Goal: Task Accomplishment & Management: Manage account settings

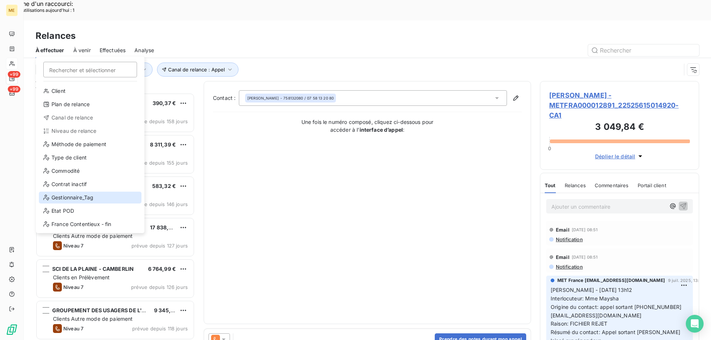
click at [68, 192] on div "Gestionnaire_Tag" at bounding box center [90, 198] width 103 height 12
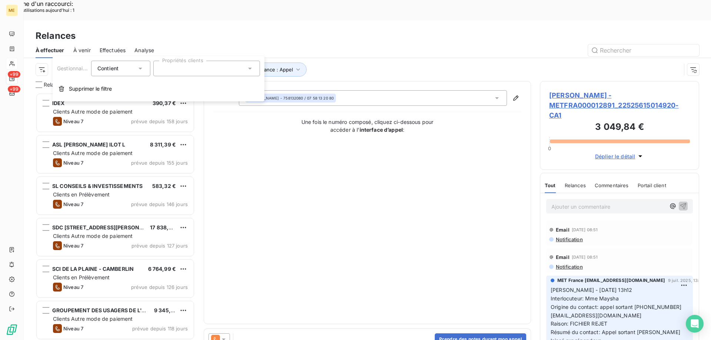
click at [179, 70] on div at bounding box center [206, 69] width 107 height 16
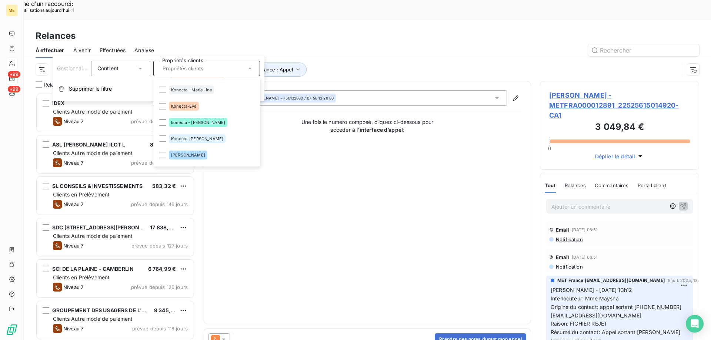
scroll to position [222, 0]
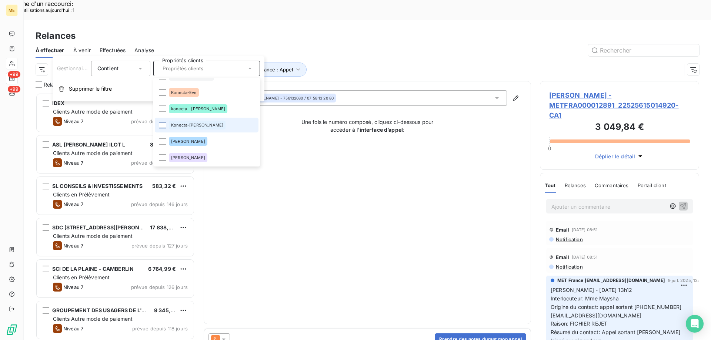
click at [161, 125] on div at bounding box center [162, 125] width 7 height 7
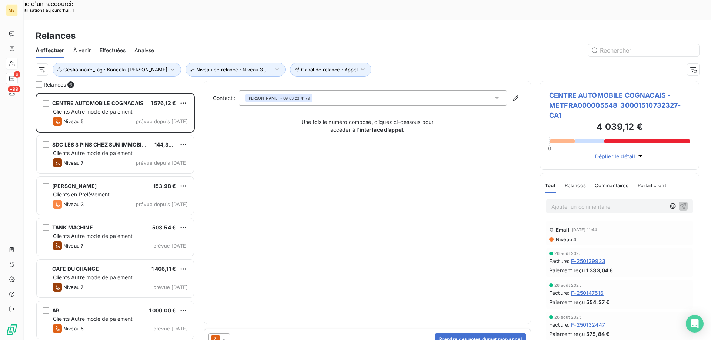
click at [401, 184] on div "Contact : JULIA FERREIRA - 09 83 23 41 79 Une fois le numéro composé, cliquez c…" at bounding box center [367, 202] width 309 height 225
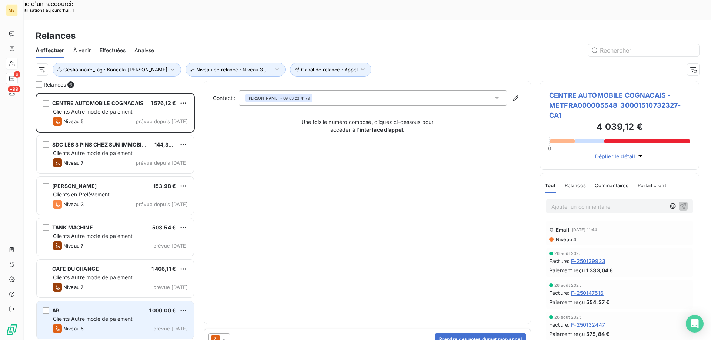
click at [85, 316] on span "Clients Autre mode de paiement" at bounding box center [93, 319] width 80 height 6
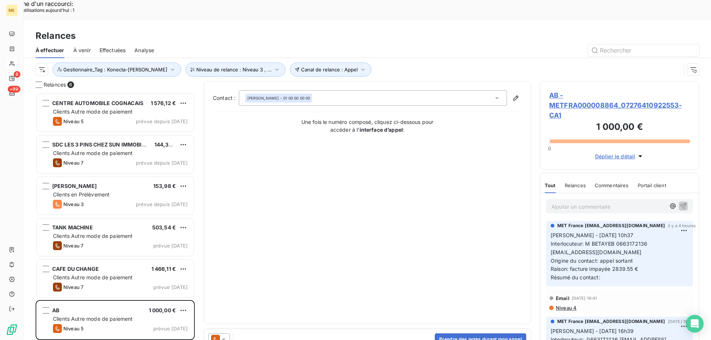
click at [549, 90] on span "AB - METFRA000008864_07276410922553-CA1" at bounding box center [619, 105] width 141 height 30
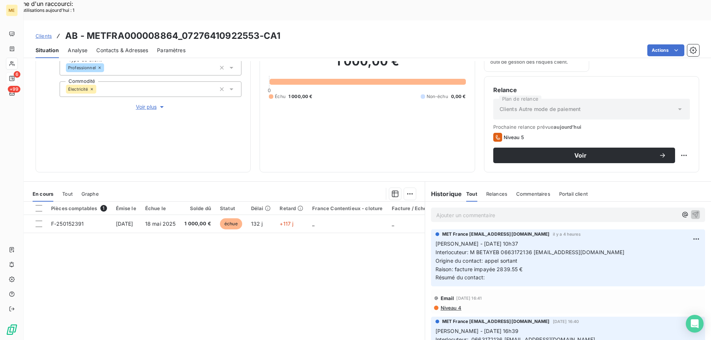
scroll to position [99, 0]
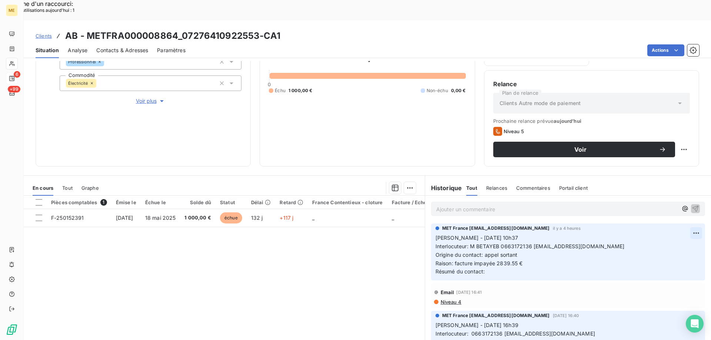
click at [669, 228] on div "Editer" at bounding box center [666, 229] width 41 height 12
click at [692, 251] on icon "button" at bounding box center [695, 254] width 7 height 7
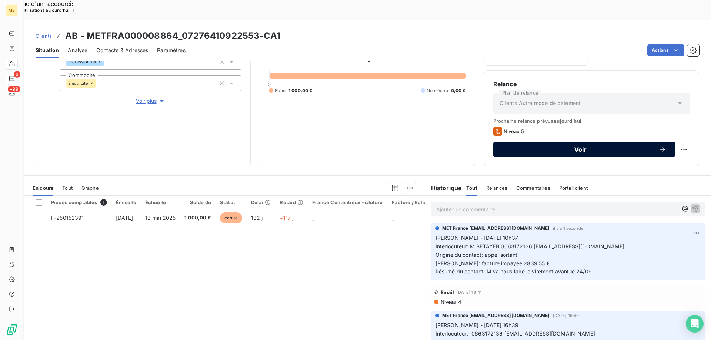
click at [574, 147] on span "Voir" at bounding box center [580, 150] width 157 height 6
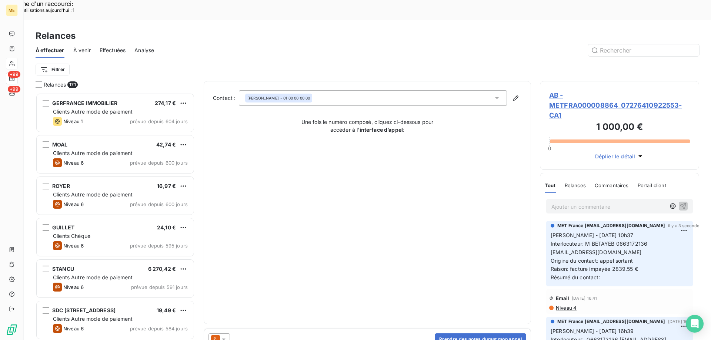
scroll to position [262, 154]
click at [227, 336] on icon at bounding box center [223, 339] width 7 height 7
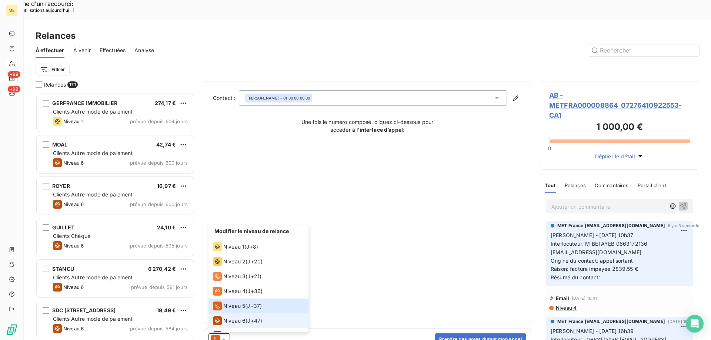
click at [231, 317] on span "Niveau 6" at bounding box center [234, 320] width 22 height 7
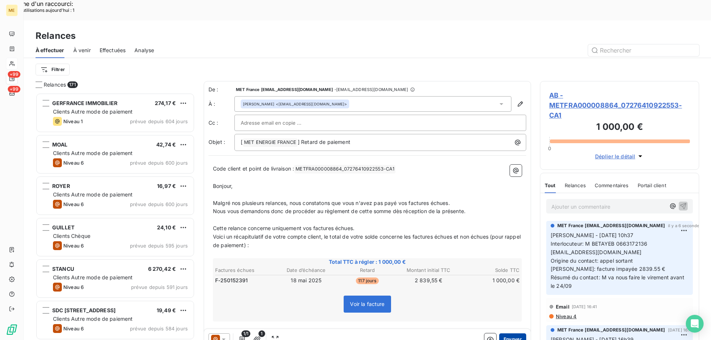
click at [506, 334] on button "Envoyer" at bounding box center [512, 340] width 27 height 12
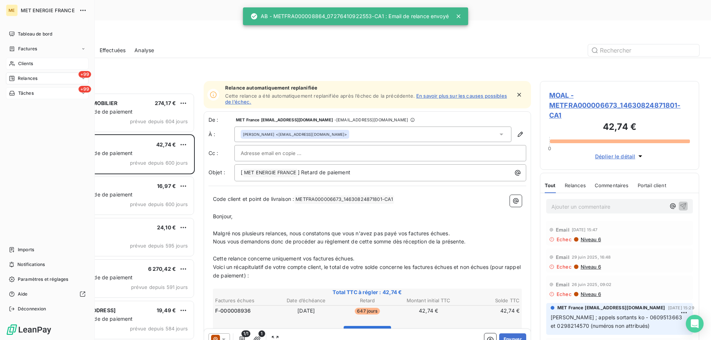
click at [19, 97] on div "+99 Tâches" at bounding box center [47, 93] width 83 height 12
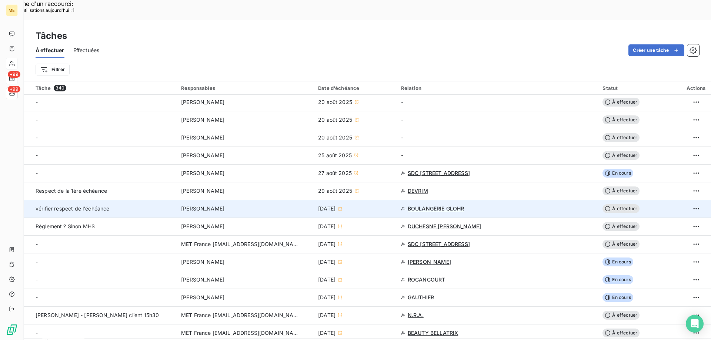
scroll to position [111, 0]
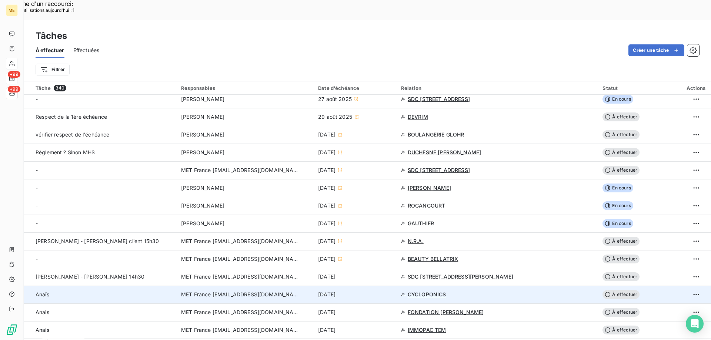
click at [250, 291] on span "MET France [EMAIL_ADDRESS][DOMAIN_NAME]" at bounding box center [240, 294] width 118 height 7
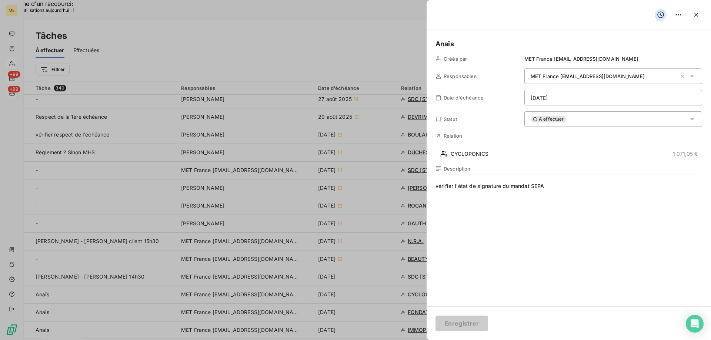
drag, startPoint x: 470, startPoint y: 47, endPoint x: 428, endPoint y: 44, distance: 42.3
click at [428, 44] on div "Anaïs Créée par MET France met-france@recouvrement.met.com Responsables MET Fra…" at bounding box center [569, 168] width 284 height 277
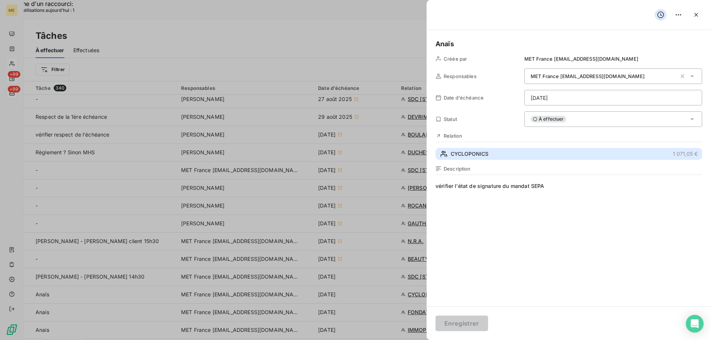
click at [465, 149] on button "CYCLOPONICS 1 071,05 €" at bounding box center [568, 154] width 267 height 12
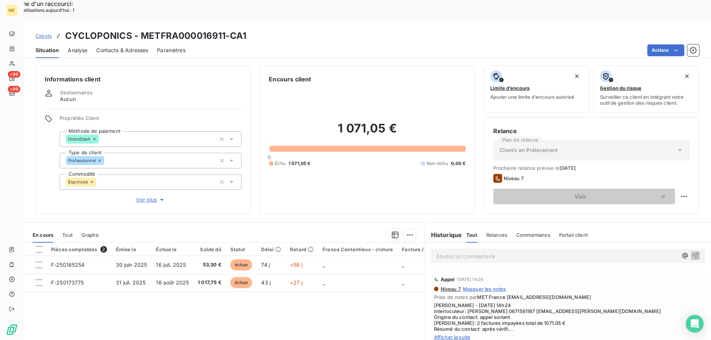
scroll to position [37, 0]
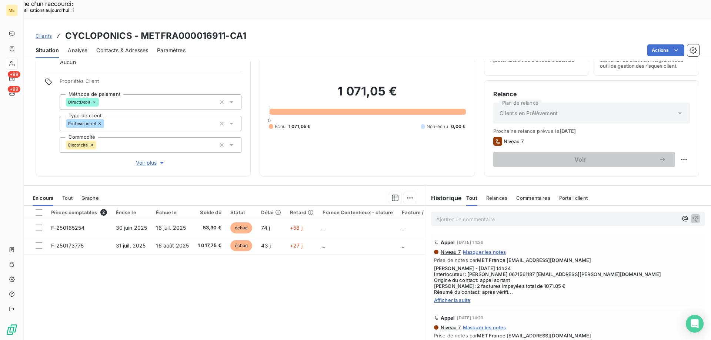
click at [435, 297] on span "Afficher la suite" at bounding box center [568, 300] width 268 height 6
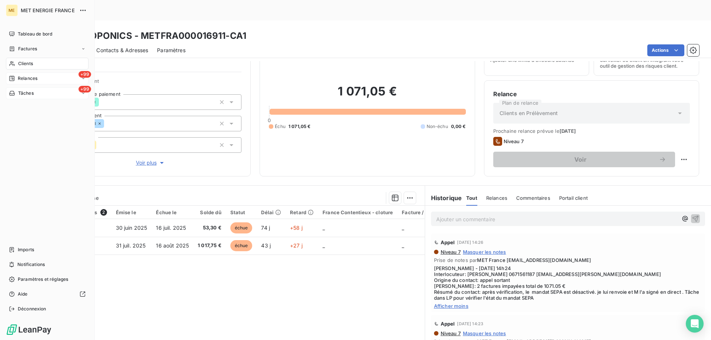
click at [27, 95] on span "Tâches" at bounding box center [26, 93] width 16 height 7
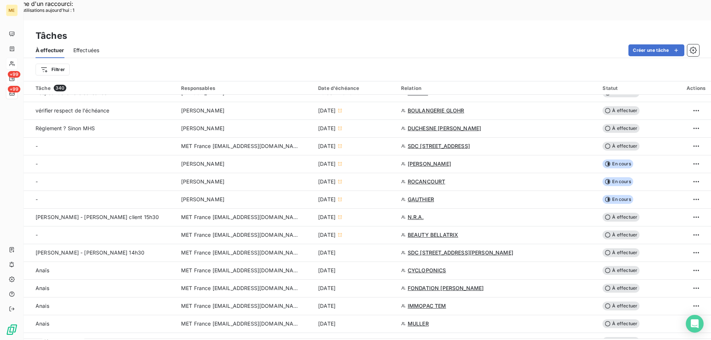
scroll to position [148, 0]
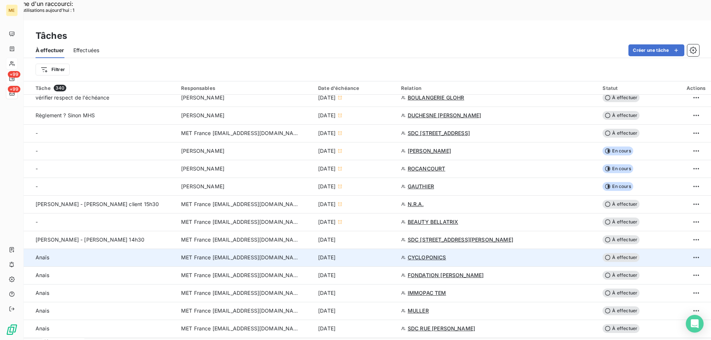
click at [198, 254] on span "MET France [EMAIL_ADDRESS][DOMAIN_NAME]" at bounding box center [240, 257] width 118 height 7
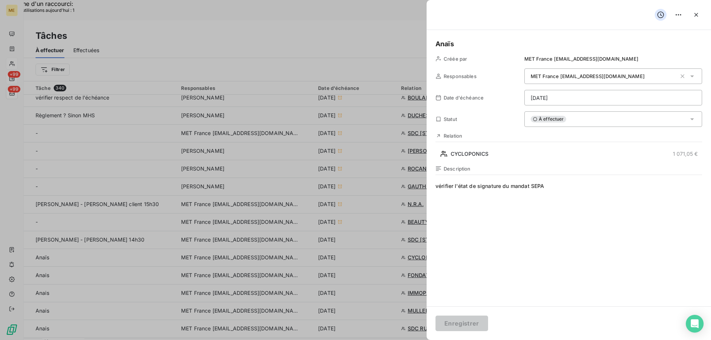
drag, startPoint x: 461, startPoint y: 48, endPoint x: 380, endPoint y: 39, distance: 81.2
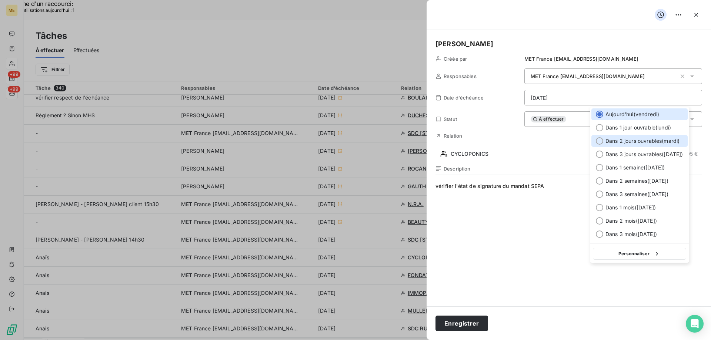
click at [597, 145] on div "Dans 2 jours ouvrables ( [DATE] )" at bounding box center [639, 141] width 96 height 12
type input "[DATE]"
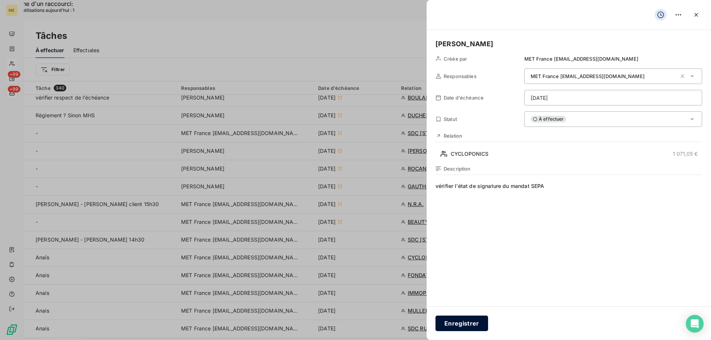
click at [469, 324] on button "Enregistrer" at bounding box center [461, 324] width 53 height 16
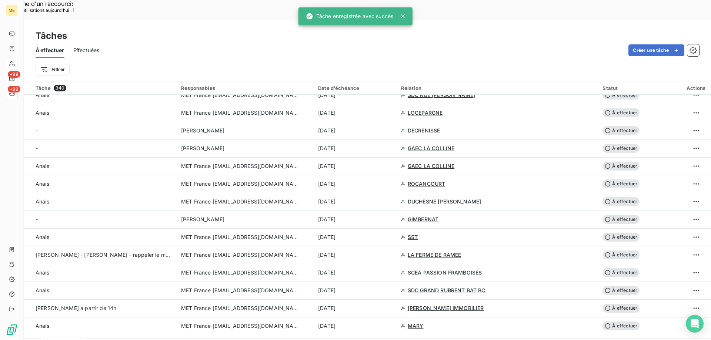
scroll to position [370, 0]
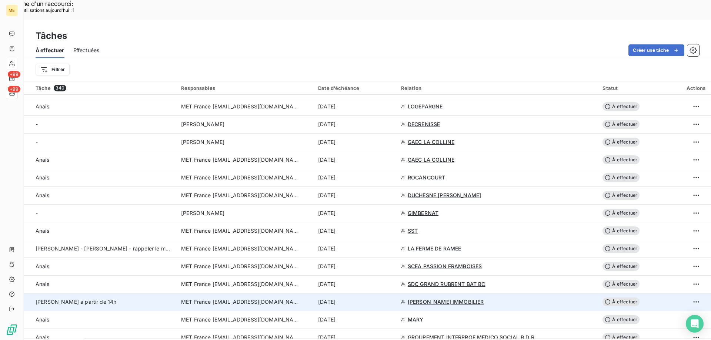
click at [220, 293] on td "MET France [EMAIL_ADDRESS][DOMAIN_NAME]" at bounding box center [245, 302] width 137 height 18
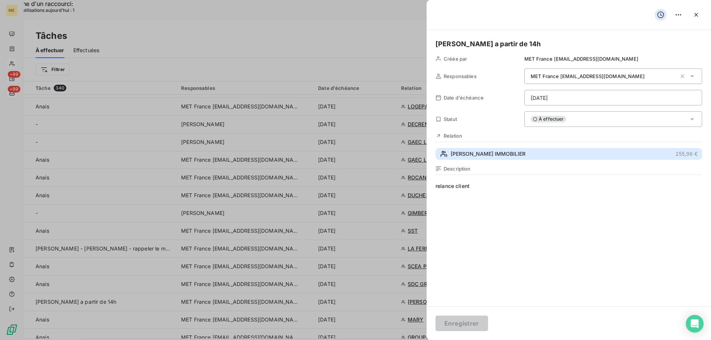
click at [459, 151] on span "[PERSON_NAME] IMMOBILIER" at bounding box center [488, 153] width 75 height 7
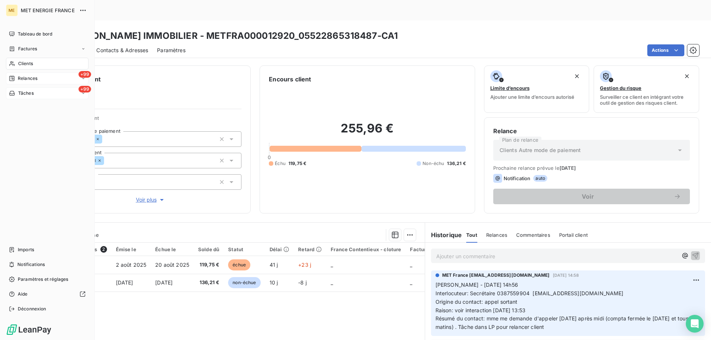
click at [27, 77] on span "Relances" at bounding box center [28, 78] width 20 height 7
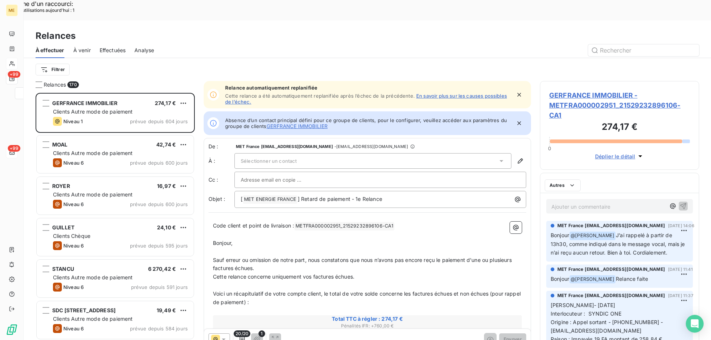
scroll to position [262, 154]
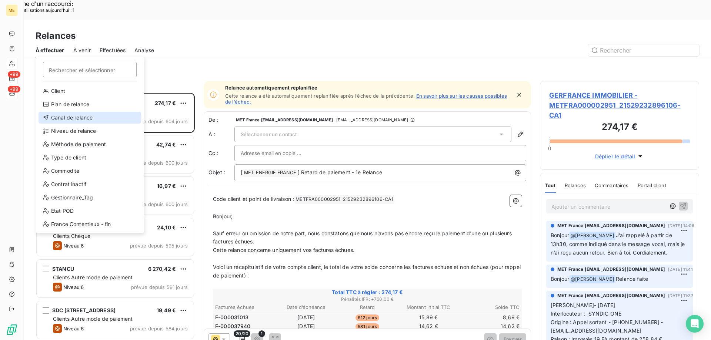
click at [92, 120] on div "Canal de relance" at bounding box center [90, 118] width 103 height 12
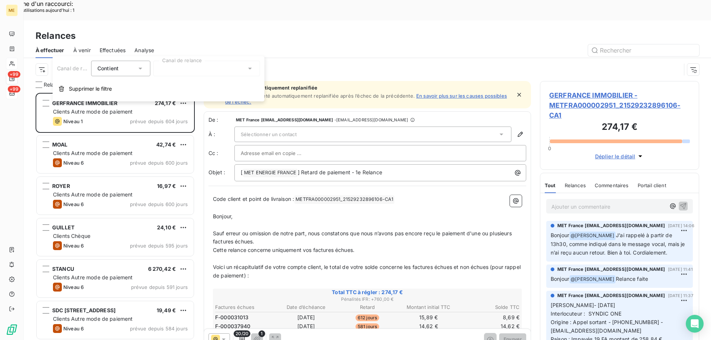
click at [227, 68] on div at bounding box center [206, 69] width 107 height 16
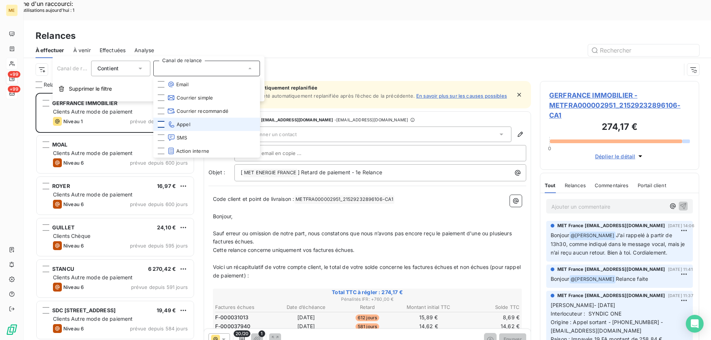
click at [159, 124] on div at bounding box center [161, 124] width 7 height 7
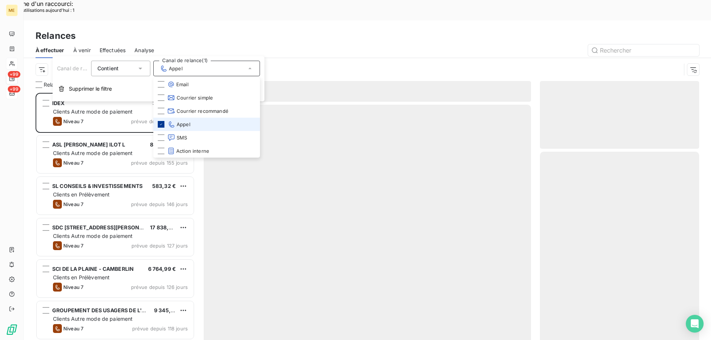
scroll to position [262, 154]
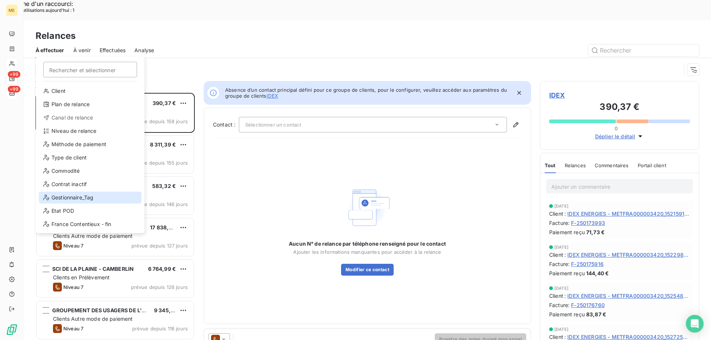
click at [65, 200] on div "Gestionnaire_Tag" at bounding box center [90, 198] width 103 height 12
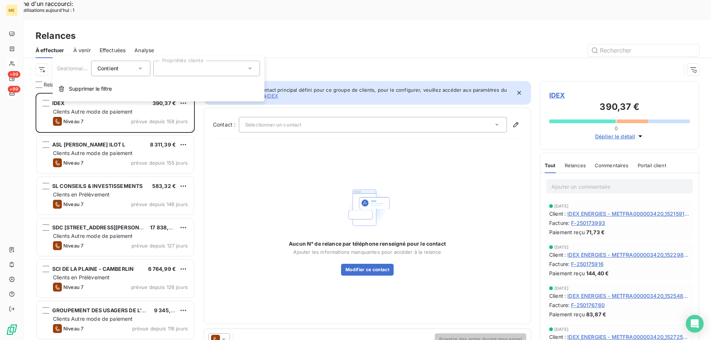
click at [177, 69] on div at bounding box center [206, 69] width 107 height 16
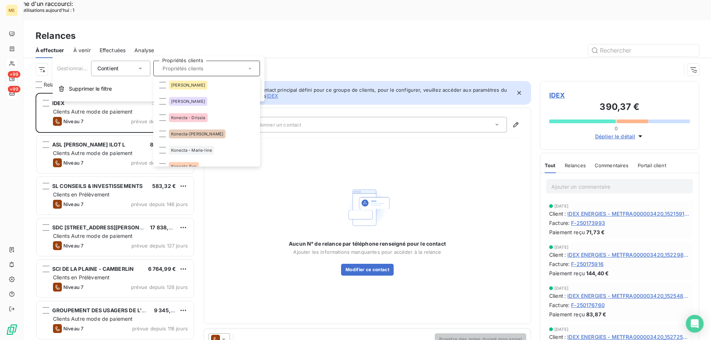
scroll to position [185, 0]
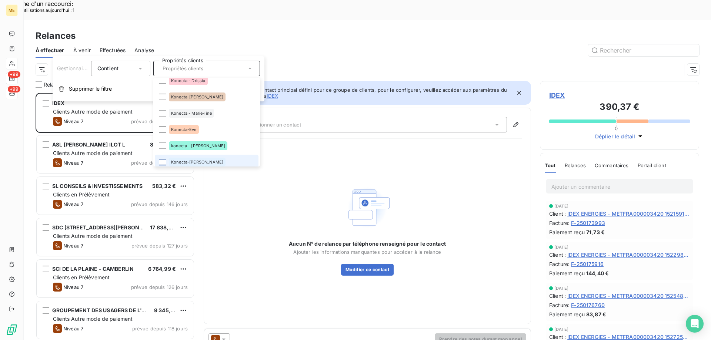
click at [161, 163] on li "Konecta-[PERSON_NAME]" at bounding box center [207, 162] width 104 height 15
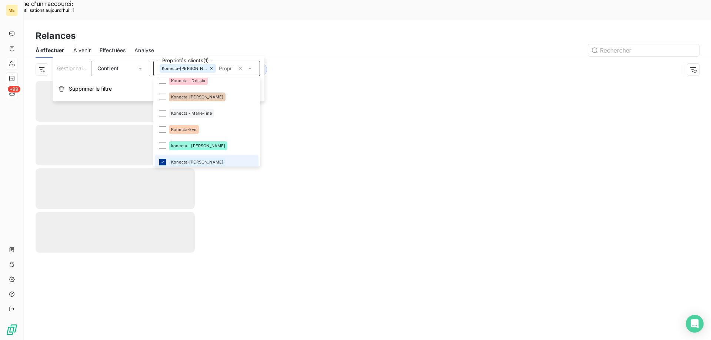
scroll to position [188, 0]
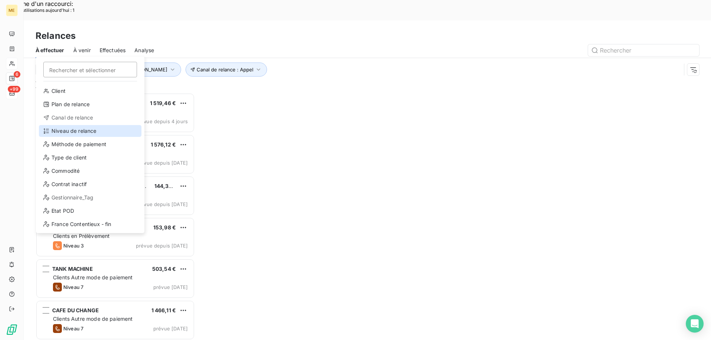
click at [57, 133] on div "Niveau de relance" at bounding box center [90, 131] width 103 height 12
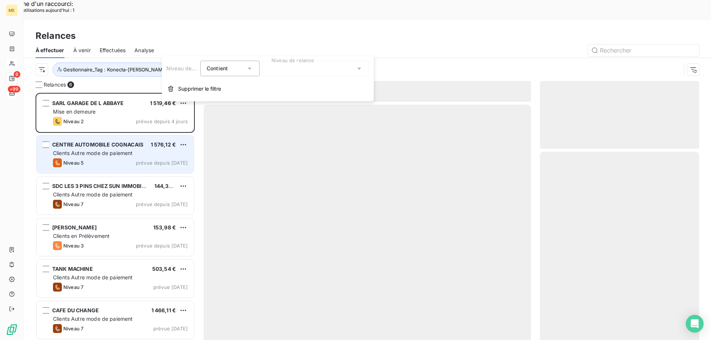
scroll to position [262, 154]
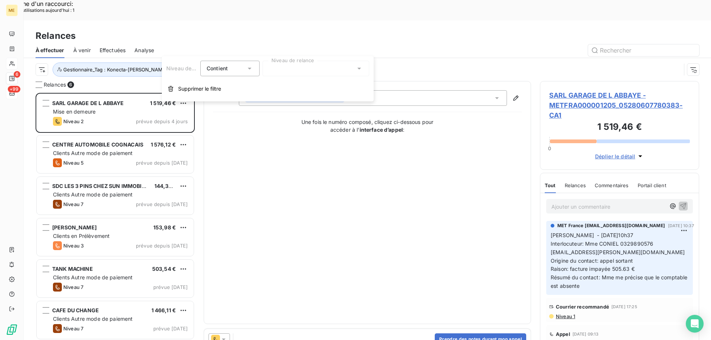
click at [305, 71] on div at bounding box center [316, 69] width 107 height 16
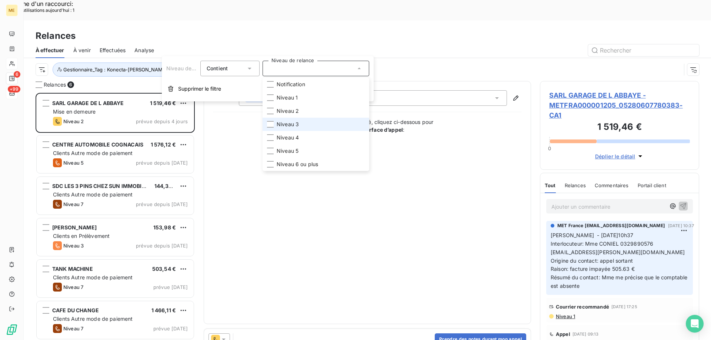
click at [288, 121] on span "Niveau 3" at bounding box center [288, 124] width 22 height 7
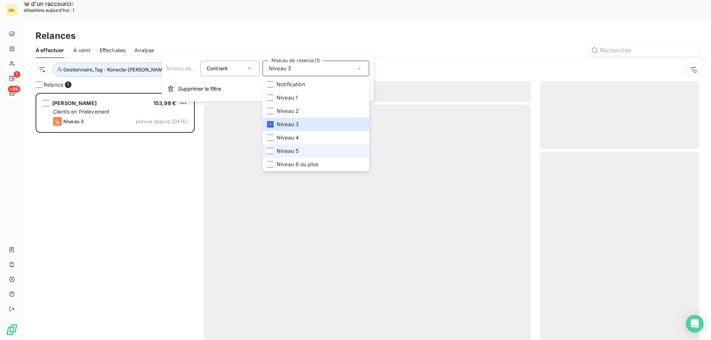
scroll to position [262, 154]
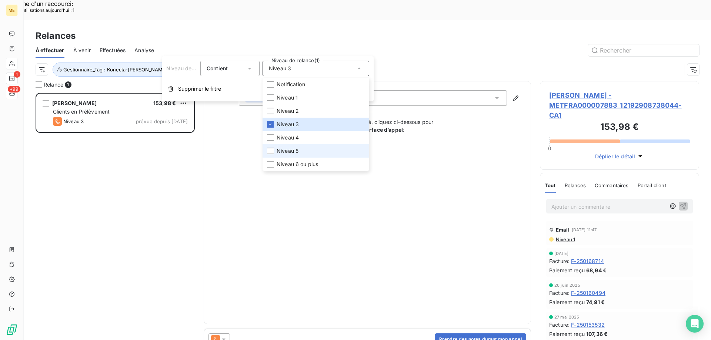
click at [290, 153] on span "Niveau 5" at bounding box center [288, 150] width 22 height 7
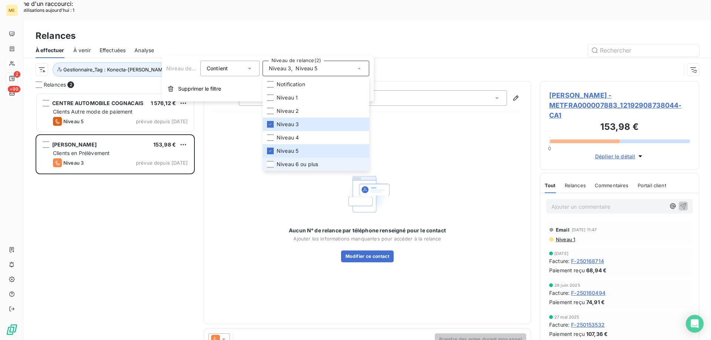
click at [288, 162] on span "Niveau 6 ou plus" at bounding box center [297, 164] width 41 height 7
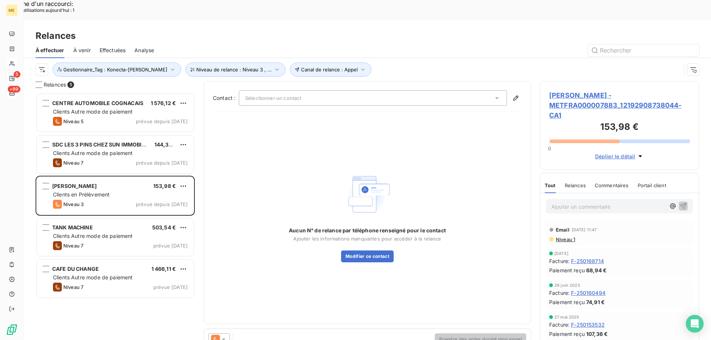
click at [478, 126] on div "Aucun N° de relance par téléphone renseigné pour le contact Ajouter les informa…" at bounding box center [367, 216] width 309 height 197
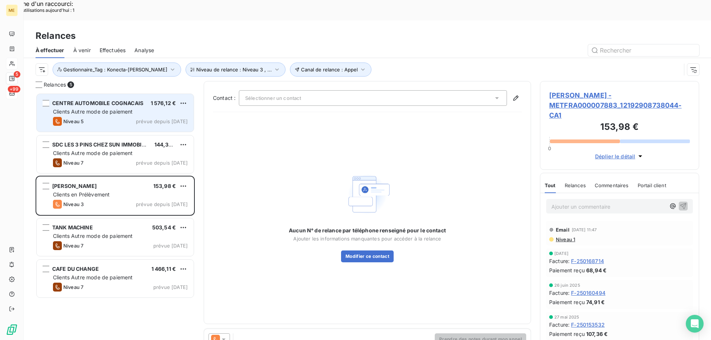
click at [104, 108] on div "Clients Autre mode de paiement" at bounding box center [120, 111] width 135 height 7
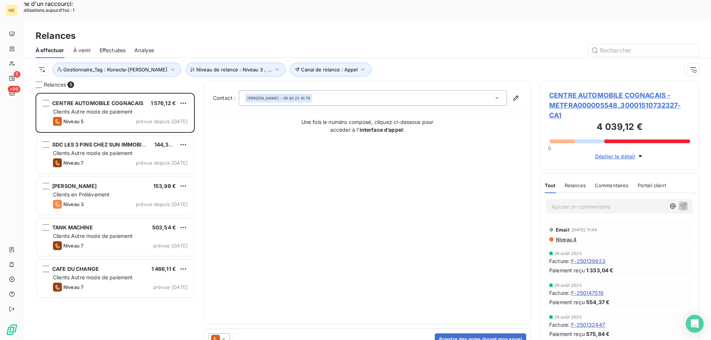
click at [553, 90] on span "CENTRE AUTOMOBILE COGNACAIS - METFRA000005548_30001510732327-CA1" at bounding box center [619, 105] width 141 height 30
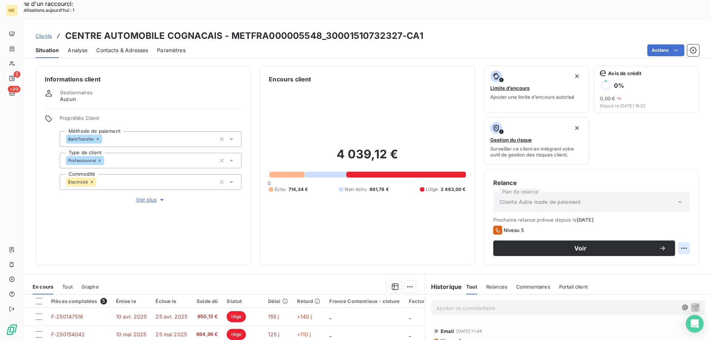
click at [653, 237] on div "Replanifier cette action" at bounding box center [648, 244] width 72 height 18
click at [648, 248] on div "Replanifier cette action" at bounding box center [648, 244] width 66 height 12
select select "8"
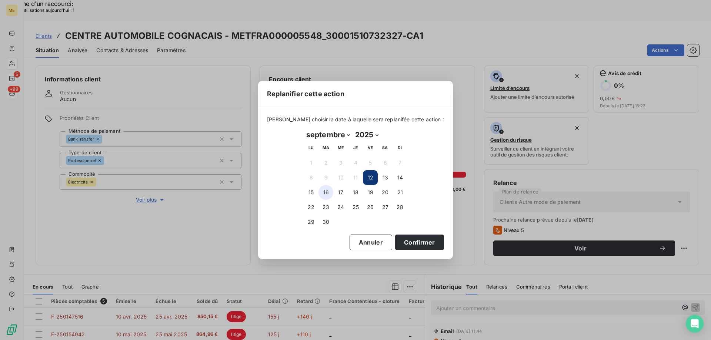
click at [330, 193] on button "16" at bounding box center [325, 192] width 15 height 15
click at [411, 248] on button "Confirmer" at bounding box center [419, 243] width 49 height 16
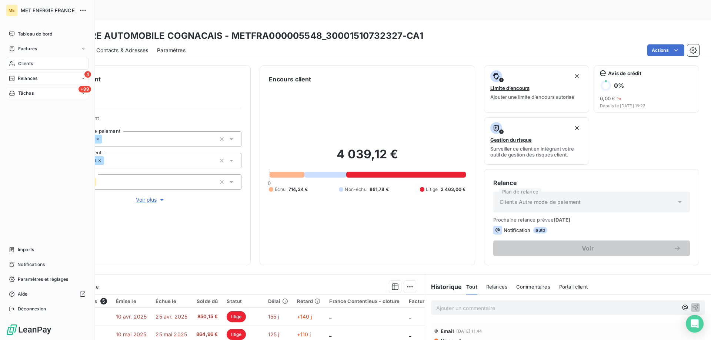
click at [19, 80] on span "Relances" at bounding box center [28, 78] width 20 height 7
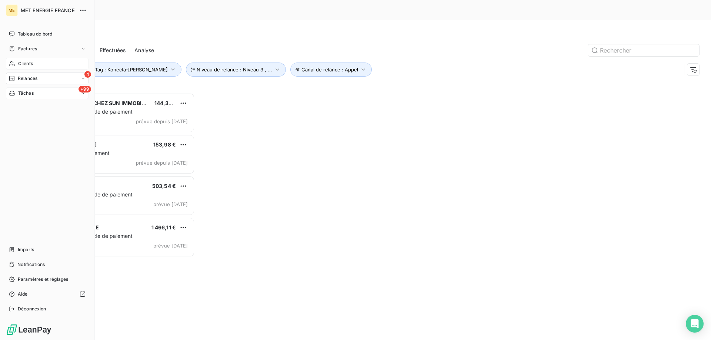
scroll to position [6, 6]
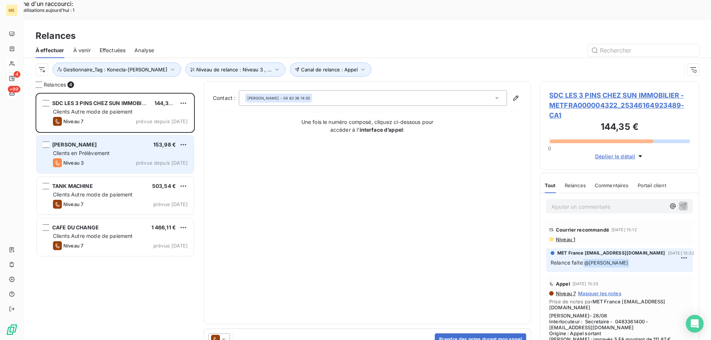
click at [109, 150] on span "Clients en Prélèvement" at bounding box center [81, 153] width 57 height 6
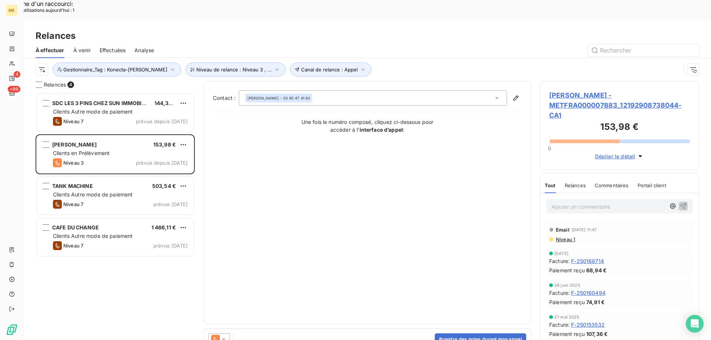
click at [553, 81] on div "FILIP - METFRA000007883_12192908738044-CA1 153,98 € 0 Déplier le détail" at bounding box center [619, 125] width 159 height 89
click at [553, 90] on span "[PERSON_NAME] - METFRA000007883_12192908738044-CA1" at bounding box center [619, 105] width 141 height 30
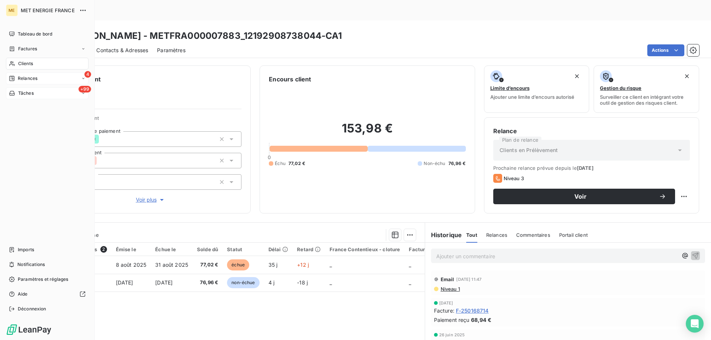
click at [23, 67] on div "Clients" at bounding box center [47, 64] width 83 height 12
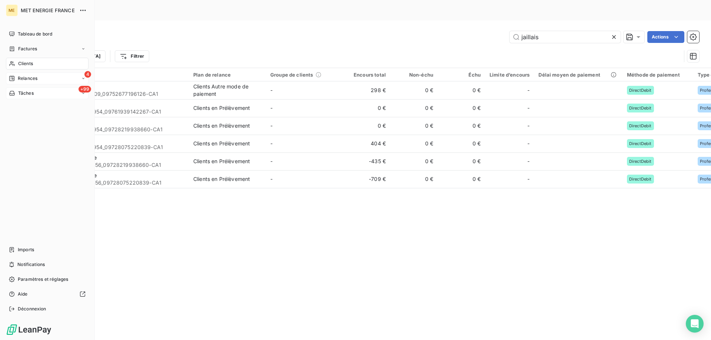
click at [24, 77] on span "Relances" at bounding box center [28, 78] width 20 height 7
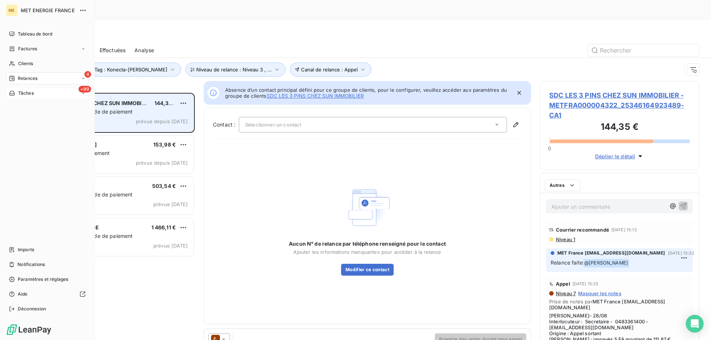
scroll to position [262, 154]
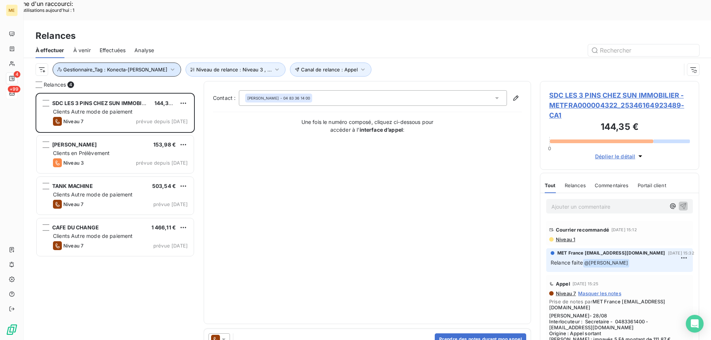
click at [102, 67] on span "Gestionnaire_Tag : Konecta-[PERSON_NAME]" at bounding box center [115, 70] width 104 height 6
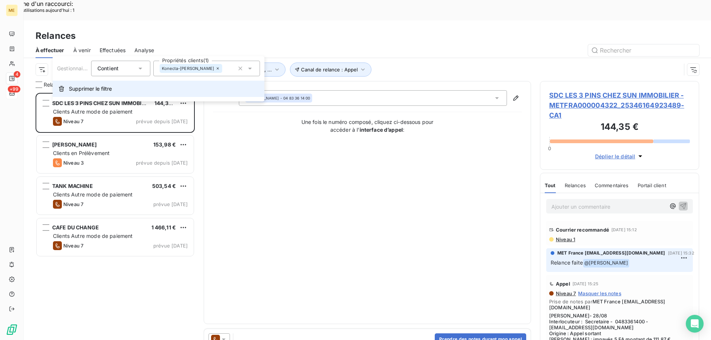
click at [78, 81] on button "Supprimer le filtre" at bounding box center [159, 89] width 212 height 16
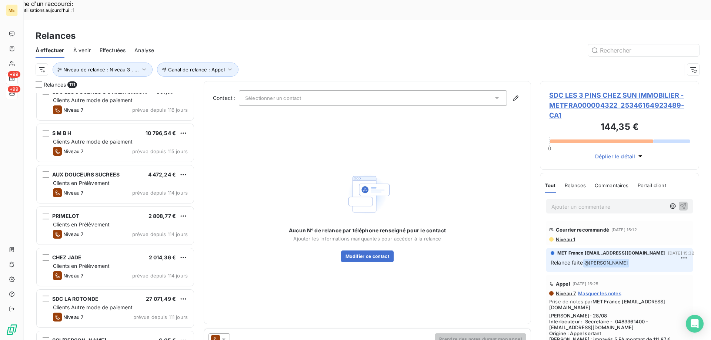
scroll to position [297, 0]
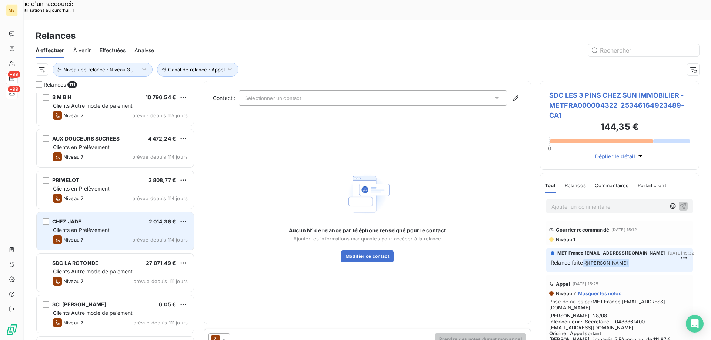
click at [101, 235] on div "Niveau 7 prévue depuis 114 jours" at bounding box center [120, 239] width 135 height 9
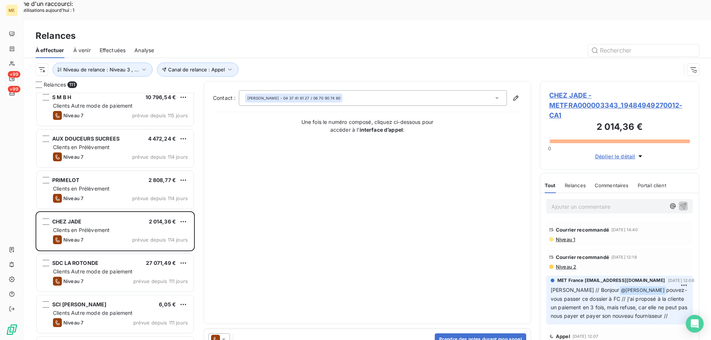
click at [567, 90] on span "CHEZ JADE - METFRA000003343_19484949270012-CA1" at bounding box center [619, 105] width 141 height 30
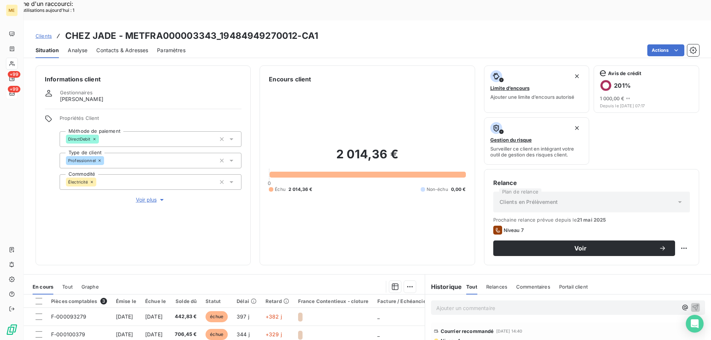
click at [151, 196] on span "Voir plus" at bounding box center [151, 199] width 30 height 7
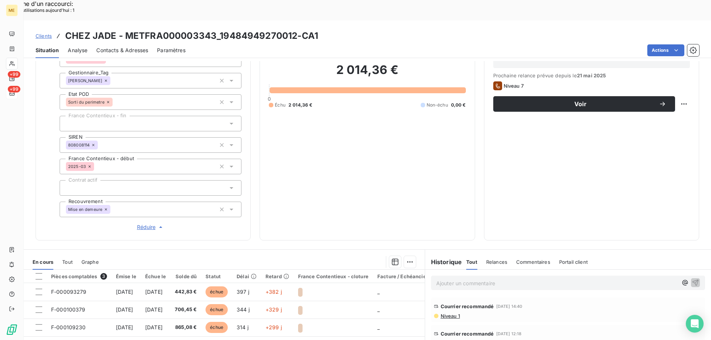
scroll to position [139, 0]
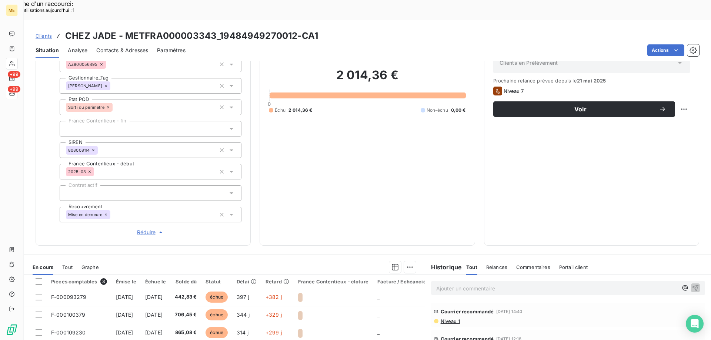
click at [451, 284] on p "Ajouter un commentaire ﻿" at bounding box center [556, 288] width 241 height 9
click at [692, 284] on icon "button" at bounding box center [695, 287] width 7 height 7
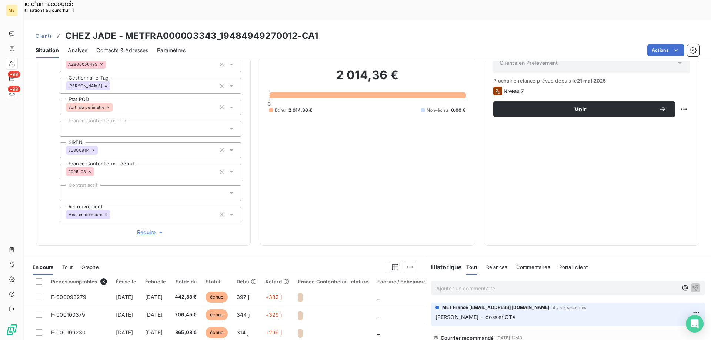
scroll to position [0, 0]
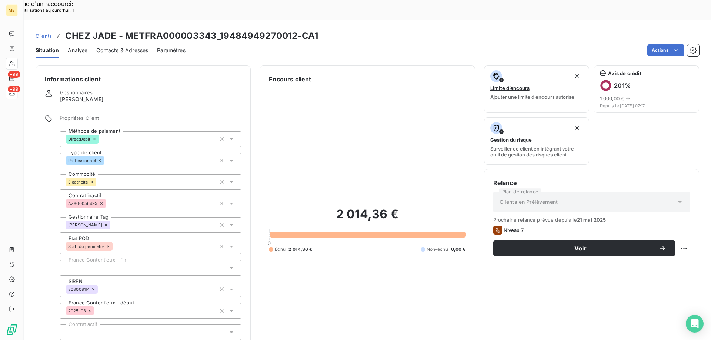
drag, startPoint x: 61, startPoint y: 81, endPoint x: 106, endPoint y: 78, distance: 44.6
click at [106, 90] on div "Gestionnaires Virginie Garcia" at bounding box center [143, 96] width 197 height 13
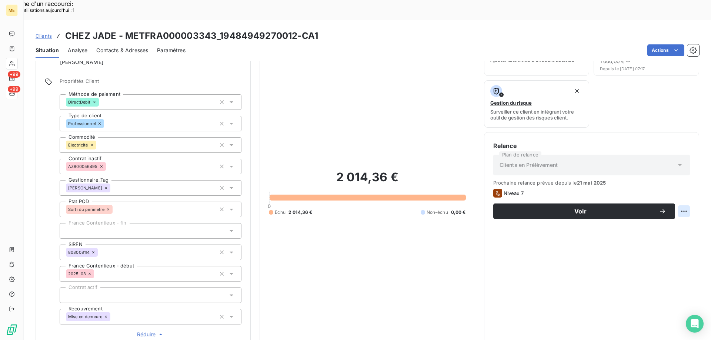
click at [649, 212] on div "Replanifier cette action" at bounding box center [648, 207] width 66 height 12
select select "8"
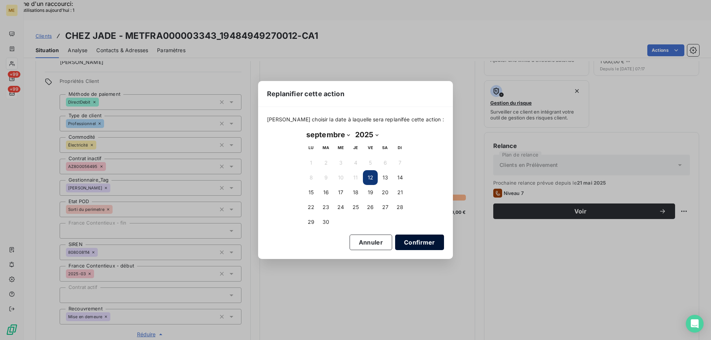
click at [413, 244] on button "Confirmer" at bounding box center [419, 243] width 49 height 16
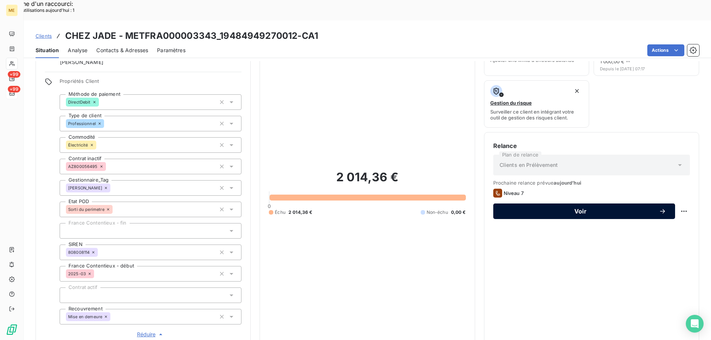
click at [564, 208] on span "Voir" at bounding box center [580, 211] width 157 height 6
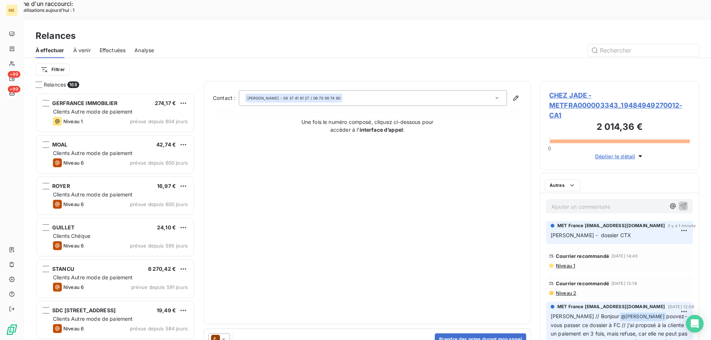
scroll to position [262, 154]
click at [223, 336] on icon at bounding box center [223, 339] width 7 height 7
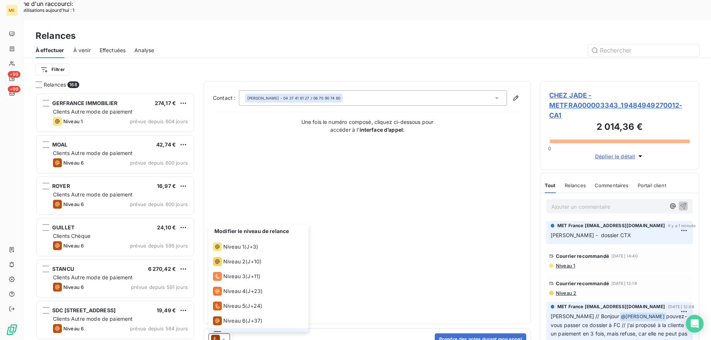
scroll to position [11, 0]
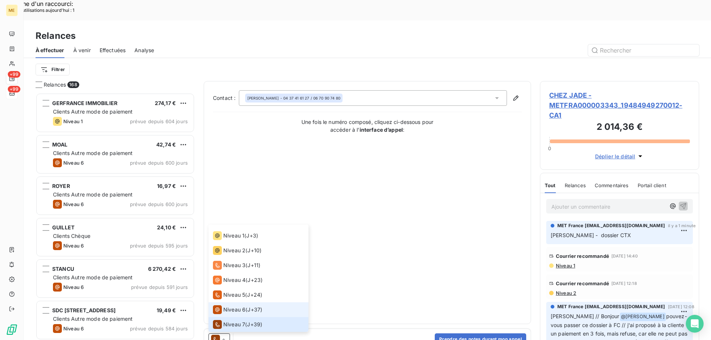
click at [226, 306] on span "Niveau 6" at bounding box center [234, 309] width 22 height 7
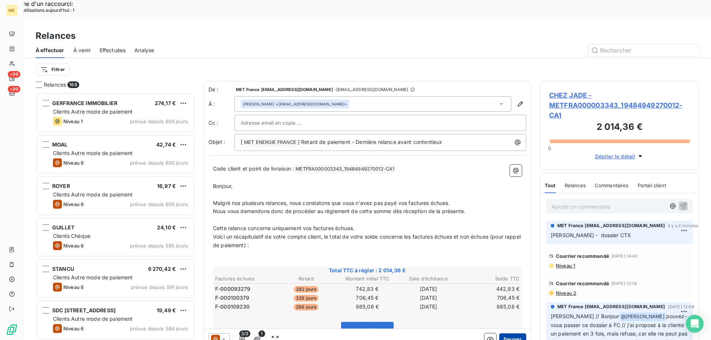
click at [509, 334] on button "Envoyer" at bounding box center [512, 340] width 27 height 12
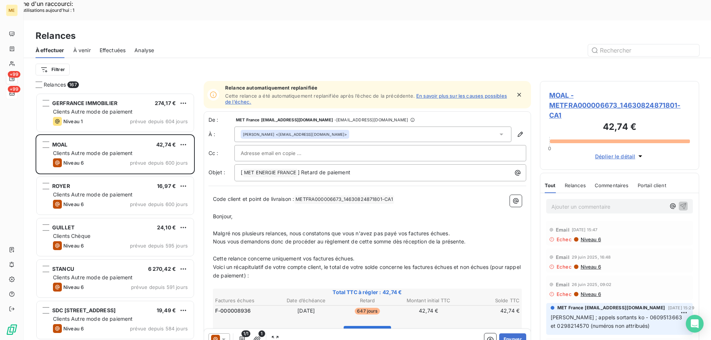
click at [115, 43] on div "Effectuées" at bounding box center [113, 51] width 26 height 16
click at [124, 43] on div "Effectuées" at bounding box center [113, 51] width 26 height 16
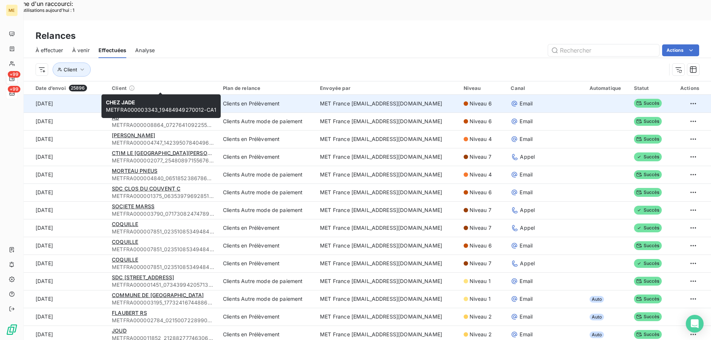
click at [131, 97] on span "CHEZ JADE" at bounding box center [126, 100] width 29 height 6
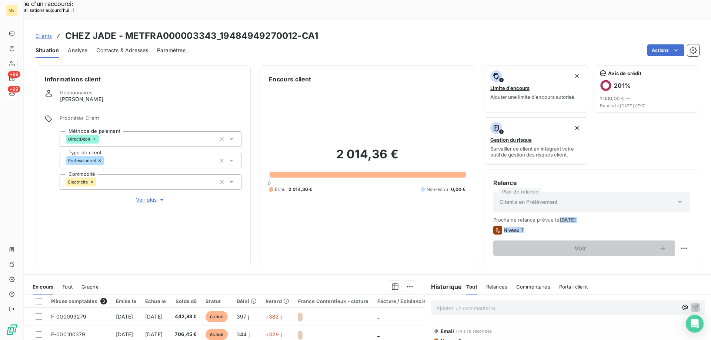
drag, startPoint x: 556, startPoint y: 203, endPoint x: 574, endPoint y: 204, distance: 17.8
click at [574, 217] on div "Prochaine relance prévue le 27 sept. 2025 Niveau 7 Voir" at bounding box center [591, 236] width 197 height 39
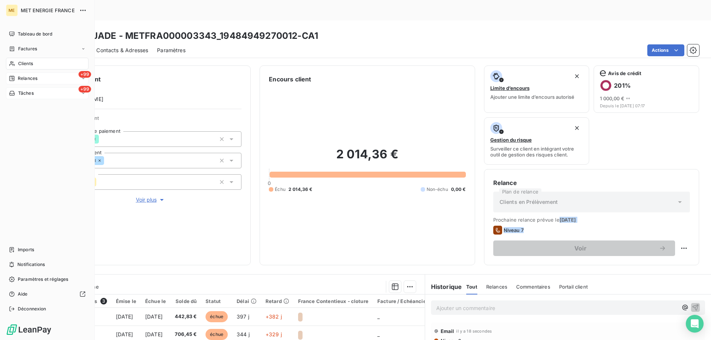
click at [30, 78] on span "Relances" at bounding box center [28, 78] width 20 height 7
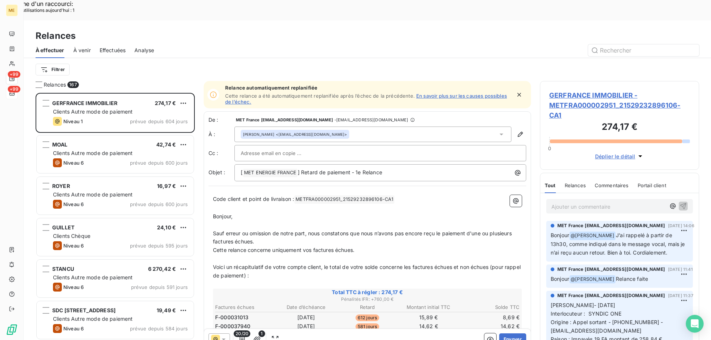
scroll to position [262, 154]
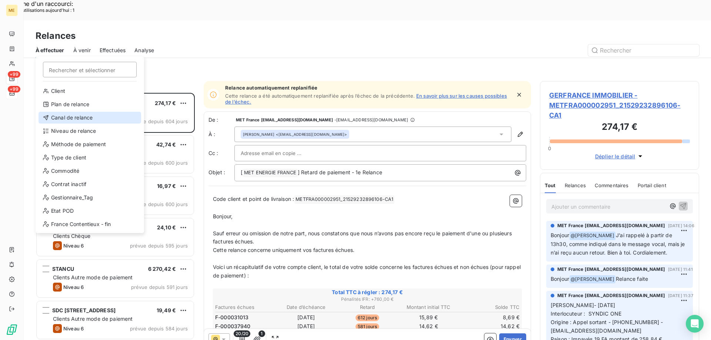
click at [88, 116] on div "Canal de relance" at bounding box center [90, 118] width 103 height 12
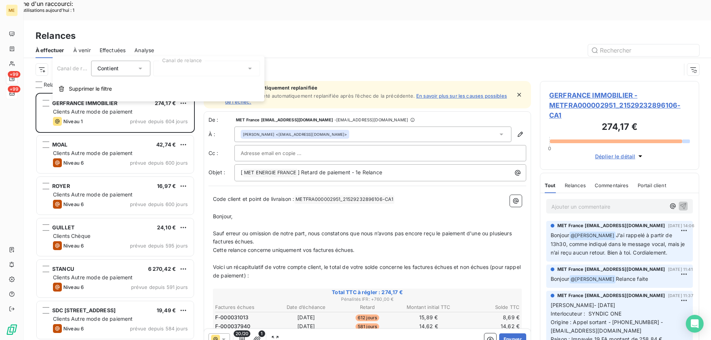
click at [170, 65] on div at bounding box center [206, 69] width 107 height 16
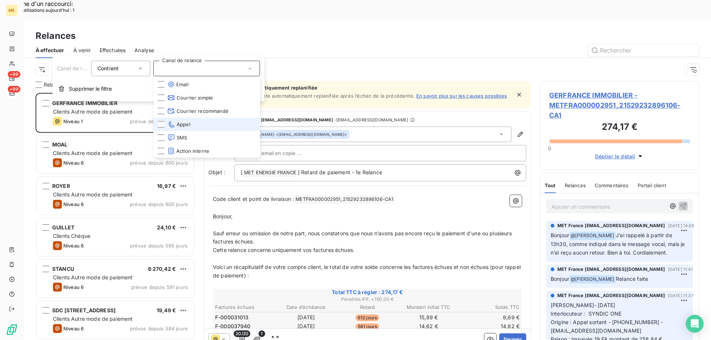
click at [196, 122] on li "Appel" at bounding box center [206, 124] width 107 height 13
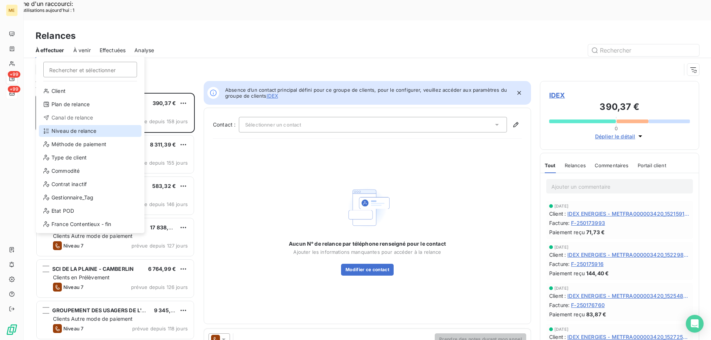
click at [91, 129] on div "Niveau de relance" at bounding box center [90, 131] width 103 height 12
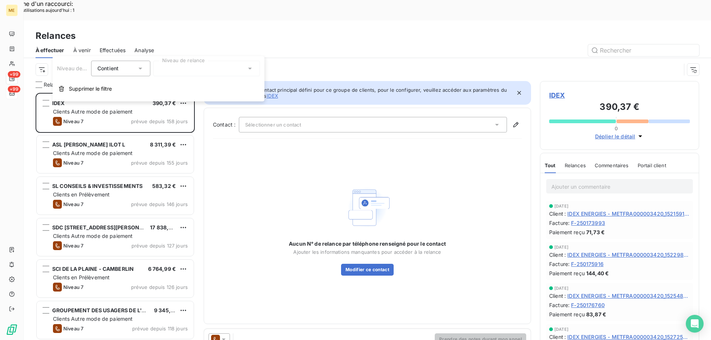
click at [181, 67] on div at bounding box center [206, 69] width 107 height 16
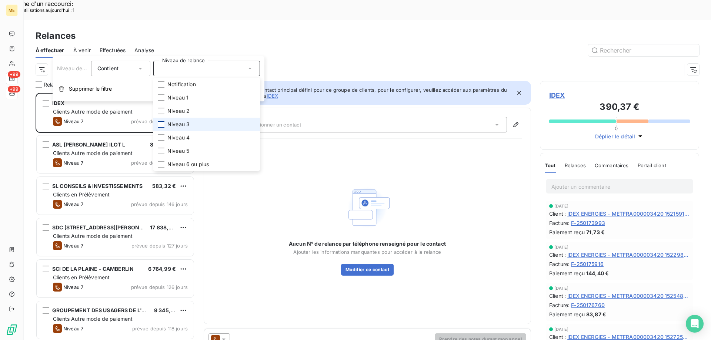
click at [163, 127] on div at bounding box center [161, 124] width 7 height 7
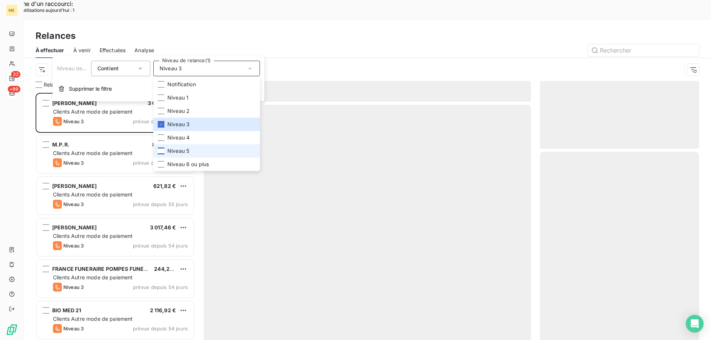
scroll to position [262, 154]
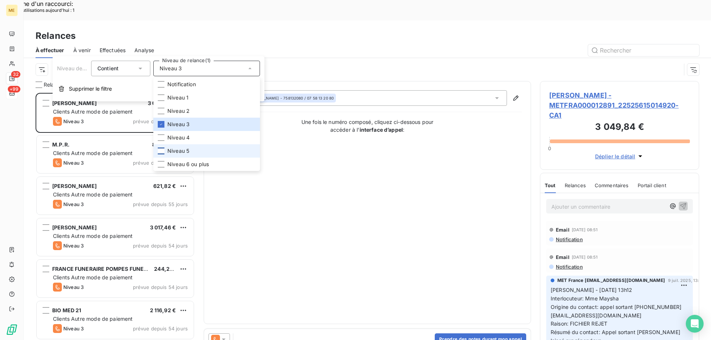
click at [162, 150] on div at bounding box center [161, 151] width 7 height 7
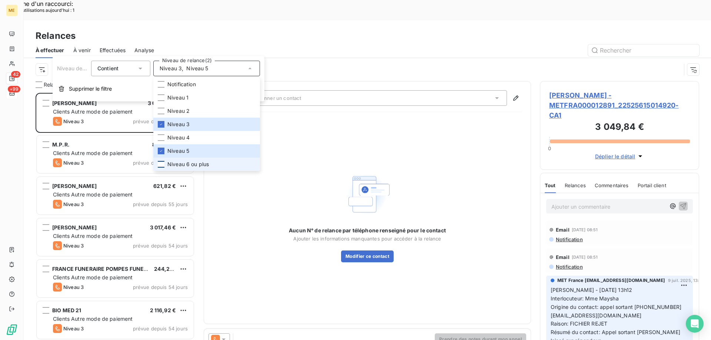
click at [159, 164] on div at bounding box center [161, 164] width 7 height 7
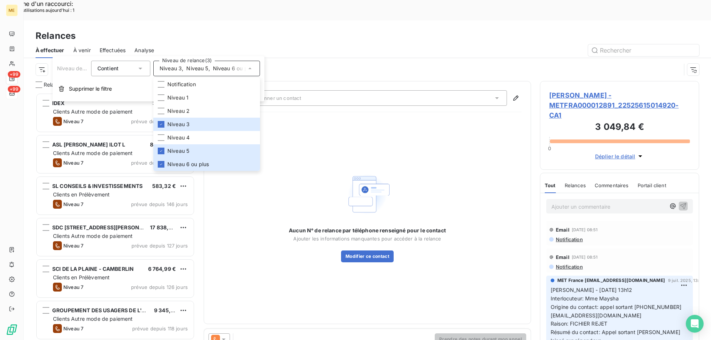
click at [269, 236] on div "Aucun N° de relance par téléphone renseigné pour le contact Ajouter les informa…" at bounding box center [367, 216] width 309 height 197
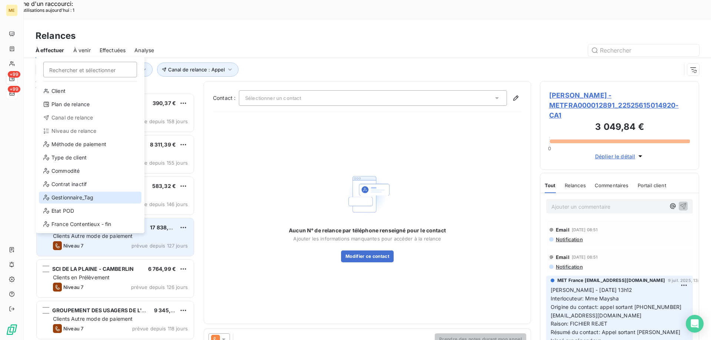
click at [91, 198] on div "Gestionnaire_Tag" at bounding box center [90, 198] width 103 height 12
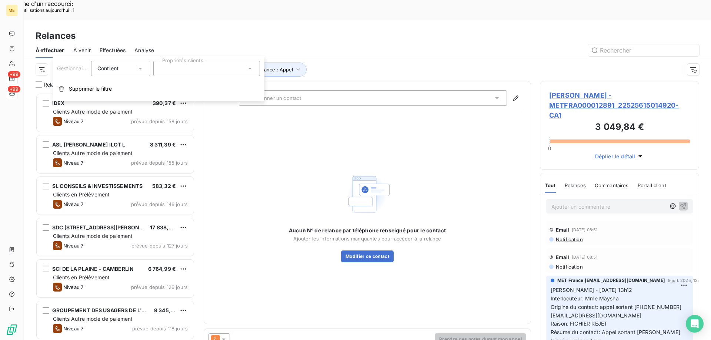
click at [206, 75] on div at bounding box center [206, 69] width 107 height 16
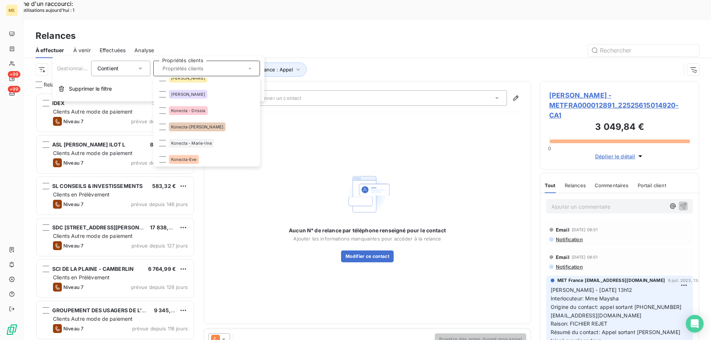
scroll to position [185, 0]
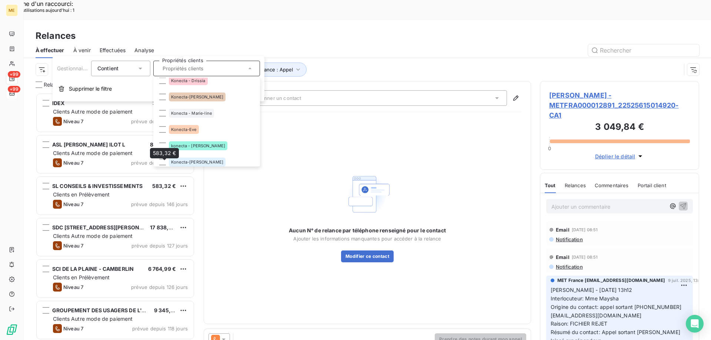
click at [362, 131] on div "Aucun N° de relance par téléphone renseigné pour le contact Ajouter les informa…" at bounding box center [367, 216] width 309 height 197
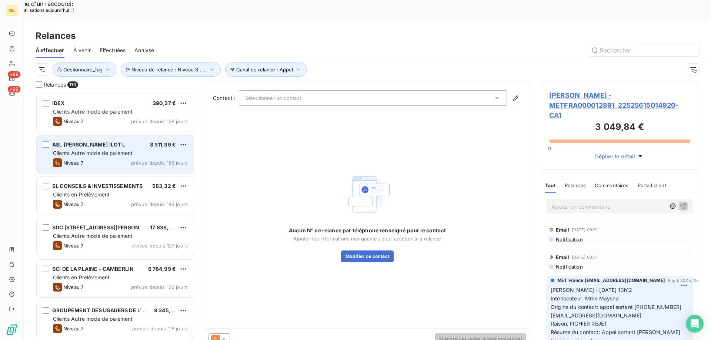
click at [115, 141] on span "ASL [PERSON_NAME] ILOT L" at bounding box center [88, 144] width 73 height 6
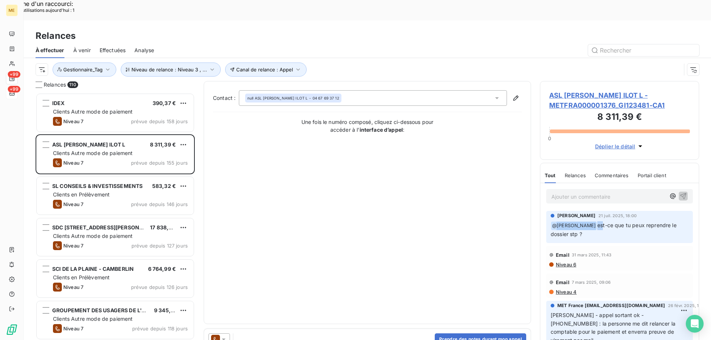
drag, startPoint x: 557, startPoint y: 203, endPoint x: 605, endPoint y: 205, distance: 47.4
click at [605, 221] on p "﻿ @ Géraldine Moutafis est-ce que tu peux reprendre le dossier stp ?" at bounding box center [620, 229] width 138 height 17
click at [614, 90] on span "ASL JACQUES COEUR ILOT L - METFRA000001376_GI123481-CA1" at bounding box center [619, 100] width 141 height 20
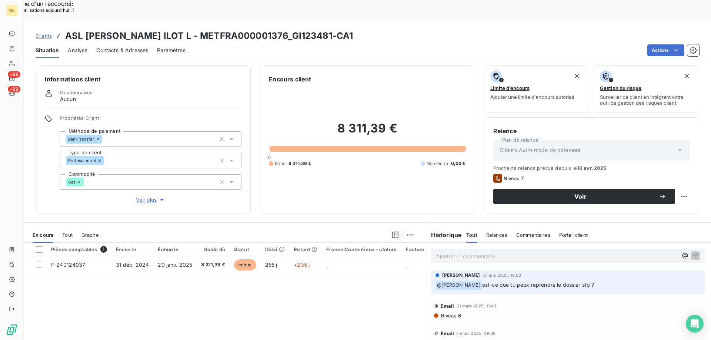
click at [138, 196] on span "Voir plus" at bounding box center [151, 199] width 30 height 7
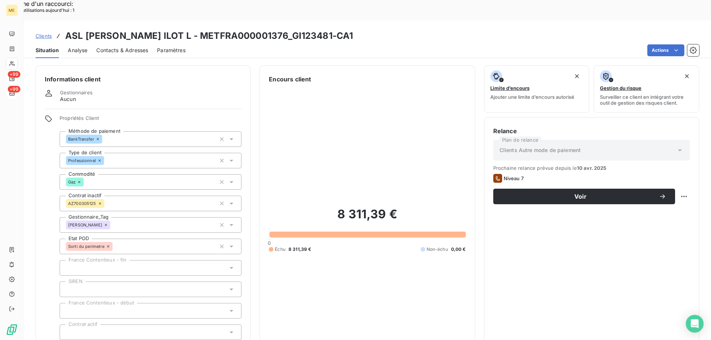
click at [121, 47] on span "Contacts & Adresses" at bounding box center [122, 50] width 52 height 7
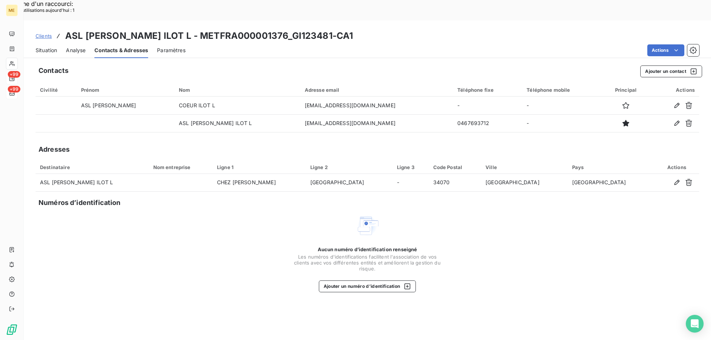
click at [51, 47] on span "Situation" at bounding box center [46, 50] width 21 height 7
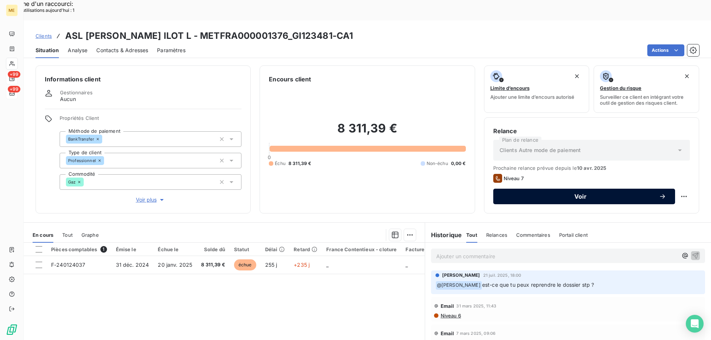
click at [575, 189] on button "Voir" at bounding box center [584, 197] width 182 height 16
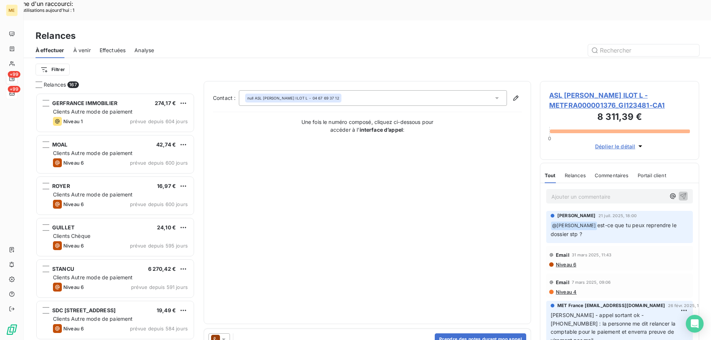
scroll to position [262, 154]
click at [222, 336] on icon at bounding box center [223, 339] width 7 height 7
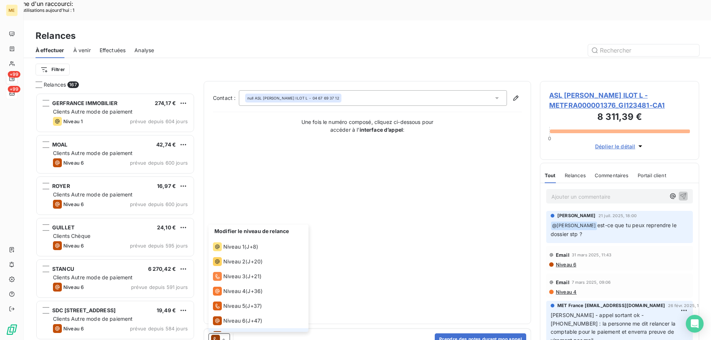
scroll to position [11, 0]
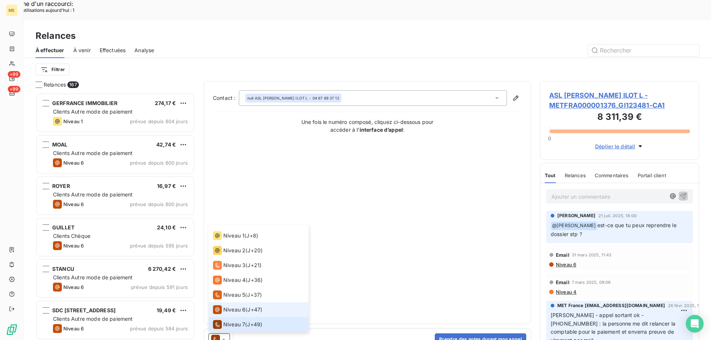
click at [226, 306] on span "Niveau 6" at bounding box center [234, 309] width 22 height 7
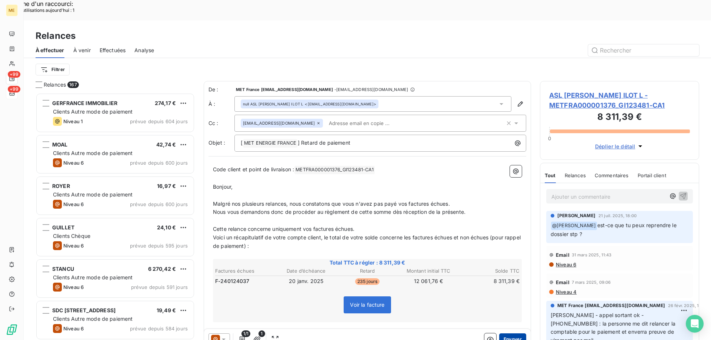
click at [511, 334] on button "Envoyer" at bounding box center [512, 340] width 27 height 12
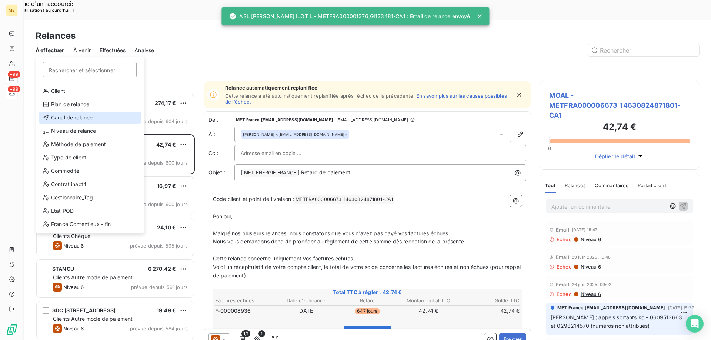
click at [64, 121] on div "Canal de relance" at bounding box center [90, 118] width 103 height 12
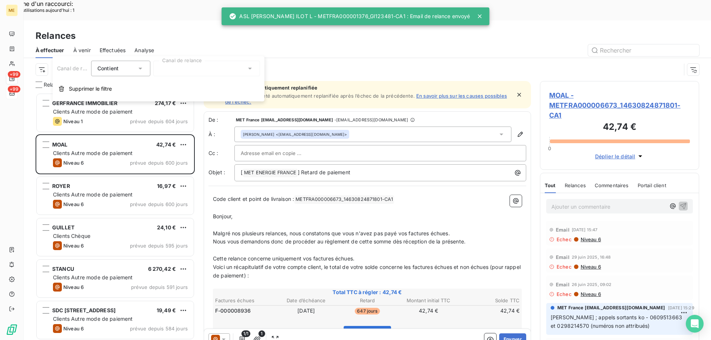
click at [172, 71] on div at bounding box center [206, 69] width 107 height 16
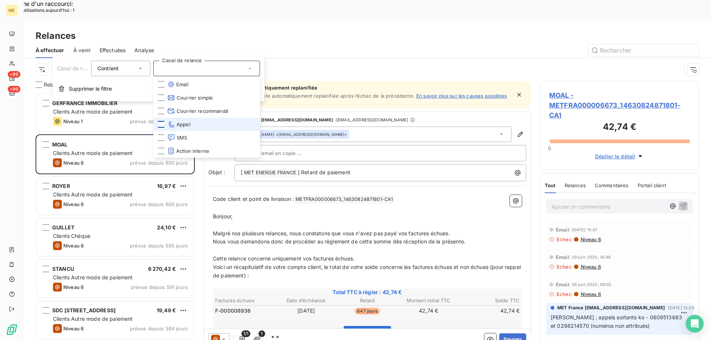
click at [159, 123] on div at bounding box center [161, 124] width 7 height 7
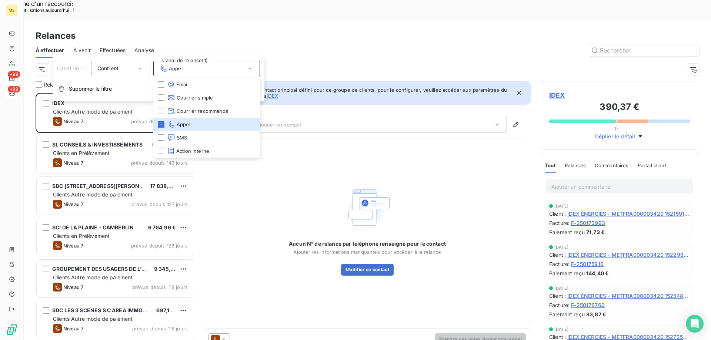
click at [261, 227] on div "Aucun N° de relance par téléphone renseigné pour le contact Ajouter les informa…" at bounding box center [367, 230] width 309 height 170
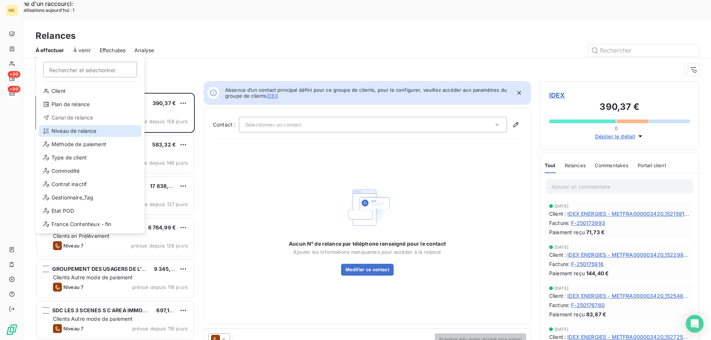
click at [67, 131] on div "Niveau de relance" at bounding box center [90, 131] width 103 height 12
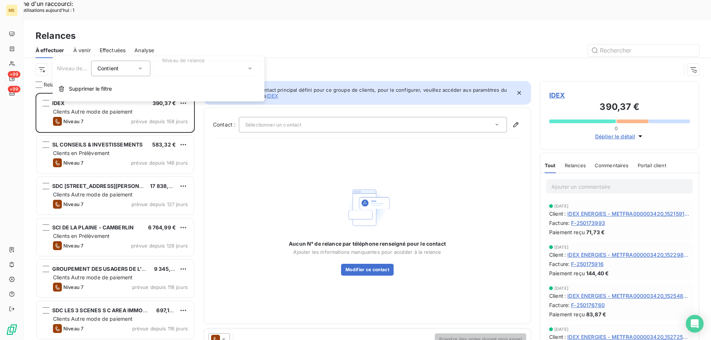
click at [194, 69] on div at bounding box center [206, 69] width 107 height 16
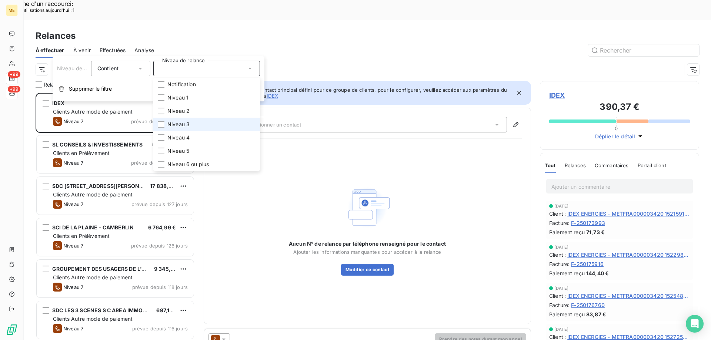
click at [176, 123] on span "Niveau 3" at bounding box center [178, 124] width 22 height 7
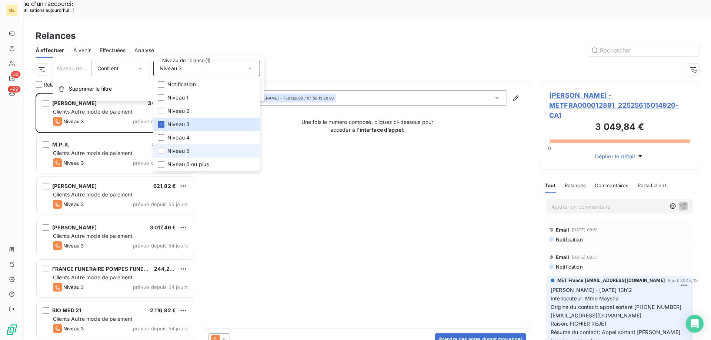
click at [184, 153] on span "Niveau 5" at bounding box center [178, 150] width 22 height 7
click at [185, 165] on span "Niveau 6 ou plus" at bounding box center [187, 164] width 41 height 7
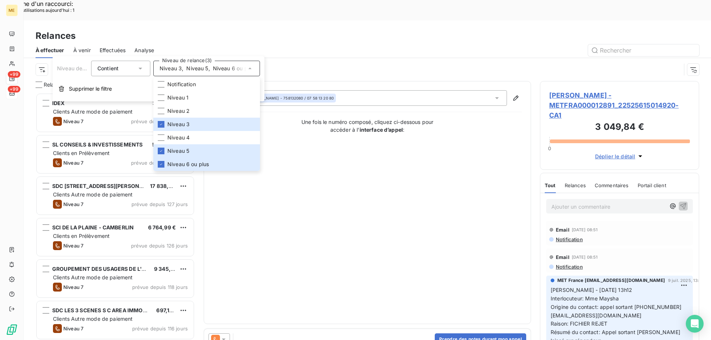
click at [382, 183] on div "Contact : [PERSON_NAME] - 758132080 / 07 58 13 20 80 Une fois le numéro composé…" at bounding box center [367, 202] width 309 height 225
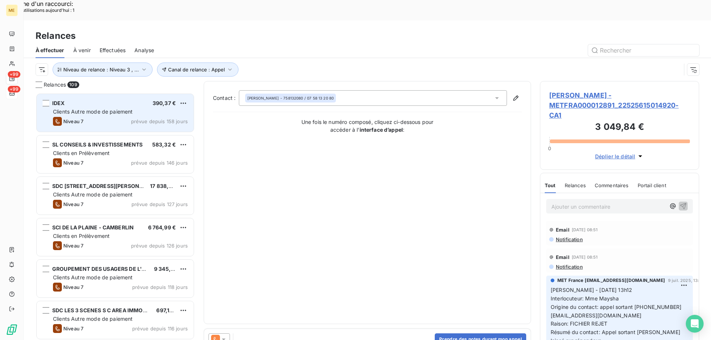
click at [124, 96] on div "IDEX 390,37 € Clients Autre mode de paiement Niveau 7 prévue depuis 158 jours" at bounding box center [115, 113] width 157 height 38
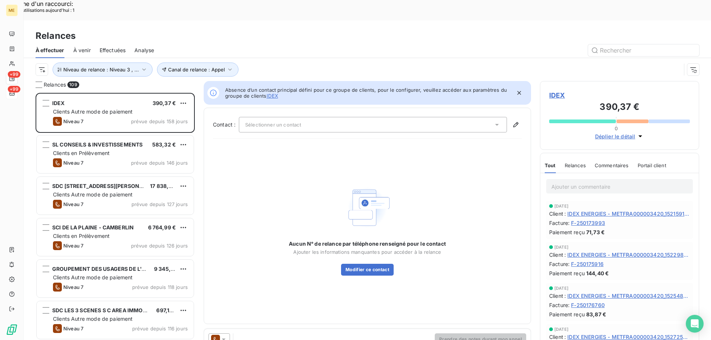
scroll to position [37, 0]
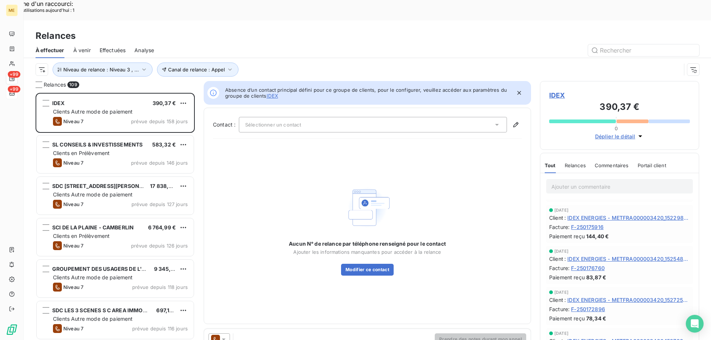
click at [559, 90] on span "IDEX" at bounding box center [619, 95] width 141 height 10
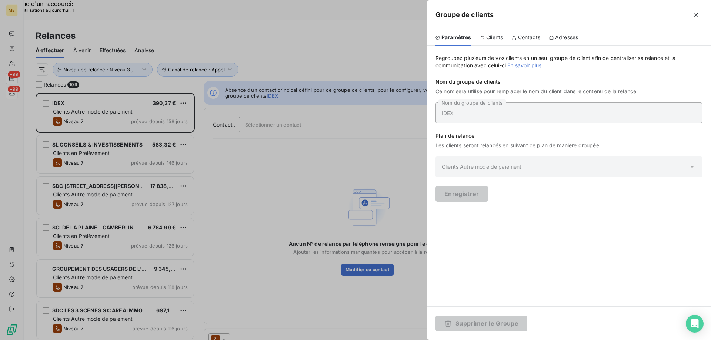
click at [492, 36] on span "Clients" at bounding box center [494, 37] width 17 height 7
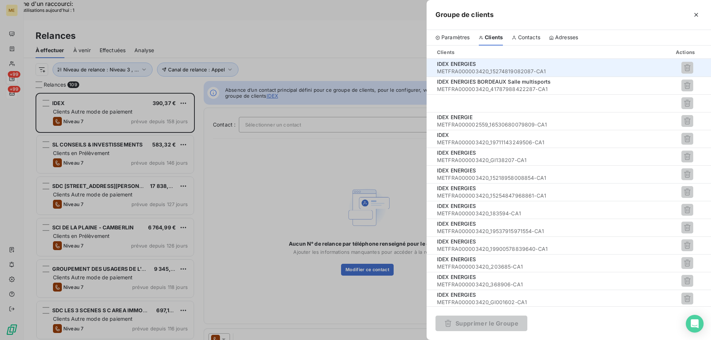
click at [478, 68] on span "METFRA000003420_15274819082087-CA1" at bounding box center [526, 71] width 178 height 7
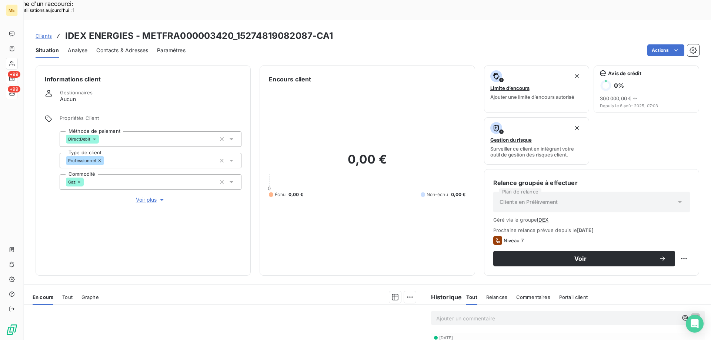
click at [154, 196] on span "Voir plus" at bounding box center [151, 199] width 30 height 7
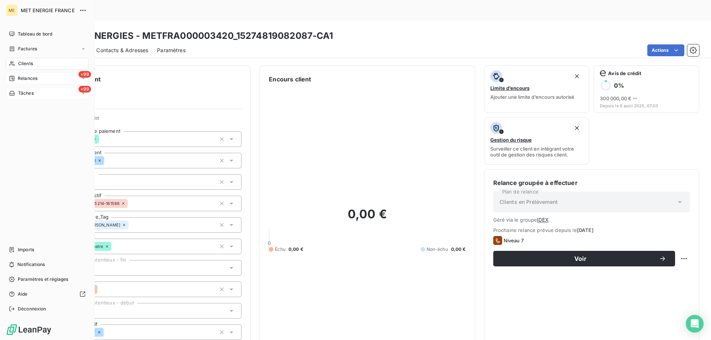
click at [37, 78] on span "Relances" at bounding box center [28, 78] width 20 height 7
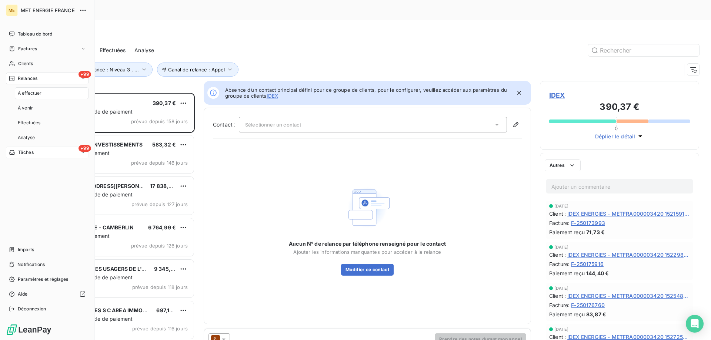
scroll to position [262, 154]
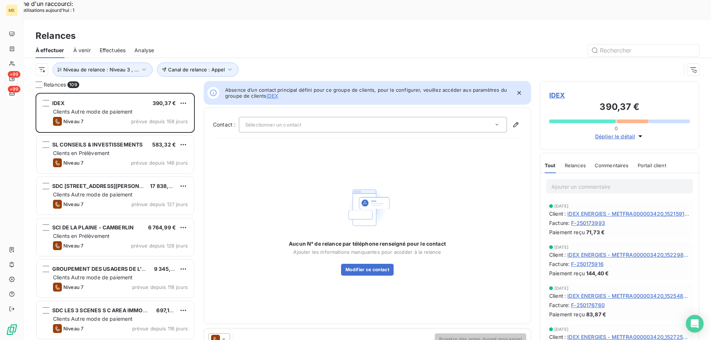
click at [559, 90] on span "IDEX" at bounding box center [619, 95] width 141 height 10
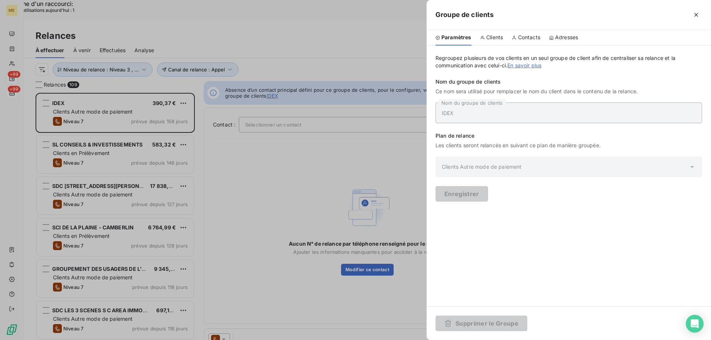
click at [495, 36] on span "Clients" at bounding box center [494, 37] width 17 height 7
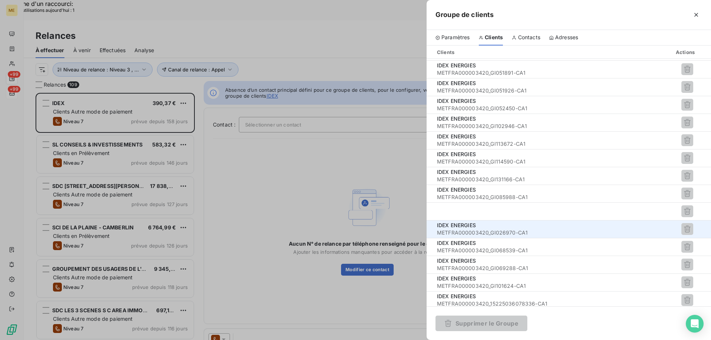
scroll to position [552, 0]
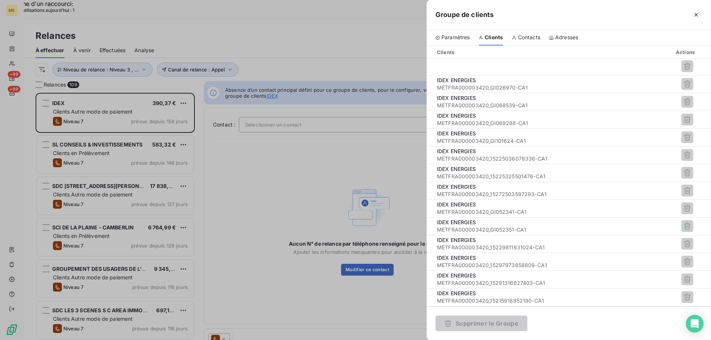
click at [330, 115] on div at bounding box center [355, 170] width 711 height 340
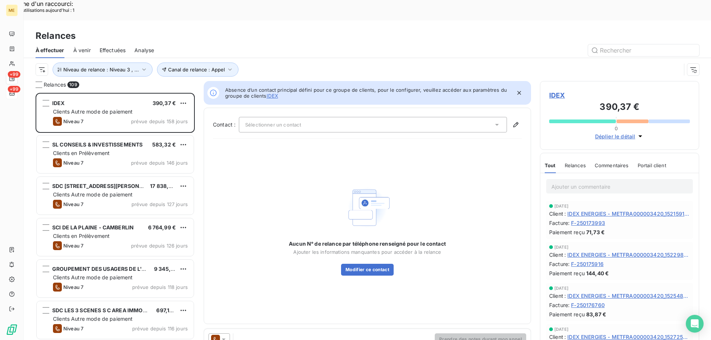
click at [559, 90] on span "IDEX" at bounding box center [619, 95] width 141 height 10
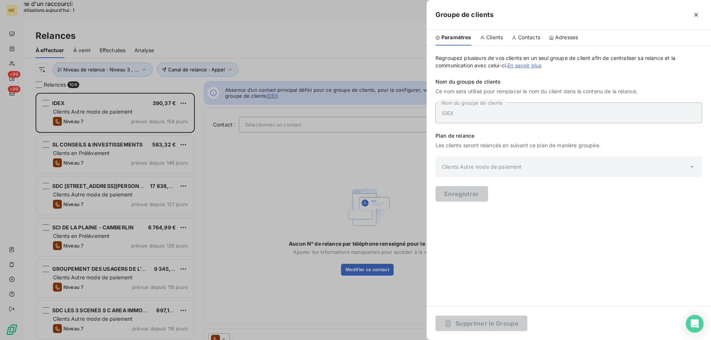
click at [491, 36] on span "Clients" at bounding box center [494, 37] width 17 height 7
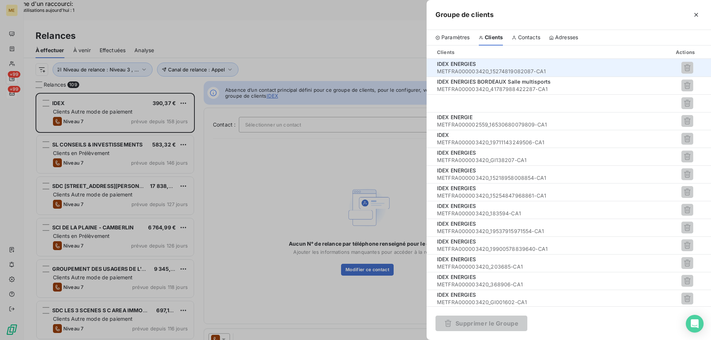
click at [464, 59] on td "IDEX ENERGIES METFRA000003420_15274819082087-CA1" at bounding box center [524, 68] width 195 height 18
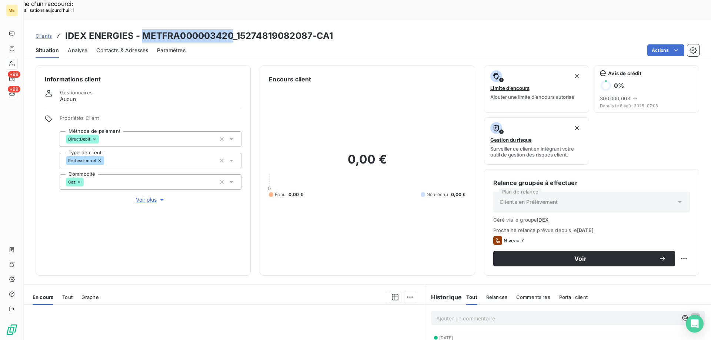
drag, startPoint x: 142, startPoint y: 14, endPoint x: 231, endPoint y: 16, distance: 89.2
click at [231, 29] on h3 "IDEX ENERGIES - METFRA000003420_15274819082087-CA1" at bounding box center [199, 35] width 268 height 13
copy h3 "METFRA000003420"
click at [42, 33] on span "Clients" at bounding box center [44, 36] width 16 height 6
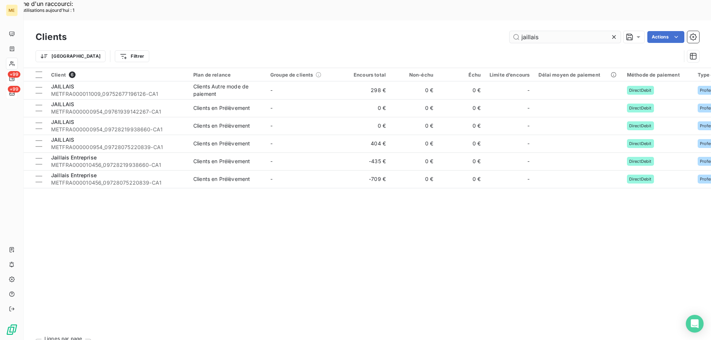
click at [574, 31] on input "jaillais" at bounding box center [564, 37] width 111 height 12
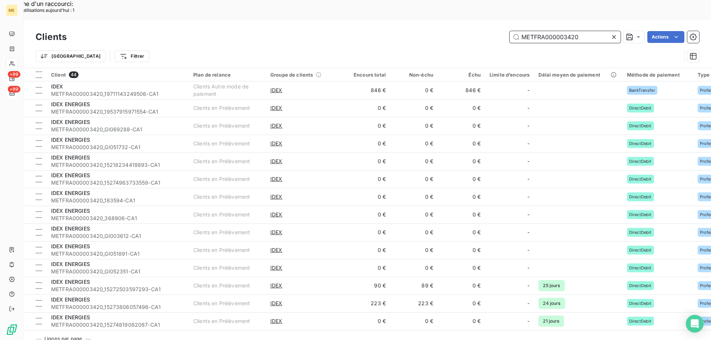
click at [547, 31] on input "METFRA000003420" at bounding box center [564, 37] width 111 height 12
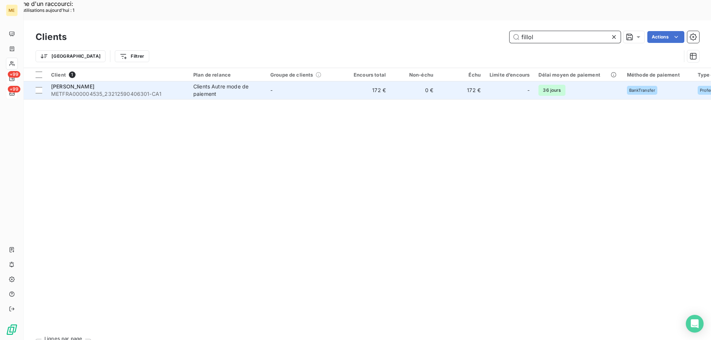
type input "fillol"
click at [80, 83] on span "FILLOL FERNAND" at bounding box center [72, 86] width 43 height 6
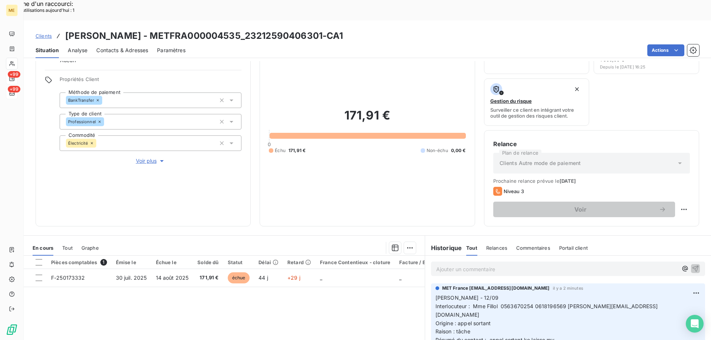
scroll to position [99, 0]
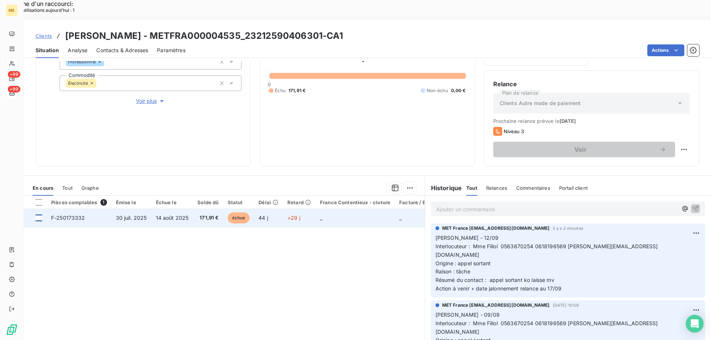
click at [37, 215] on div at bounding box center [39, 218] width 7 height 7
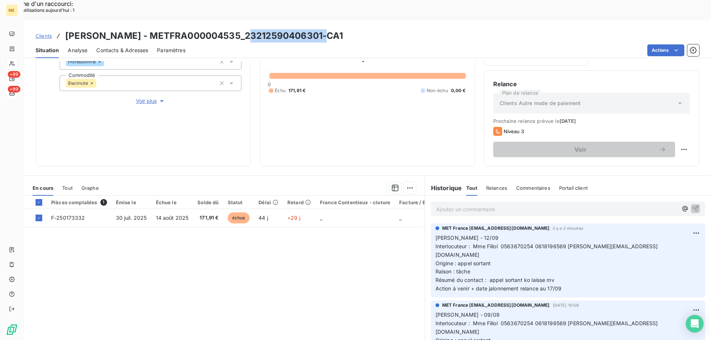
drag, startPoint x: 245, startPoint y: 18, endPoint x: 322, endPoint y: 20, distance: 77.4
click at [322, 29] on h3 "FILLOL FERNAND - METFRA000004535_23212590406301-CA1" at bounding box center [204, 35] width 278 height 13
copy h3 "23212590406301"
click at [69, 185] on span "Tout" at bounding box center [67, 188] width 10 height 6
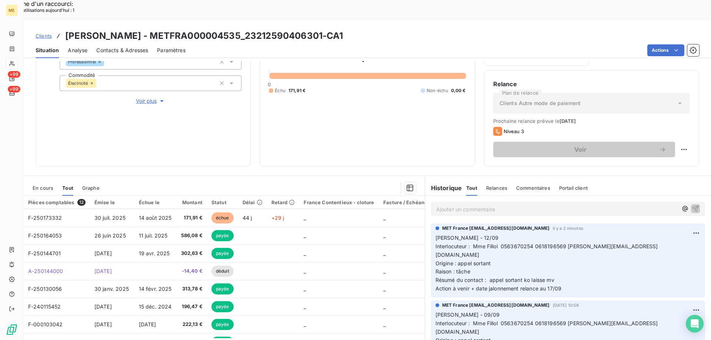
click at [30, 180] on div "En cours Tout Graphe" at bounding box center [224, 188] width 401 height 16
click at [44, 185] on span "En cours" at bounding box center [43, 188] width 21 height 6
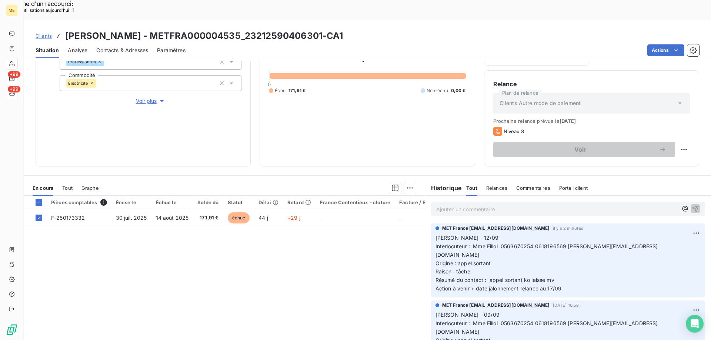
drag, startPoint x: 66, startPoint y: 17, endPoint x: 367, endPoint y: 9, distance: 301.5
click at [367, 20] on div "Clients FILLOL FERNAND - METFRA000004535_23212590406301-CA1 Situation Analyse C…" at bounding box center [367, 39] width 687 height 38
copy h3 "FILLOL FERNAND - METFRA000004535_23212590406301-CA1"
click at [44, 33] on span "Clients" at bounding box center [44, 36] width 16 height 6
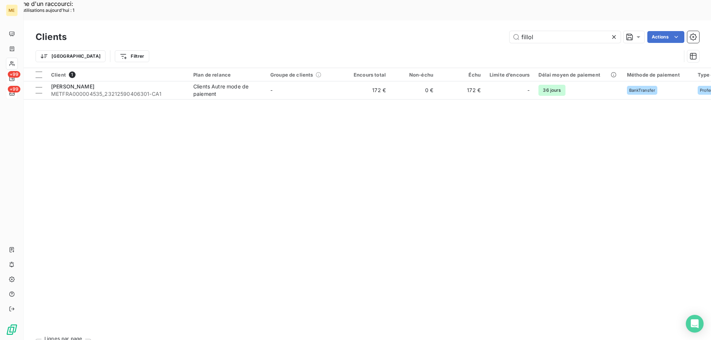
drag, startPoint x: 555, startPoint y: 16, endPoint x: 444, endPoint y: 21, distance: 111.9
click at [444, 31] on div "fillol Actions" at bounding box center [388, 37] width 624 height 12
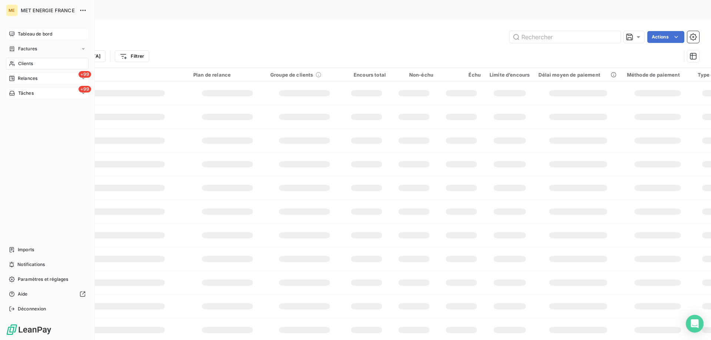
click at [28, 78] on span "Relances" at bounding box center [28, 78] width 20 height 7
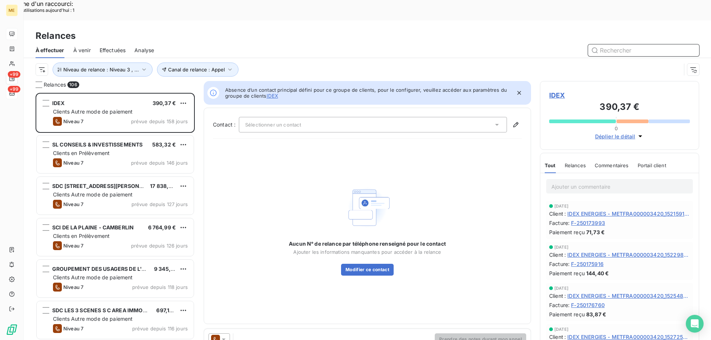
scroll to position [6, 6]
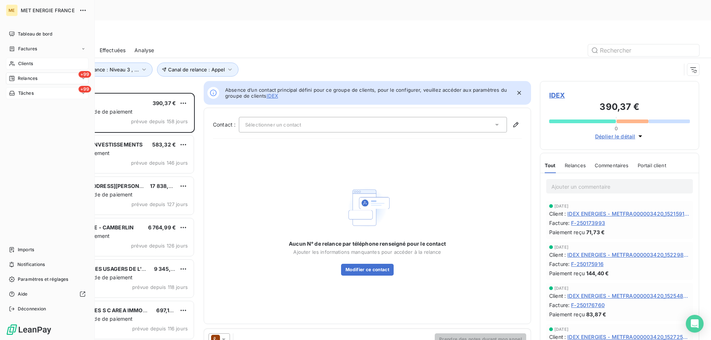
click at [26, 61] on span "Clients" at bounding box center [25, 63] width 15 height 7
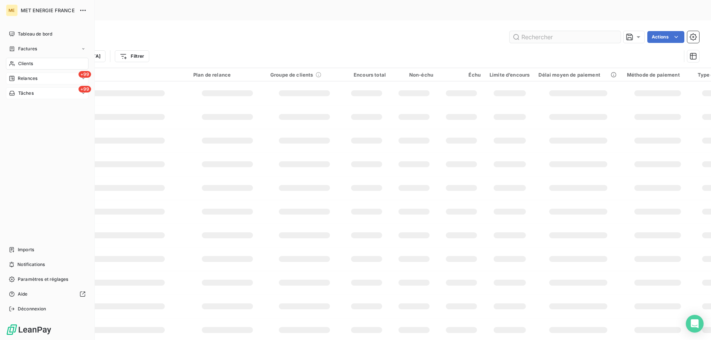
click at [531, 31] on input "text" at bounding box center [564, 37] width 111 height 12
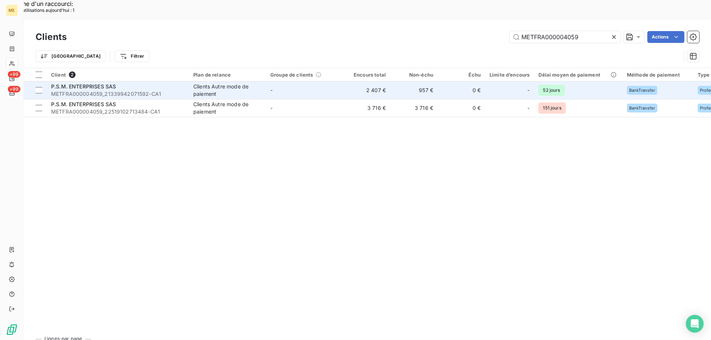
type input "METFRA000004059"
click at [76, 83] on span "P.S.M. ENTERPRISES SAS" at bounding box center [83, 86] width 65 height 6
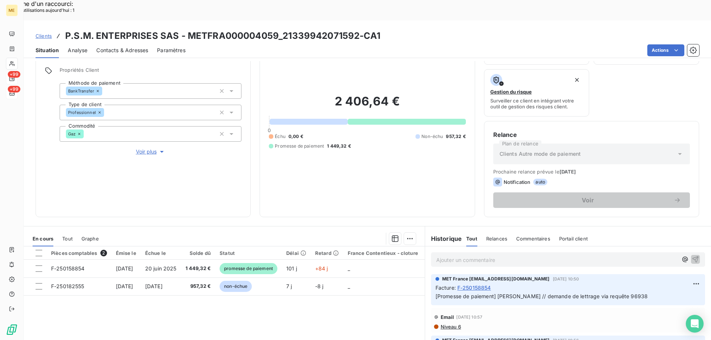
scroll to position [99, 0]
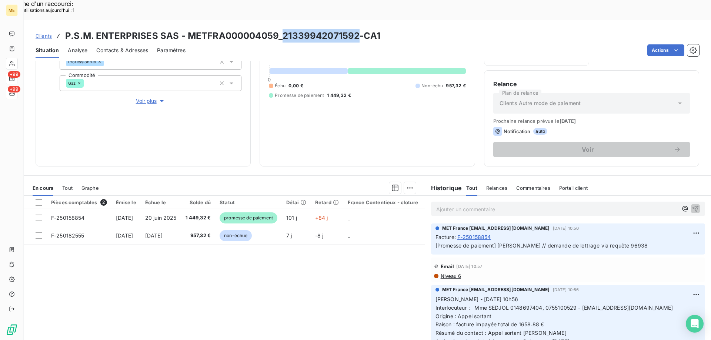
drag, startPoint x: 282, startPoint y: 15, endPoint x: 358, endPoint y: 18, distance: 76.3
click at [358, 29] on h3 "P.S.M. ENTERPRISES SAS - METFRA000004059_21339942071592-CA1" at bounding box center [222, 35] width 315 height 13
copy h3 "21339942071592"
click at [460, 204] on div "Ajouter un commentaire ﻿" at bounding box center [556, 209] width 241 height 10
click at [449, 205] on p "Ajouter un commentaire ﻿" at bounding box center [556, 209] width 241 height 9
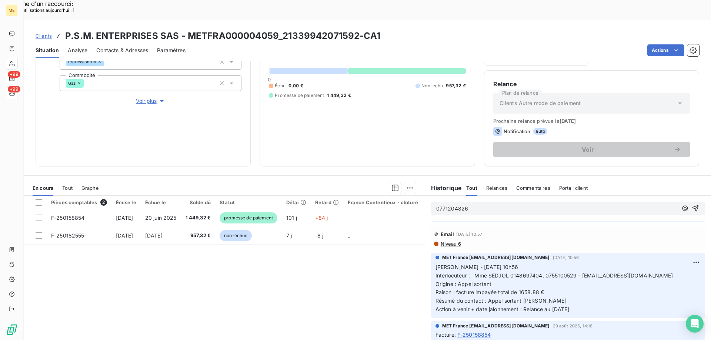
scroll to position [0, 0]
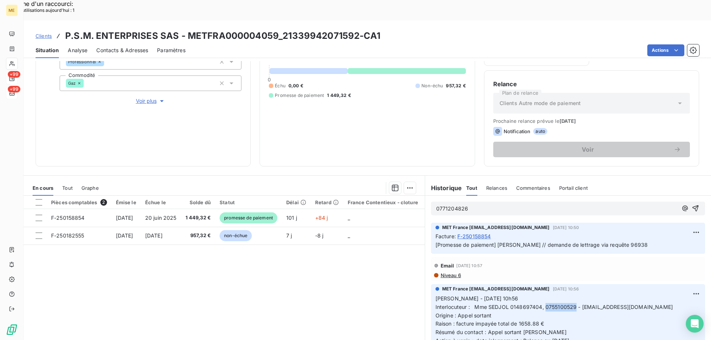
drag, startPoint x: 543, startPoint y: 290, endPoint x: 572, endPoint y: 288, distance: 29.7
click at [572, 304] on span "Interlocuteur : Mme SEDJOL 0148697404, 0755100529 - PSM.ENT.999@GMAIL.COM" at bounding box center [553, 307] width 237 height 6
drag, startPoint x: 281, startPoint y: 17, endPoint x: 357, endPoint y: 15, distance: 75.2
click at [357, 29] on h3 "P.S.M. ENTERPRISES SAS - METFRA000004059_21339942071592-CA1" at bounding box center [222, 35] width 315 height 13
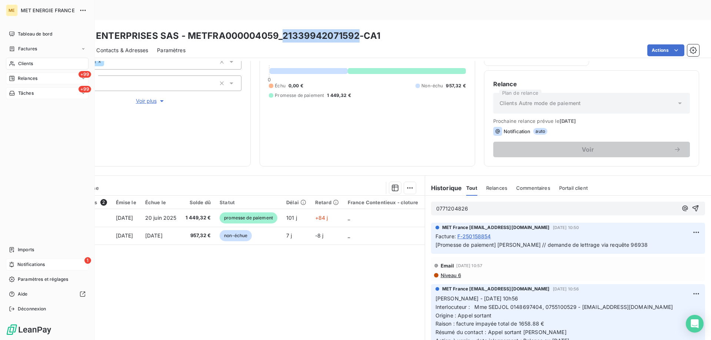
click at [19, 267] on span "Notifications" at bounding box center [30, 264] width 27 height 7
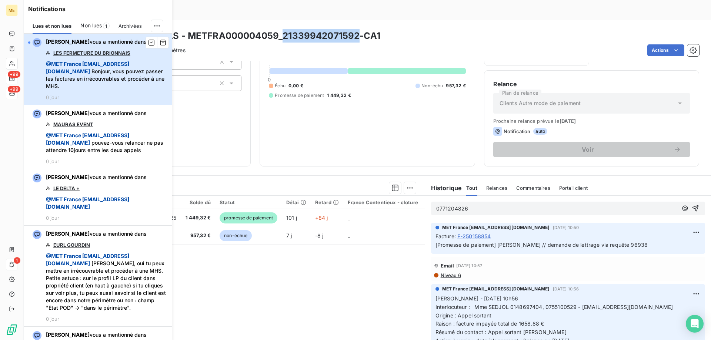
click at [126, 100] on button "Bélinda Thomont vous a mentionné dans LES FERMETURE DU BRIONNAIS @ MET France m…" at bounding box center [98, 69] width 148 height 71
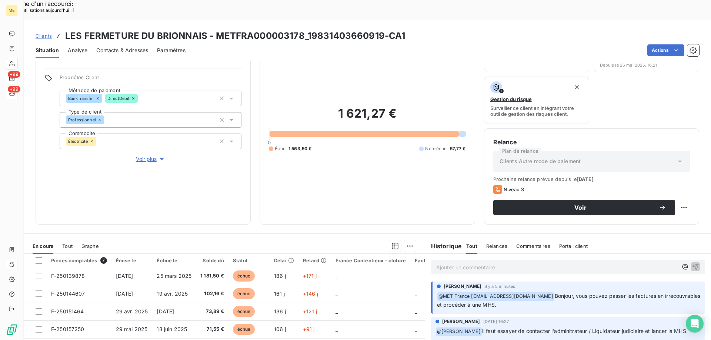
scroll to position [99, 0]
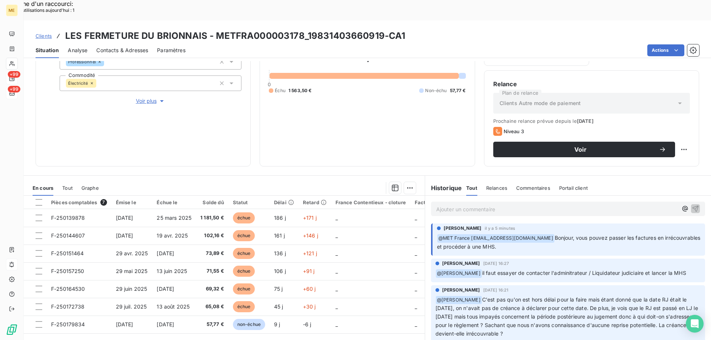
click at [138, 97] on span "Voir plus" at bounding box center [151, 100] width 30 height 7
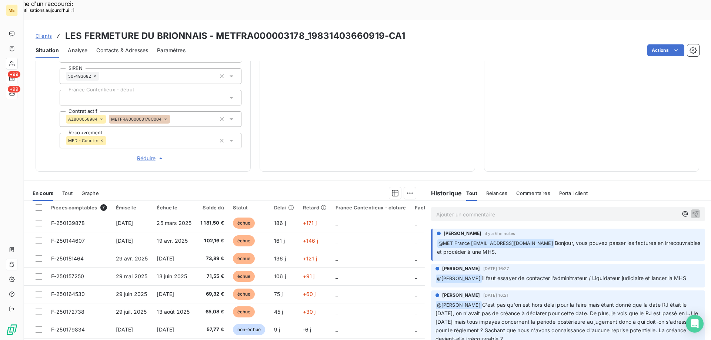
scroll to position [0, 0]
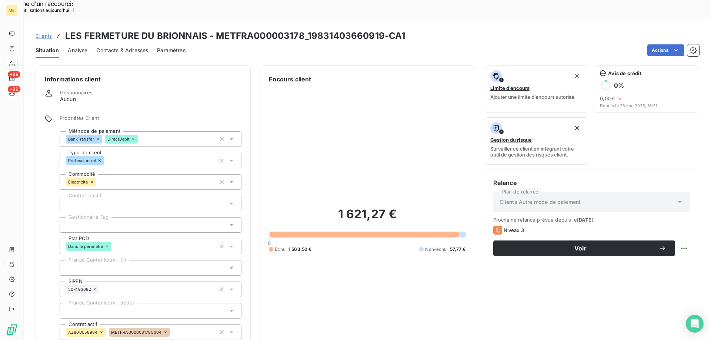
click at [104, 217] on div at bounding box center [151, 225] width 182 height 16
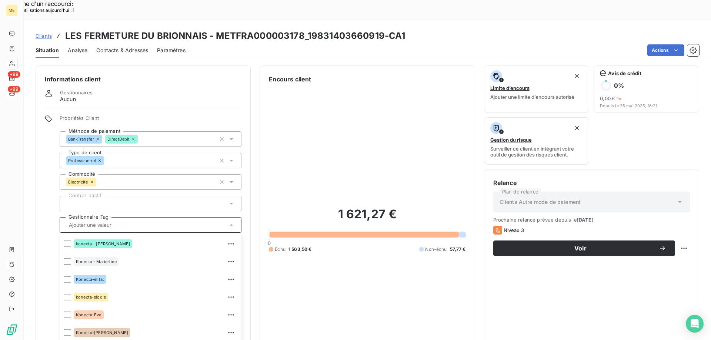
scroll to position [213, 0]
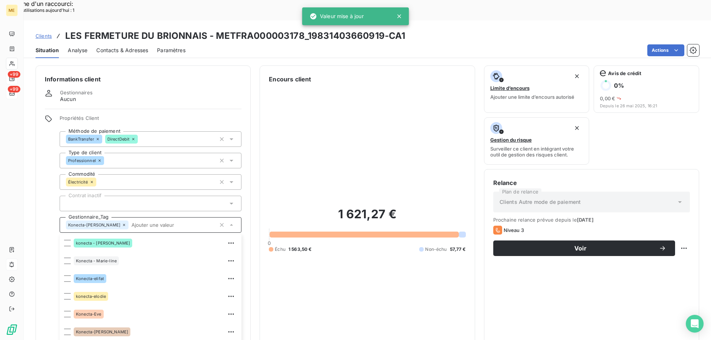
click at [352, 130] on div "1 621,27 € 0 Échu 1 563,50 € Non-échu 57,77 €" at bounding box center [367, 230] width 197 height 292
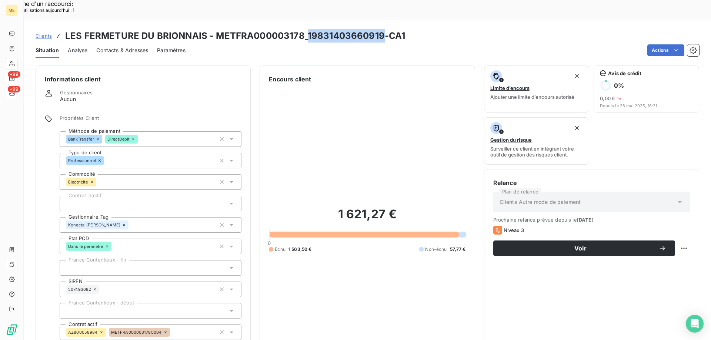
drag, startPoint x: 307, startPoint y: 18, endPoint x: 383, endPoint y: 19, distance: 75.9
click at [383, 29] on h3 "LES FERMETURE DU BRIONNAIS - METFRA000003178_19831403660919-CA1" at bounding box center [235, 35] width 340 height 13
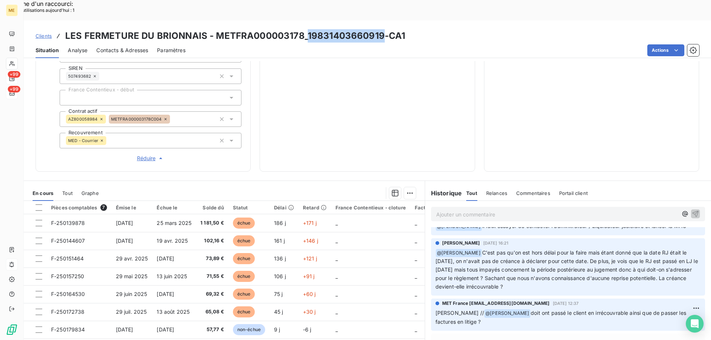
scroll to position [37, 0]
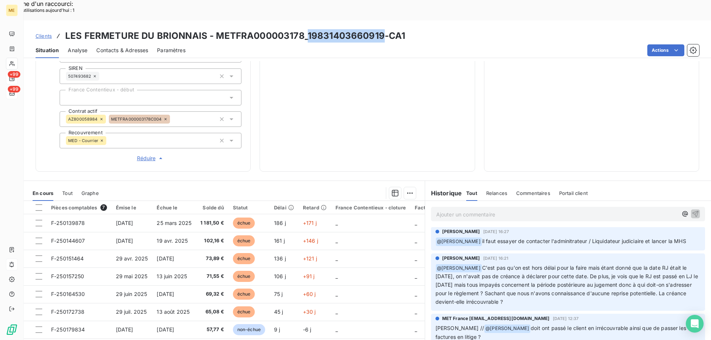
click at [455, 210] on p "Ajouter un commentaire ﻿" at bounding box center [556, 214] width 241 height 9
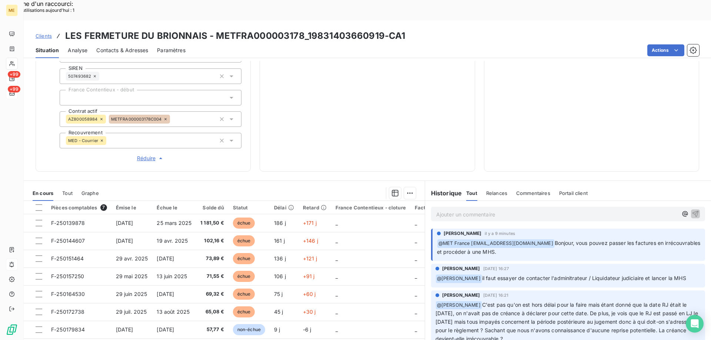
click at [445, 210] on p "Ajouter un commentaire ﻿" at bounding box center [556, 214] width 241 height 9
click at [692, 210] on icon "button" at bounding box center [695, 213] width 7 height 7
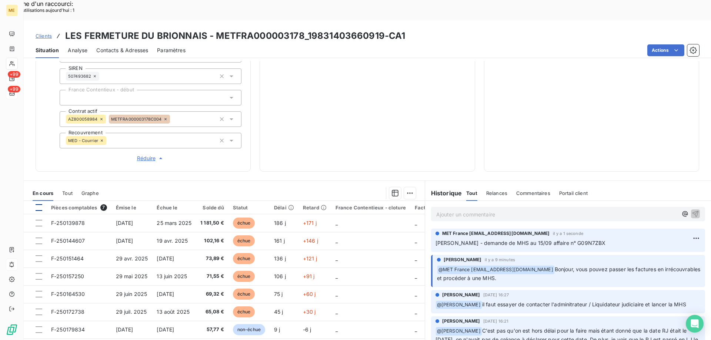
click at [40, 204] on div at bounding box center [39, 207] width 7 height 7
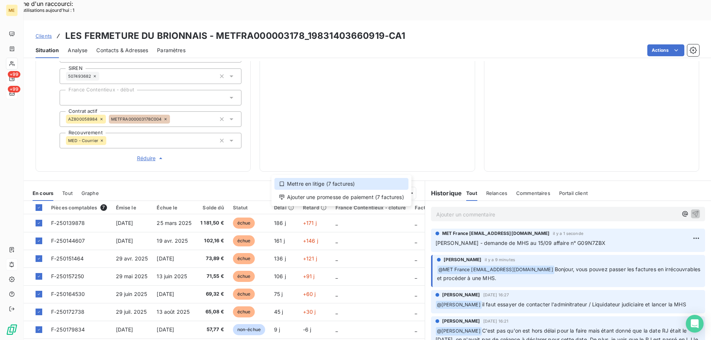
click at [324, 186] on div "Mettre en litige (7 factures)" at bounding box center [341, 184] width 134 height 12
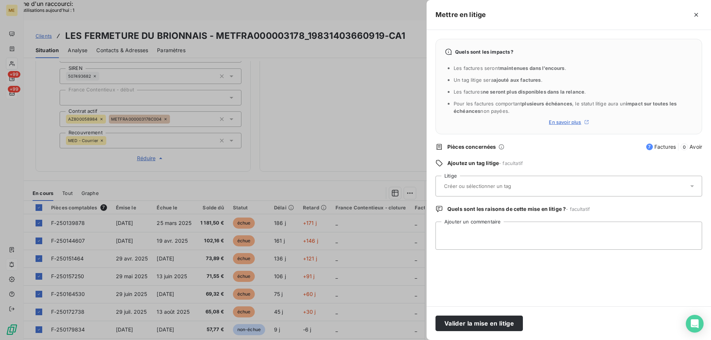
click at [454, 185] on input "text" at bounding box center [497, 186] width 108 height 7
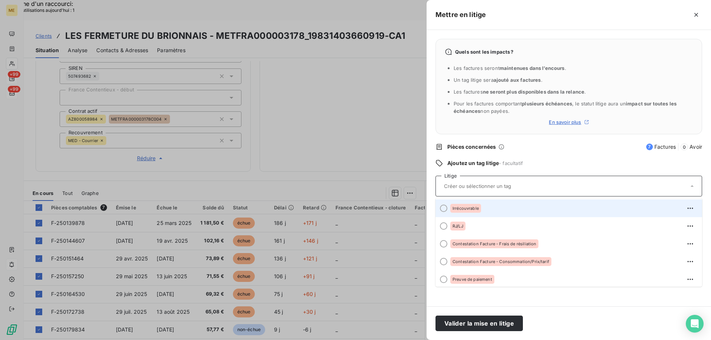
click at [466, 201] on li "Irrécouvrable" at bounding box center [568, 209] width 267 height 18
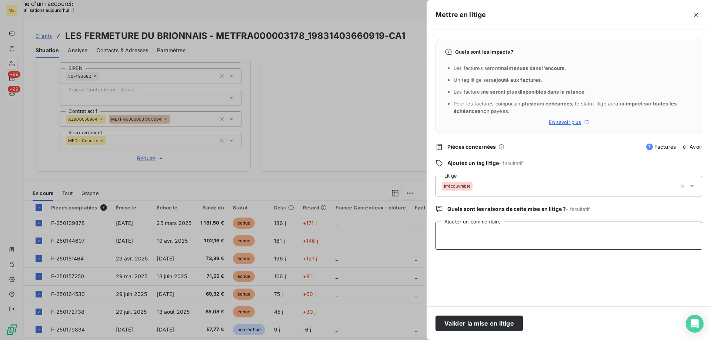
click at [455, 238] on textarea "Ajouter un commentaire" at bounding box center [568, 236] width 267 height 28
type textarea "Sylvain // irrécouvrable"
click at [489, 321] on button "Valider la mise en litige" at bounding box center [478, 324] width 87 height 16
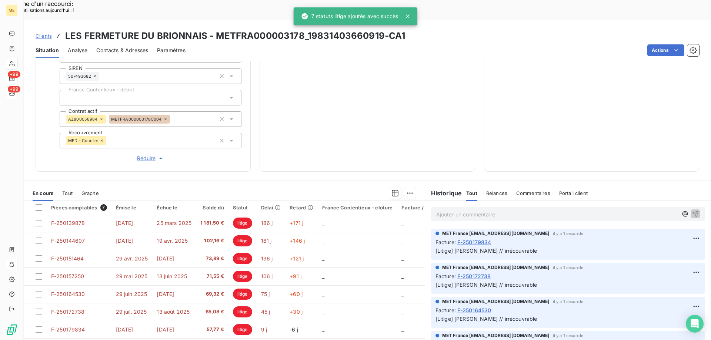
click at [437, 210] on p "Ajouter un commentaire ﻿" at bounding box center [556, 214] width 241 height 9
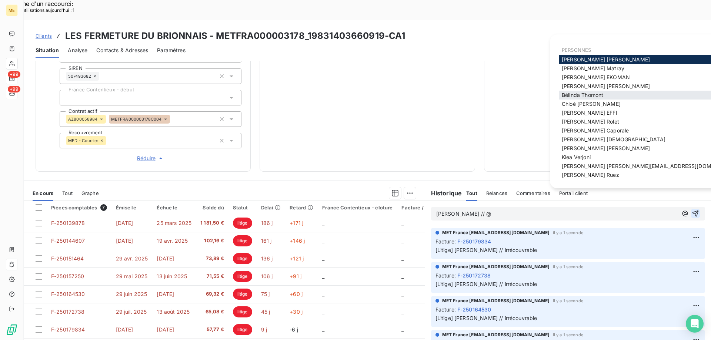
click at [572, 92] on span "Bélinda Thomont" at bounding box center [582, 95] width 41 height 6
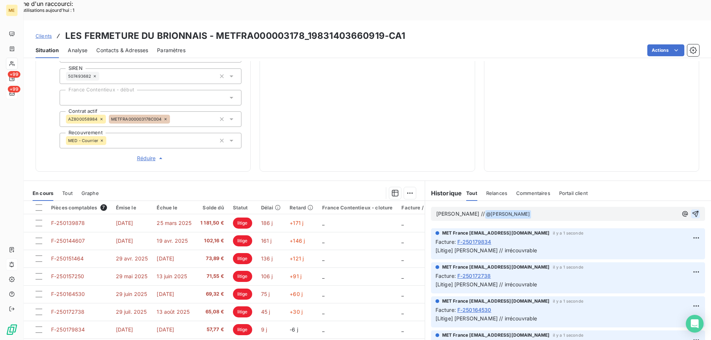
click at [524, 210] on p "Sylvain // @ Bélinda Thomont ﻿ ﻿" at bounding box center [556, 214] width 241 height 9
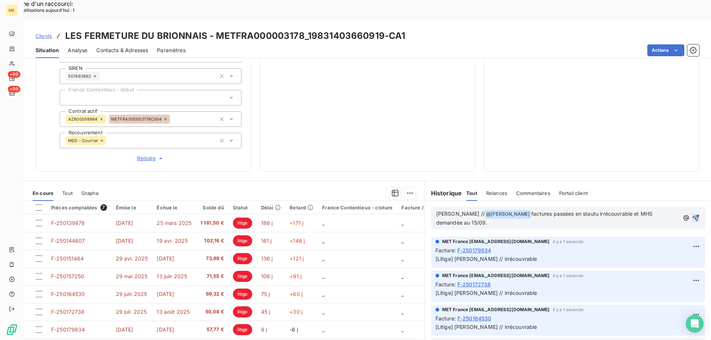
click at [561, 211] on span "factures passées en stautu irrécouvrable et MHS demandée au 15/09." at bounding box center [545, 218] width 218 height 15
click at [570, 211] on span "factures passées en stautu irrécouvrable et MHS demandée au 15/09." at bounding box center [545, 218] width 218 height 15
click at [564, 211] on span "factures passées en stau irrécouvrable et MHS demandée au 15/09." at bounding box center [556, 218] width 241 height 15
click at [571, 211] on span "factures passées en statu irrécouvrable et MHS demandée au 15/09." at bounding box center [557, 218] width 243 height 15
click at [569, 211] on span "factures passées en statu irrécouvrable et MHS demandée au 15/09." at bounding box center [557, 218] width 243 height 15
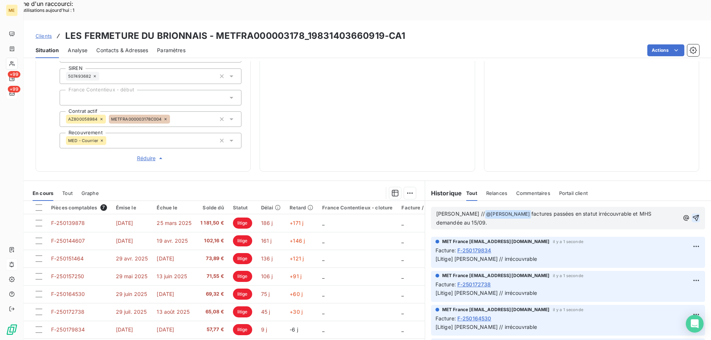
click at [509, 210] on p "Sylvain // @ Bélinda Thomont ﻿ factures passées en statut irrécouvrable et MHS …" at bounding box center [557, 218] width 243 height 17
click at [692, 214] on icon "button" at bounding box center [695, 217] width 7 height 7
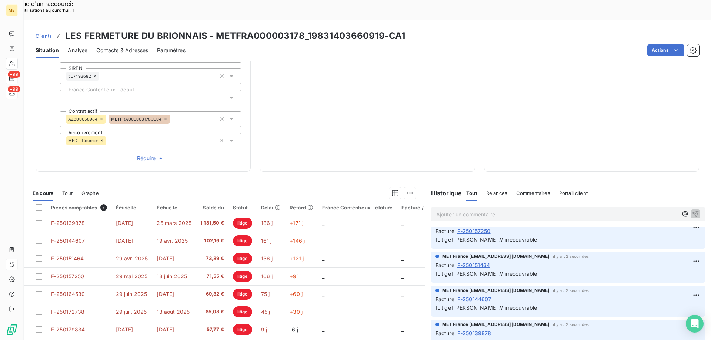
scroll to position [185, 0]
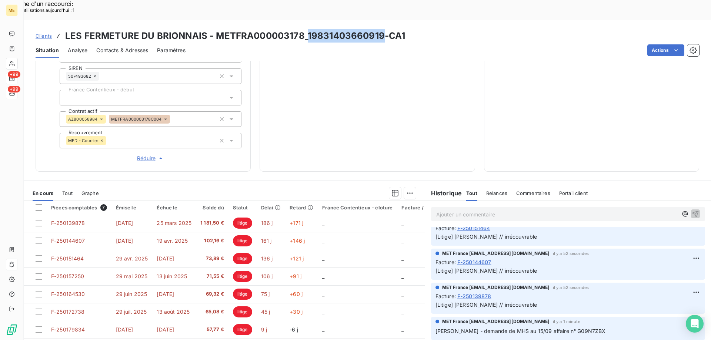
drag, startPoint x: 307, startPoint y: 14, endPoint x: 380, endPoint y: 9, distance: 72.8
click at [380, 20] on div "Clients LES FERMETURE DU BRIONNAIS - METFRA000003178_19831403660919-CA1 Situati…" at bounding box center [367, 39] width 687 height 38
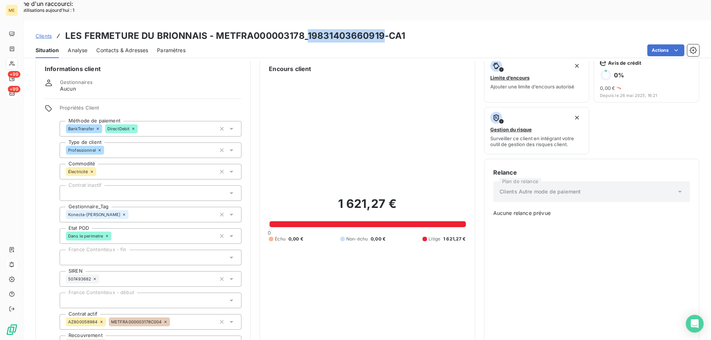
scroll to position [0, 0]
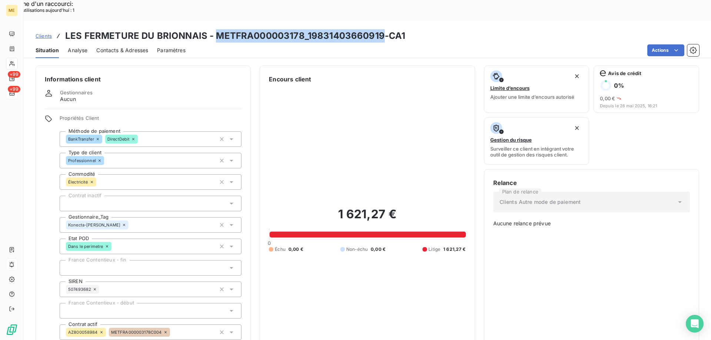
drag, startPoint x: 215, startPoint y: 16, endPoint x: 380, endPoint y: 18, distance: 164.8
click at [380, 29] on h3 "LES FERMETURE DU BRIONNAIS - METFRA000003178_19831403660919-CA1" at bounding box center [235, 35] width 340 height 13
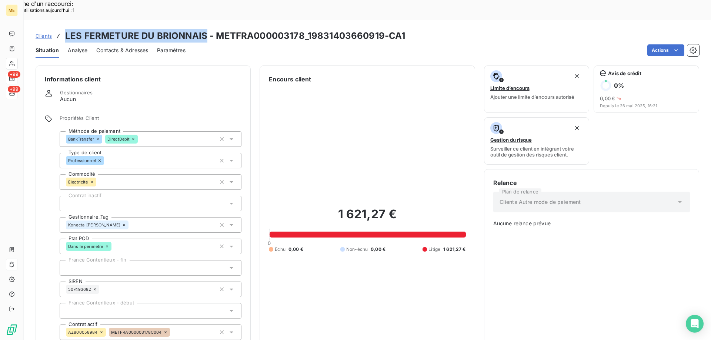
drag, startPoint x: 66, startPoint y: 14, endPoint x: 203, endPoint y: 11, distance: 136.7
click at [203, 29] on h3 "LES FERMETURE DU BRIONNAIS - METFRA000003178_19831403660919-CA1" at bounding box center [235, 35] width 340 height 13
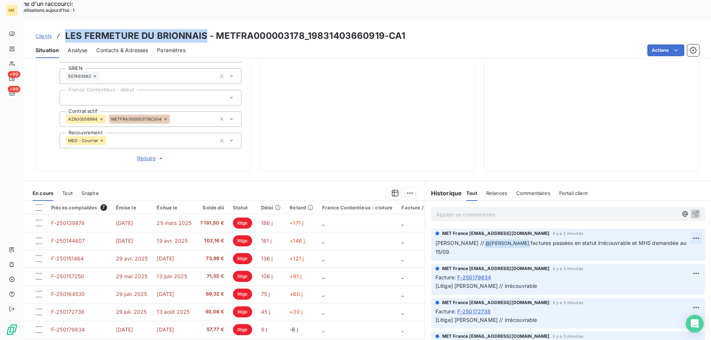
click at [669, 229] on div "Editer" at bounding box center [666, 229] width 41 height 12
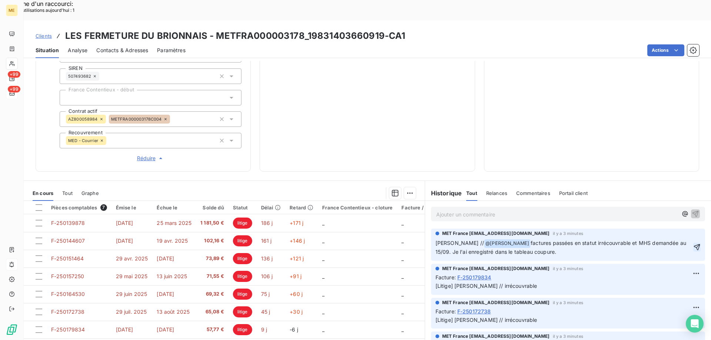
click at [693, 244] on icon "button" at bounding box center [696, 247] width 7 height 7
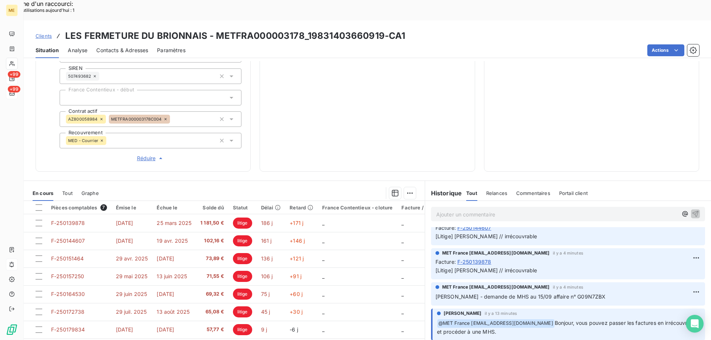
scroll to position [259, 0]
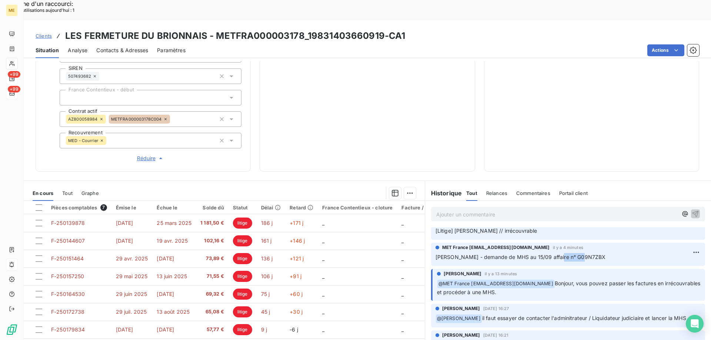
drag, startPoint x: 550, startPoint y: 231, endPoint x: 583, endPoint y: 233, distance: 32.6
click at [583, 253] on p "Sylvain - demande de MHS au 15/09 affaire n° G09N7ZBX" at bounding box center [567, 257] width 265 height 9
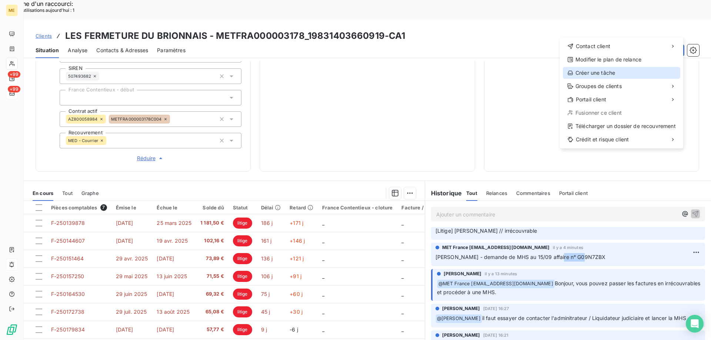
click at [612, 73] on div "Créer une tâche" at bounding box center [621, 73] width 117 height 12
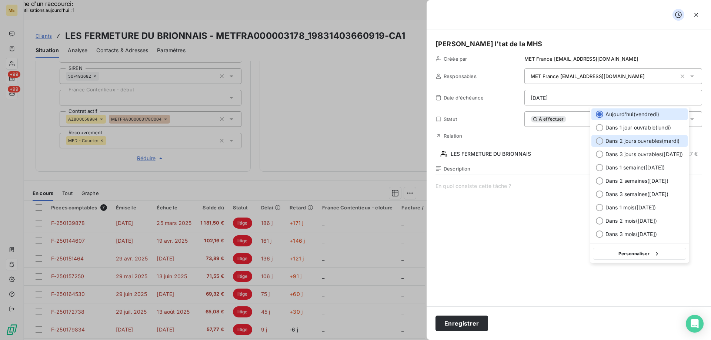
click at [623, 143] on span "Dans 2 jours ouvrables ( [DATE] )" at bounding box center [642, 140] width 74 height 7
type input "[DATE]"
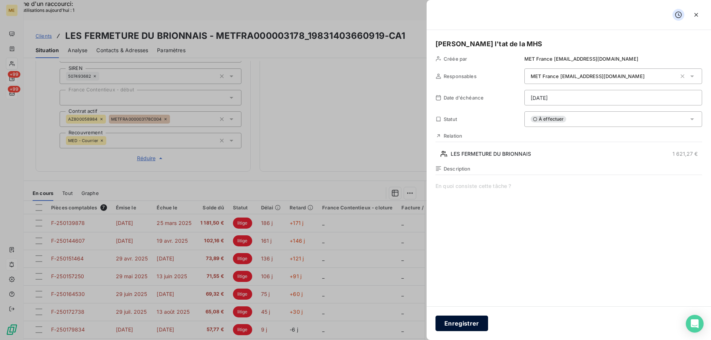
click at [475, 329] on button "Enregistrer" at bounding box center [461, 324] width 53 height 16
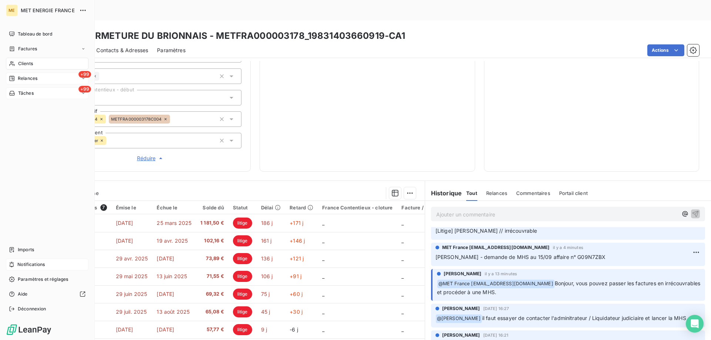
click at [25, 80] on span "Relances" at bounding box center [28, 78] width 20 height 7
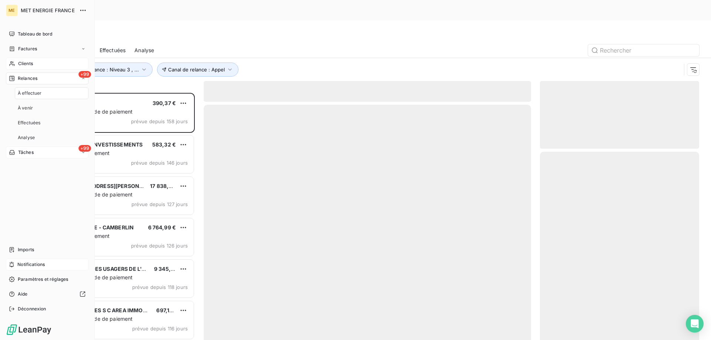
scroll to position [262, 154]
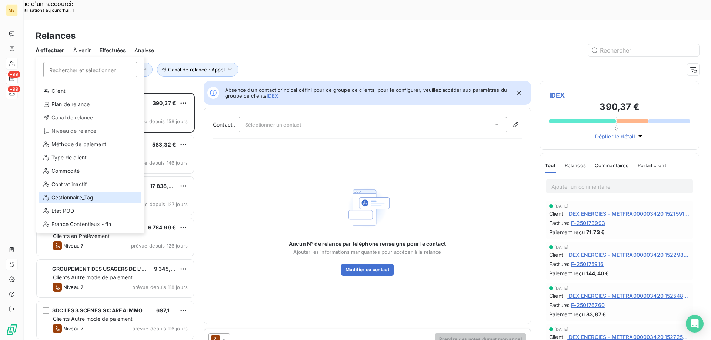
click at [76, 196] on div "Gestionnaire_Tag" at bounding box center [90, 198] width 103 height 12
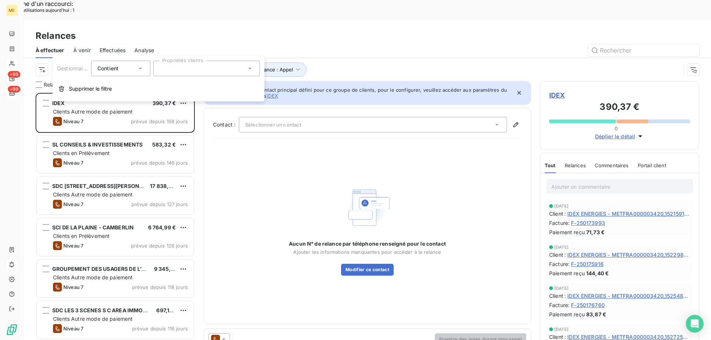
click at [171, 68] on div at bounding box center [206, 69] width 107 height 16
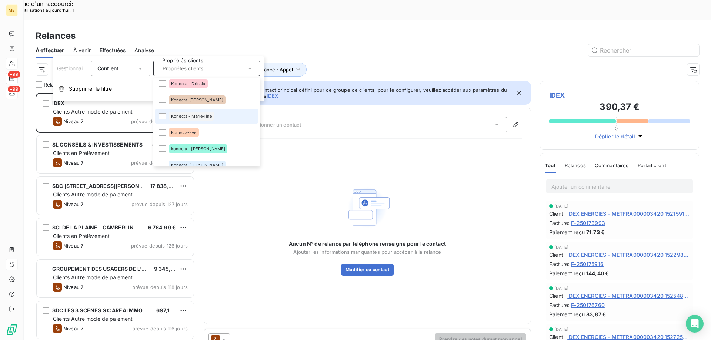
scroll to position [222, 0]
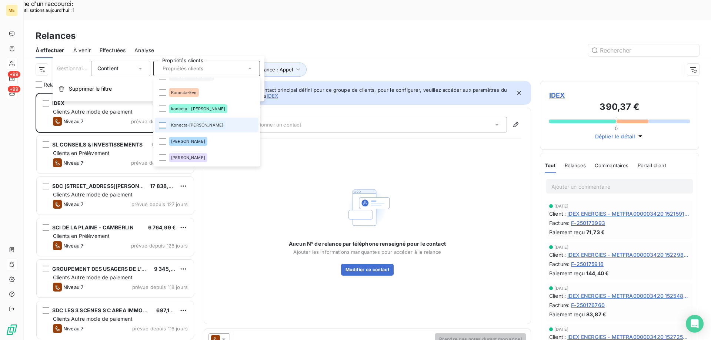
click at [162, 125] on div at bounding box center [162, 125] width 7 height 7
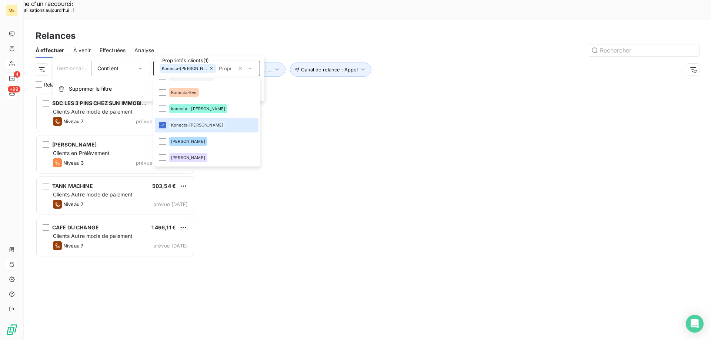
scroll to position [262, 154]
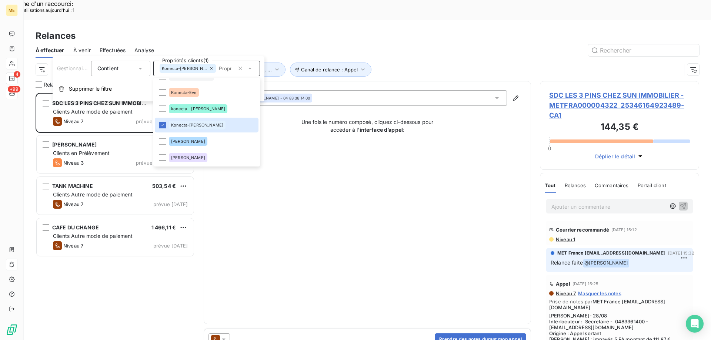
click at [422, 160] on div "Contact : [PERSON_NAME] - 04 83 36 14 00 Une fois le numéro composé, cliquez ci…" at bounding box center [367, 202] width 309 height 225
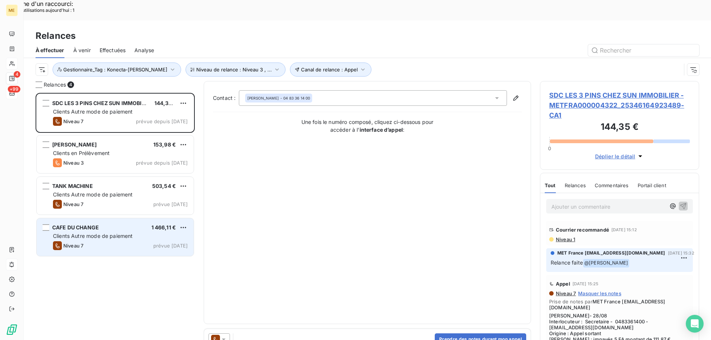
click at [94, 233] on span "Clients Autre mode de paiement" at bounding box center [93, 236] width 80 height 6
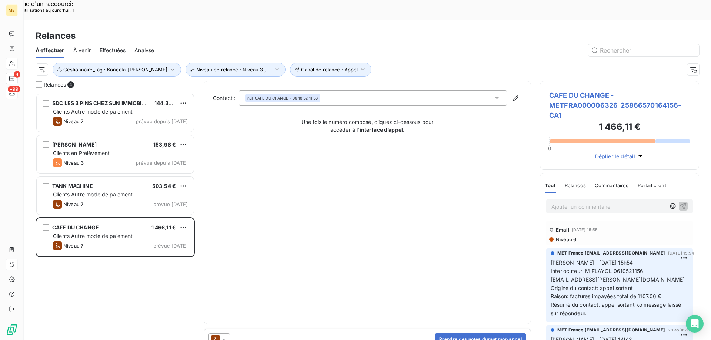
click at [572, 90] on span "CAFE DU CHANGE - METFRA000006326_25866570164156-CA1" at bounding box center [619, 105] width 141 height 30
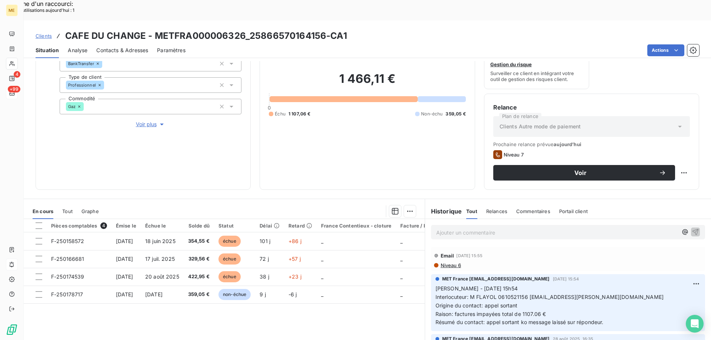
scroll to position [99, 0]
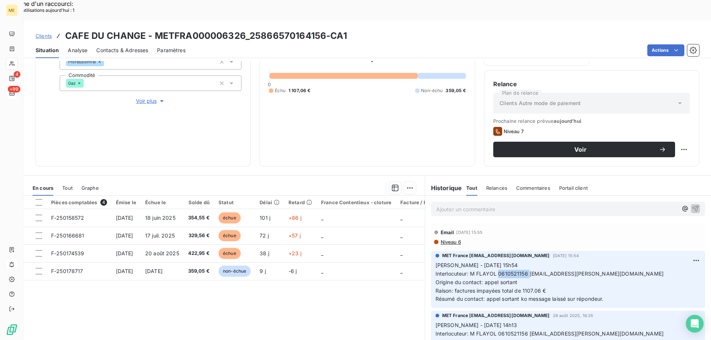
drag, startPoint x: 495, startPoint y: 252, endPoint x: 525, endPoint y: 253, distance: 29.3
click at [525, 271] on span "Interlocuteur: M FLAYOL 0610521156 flayol.gregory@gmail.com" at bounding box center [549, 274] width 228 height 6
click at [572, 261] on p "Sylvain - 02/09/2025 - 15h54 Interlocuteur: M FLAYOL 0610521156 flayol.gregory@…" at bounding box center [567, 282] width 265 height 42
click at [525, 271] on span "Interlocuteur: M FLAYOL 0610521156 flayol.gregory@gmail.com" at bounding box center [549, 274] width 228 height 6
drag, startPoint x: 525, startPoint y: 255, endPoint x: 594, endPoint y: 255, distance: 68.5
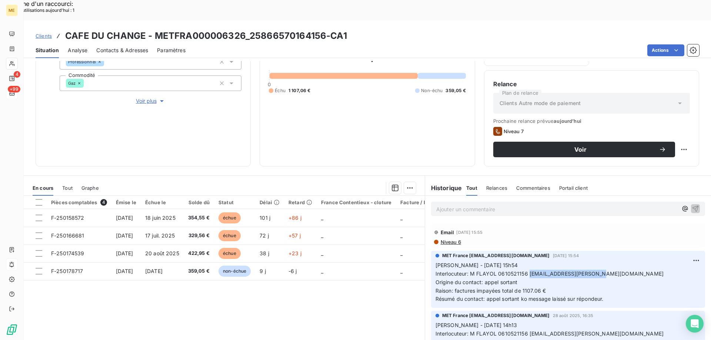
click at [594, 261] on p "Sylvain - 02/09/2025 - 15h54 Interlocuteur: M FLAYOL 0610521156 flayol.gregory@…" at bounding box center [567, 282] width 265 height 42
drag, startPoint x: 494, startPoint y: 253, endPoint x: 524, endPoint y: 255, distance: 29.4
click at [524, 271] on span "Interlocuteur: M FLAYOL 0610521156 flayol.gregory@gmail.com" at bounding box center [549, 274] width 228 height 6
drag, startPoint x: 159, startPoint y: 75, endPoint x: 184, endPoint y: 89, distance: 28.3
click at [159, 97] on icon "button" at bounding box center [161, 100] width 7 height 7
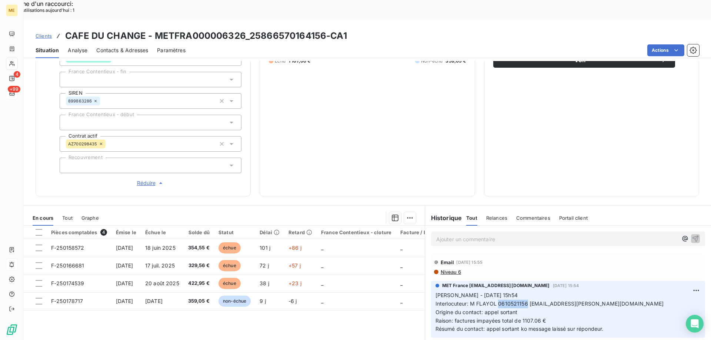
scroll to position [139, 0]
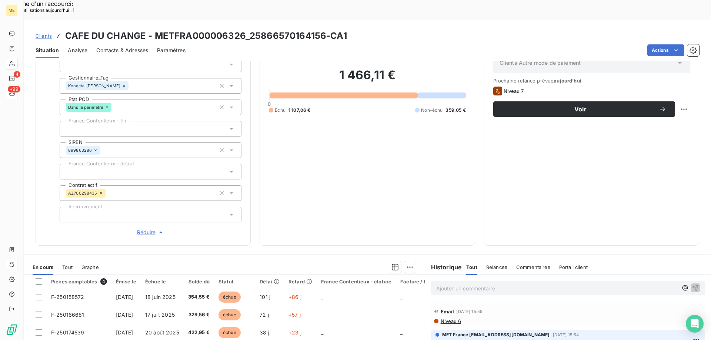
click at [155, 229] on span "Réduire" at bounding box center [150, 232] width 27 height 7
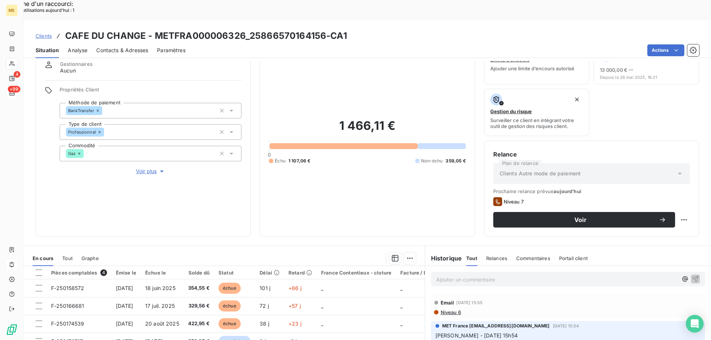
scroll to position [74, 0]
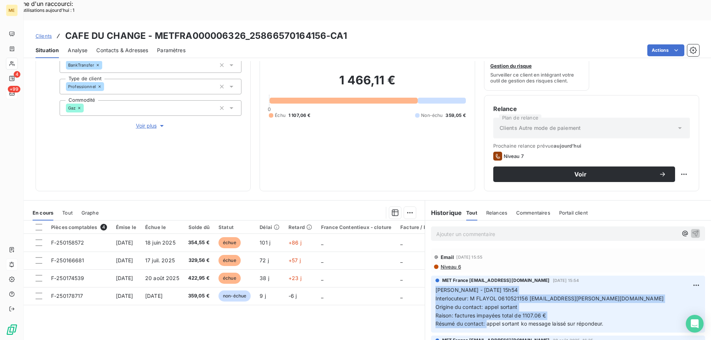
drag, startPoint x: 483, startPoint y: 305, endPoint x: 422, endPoint y: 271, distance: 69.9
click at [425, 274] on div "MET France met-france@recouvrement.met.com 2 sept. 2025, 15:54 Sylvain - 02/09/…" at bounding box center [568, 304] width 286 height 60
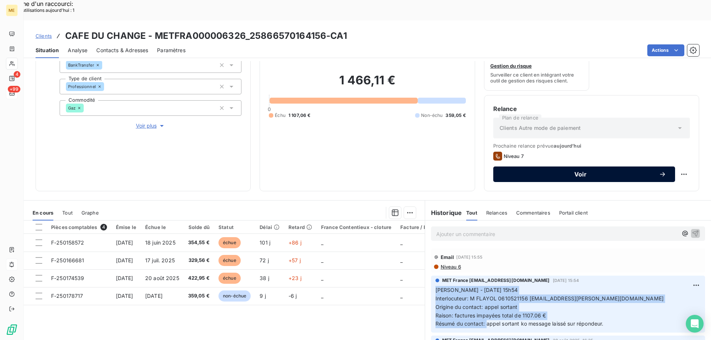
click at [562, 171] on span "Voir" at bounding box center [580, 174] width 157 height 6
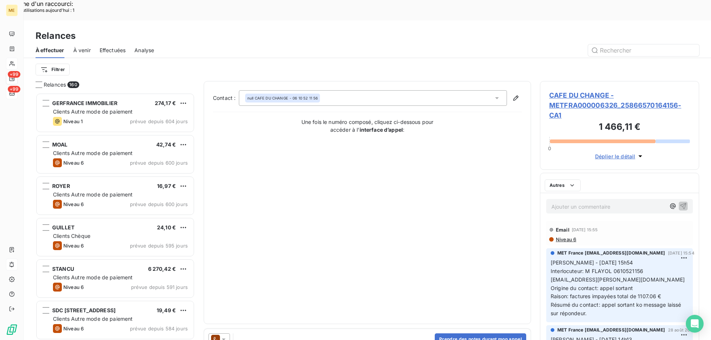
scroll to position [262, 154]
click at [445, 334] on button "Prendre des notes durant mon appel" at bounding box center [480, 340] width 91 height 12
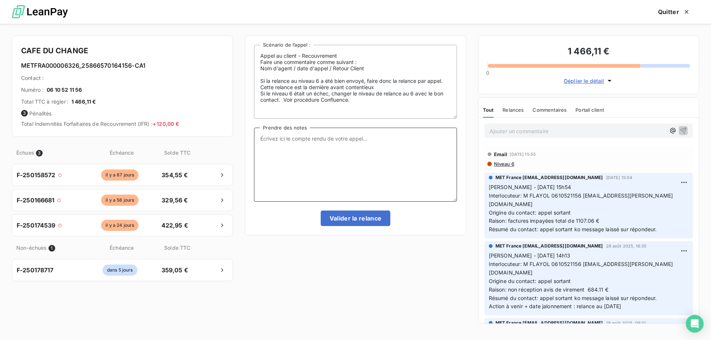
click at [304, 142] on textarea "Prendre des notes" at bounding box center [355, 165] width 203 height 74
paste textarea "Sylvain - 02/09/2025 - 15h54 Interlocuteur: M FLAYOL 0610521156 flayol.gregory@…"
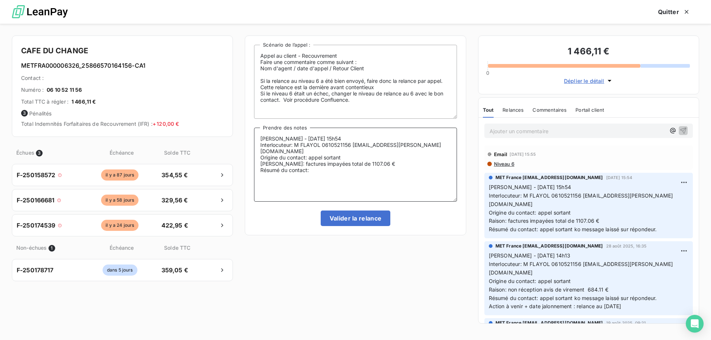
click at [287, 138] on textarea "Sylvain - 02/09/2025 - 15h54 Interlocuteur: M FLAYOL 0610521156 flayol.gregory@…" at bounding box center [355, 165] width 203 height 74
click at [334, 135] on textarea "Sylvain - 12/09/2025 - 15h54 Interlocuteur: M FLAYOL 0610521156 flayol.gregory@…" at bounding box center [355, 165] width 203 height 74
click at [351, 170] on textarea "Sylvain - 12/09/2025 - 15h27 Interlocuteur: M FLAYOL 0610521156 flayol.gregory@…" at bounding box center [355, 165] width 203 height 74
click at [347, 176] on textarea "Sylvain - 12/09/2025 - 15h27 Interlocuteur: M FLAYOL 0610521156 flayol.gregory@…" at bounding box center [355, 165] width 203 height 74
click at [341, 173] on textarea "Sylvain - 12/09/2025 - 15h27 Interlocuteur: M FLAYOL 0610521156 flayol.gregory@…" at bounding box center [355, 165] width 203 height 74
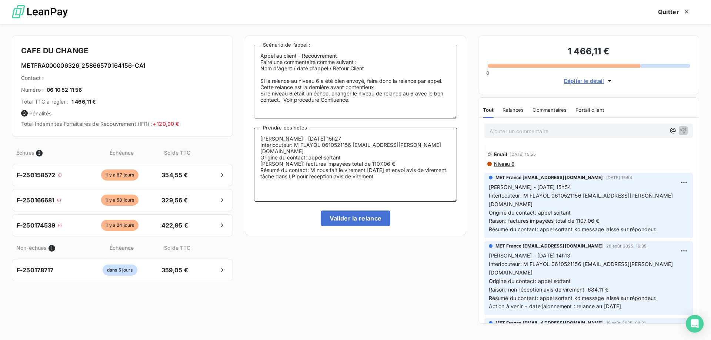
click at [0, 0] on lt-span "réception" at bounding box center [0, 0] width 0 height 0
click at [315, 183] on textarea "Sylvain - 12/09/2025 - 15h27 Interlocuteur: M FLAYOL 0610521156 flayol.gregory@…" at bounding box center [355, 165] width 203 height 74
type textarea "Sylvain - 12/09/2025 - 15h27 Interlocuteur: M FLAYOL 0610521156 flayol.gregory@…"
click at [341, 210] on div "Appel au client - Recouvrement Faire une commentaire comme suivant : Nom d'agen…" at bounding box center [355, 135] width 203 height 181
click at [342, 221] on button "Valider la relance" at bounding box center [356, 219] width 70 height 16
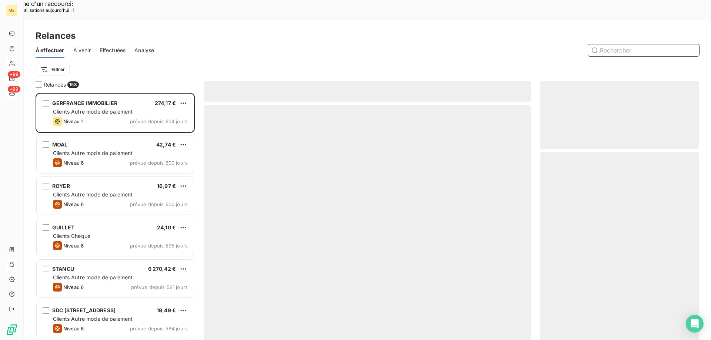
click at [116, 47] on span "Effectuées" at bounding box center [113, 50] width 26 height 7
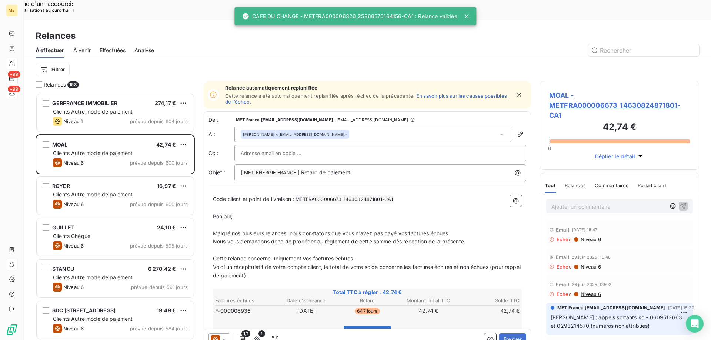
click at [115, 47] on span "Effectuées" at bounding box center [113, 50] width 26 height 7
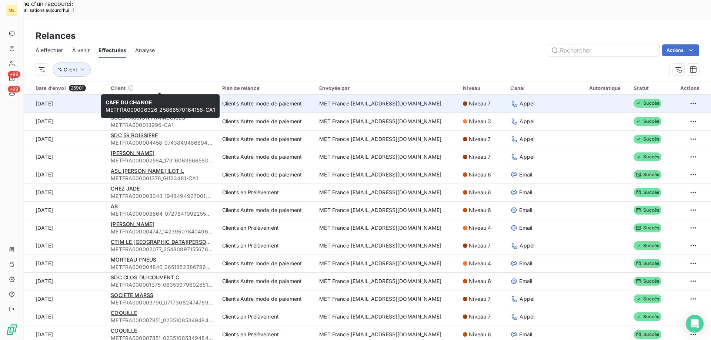
click at [132, 97] on span "CAFE DU CHANGE" at bounding box center [134, 100] width 46 height 6
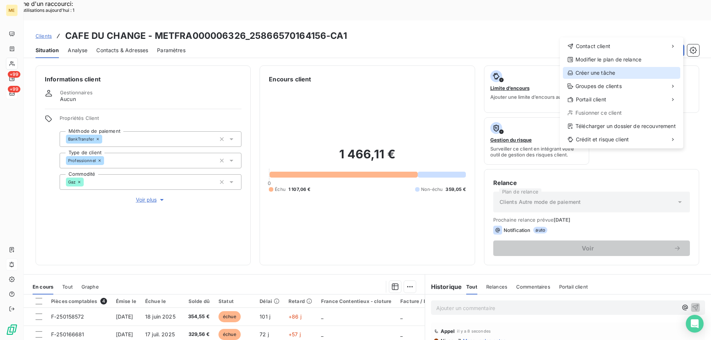
click at [590, 76] on div "Créer une tâche" at bounding box center [621, 73] width 117 height 12
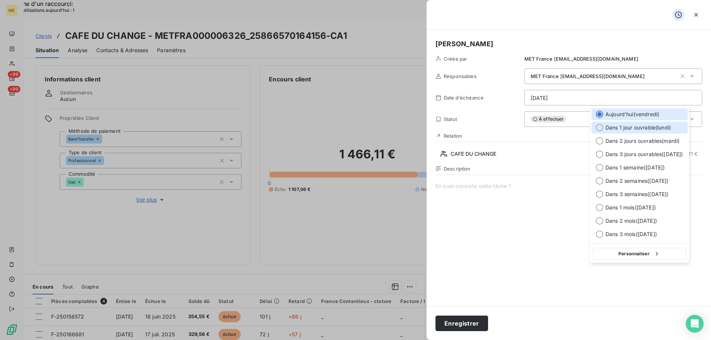
click at [599, 127] on div at bounding box center [599, 127] width 7 height 7
type input "15/09/2025"
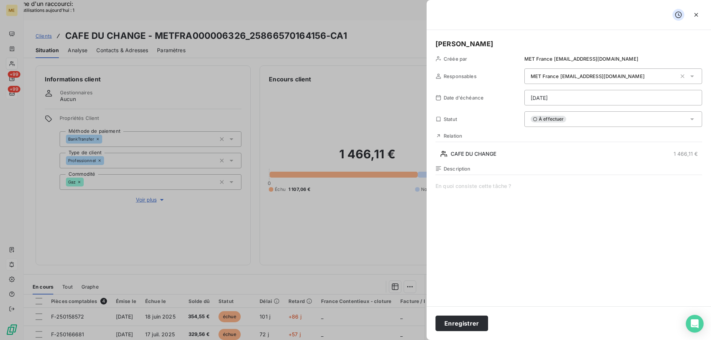
click at [482, 46] on h5 "[PERSON_NAME]" at bounding box center [568, 44] width 267 height 10
click at [457, 187] on span at bounding box center [568, 254] width 267 height 142
click at [466, 190] on span "vérifier si reception avis de virement" at bounding box center [568, 254] width 267 height 142
click at [469, 186] on span "vérifier si reception avis de virement" at bounding box center [568, 254] width 267 height 142
click at [0, 0] on lt-span "réception" at bounding box center [0, 0] width 0 height 0
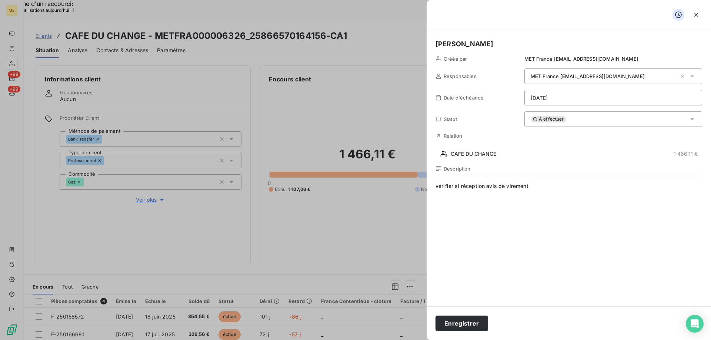
click at [444, 186] on span "vérifier si réception avis de virement" at bounding box center [568, 254] width 267 height 142
click at [0, 0] on lt-span "V érifier" at bounding box center [0, 0] width 0 height 0
click at [575, 187] on span "Vérifier si réception avis de virement" at bounding box center [568, 254] width 267 height 142
click at [457, 320] on button "Enregistrer" at bounding box center [461, 324] width 53 height 16
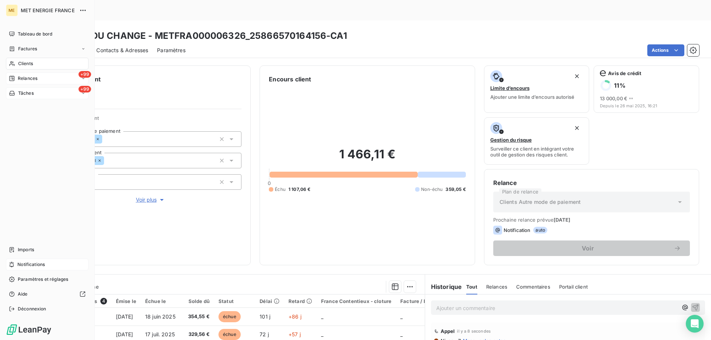
click at [27, 78] on span "Relances" at bounding box center [28, 78] width 20 height 7
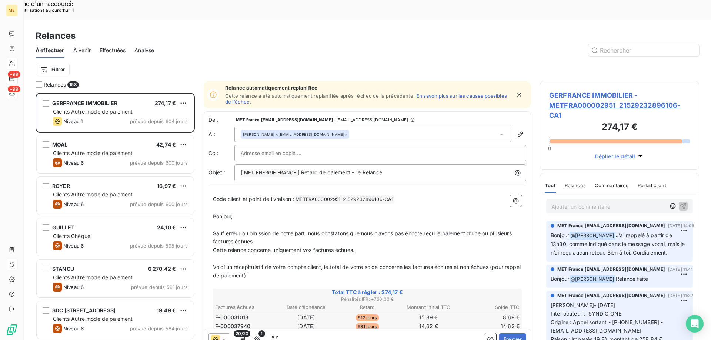
scroll to position [262, 154]
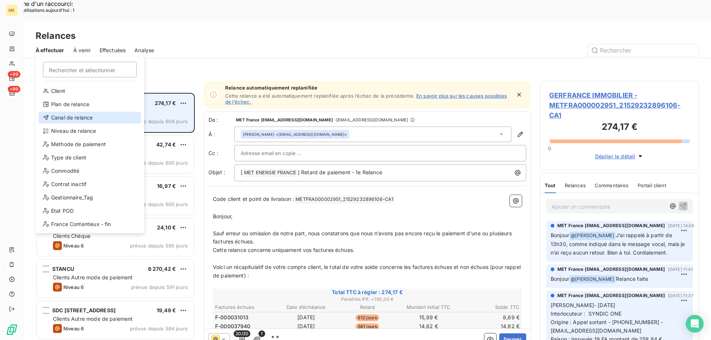
drag, startPoint x: 84, startPoint y: 120, endPoint x: 103, endPoint y: 90, distance: 35.8
click at [84, 120] on div "Canal de relance" at bounding box center [90, 118] width 103 height 12
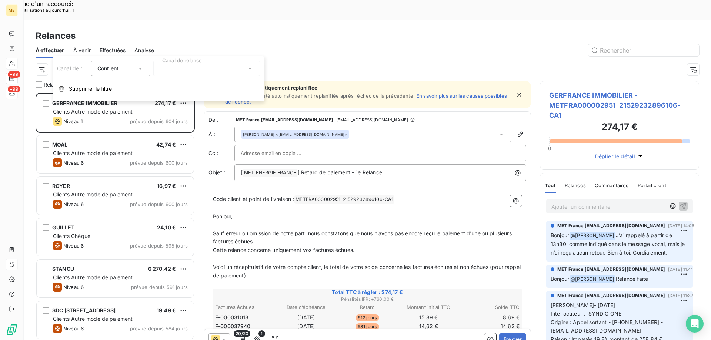
click at [199, 67] on div at bounding box center [206, 69] width 107 height 16
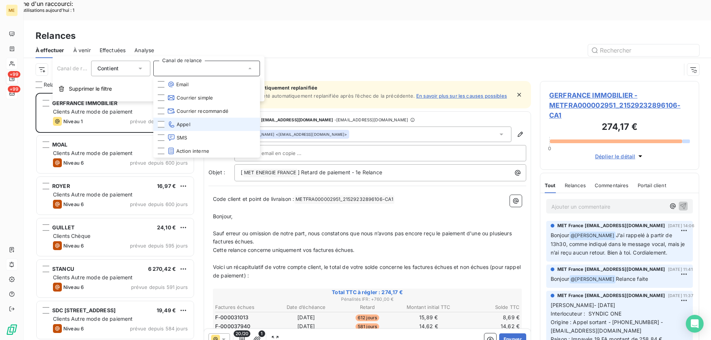
click at [197, 123] on li "Appel" at bounding box center [206, 124] width 107 height 13
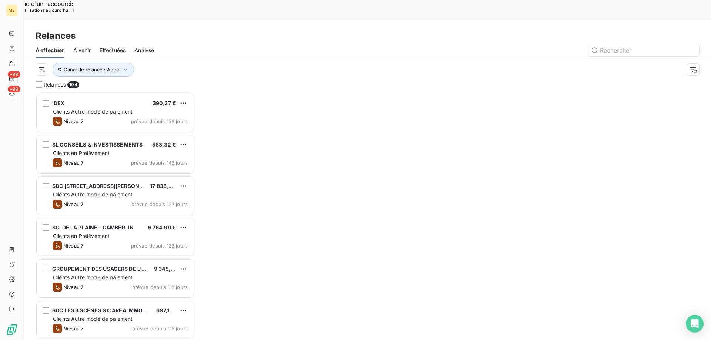
click at [35, 58] on div "Canal de relance : Appel" at bounding box center [367, 69] width 687 height 23
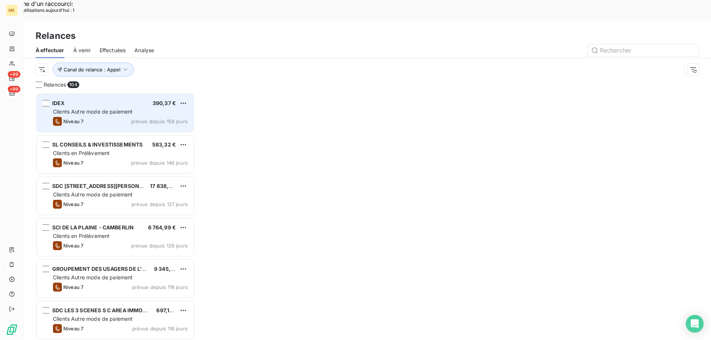
scroll to position [262, 154]
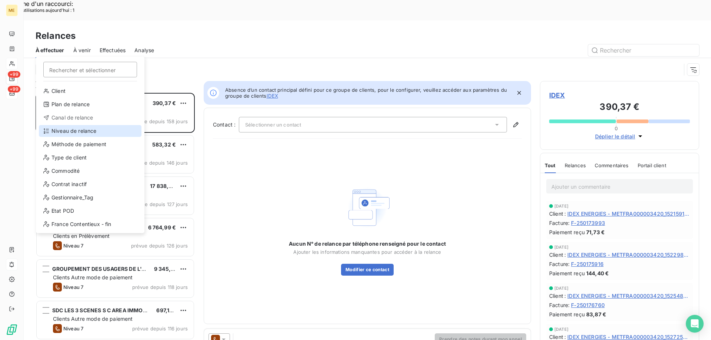
click at [77, 129] on div "Niveau de relance" at bounding box center [90, 131] width 103 height 12
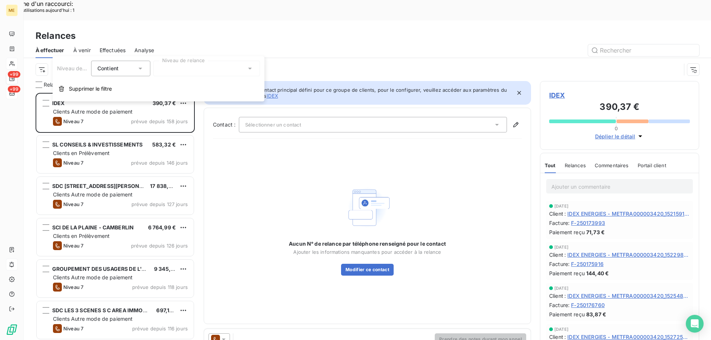
click at [200, 66] on div at bounding box center [206, 69] width 107 height 16
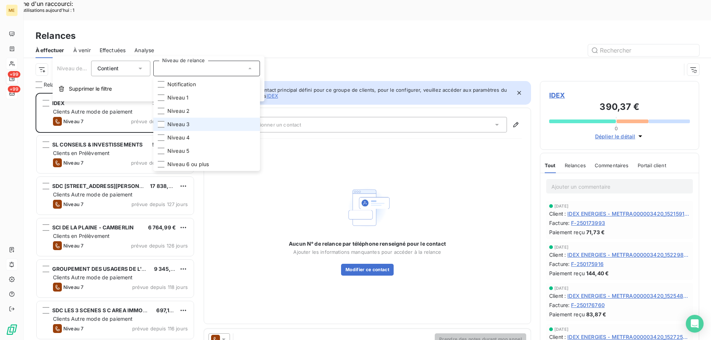
click at [187, 126] on span "Niveau 3" at bounding box center [178, 124] width 22 height 7
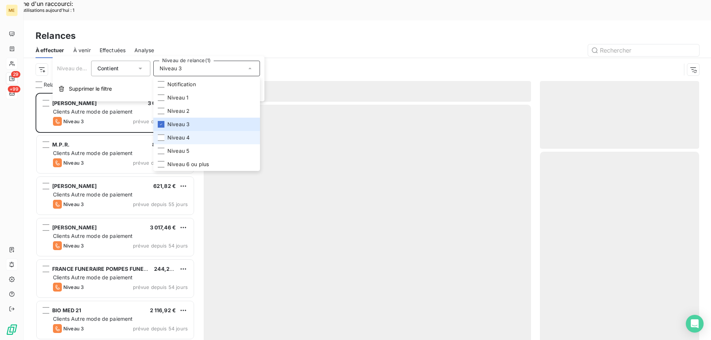
scroll to position [262, 154]
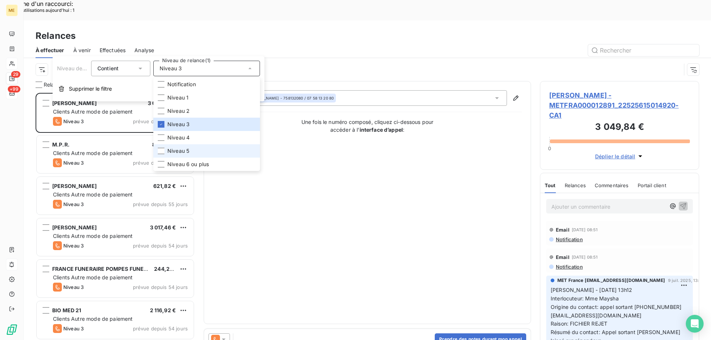
click at [190, 150] on li "Niveau 5" at bounding box center [206, 150] width 107 height 13
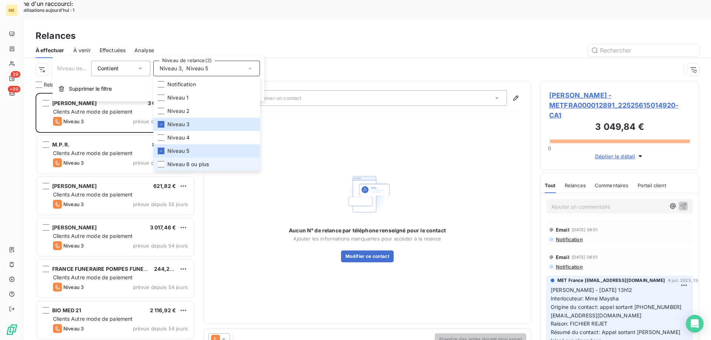
click at [189, 163] on span "Niveau 6 ou plus" at bounding box center [187, 164] width 41 height 7
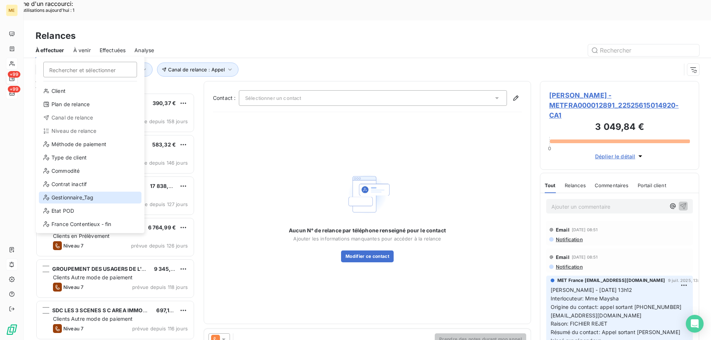
click at [88, 200] on div "Gestionnaire_Tag" at bounding box center [90, 198] width 103 height 12
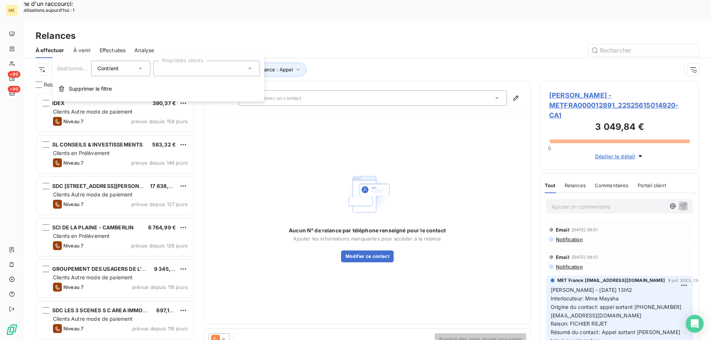
click at [195, 70] on div at bounding box center [206, 69] width 107 height 16
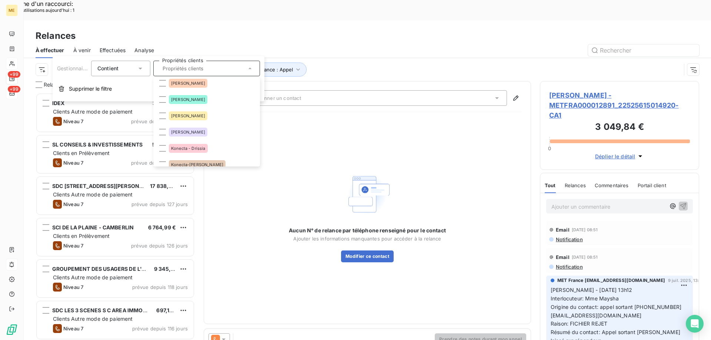
scroll to position [222, 0]
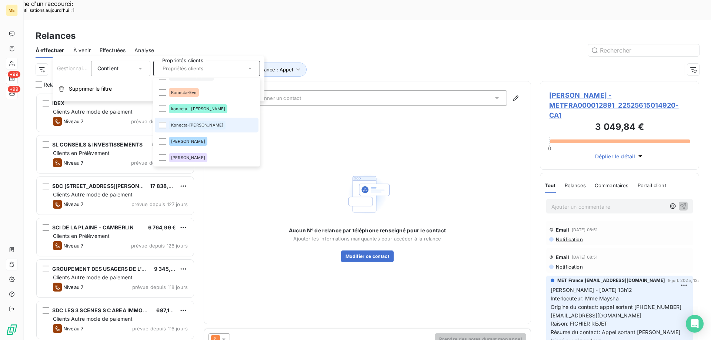
click at [159, 122] on li "Konecta-[PERSON_NAME]" at bounding box center [207, 125] width 104 height 15
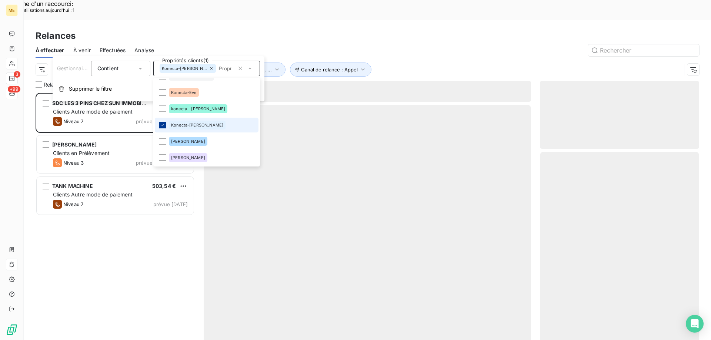
scroll to position [262, 154]
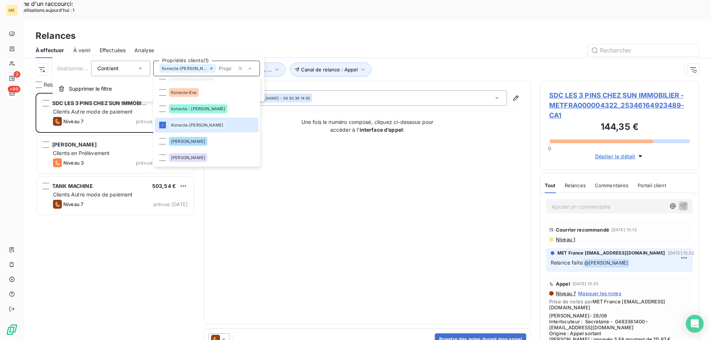
click at [266, 233] on div "Contact : [PERSON_NAME] - 04 83 36 14 00 Une fois le numéro composé, cliquez ci…" at bounding box center [367, 202] width 309 height 225
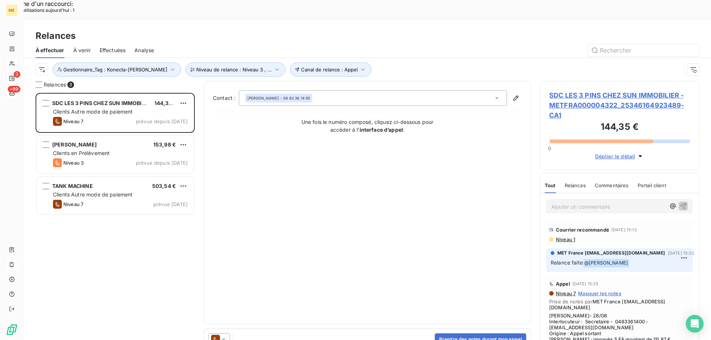
click at [116, 198] on div "SDC LES 3 PINS CHEZ SUN IMMOBILIER 144,35 € Clients Autre mode de paiement Nive…" at bounding box center [115, 227] width 159 height 268
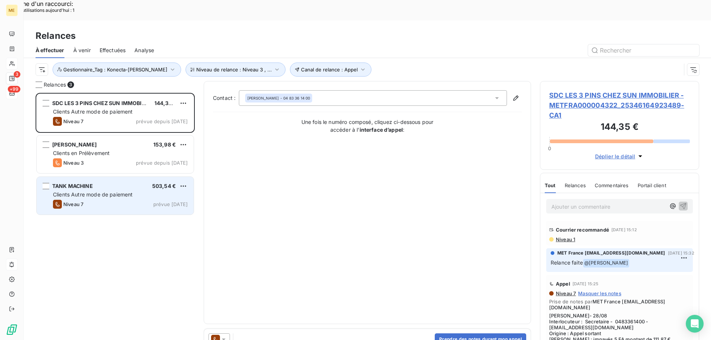
click at [115, 200] on div "Niveau 7 prévue aujourd’hui" at bounding box center [120, 204] width 135 height 9
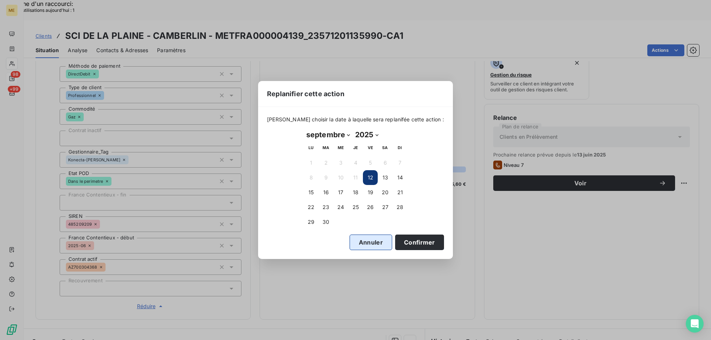
click at [363, 235] on button "Annuler" at bounding box center [371, 243] width 43 height 16
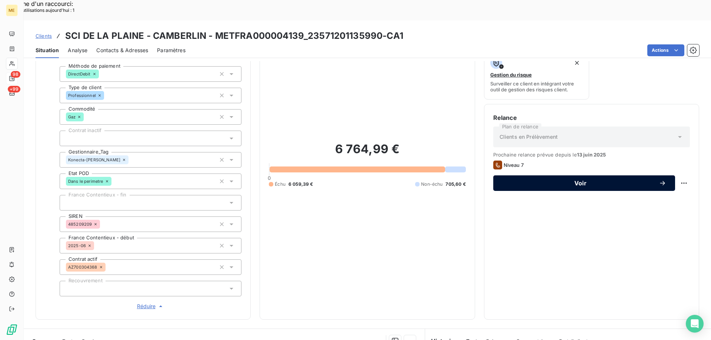
click at [550, 176] on button "Voir" at bounding box center [584, 184] width 182 height 16
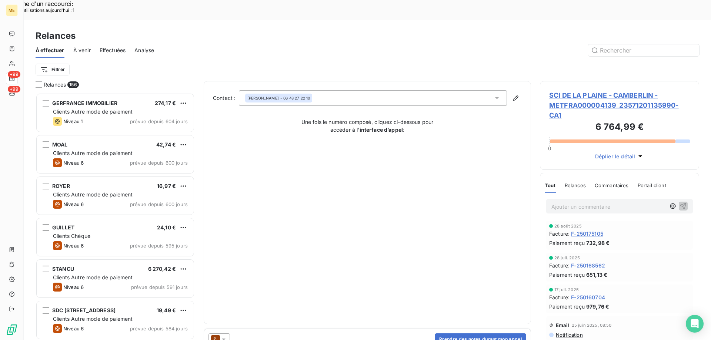
scroll to position [262, 154]
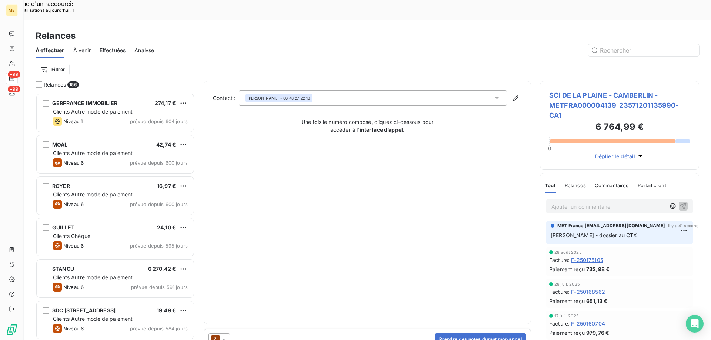
click at [224, 339] on icon at bounding box center [224, 340] width 4 height 2
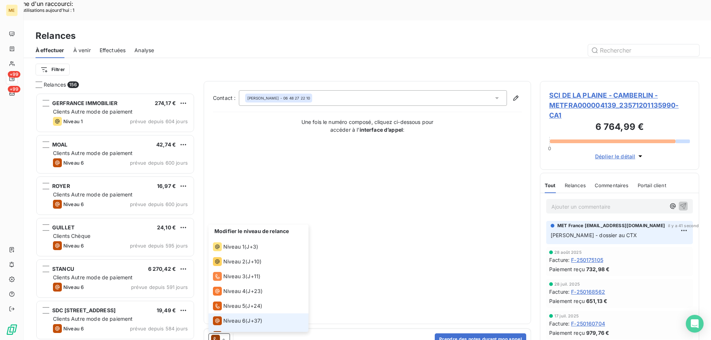
scroll to position [11, 0]
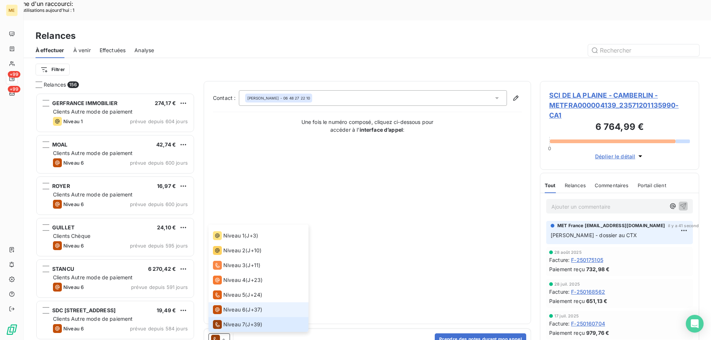
click at [235, 306] on span "Niveau 6" at bounding box center [234, 309] width 22 height 7
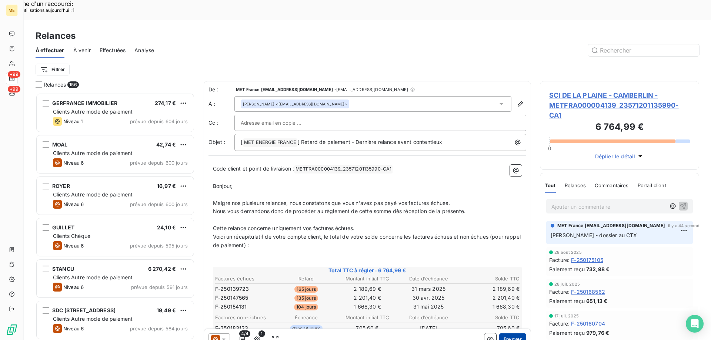
click at [507, 334] on button "Envoyer" at bounding box center [512, 340] width 27 height 12
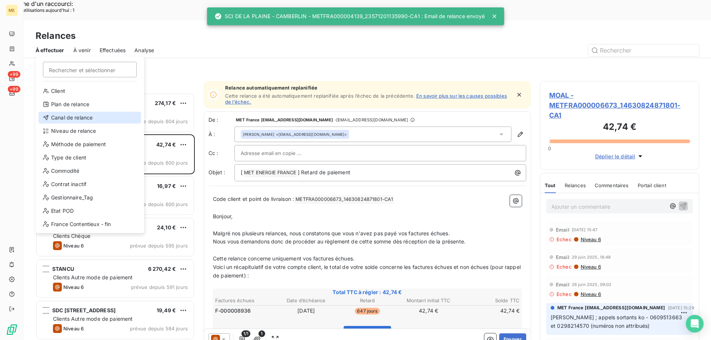
click at [70, 118] on div "Canal de relance" at bounding box center [90, 118] width 103 height 12
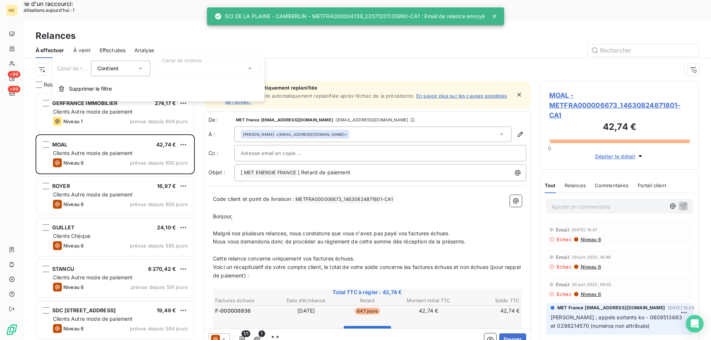
click at [198, 71] on div at bounding box center [206, 69] width 107 height 16
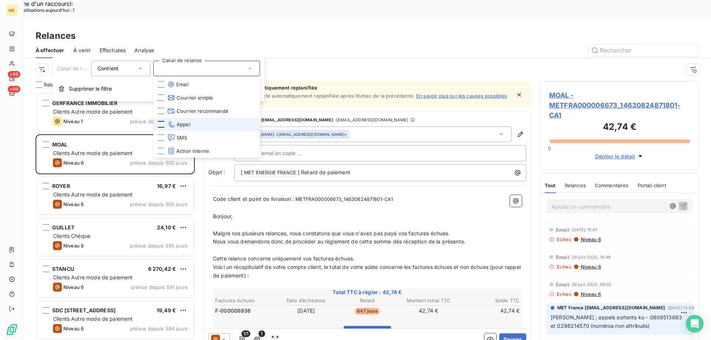
click at [161, 125] on div at bounding box center [161, 124] width 7 height 7
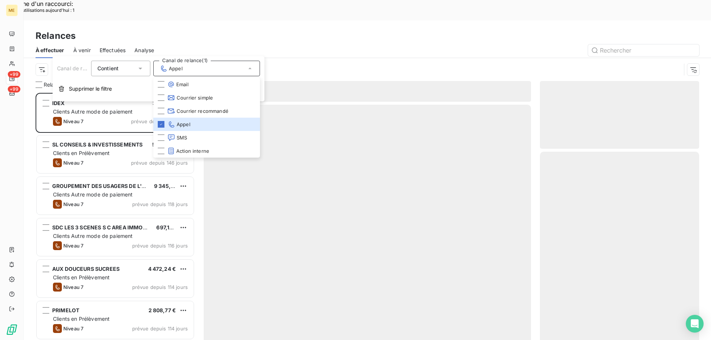
scroll to position [262, 154]
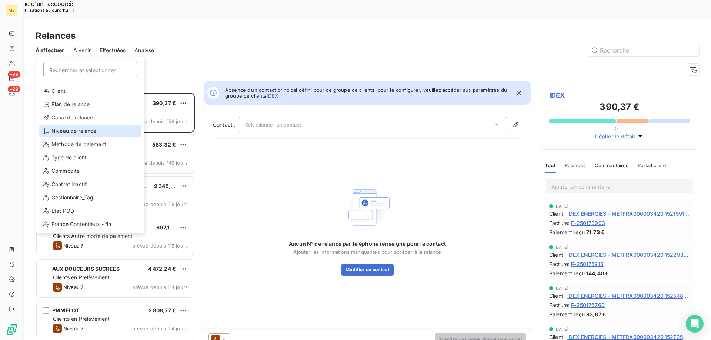
click at [77, 134] on div "Niveau de relance" at bounding box center [90, 131] width 103 height 12
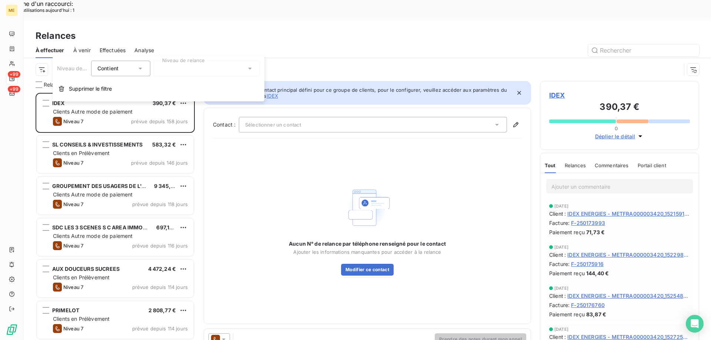
click at [165, 63] on div at bounding box center [206, 69] width 107 height 16
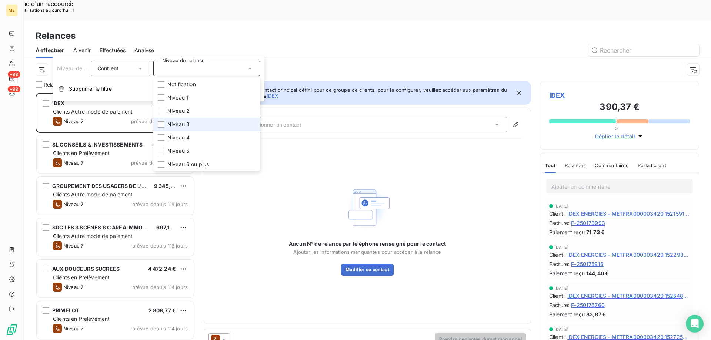
click at [205, 123] on li "Niveau 3" at bounding box center [206, 124] width 107 height 13
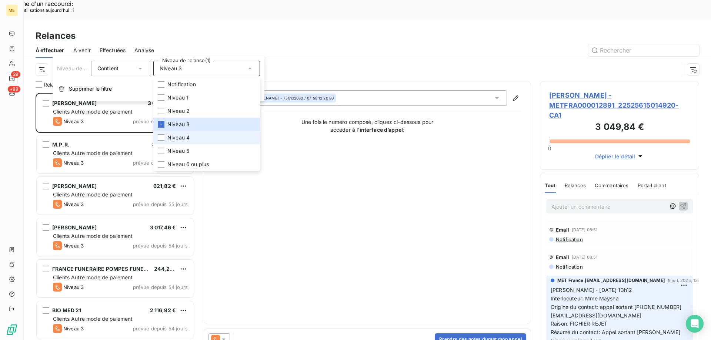
scroll to position [262, 154]
click at [200, 146] on li "Niveau 5" at bounding box center [206, 150] width 107 height 13
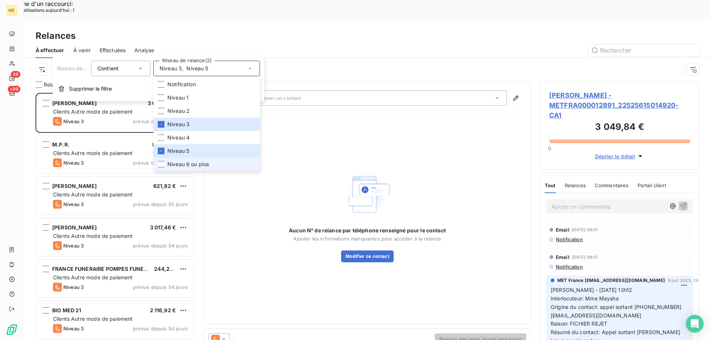
click at [198, 164] on span "Niveau 6 ou plus" at bounding box center [187, 164] width 41 height 7
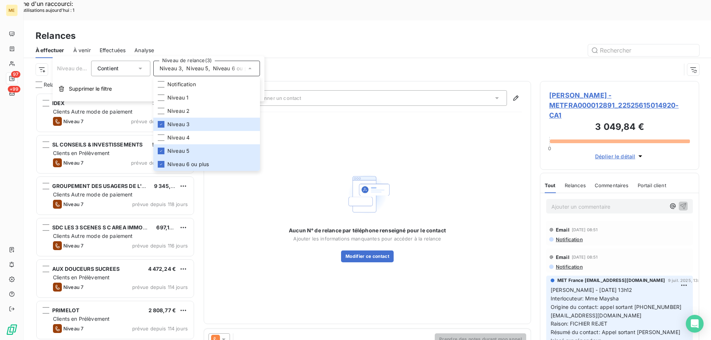
click at [463, 136] on div "Aucun N° de relance par téléphone renseigné pour le contact Ajouter les informa…" at bounding box center [367, 216] width 309 height 197
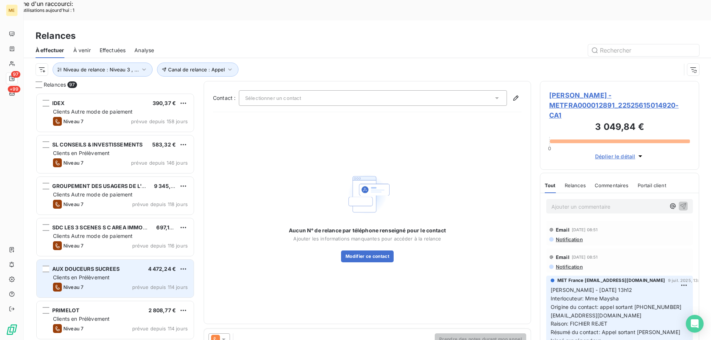
click at [96, 274] on div "Clients en Prélèvement" at bounding box center [120, 277] width 135 height 7
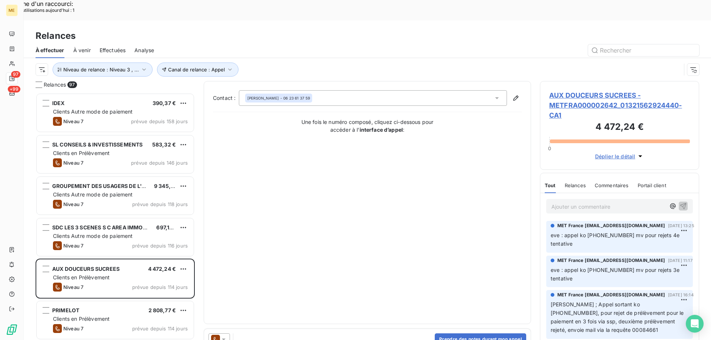
click at [583, 90] on span "AUX DOUCEURS SUCREES - METFRA000002642_01321562924440-CA1" at bounding box center [619, 105] width 141 height 30
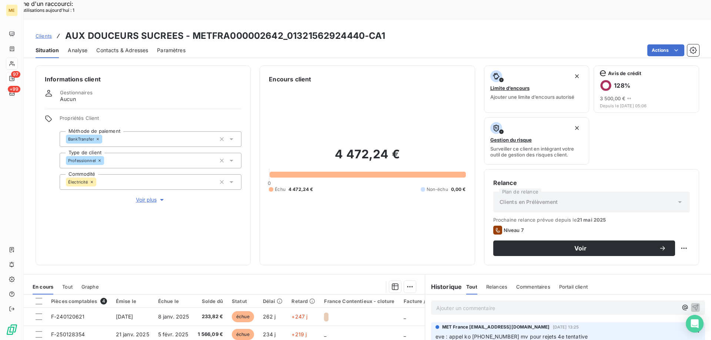
click at [143, 196] on span "Voir plus" at bounding box center [151, 199] width 30 height 7
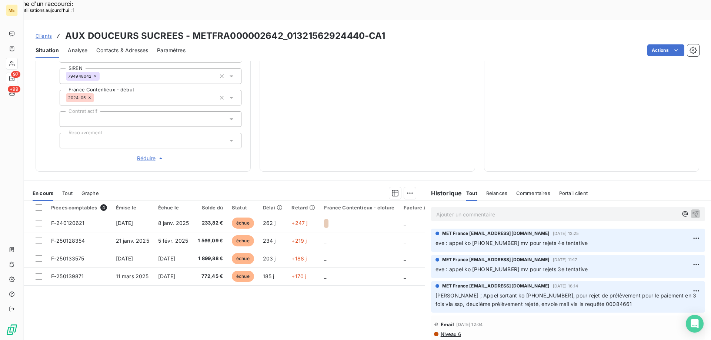
scroll to position [65, 0]
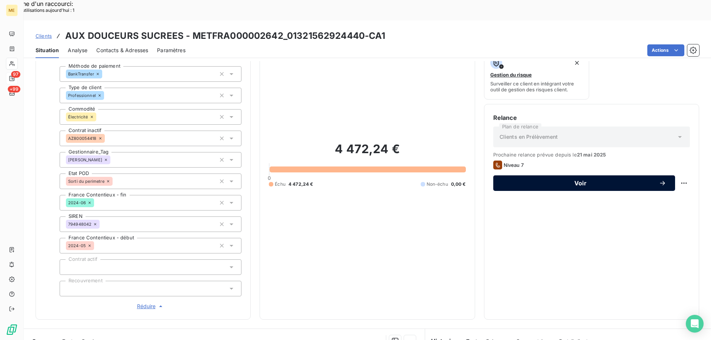
click at [525, 176] on button "Voir" at bounding box center [584, 184] width 182 height 16
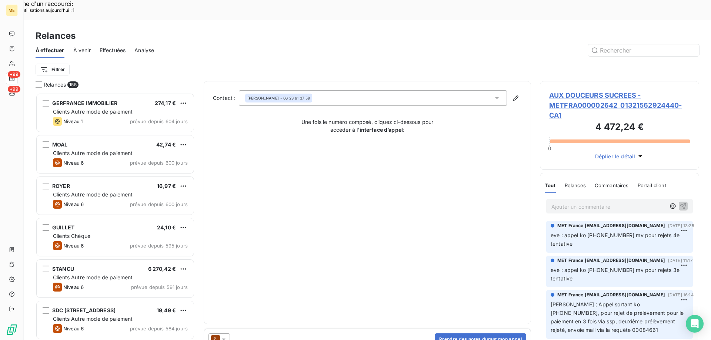
scroll to position [262, 154]
click at [585, 90] on span "AUX DOUCEURS SUCREES - METFRA000002642_01321562924440-CA1" at bounding box center [619, 105] width 141 height 30
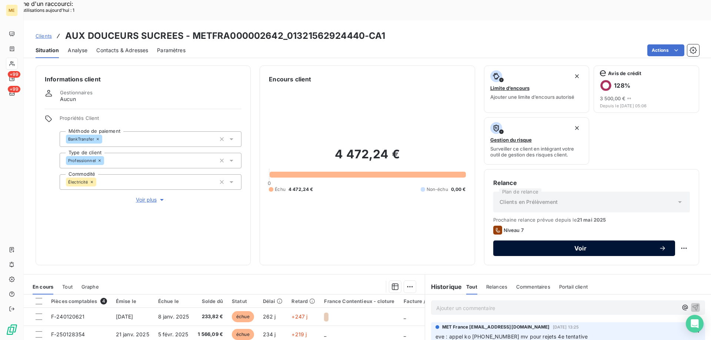
click at [559, 245] on span "Voir" at bounding box center [580, 248] width 157 height 6
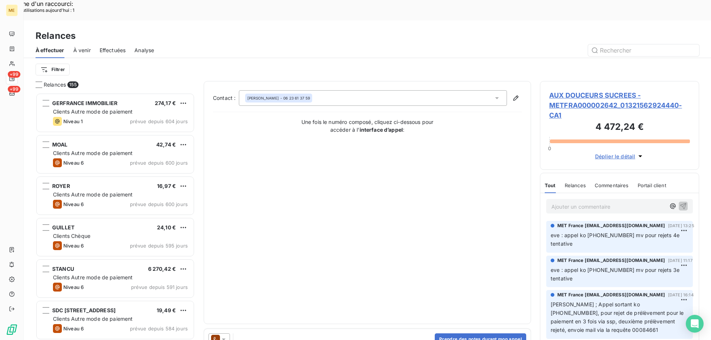
scroll to position [262, 154]
click at [223, 336] on icon at bounding box center [223, 339] width 7 height 7
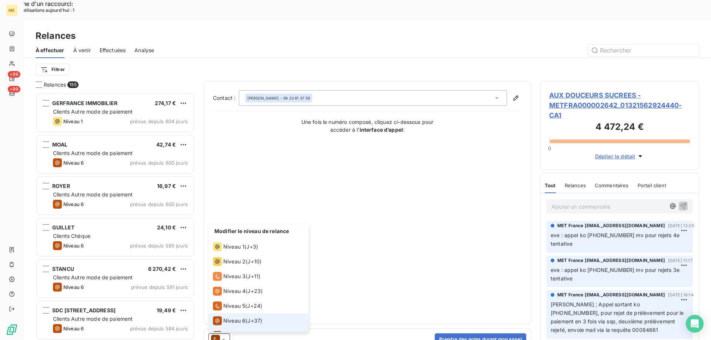
scroll to position [11, 0]
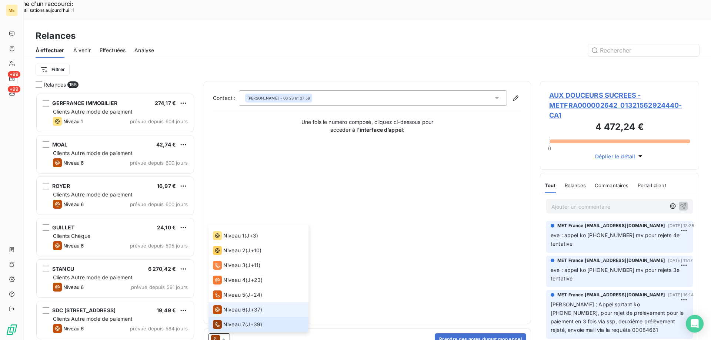
click at [224, 306] on span "Niveau 6" at bounding box center [234, 309] width 22 height 7
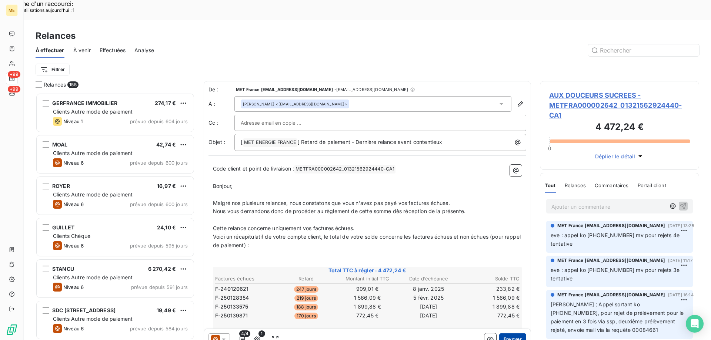
click at [505, 334] on button "Envoyer" at bounding box center [512, 340] width 27 height 12
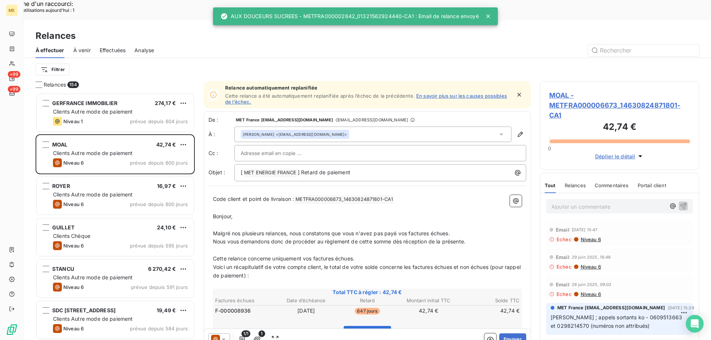
click at [116, 47] on span "Effectuées" at bounding box center [113, 50] width 26 height 7
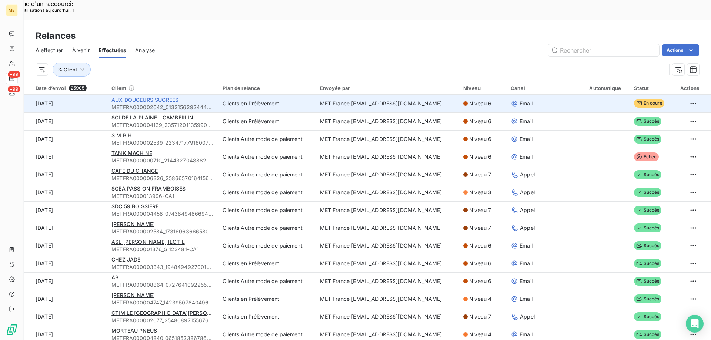
click at [156, 97] on span "AUX DOUCEURS SUCREES" at bounding box center [144, 100] width 67 height 6
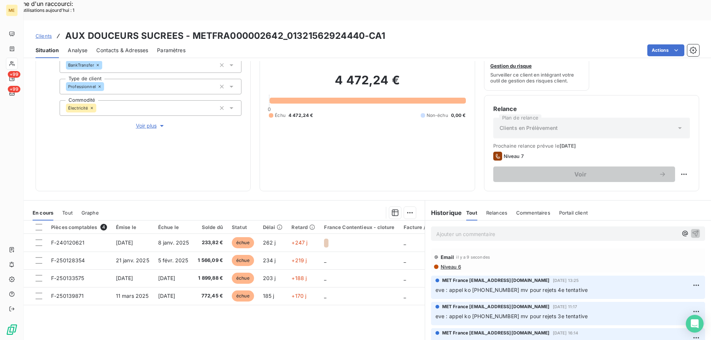
scroll to position [37, 0]
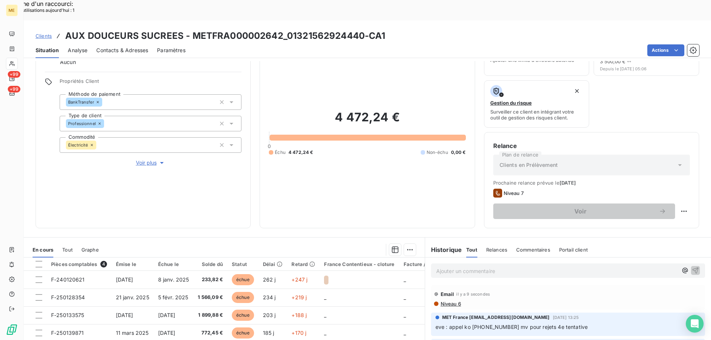
click at [144, 159] on span "Voir plus" at bounding box center [151, 162] width 30 height 7
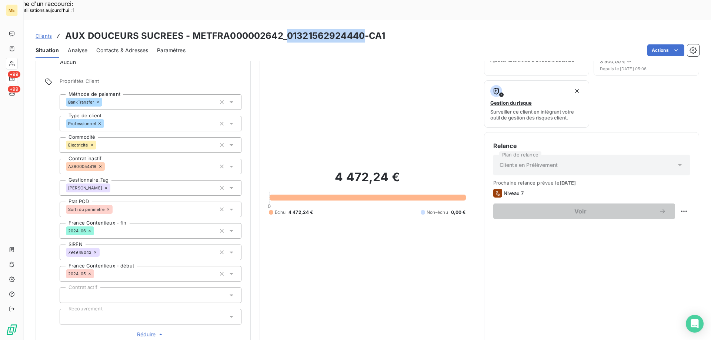
drag, startPoint x: 284, startPoint y: 19, endPoint x: 362, endPoint y: 15, distance: 77.8
click at [362, 29] on h3 "AUX DOUCEURS SUCREES - METFRA000002642_01321562924440-CA1" at bounding box center [225, 35] width 320 height 13
copy h3 "01321562924440"
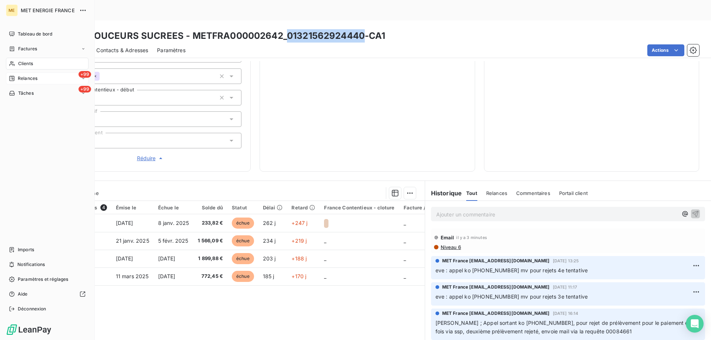
click at [19, 80] on span "Relances" at bounding box center [28, 78] width 20 height 7
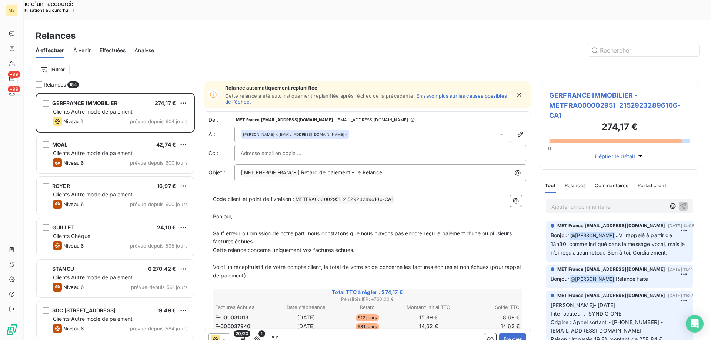
scroll to position [262, 154]
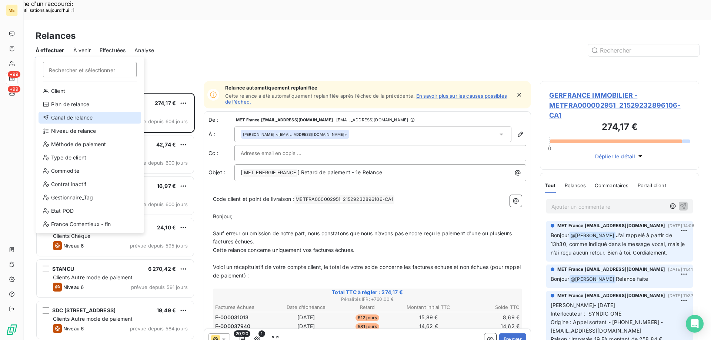
click at [71, 119] on div "Canal de relance" at bounding box center [90, 118] width 103 height 12
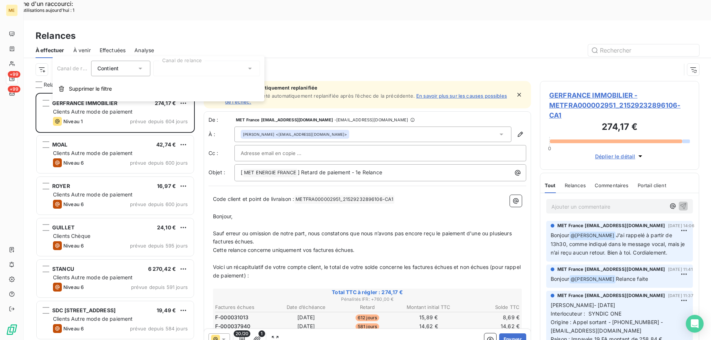
click at [172, 70] on div at bounding box center [206, 69] width 107 height 16
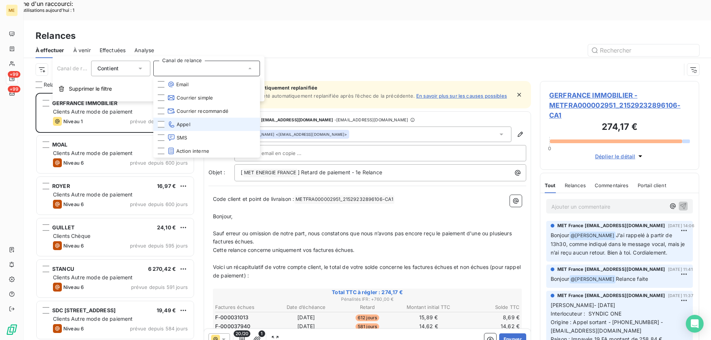
click at [228, 124] on li "Appel" at bounding box center [206, 124] width 107 height 13
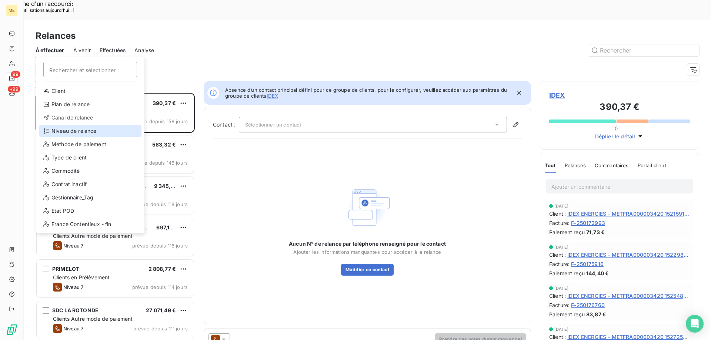
click at [67, 132] on div "Niveau de relance" at bounding box center [90, 131] width 103 height 12
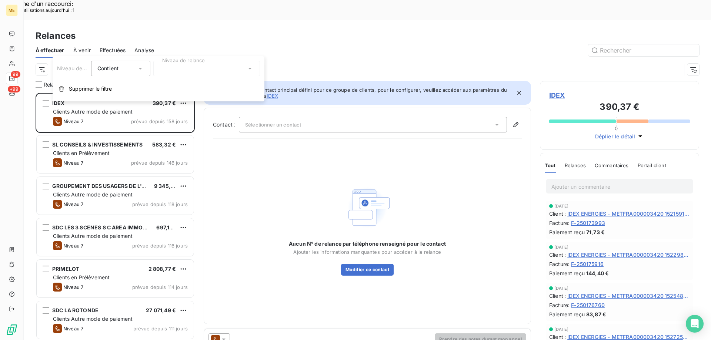
click at [206, 64] on div at bounding box center [206, 69] width 107 height 16
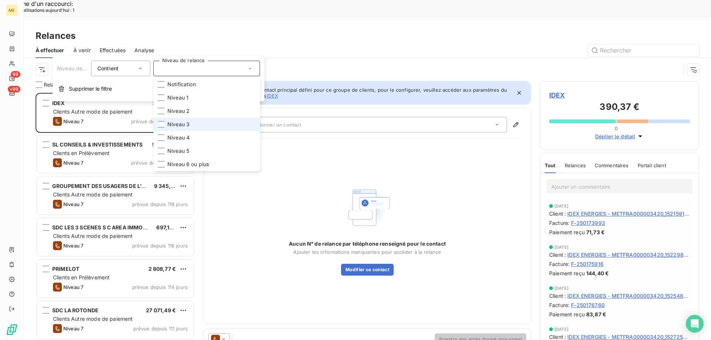
click at [200, 127] on li "Niveau 3" at bounding box center [206, 124] width 107 height 13
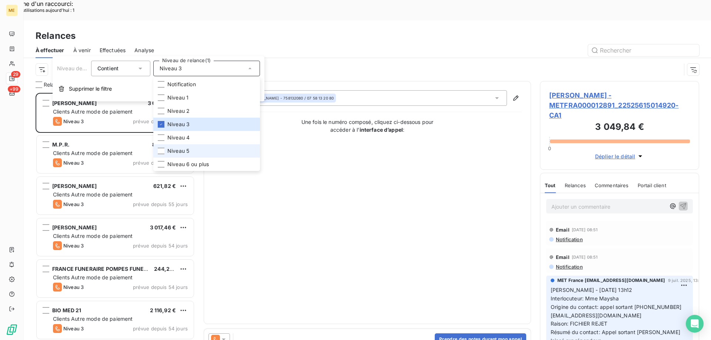
click at [205, 153] on li "Niveau 5" at bounding box center [206, 150] width 107 height 13
click at [214, 163] on li "Niveau 6 ou plus" at bounding box center [206, 164] width 107 height 13
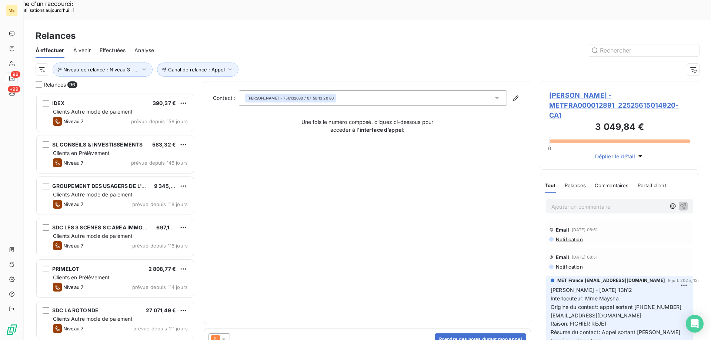
click at [79, 259] on div "PRIMELOT 2 808,77 € Clients en Prélèvement Niveau 7 prévue depuis 114 jours" at bounding box center [115, 279] width 159 height 41
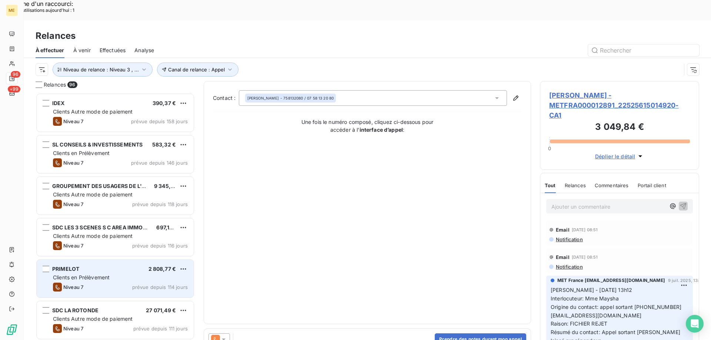
click at [86, 274] on span "Clients en Prélèvement" at bounding box center [81, 277] width 57 height 6
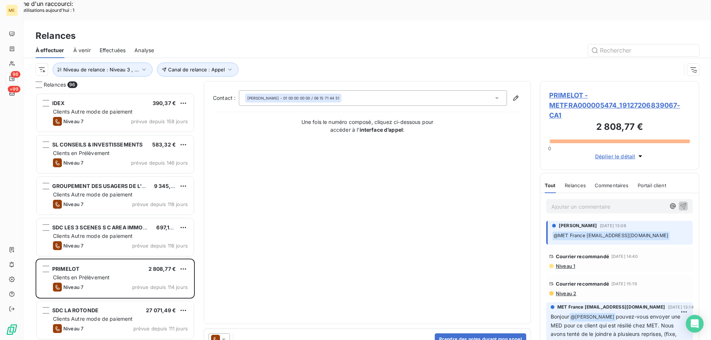
click at [558, 90] on span "PRIMELOT - METFRA000005474_19127206839067-CA1" at bounding box center [619, 105] width 141 height 30
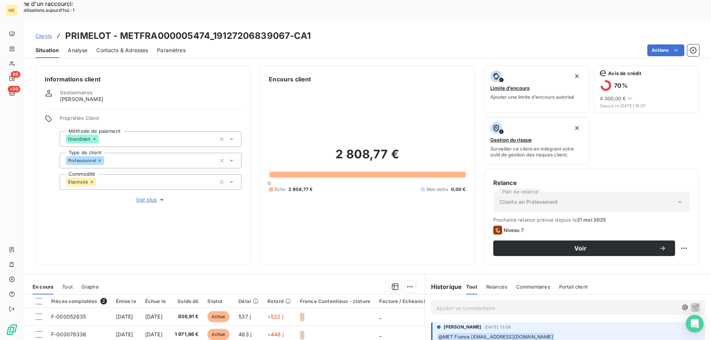
click at [142, 196] on span "Voir plus" at bounding box center [151, 199] width 30 height 7
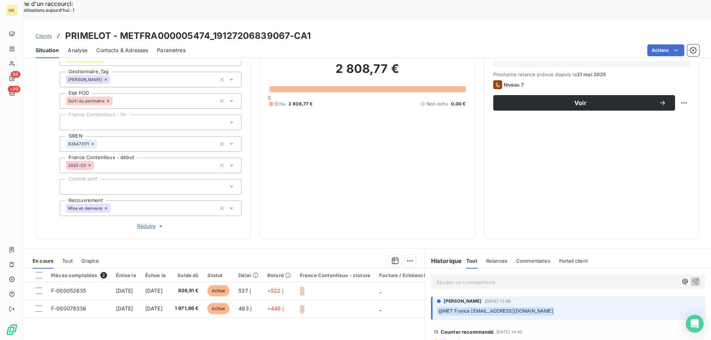
scroll to position [213, 0]
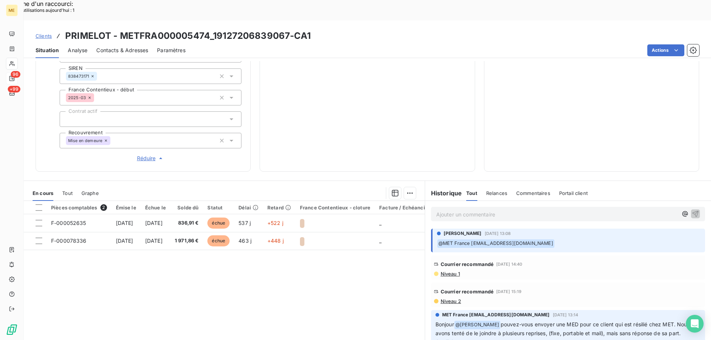
click at [451, 207] on div "Ajouter un commentaire ﻿" at bounding box center [568, 214] width 274 height 14
click at [454, 210] on p "Ajouter un commentaire ﻿" at bounding box center [556, 214] width 241 height 9
click at [692, 210] on icon "button" at bounding box center [695, 213] width 7 height 7
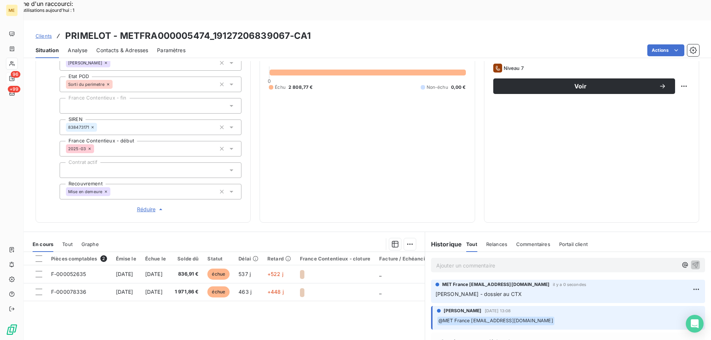
scroll to position [65, 0]
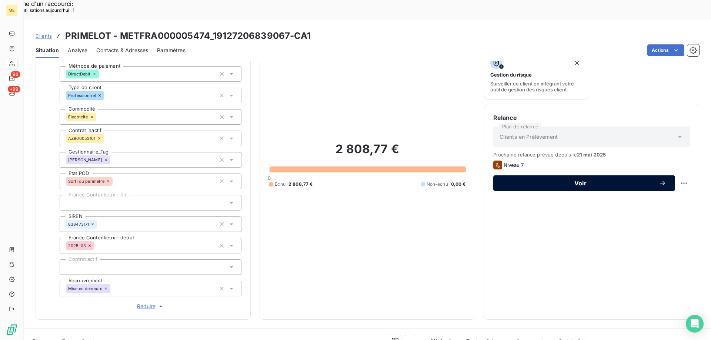
click at [583, 176] on button "Voir" at bounding box center [584, 184] width 182 height 16
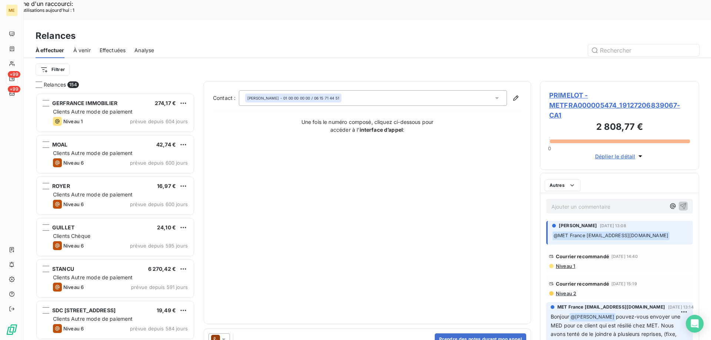
scroll to position [262, 154]
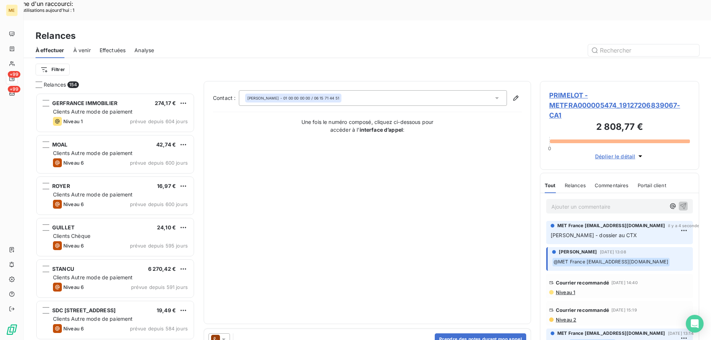
click at [217, 335] on icon at bounding box center [215, 339] width 9 height 9
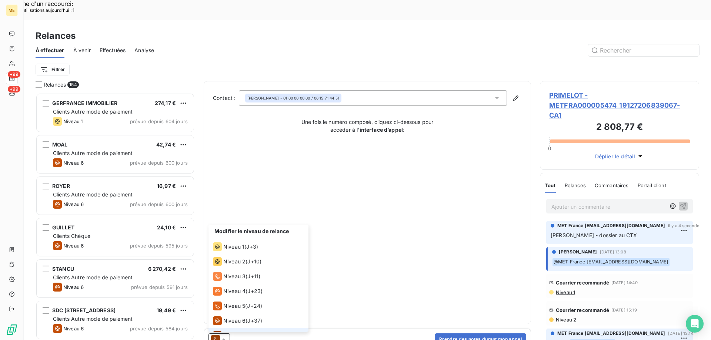
scroll to position [11, 0]
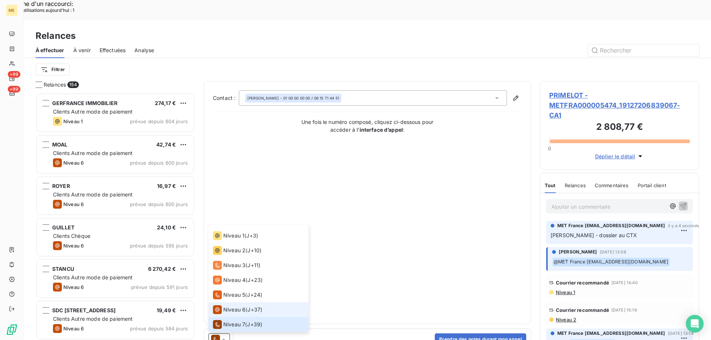
click at [228, 305] on div "Niveau 6" at bounding box center [229, 309] width 33 height 9
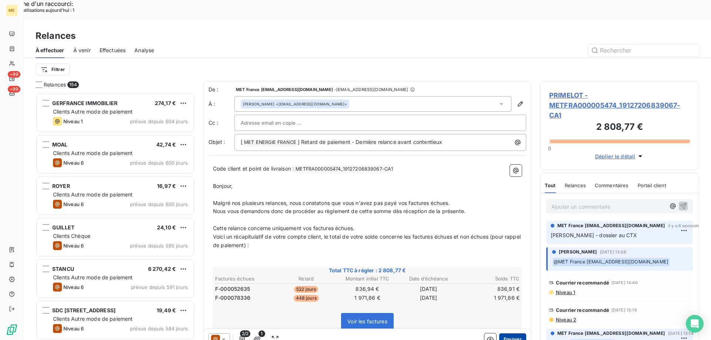
click at [499, 334] on button "Envoyer" at bounding box center [512, 340] width 27 height 12
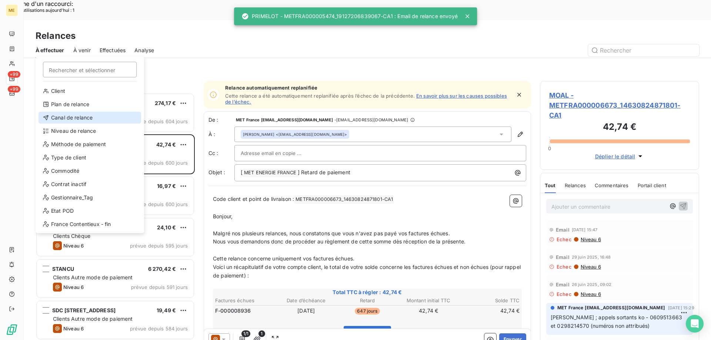
click at [98, 119] on div "Canal de relance" at bounding box center [90, 118] width 103 height 12
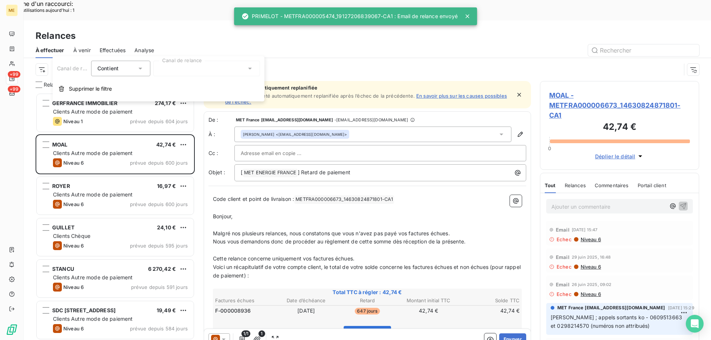
click at [194, 67] on div at bounding box center [206, 69] width 107 height 16
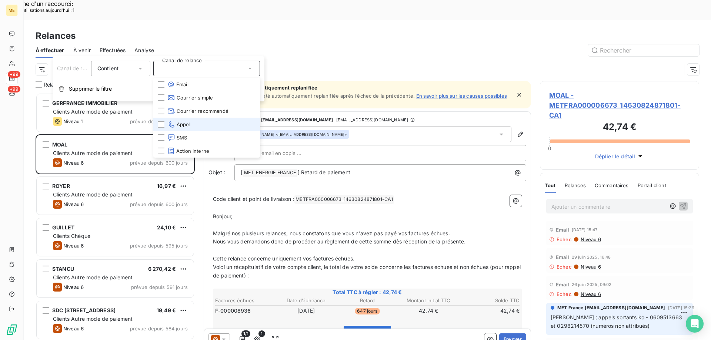
click at [174, 122] on icon at bounding box center [171, 124] width 8 height 7
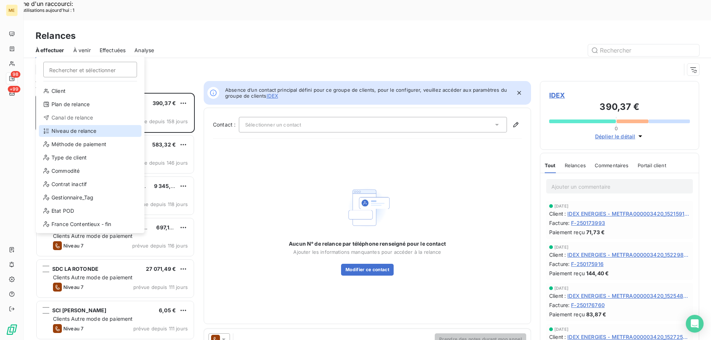
click at [64, 130] on div "Niveau de relance" at bounding box center [90, 131] width 103 height 12
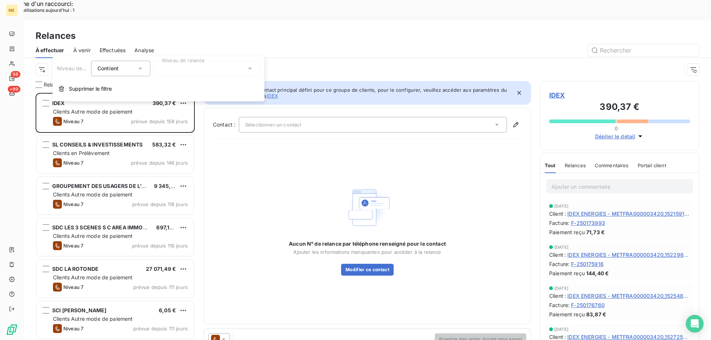
click at [190, 68] on div at bounding box center [206, 69] width 107 height 16
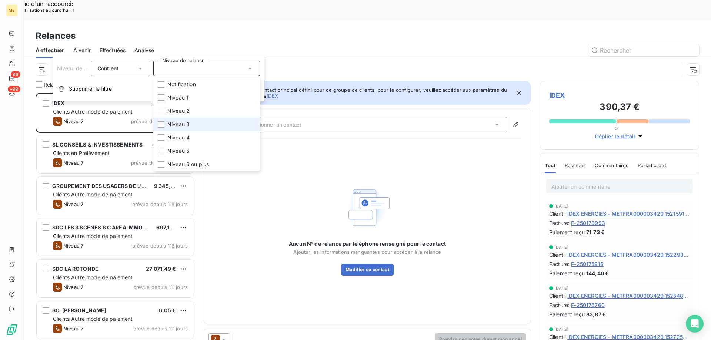
click at [187, 123] on span "Niveau 3" at bounding box center [178, 124] width 22 height 7
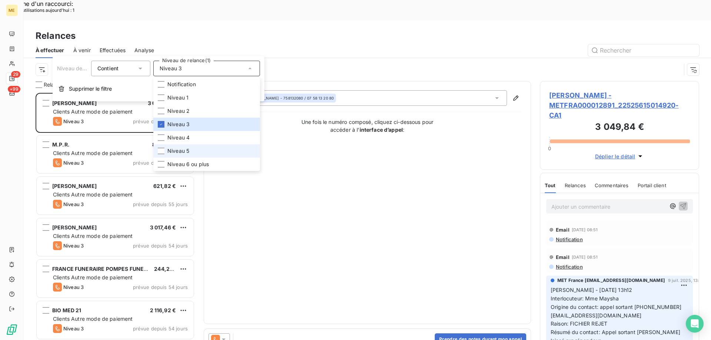
click at [183, 146] on li "Niveau 5" at bounding box center [206, 150] width 107 height 13
click at [181, 164] on span "Niveau 6 ou plus" at bounding box center [187, 164] width 41 height 7
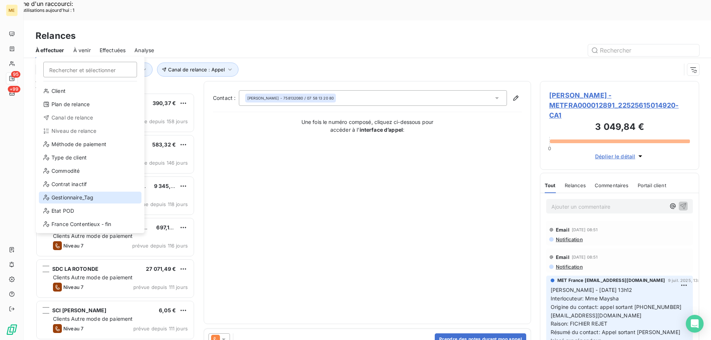
click at [75, 199] on div "Gestionnaire_Tag" at bounding box center [90, 198] width 103 height 12
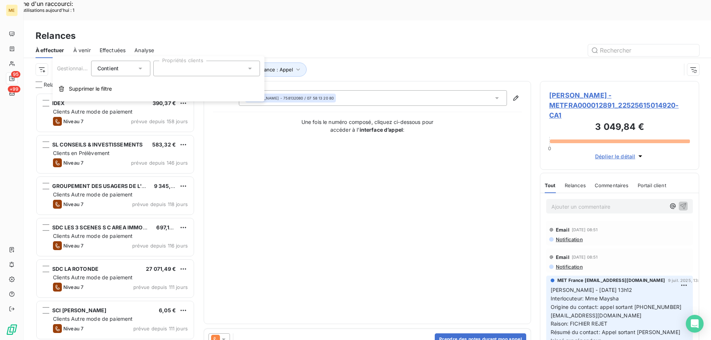
click at [227, 69] on div at bounding box center [206, 69] width 107 height 16
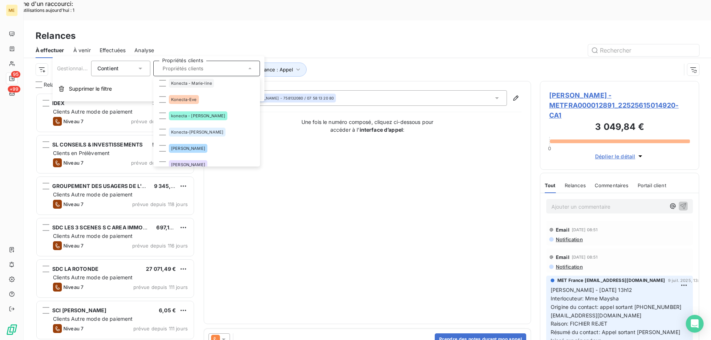
scroll to position [222, 0]
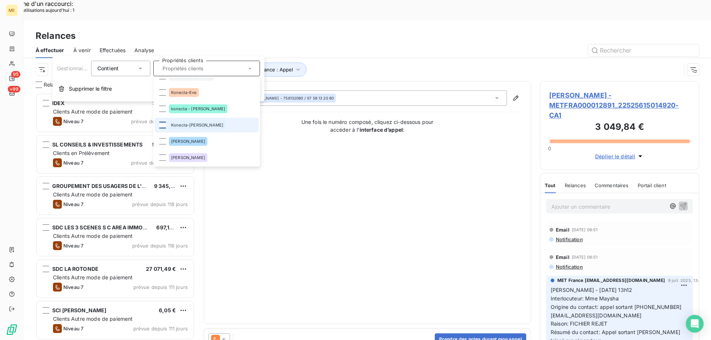
click at [161, 127] on div at bounding box center [162, 125] width 7 height 7
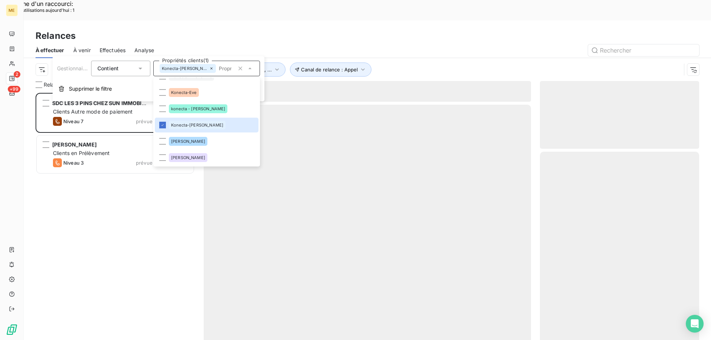
scroll to position [262, 154]
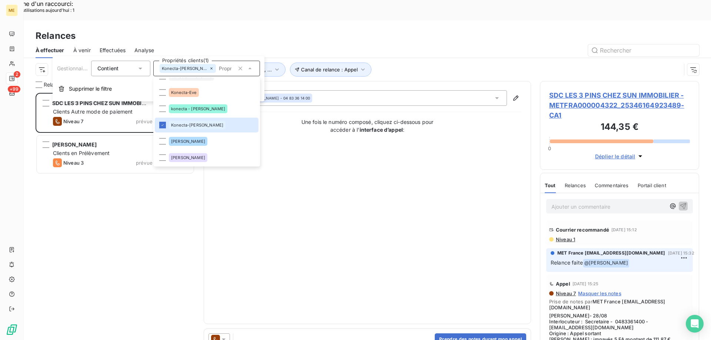
click at [338, 219] on div "Contact : [PERSON_NAME] - 04 83 36 14 00 Une fois le numéro composé, cliquez ci…" at bounding box center [367, 202] width 309 height 225
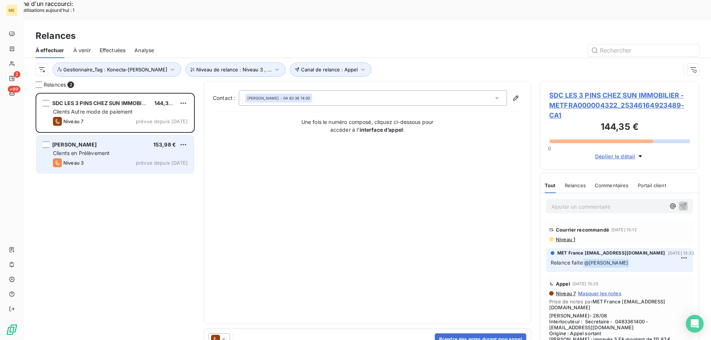
click at [100, 158] on div "Niveau 3 prévue depuis hier" at bounding box center [120, 162] width 135 height 9
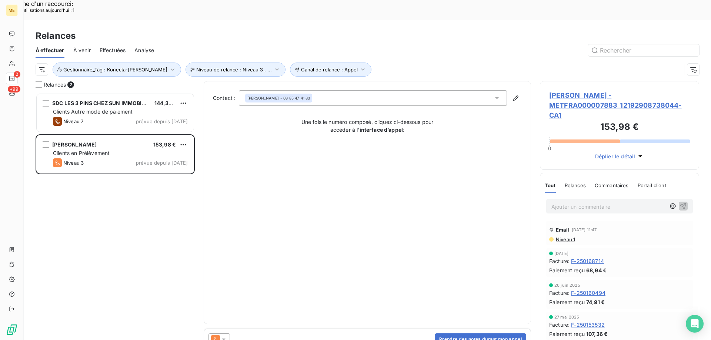
click at [563, 90] on span "[PERSON_NAME] - METFRA000007883_12192908738044-CA1" at bounding box center [619, 105] width 141 height 30
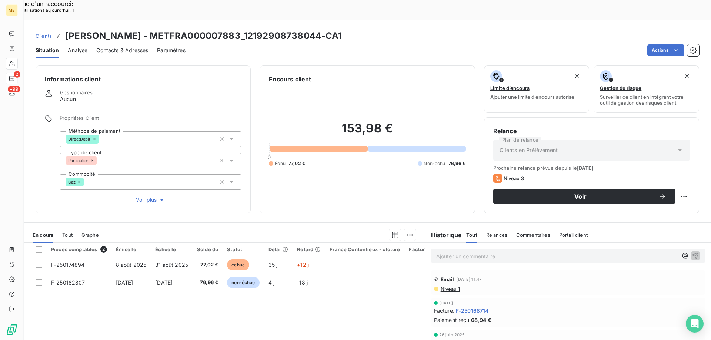
click at [144, 196] on span "Voir plus" at bounding box center [151, 199] width 30 height 7
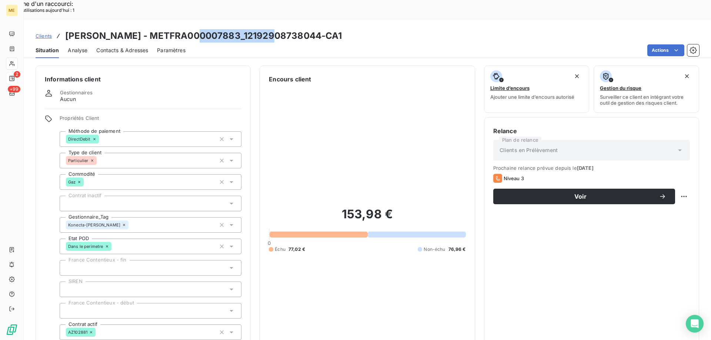
drag, startPoint x: 189, startPoint y: 16, endPoint x: 264, endPoint y: 18, distance: 74.8
click at [264, 29] on h3 "[PERSON_NAME] - METFRA000007883_12192908738044-CA1" at bounding box center [203, 35] width 277 height 13
copy h3 "12192908738044"
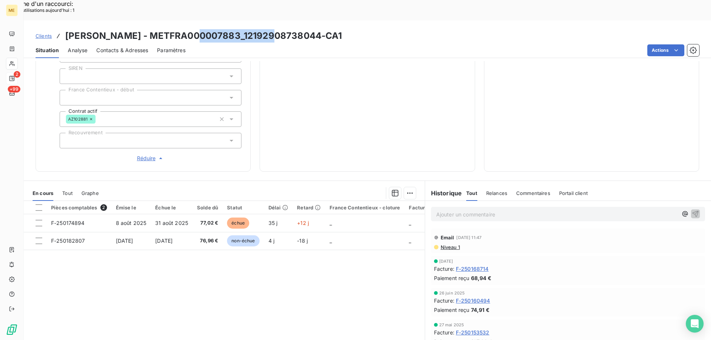
click at [70, 190] on span "Tout" at bounding box center [67, 193] width 10 height 6
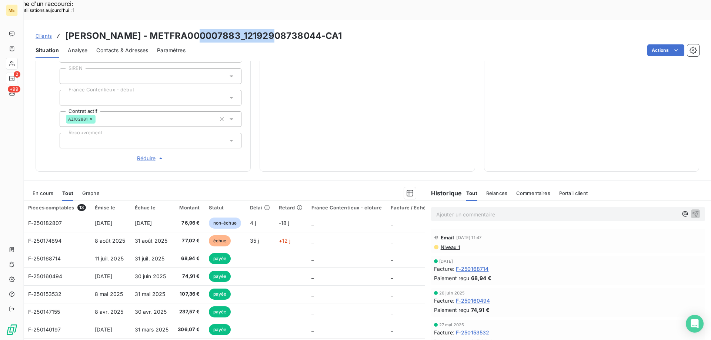
click at [34, 190] on span "En cours" at bounding box center [43, 193] width 21 height 6
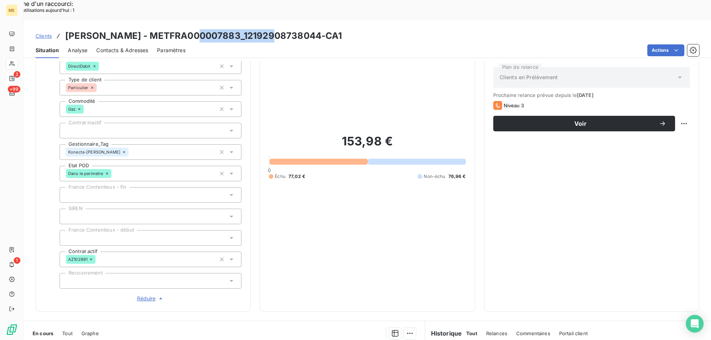
scroll to position [65, 0]
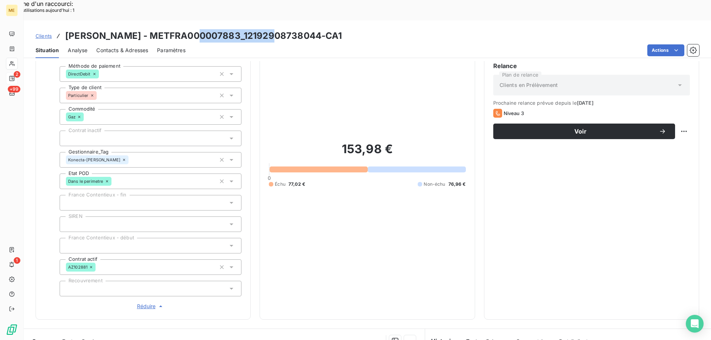
click at [128, 47] on span "Contacts & Adresses" at bounding box center [122, 50] width 52 height 7
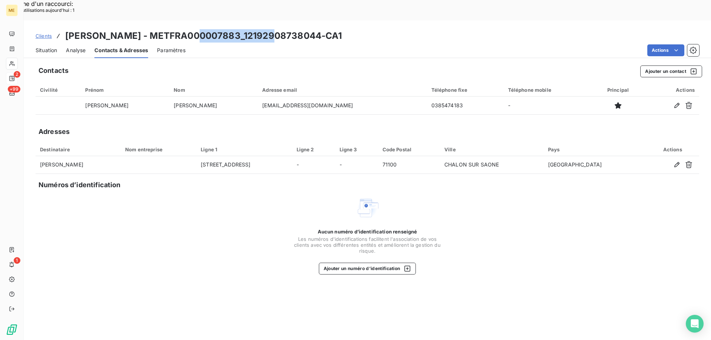
click at [46, 47] on span "Situation" at bounding box center [46, 50] width 21 height 7
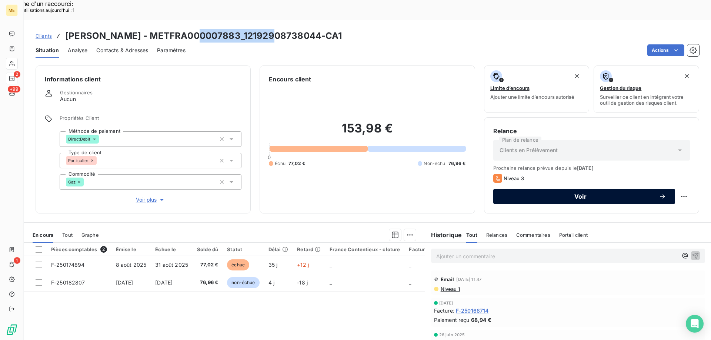
click at [525, 193] on div "Voir" at bounding box center [584, 196] width 164 height 7
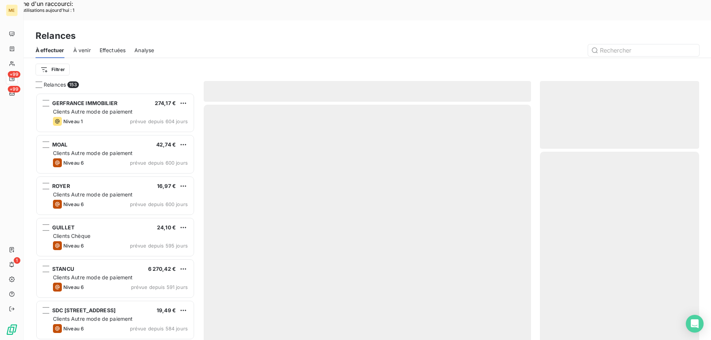
scroll to position [262, 154]
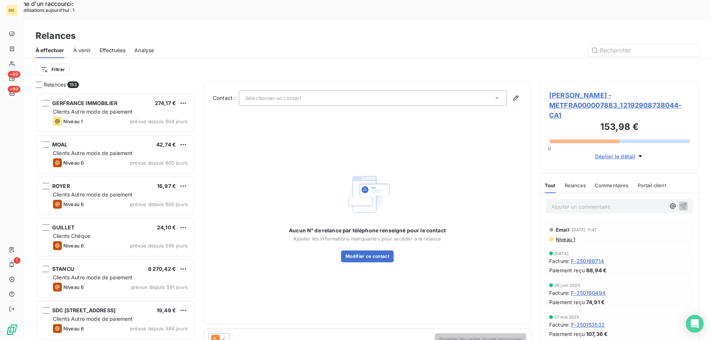
click at [276, 90] on div "Sélectionner un contact" at bounding box center [373, 98] width 268 height 16
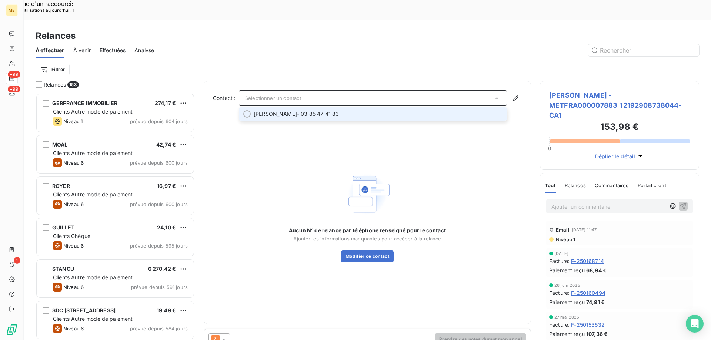
click at [269, 110] on span "[PERSON_NAME]" at bounding box center [275, 113] width 43 height 7
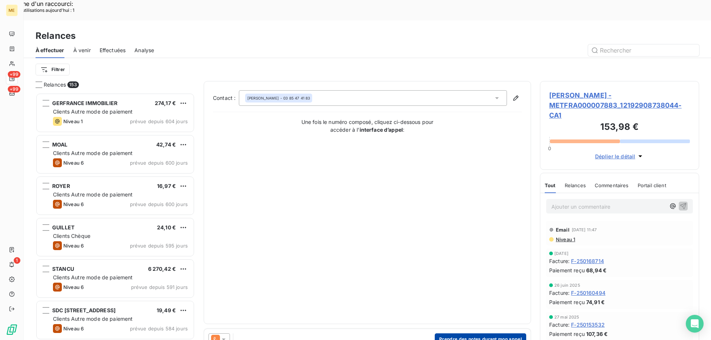
click at [464, 334] on button "Prendre des notes durant mon appel" at bounding box center [480, 340] width 91 height 12
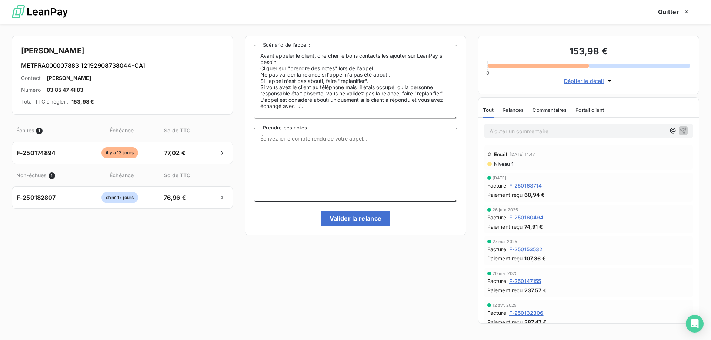
click at [318, 153] on textarea "Prendre des notes" at bounding box center [355, 165] width 203 height 74
paste textarea "[PERSON_NAME] Interlocuteur: Origine du contact: [PERSON_NAME]: Résumé du conta…"
click at [303, 141] on textarea "[PERSON_NAME] Interlocuteur: Origine du contact: [PERSON_NAME]: Résumé du conta…" at bounding box center [355, 165] width 203 height 74
click at [317, 143] on textarea "[PERSON_NAME] - [DATE] 15h53 Interlocuteur: Origine du contact: [PERSON_NAME]: …" at bounding box center [355, 165] width 203 height 74
paste textarea "0385474183"
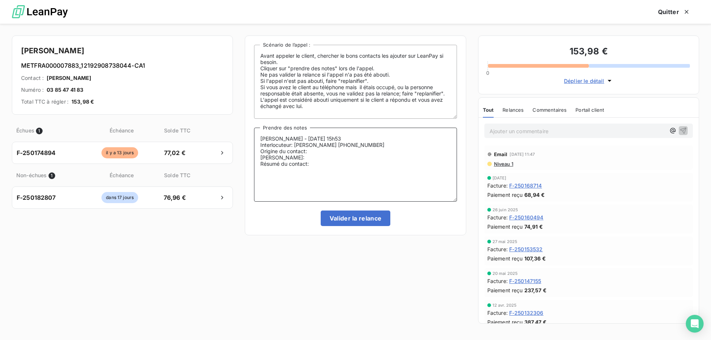
click at [364, 148] on textarea "[PERSON_NAME] - [DATE] 15h53 Interlocuteur: [PERSON_NAME] [PHONE_NUMBER] Origin…" at bounding box center [355, 165] width 203 height 74
click at [364, 149] on textarea "[PERSON_NAME] - [DATE] 15h53 Interlocuteur: [PERSON_NAME] [PHONE_NUMBER] Origin…" at bounding box center [355, 165] width 203 height 74
click at [359, 145] on textarea "[PERSON_NAME] - [DATE] 15h53 Interlocuteur: [PERSON_NAME] [PHONE_NUMBER] Origin…" at bounding box center [355, 165] width 203 height 74
paste textarea "[EMAIL_ADDRESS][DOMAIN_NAME]"
click at [330, 150] on textarea "[PERSON_NAME] - [DATE] 15h53 Interlocuteur: [PERSON_NAME] 0385474183 [EMAIL_ADD…" at bounding box center [355, 165] width 203 height 74
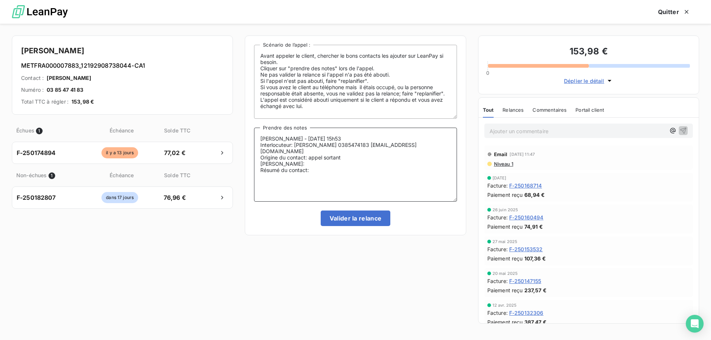
click at [314, 160] on textarea "[PERSON_NAME] - [DATE] 15h53 Interlocuteur: [PERSON_NAME] 0385474183 [EMAIL_ADD…" at bounding box center [355, 165] width 203 height 74
click at [345, 156] on textarea "[PERSON_NAME] - [DATE] 15h53 Interlocuteur: [PERSON_NAME] 0385474183 [EMAIL_ADD…" at bounding box center [355, 165] width 203 height 74
click at [355, 163] on textarea "[PERSON_NAME] - [DATE] 15h53 Interlocuteur: [PERSON_NAME] 0385474183 [EMAIL_ADD…" at bounding box center [355, 165] width 203 height 74
click at [321, 169] on textarea "[PERSON_NAME] - [DATE] 15h53 Interlocuteur: [PERSON_NAME] 0385474183 [EMAIL_ADD…" at bounding box center [355, 165] width 203 height 74
click at [387, 172] on textarea "[PERSON_NAME] - [DATE] 15h53 Interlocuteur: [PERSON_NAME] 0385474183 [EMAIL_ADD…" at bounding box center [355, 165] width 203 height 74
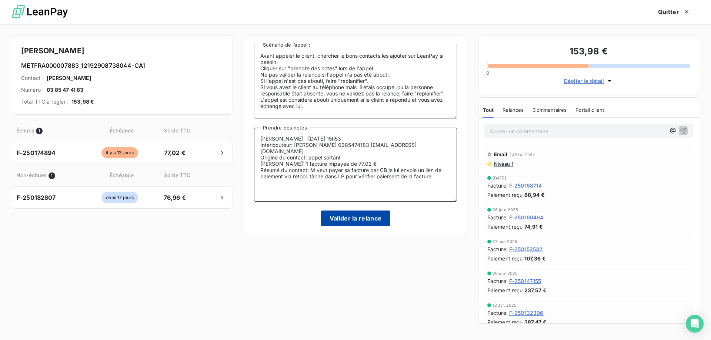
type textarea "[PERSON_NAME] - [DATE] 15h53 Interlocuteur: [PERSON_NAME] 0385474183 [EMAIL_ADD…"
click at [348, 217] on button "Valider la relance" at bounding box center [356, 219] width 70 height 16
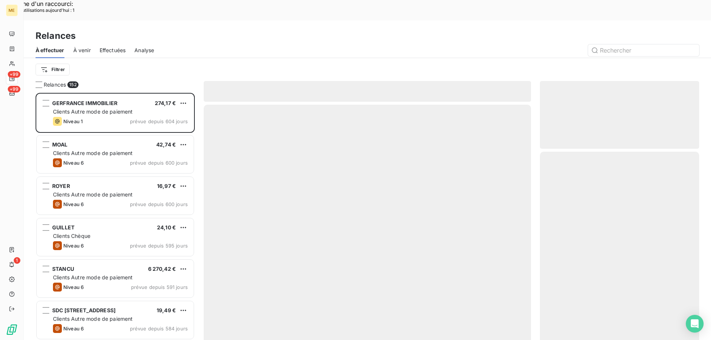
click at [95, 43] on div "À effectuer À venir Effectuées Analyse" at bounding box center [367, 51] width 687 height 16
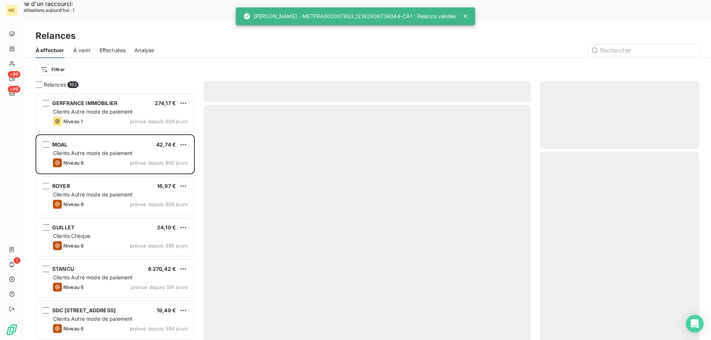
click at [107, 47] on span "Effectuées" at bounding box center [113, 50] width 26 height 7
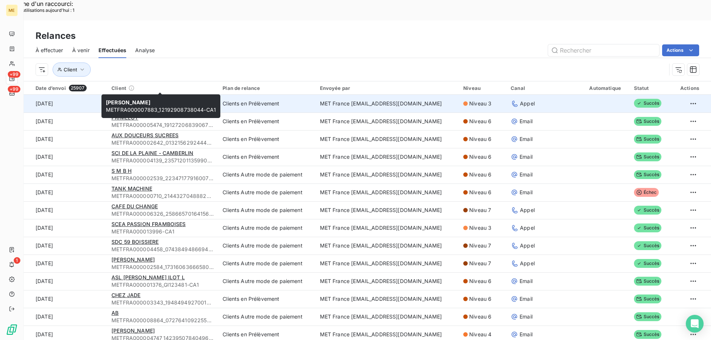
click at [117, 97] on span "[PERSON_NAME]" at bounding box center [132, 100] width 43 height 6
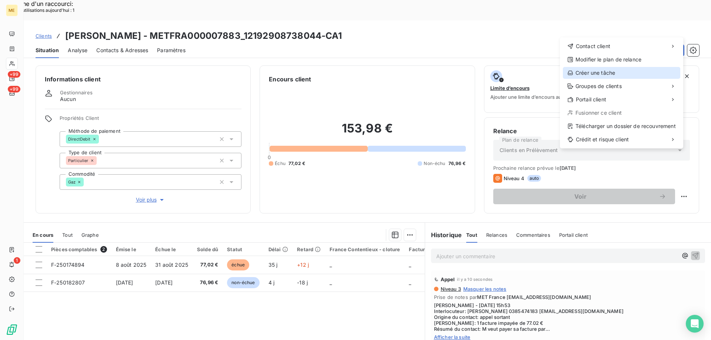
click at [597, 74] on div "Créer une tâche" at bounding box center [621, 73] width 117 height 12
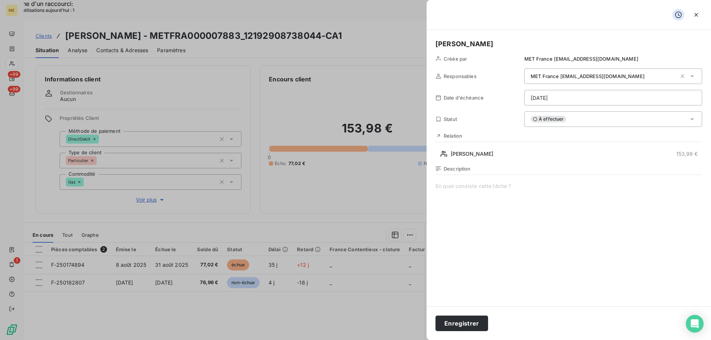
click at [451, 194] on span at bounding box center [568, 254] width 267 height 142
click at [462, 187] on span "vérifier paiment de la facture sur ssp" at bounding box center [568, 254] width 267 height 142
click at [0, 0] on lt-span "paiement" at bounding box center [0, 0] width 0 height 0
click at [468, 324] on button "Enregistrer" at bounding box center [461, 324] width 53 height 16
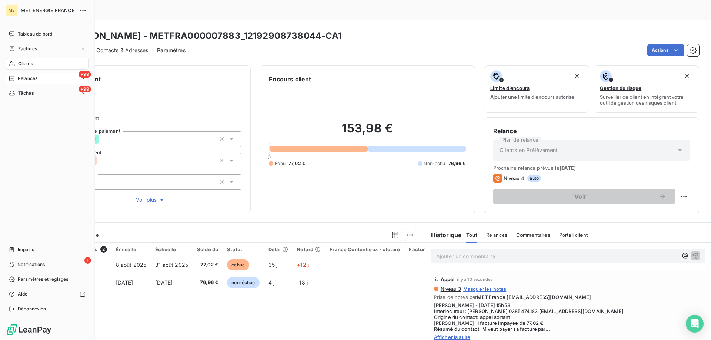
click at [15, 87] on nav "Tableau de bord Factures Clients +99 Relances +99 Tâches" at bounding box center [47, 63] width 83 height 71
click at [14, 95] on icon at bounding box center [11, 93] width 5 height 4
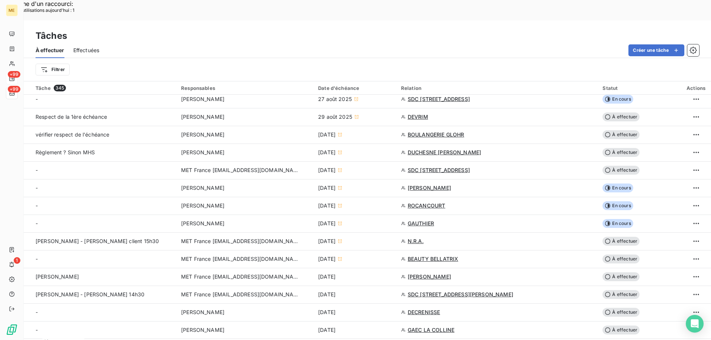
scroll to position [148, 0]
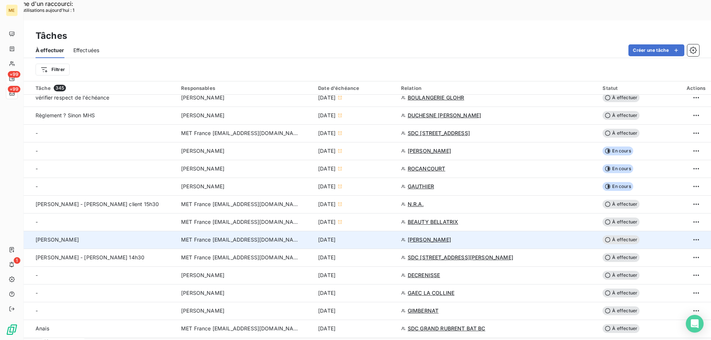
click at [431, 236] on span "[PERSON_NAME]" at bounding box center [429, 239] width 43 height 7
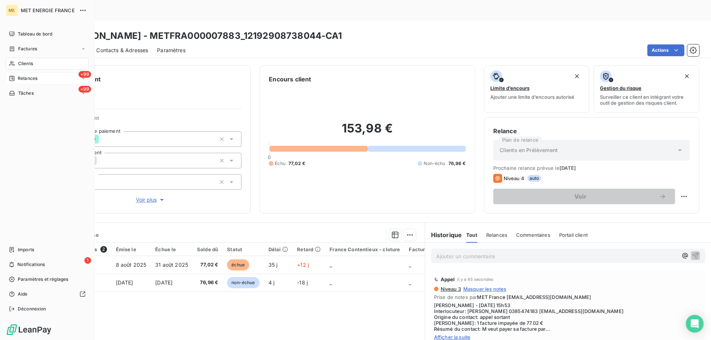
click at [22, 94] on span "Tâches" at bounding box center [26, 93] width 16 height 7
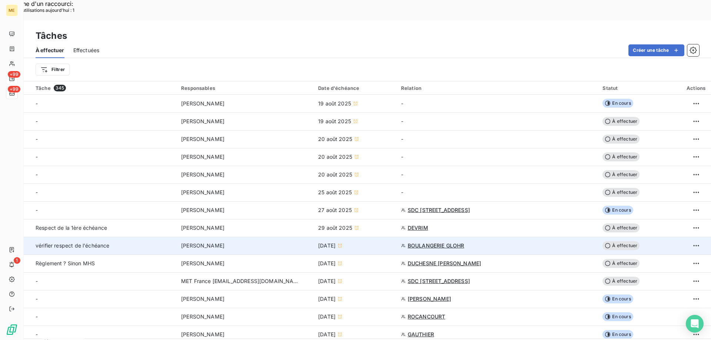
scroll to position [74, 0]
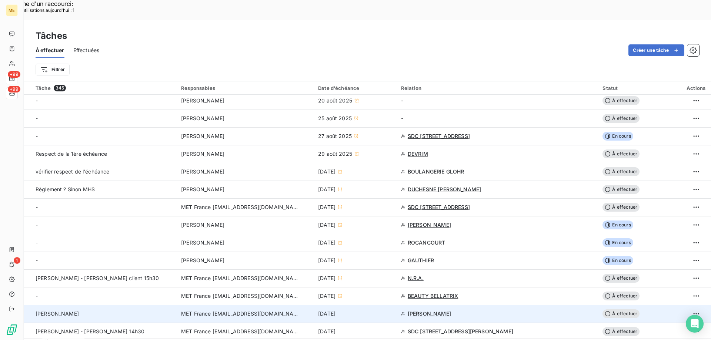
click at [298, 305] on td "MET France [EMAIL_ADDRESS][DOMAIN_NAME]" at bounding box center [245, 314] width 137 height 18
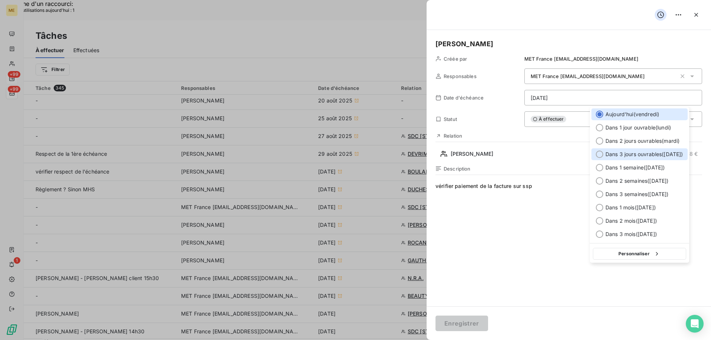
click at [643, 158] on div "Dans 3 jours ouvrables ( [DATE] )" at bounding box center [639, 154] width 96 height 12
type input "[DATE]"
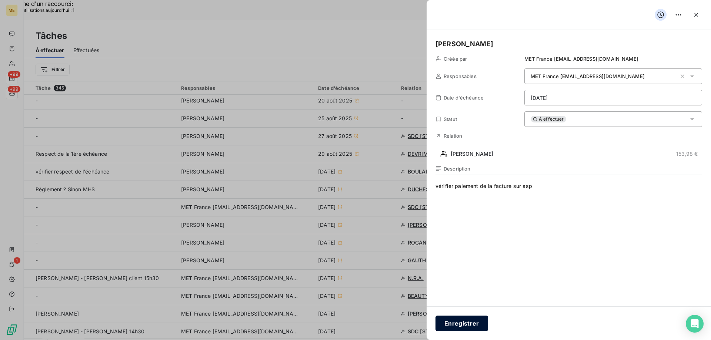
click at [472, 321] on button "Enregistrer" at bounding box center [461, 324] width 53 height 16
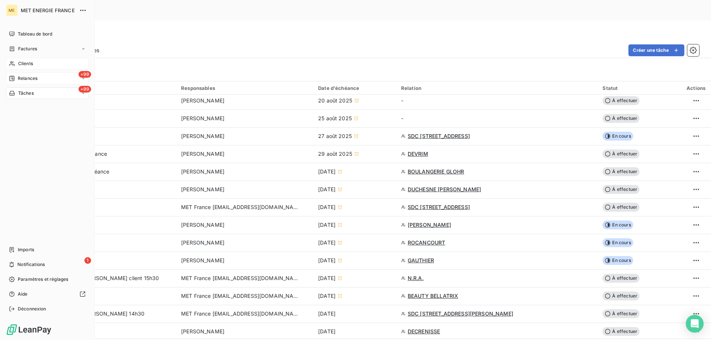
click at [17, 62] on div "Clients" at bounding box center [47, 64] width 83 height 12
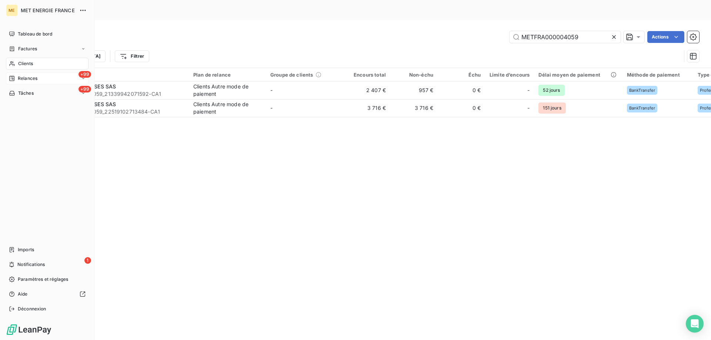
click at [12, 80] on icon at bounding box center [12, 79] width 6 height 6
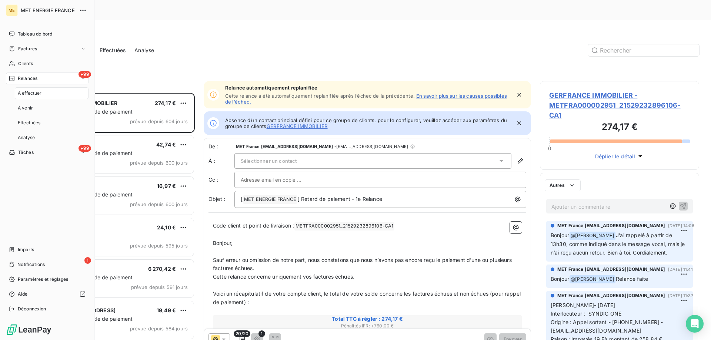
scroll to position [262, 154]
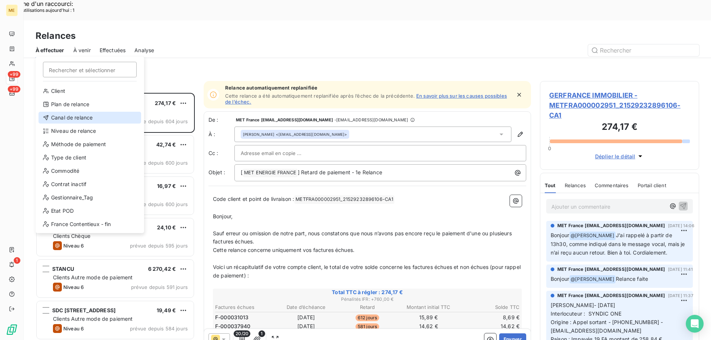
click at [58, 114] on div "Canal de relance" at bounding box center [90, 118] width 103 height 12
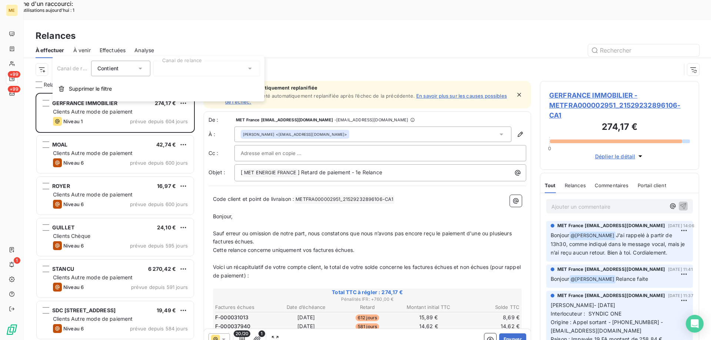
click at [183, 70] on div at bounding box center [206, 69] width 107 height 16
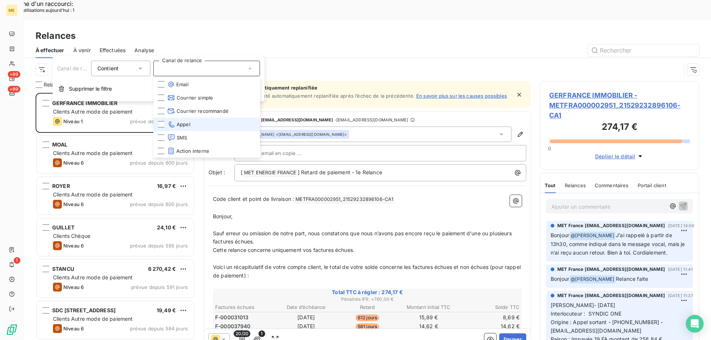
click at [197, 125] on li "Appel" at bounding box center [206, 124] width 107 height 13
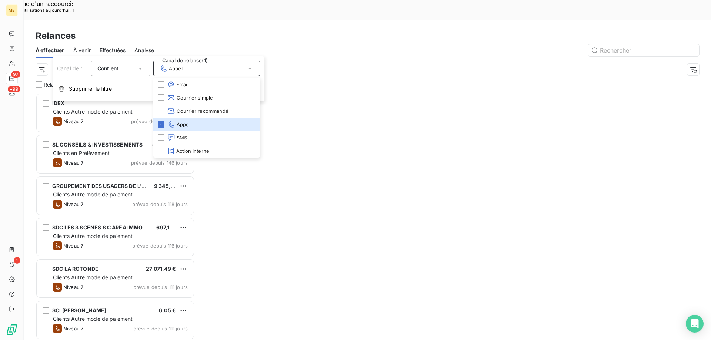
scroll to position [262, 154]
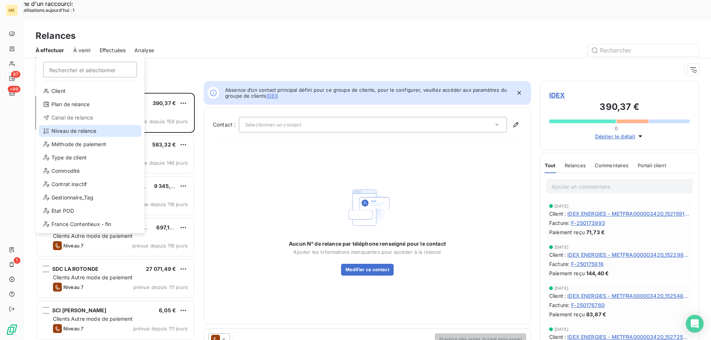
click at [51, 131] on div "Niveau de relance" at bounding box center [90, 131] width 103 height 12
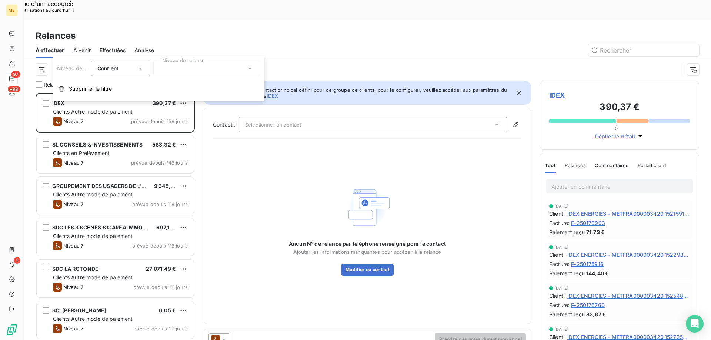
click at [199, 65] on div at bounding box center [206, 69] width 107 height 16
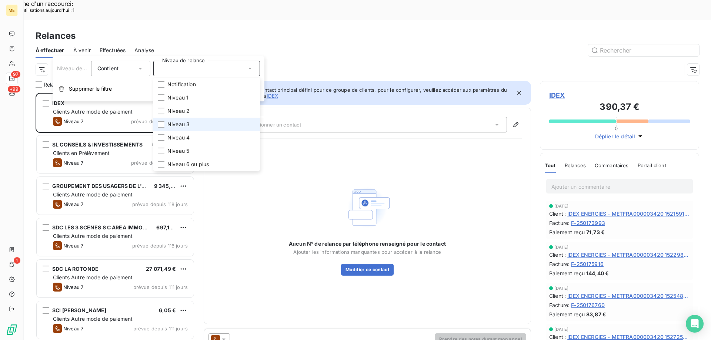
click at [176, 123] on span "Niveau 3" at bounding box center [178, 124] width 22 height 7
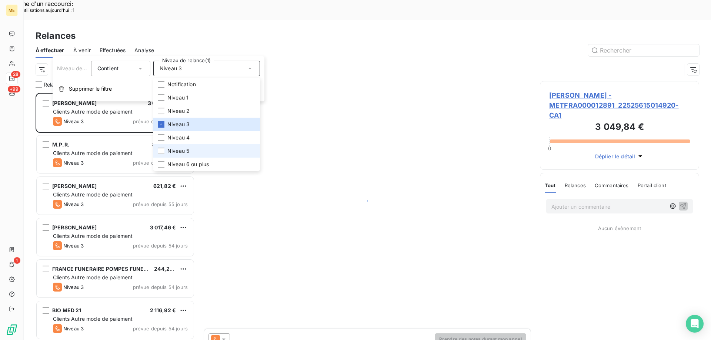
scroll to position [262, 154]
click at [185, 147] on li "Niveau 5" at bounding box center [206, 150] width 107 height 13
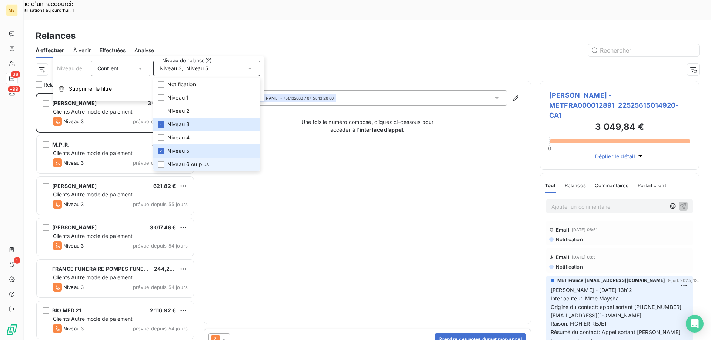
click at [184, 160] on li "Niveau 6 ou plus" at bounding box center [206, 164] width 107 height 13
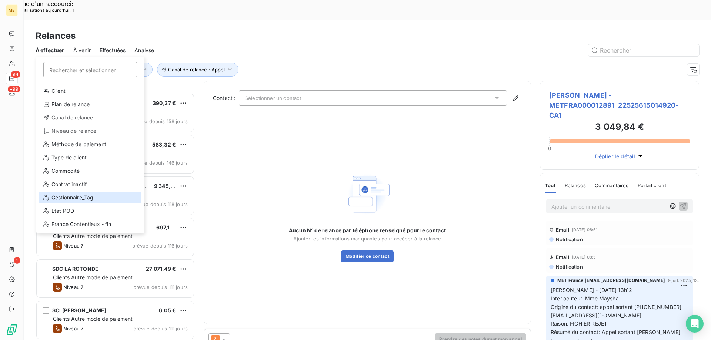
click at [69, 199] on div "Gestionnaire_Tag" at bounding box center [90, 198] width 103 height 12
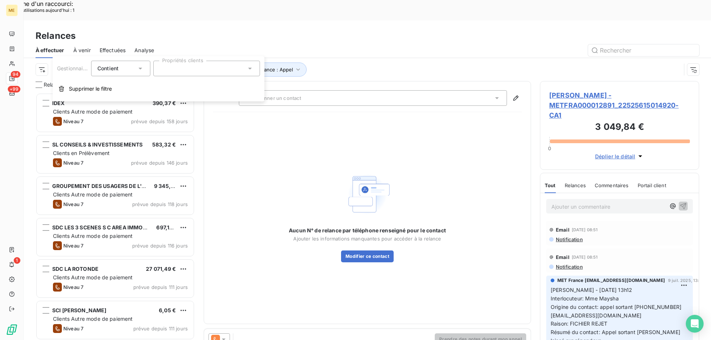
click at [183, 66] on div at bounding box center [206, 69] width 107 height 16
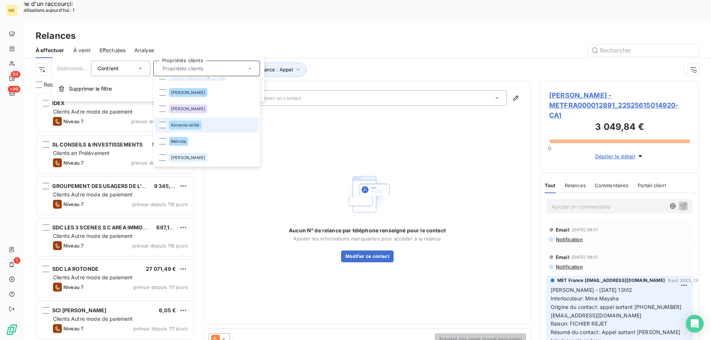
scroll to position [234, 0]
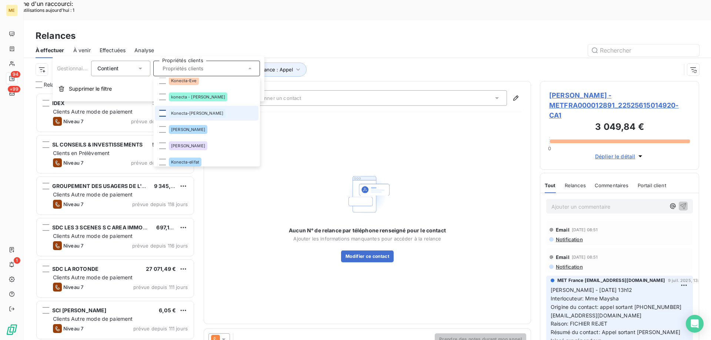
click at [163, 114] on div at bounding box center [162, 113] width 7 height 7
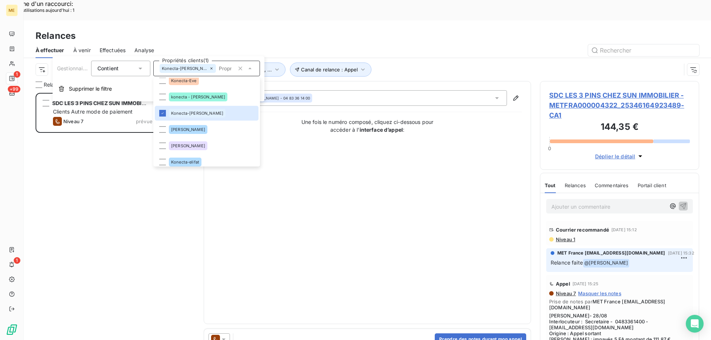
click at [97, 225] on div "SDC LES 3 PINS CHEZ SUN IMMOBILIER 144,35 € Clients Autre mode de paiement Nive…" at bounding box center [115, 227] width 159 height 268
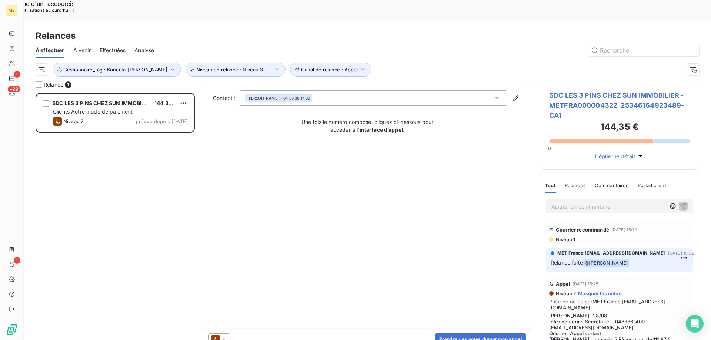
click at [562, 90] on span "SDC LES 3 PINS CHEZ SUN IMMOBILIER - METFRA000004322_25346164923489-CA1" at bounding box center [619, 105] width 141 height 30
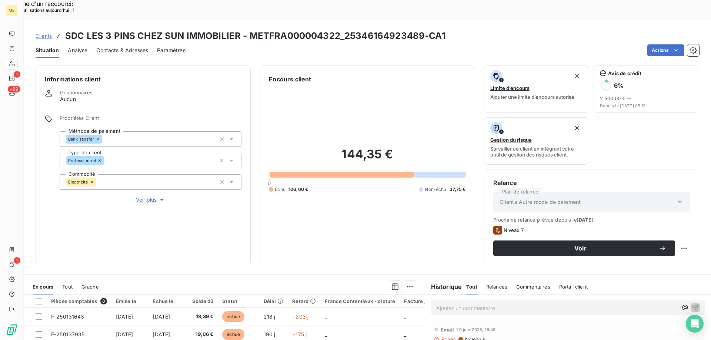
click at [148, 196] on span "Voir plus" at bounding box center [151, 199] width 30 height 7
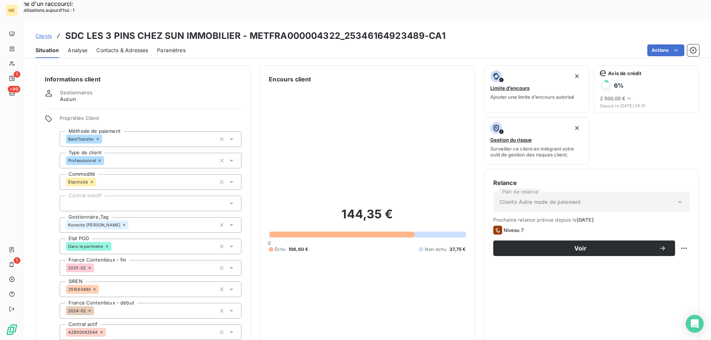
click at [122, 223] on icon at bounding box center [124, 225] width 4 height 4
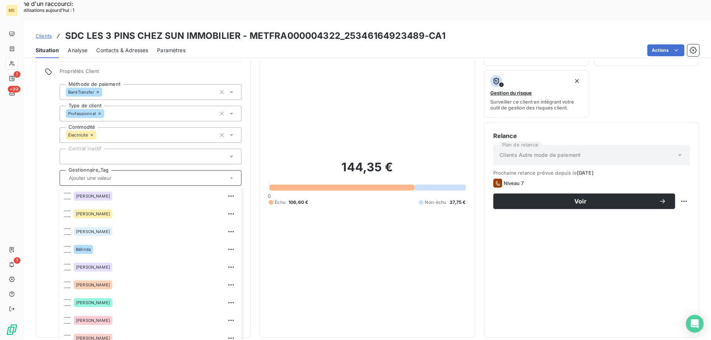
scroll to position [160, 0]
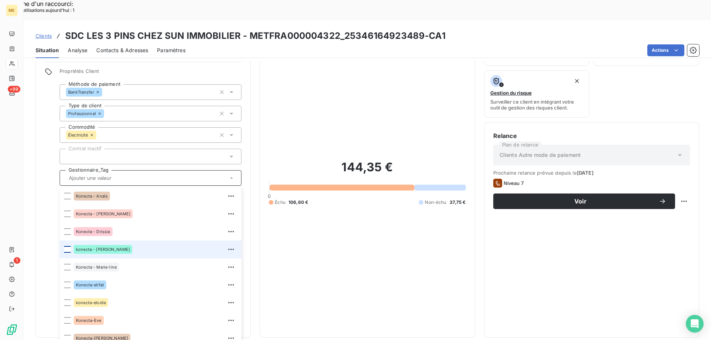
click at [67, 246] on div at bounding box center [67, 249] width 7 height 7
click at [334, 237] on div "144,35 € 0 Échu 106,60 € Non-échu 37,75 €" at bounding box center [367, 183] width 197 height 292
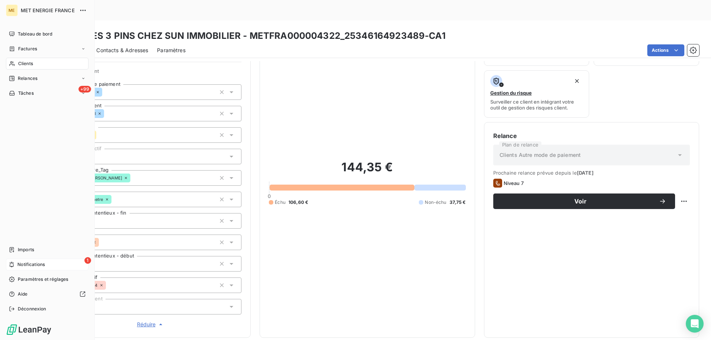
click at [19, 262] on span "Notifications" at bounding box center [30, 264] width 27 height 7
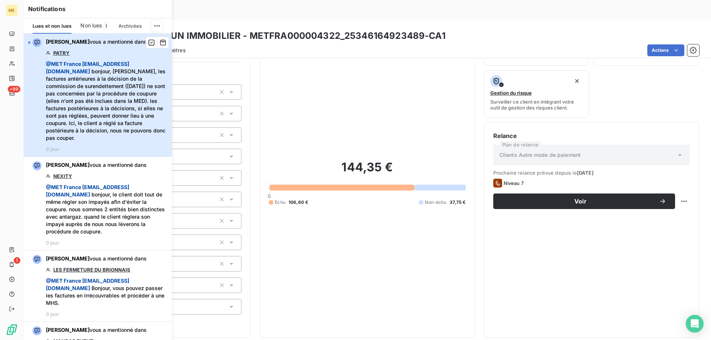
click at [83, 107] on span "@ MET France [EMAIL_ADDRESS][DOMAIN_NAME] bonjour, [PERSON_NAME], les factures …" at bounding box center [106, 100] width 121 height 81
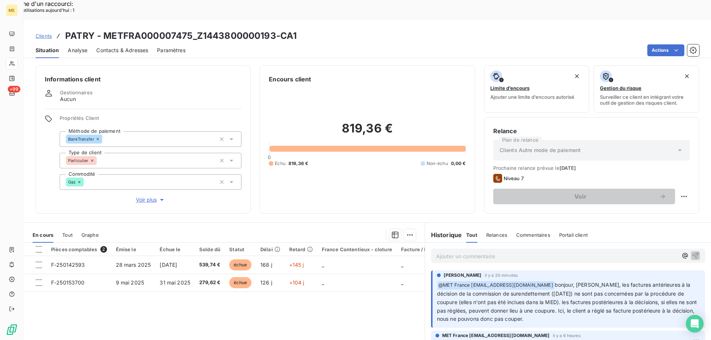
click at [461, 252] on p "Ajouter un commentaire ﻿" at bounding box center [556, 256] width 241 height 9
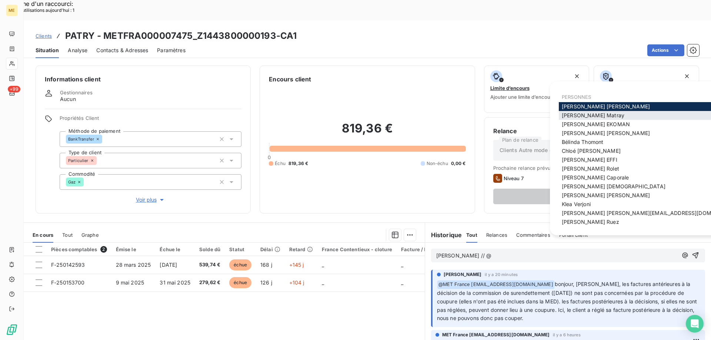
click at [591, 116] on span "[PERSON_NAME]" at bounding box center [593, 115] width 63 height 6
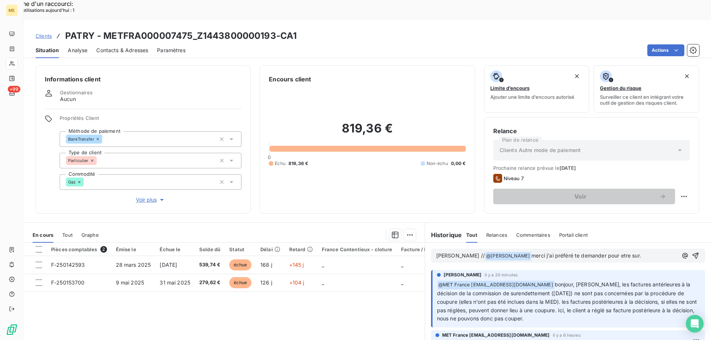
click at [593, 253] on span "merci j'ai préféré te demander pour etre sur." at bounding box center [586, 256] width 110 height 6
click at [0, 0] on lt-span "être" at bounding box center [0, 0] width 0 height 0
click at [605, 253] on span "merci j'ai préféré te demander pour être sur." at bounding box center [586, 256] width 110 height 6
click at [0, 0] on lt-span "s û r" at bounding box center [0, 0] width 0 height 0
click at [632, 252] on p "[PERSON_NAME] // @ [PERSON_NAME] ﻿ merci j'ai préféré te demander pour être sûr." at bounding box center [556, 256] width 241 height 9
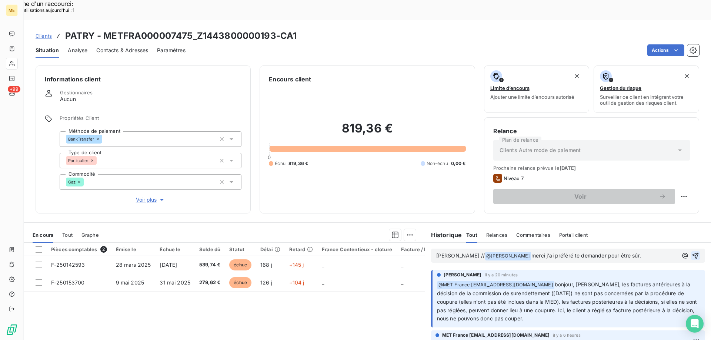
click at [692, 252] on icon "button" at bounding box center [695, 255] width 7 height 7
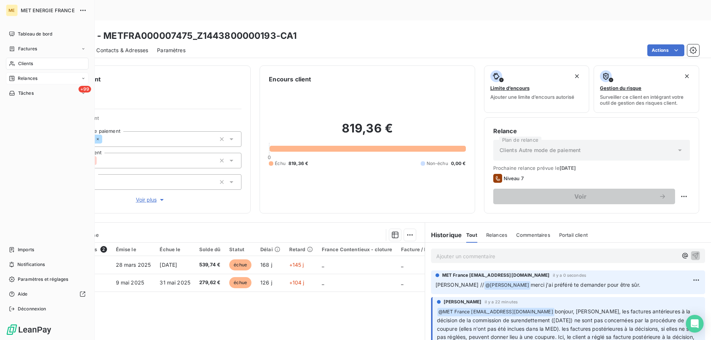
click at [17, 78] on div "Relances" at bounding box center [23, 78] width 29 height 7
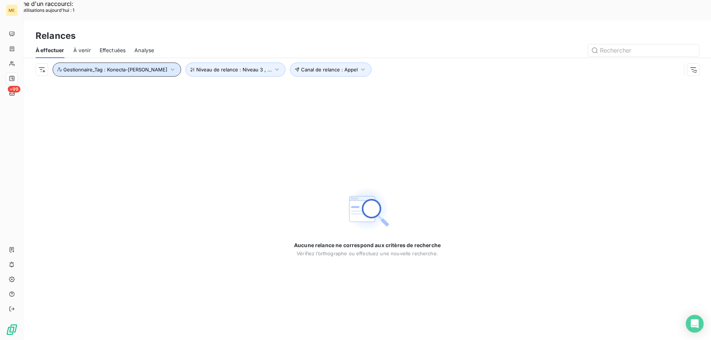
click at [92, 67] on span "Gestionnaire_Tag : Konecta-[PERSON_NAME]" at bounding box center [115, 70] width 104 height 6
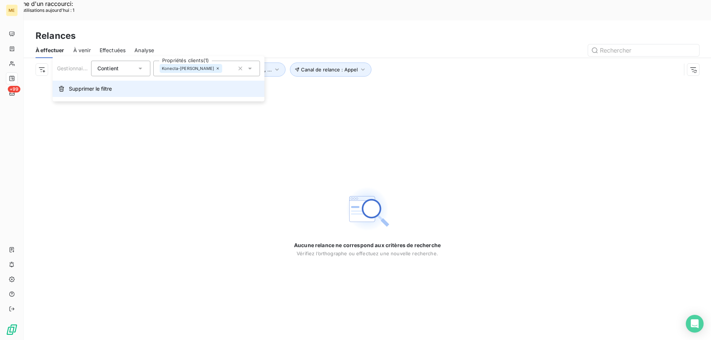
click at [73, 91] on span "Supprimer le filtre" at bounding box center [90, 88] width 43 height 7
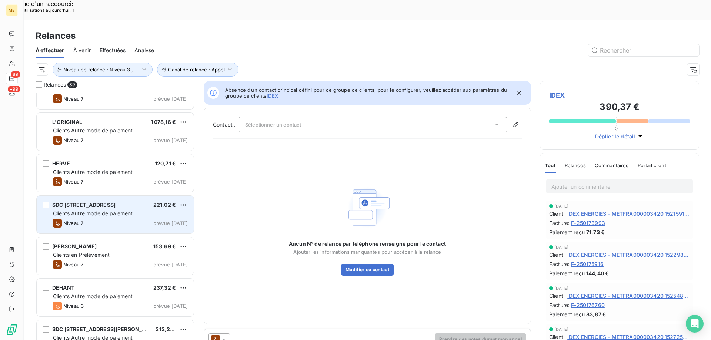
scroll to position [3423, 0]
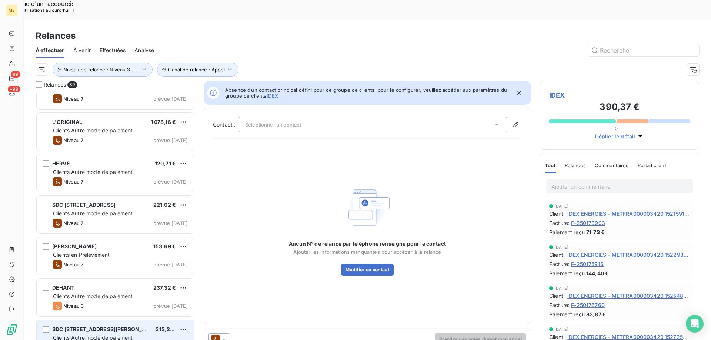
click at [95, 335] on span "Clients Autre mode de paiement" at bounding box center [93, 338] width 80 height 6
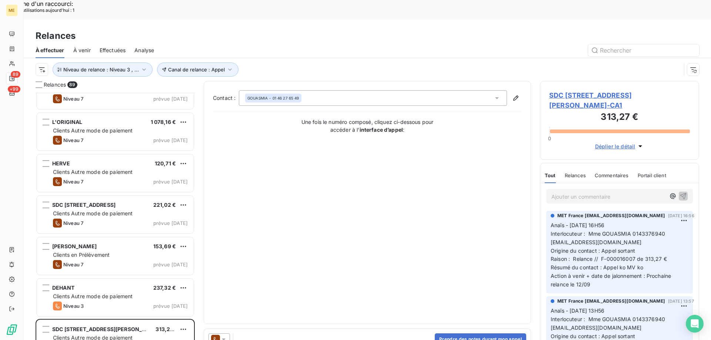
click at [565, 90] on span "SDC [STREET_ADDRESS][PERSON_NAME]-CA1" at bounding box center [619, 100] width 141 height 20
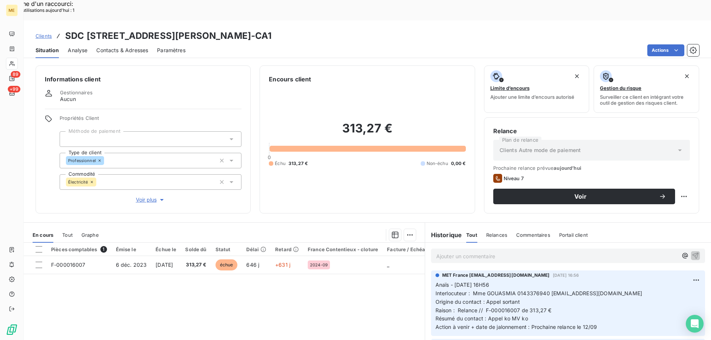
click at [146, 196] on span "Voir plus" at bounding box center [151, 199] width 30 height 7
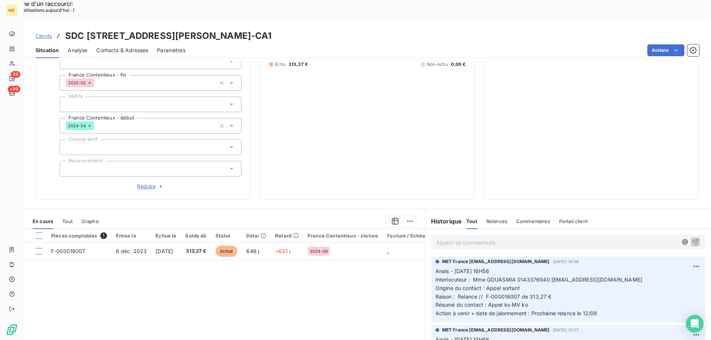
scroll to position [148, 0]
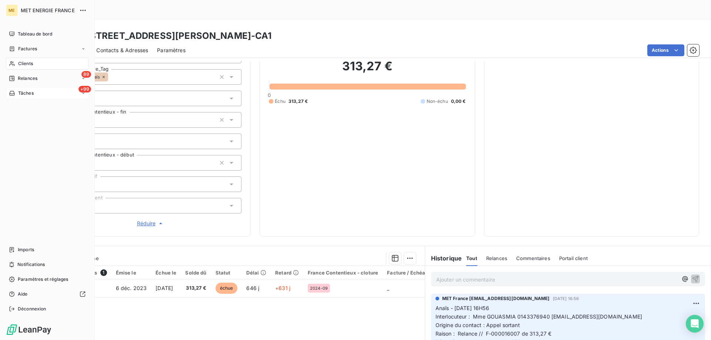
click at [28, 94] on span "Tâches" at bounding box center [26, 93] width 16 height 7
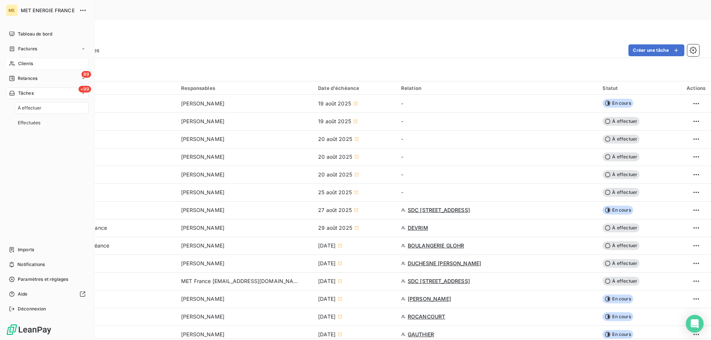
click at [28, 60] on span "Clients" at bounding box center [25, 63] width 15 height 7
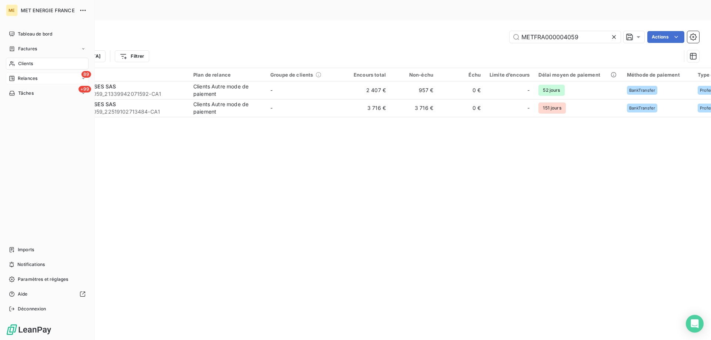
click at [28, 77] on span "Relances" at bounding box center [28, 78] width 20 height 7
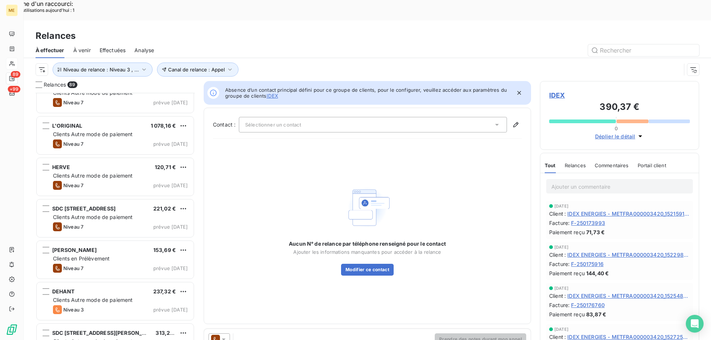
scroll to position [3423, 0]
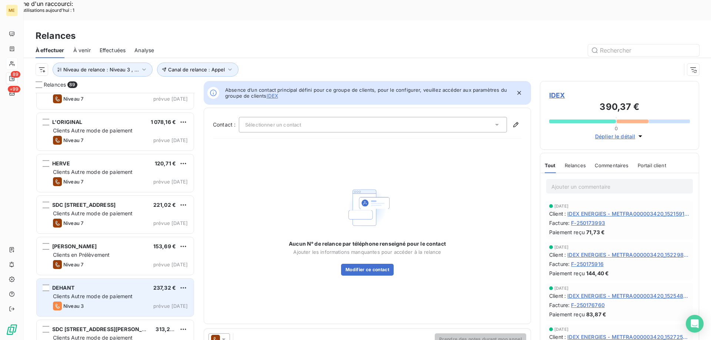
click at [123, 302] on div "Niveau 3 prévue aujourd’hui" at bounding box center [120, 306] width 135 height 9
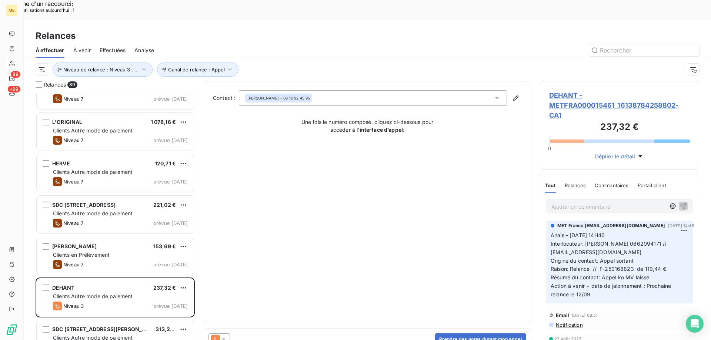
click at [556, 90] on span "DEHANT - METFRA000015461_16138784258802-CA1" at bounding box center [619, 105] width 141 height 30
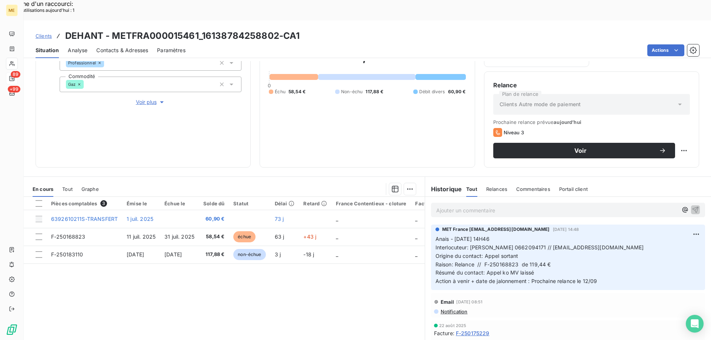
scroll to position [99, 0]
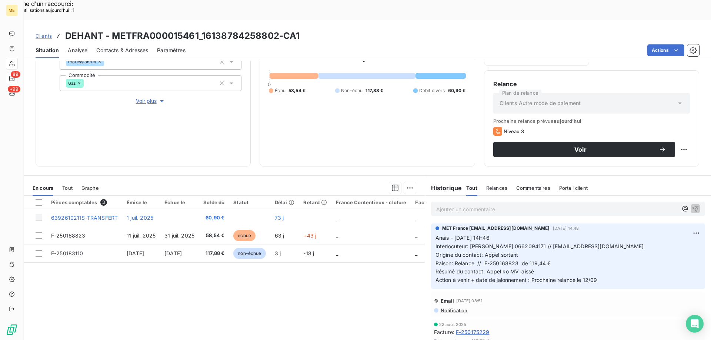
click at [153, 71] on div "Propriétés Client Méthode de paiement BankTransfer Type de client Professionnel…" at bounding box center [151, 60] width 182 height 89
click at [149, 97] on span "Voir plus" at bounding box center [151, 100] width 30 height 7
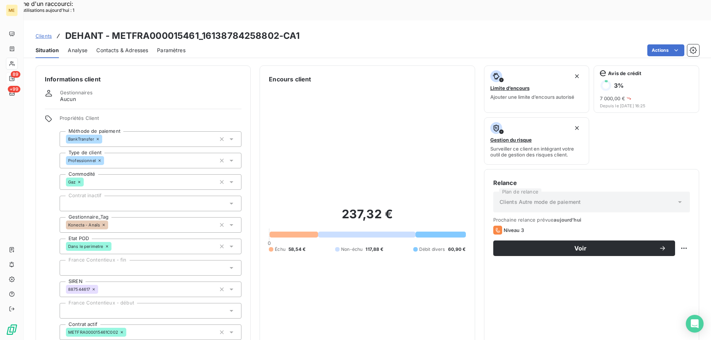
scroll to position [213, 0]
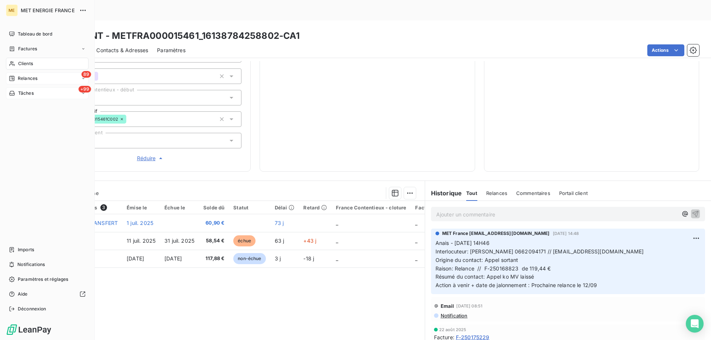
click at [11, 94] on icon at bounding box center [11, 93] width 5 height 4
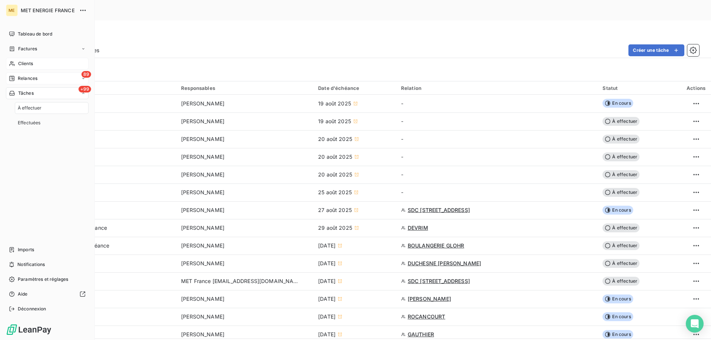
click at [33, 78] on span "Relances" at bounding box center [28, 78] width 20 height 7
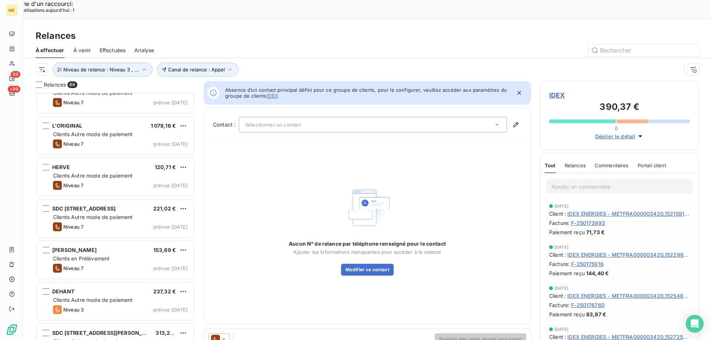
scroll to position [3423, 0]
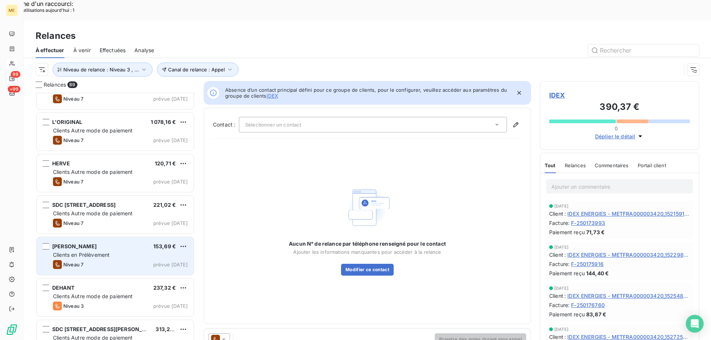
click at [84, 252] on span "Clients en Prélèvement" at bounding box center [81, 255] width 57 height 6
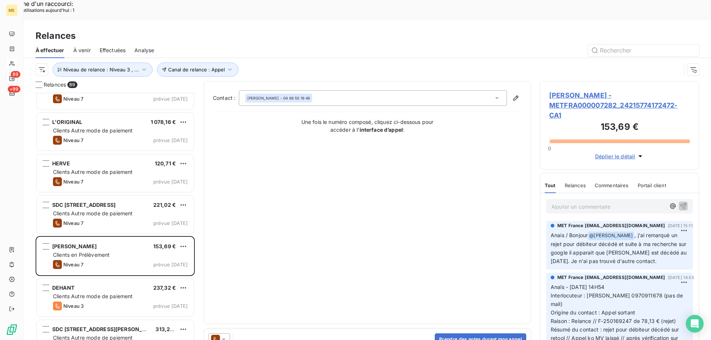
click at [573, 90] on span "[PERSON_NAME] - METFRA000007282_24215774172472-CA1" at bounding box center [619, 105] width 141 height 30
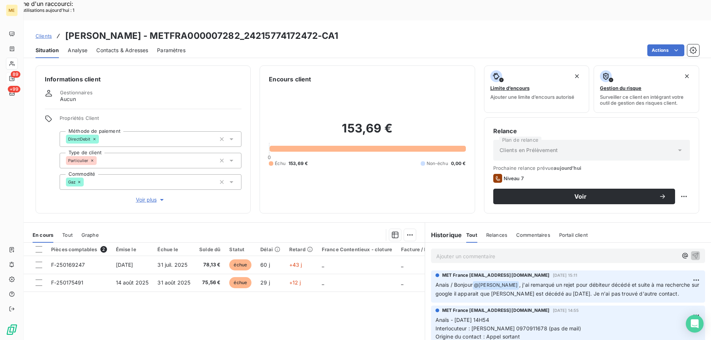
click at [147, 196] on span "Voir plus" at bounding box center [151, 199] width 30 height 7
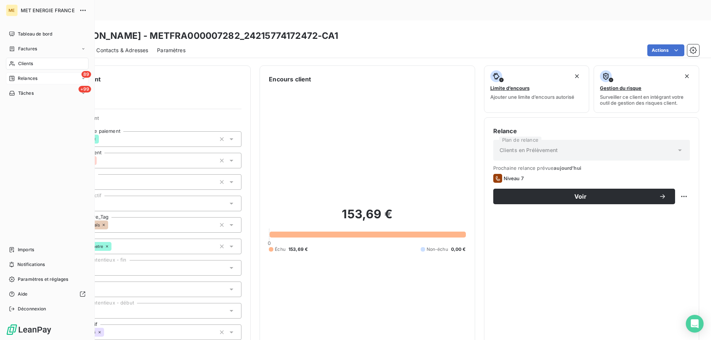
click at [21, 75] on div "89 Relances" at bounding box center [47, 79] width 83 height 12
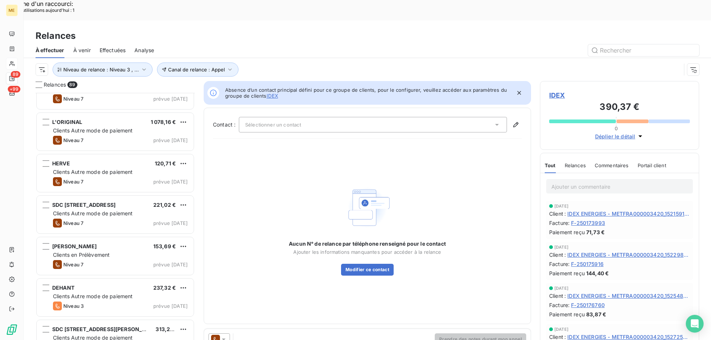
scroll to position [3423, 0]
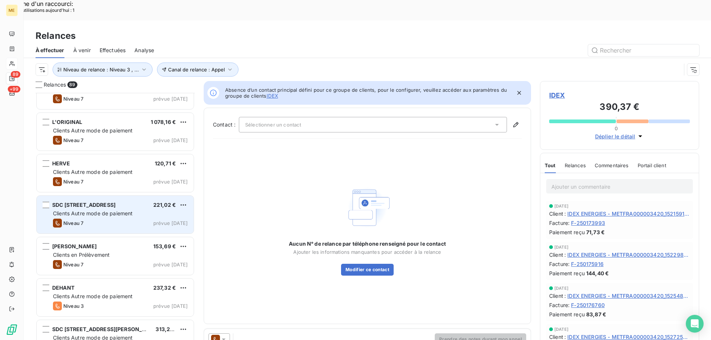
click at [95, 210] on span "Clients Autre mode de paiement" at bounding box center [93, 213] width 80 height 6
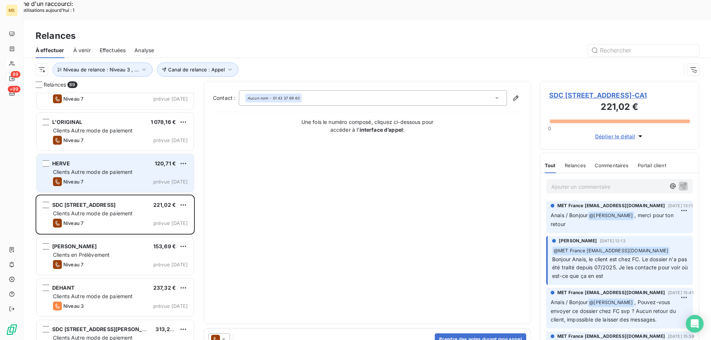
click at [93, 177] on div "Niveau 7 prévue aujourd’hui" at bounding box center [120, 181] width 135 height 9
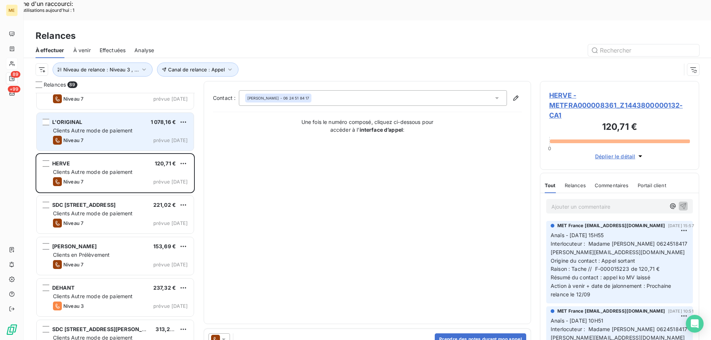
click at [98, 115] on div "L'ORIGINAL 1 078,16 € Clients Autre mode de paiement Niveau 7 prévue [DATE]" at bounding box center [115, 132] width 157 height 38
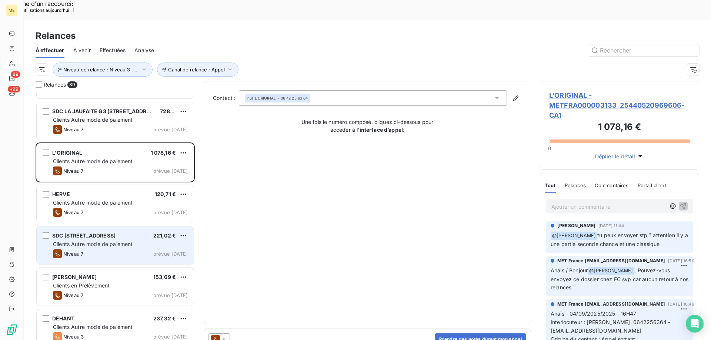
scroll to position [3386, 0]
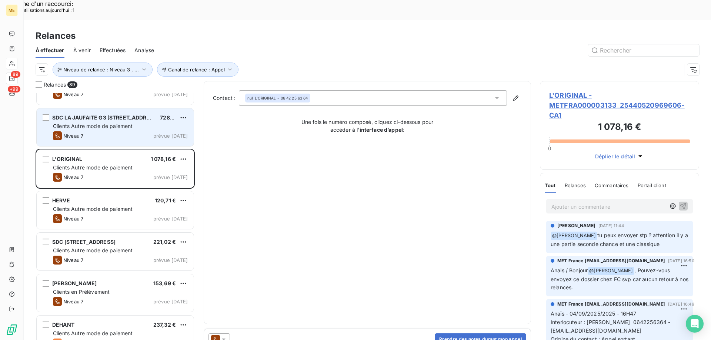
click at [90, 123] on span "Clients Autre mode de paiement" at bounding box center [93, 126] width 80 height 6
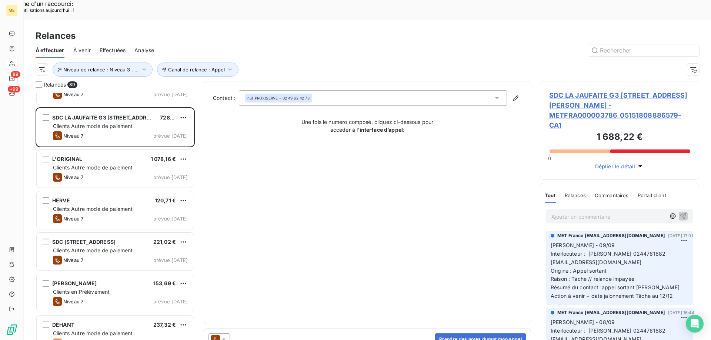
click at [569, 90] on span "SDC LA JAUFAITE G3 [STREET_ADDRESS][PERSON_NAME] - METFRA000003786_051518088865…" at bounding box center [619, 110] width 141 height 40
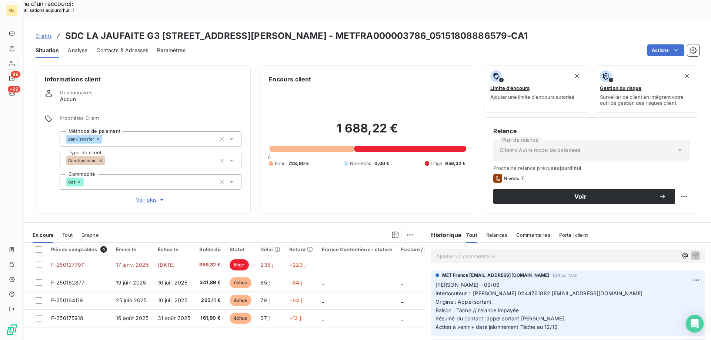
click at [137, 196] on span "Voir plus" at bounding box center [151, 199] width 30 height 7
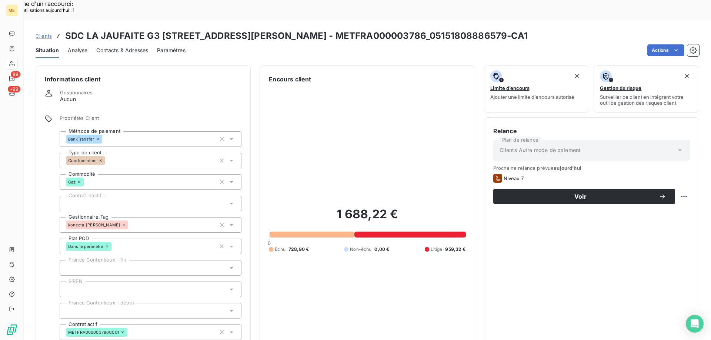
click at [171, 217] on div "konecta-[PERSON_NAME]" at bounding box center [151, 225] width 182 height 16
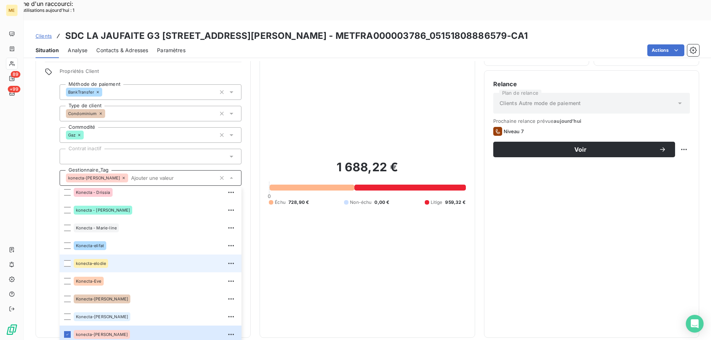
scroll to position [213, 0]
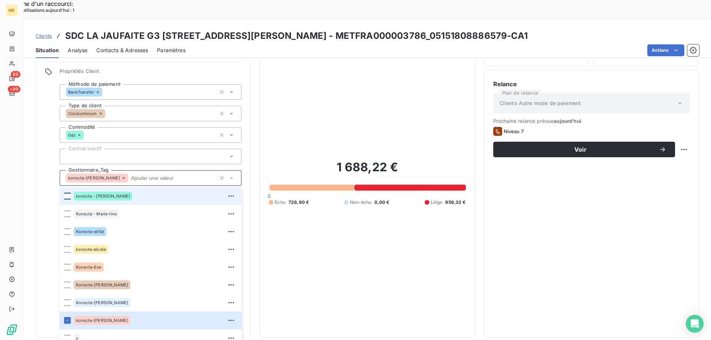
click at [66, 193] on div at bounding box center [67, 196] width 7 height 7
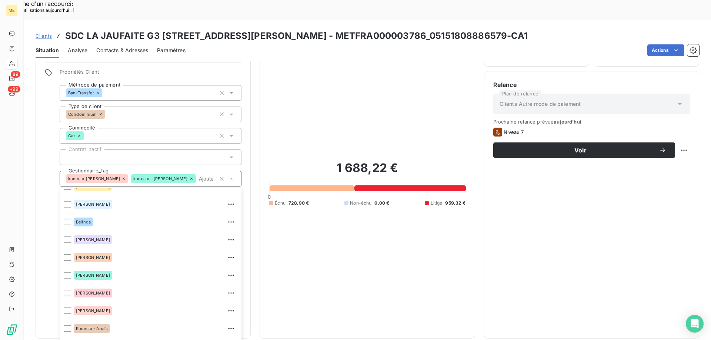
scroll to position [0, 0]
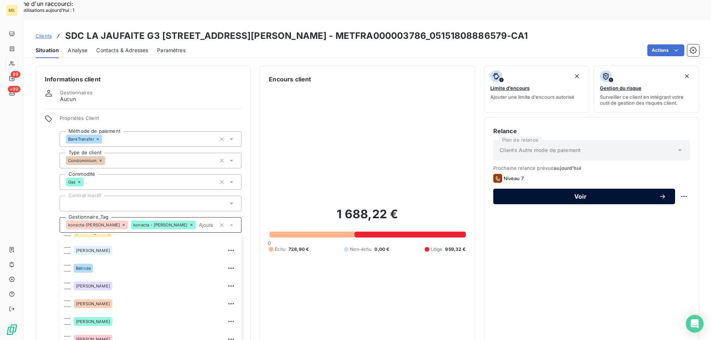
click at [565, 194] on span "Voir" at bounding box center [580, 197] width 157 height 6
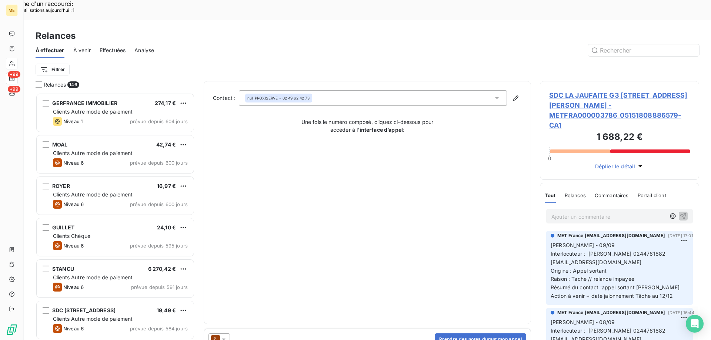
scroll to position [262, 154]
click at [227, 334] on div at bounding box center [218, 340] width 21 height 12
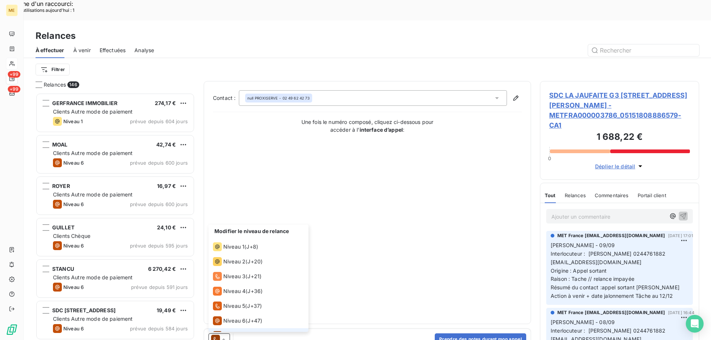
scroll to position [11, 0]
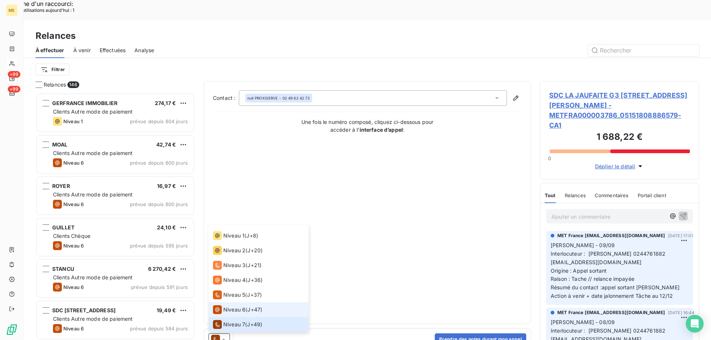
click at [222, 305] on div "Niveau 6" at bounding box center [229, 309] width 33 height 9
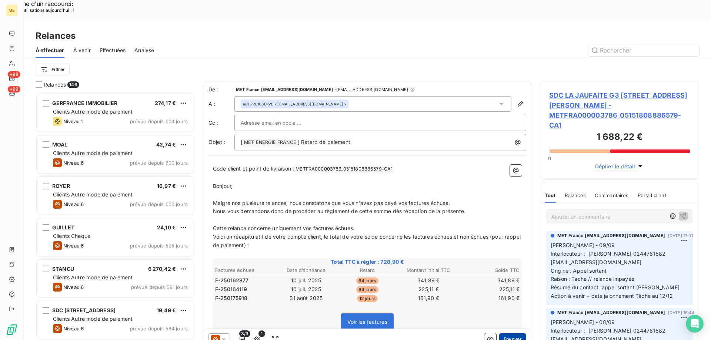
click at [515, 334] on button "Envoyer" at bounding box center [512, 340] width 27 height 12
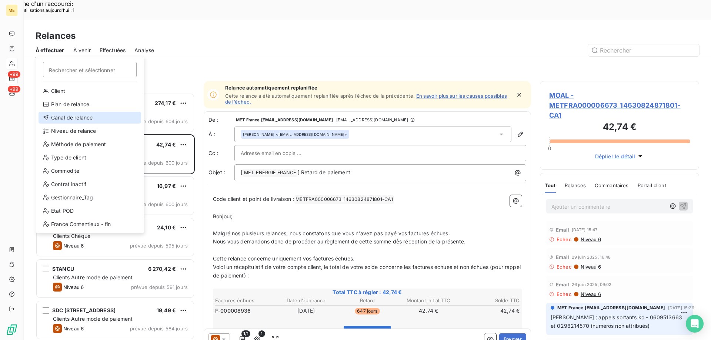
click at [84, 117] on div "Canal de relance" at bounding box center [90, 118] width 103 height 12
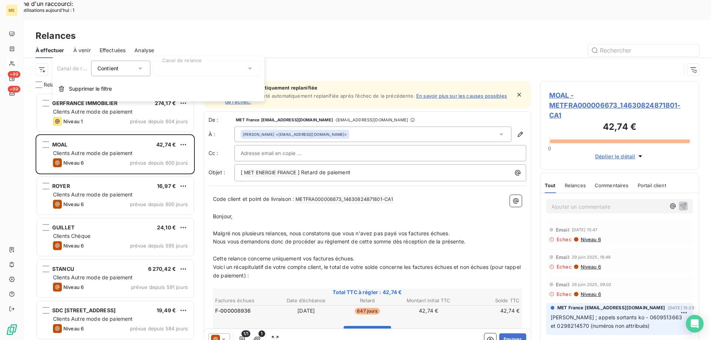
click at [163, 75] on div at bounding box center [206, 69] width 107 height 16
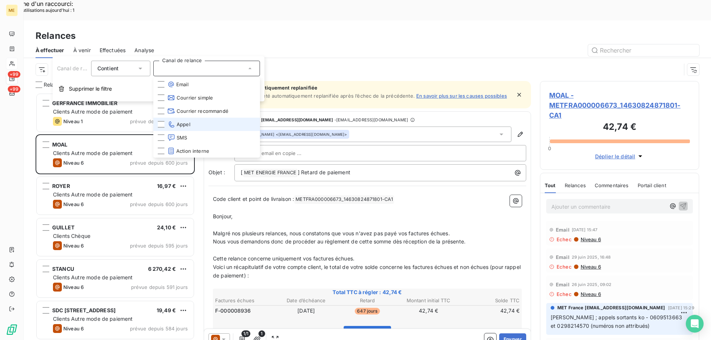
click at [186, 121] on span "Appel" at bounding box center [178, 124] width 23 height 7
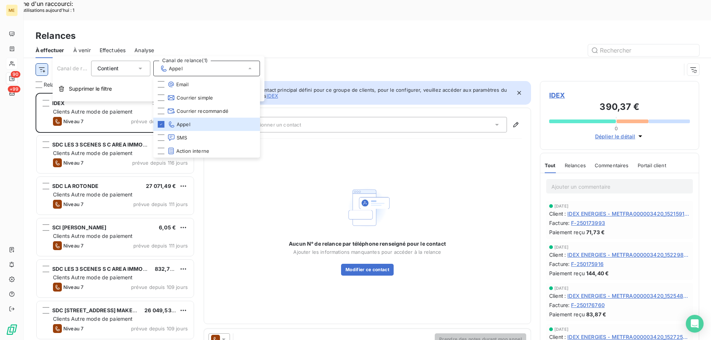
scroll to position [262, 154]
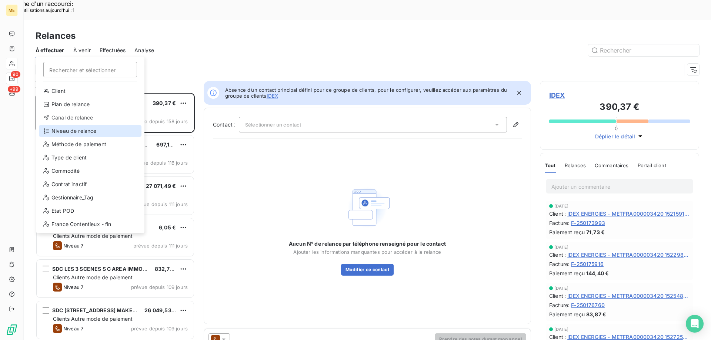
click at [71, 131] on div "Niveau de relance" at bounding box center [90, 131] width 103 height 12
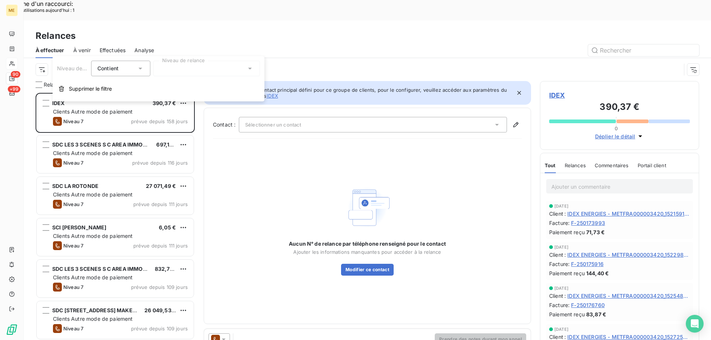
click at [193, 66] on div at bounding box center [206, 69] width 107 height 16
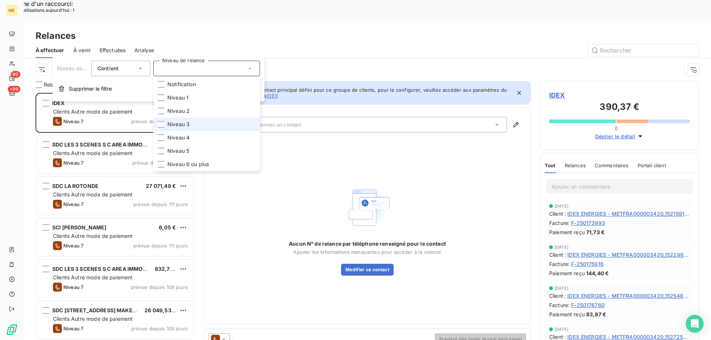
click at [194, 121] on li "Niveau 3" at bounding box center [206, 124] width 107 height 13
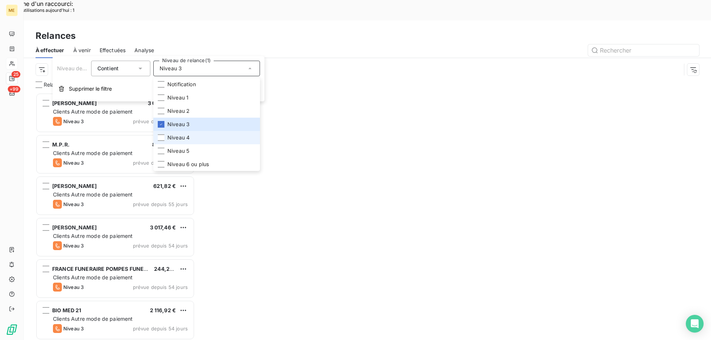
scroll to position [262, 154]
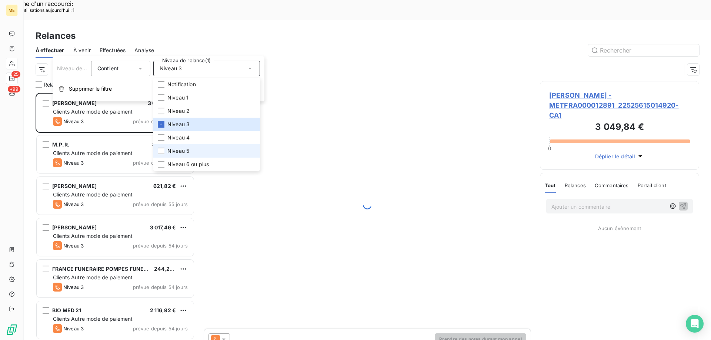
click at [190, 148] on li "Niveau 5" at bounding box center [206, 150] width 107 height 13
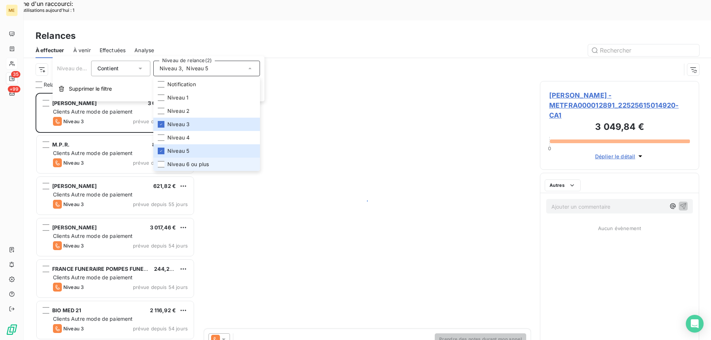
click at [193, 166] on span "Niveau 6 ou plus" at bounding box center [187, 164] width 41 height 7
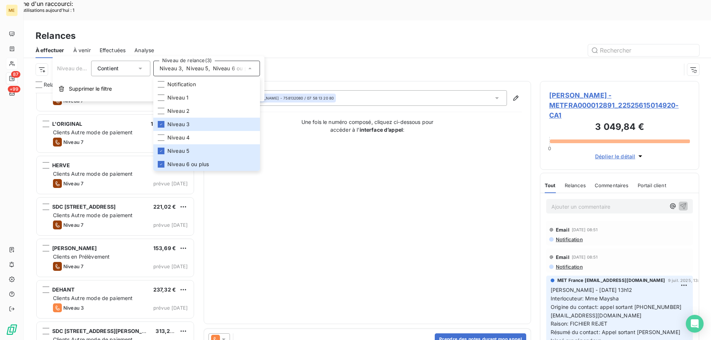
scroll to position [3341, 0]
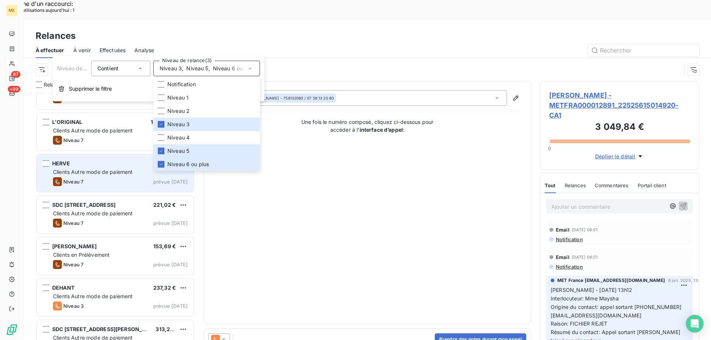
click at [94, 169] on span "Clients Autre mode de paiement" at bounding box center [93, 172] width 80 height 6
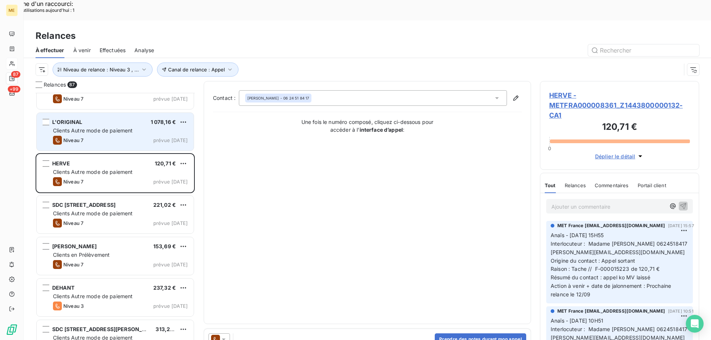
click at [103, 136] on div "Niveau 7 prévue aujourd’hui" at bounding box center [120, 140] width 135 height 9
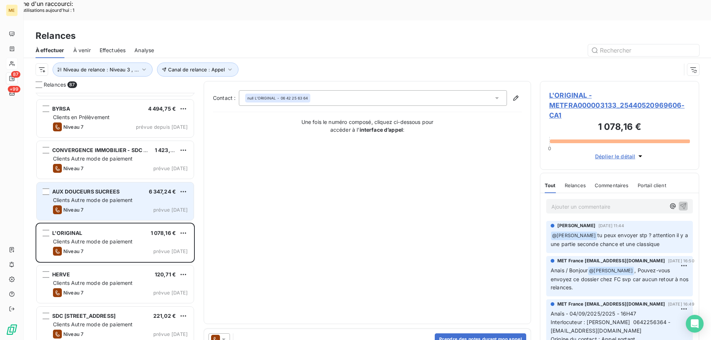
click at [95, 205] on div "Niveau 7 prévue aujourd’hui" at bounding box center [120, 209] width 135 height 9
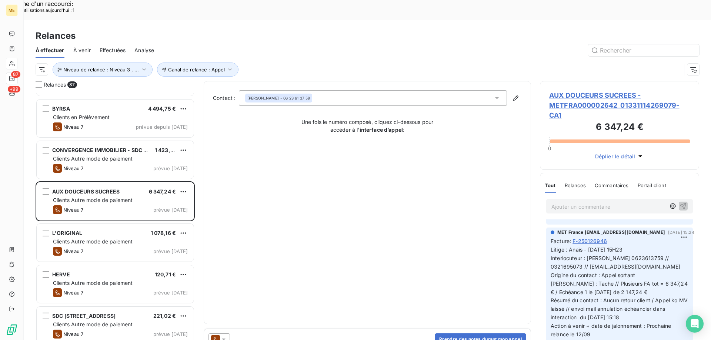
scroll to position [444, 0]
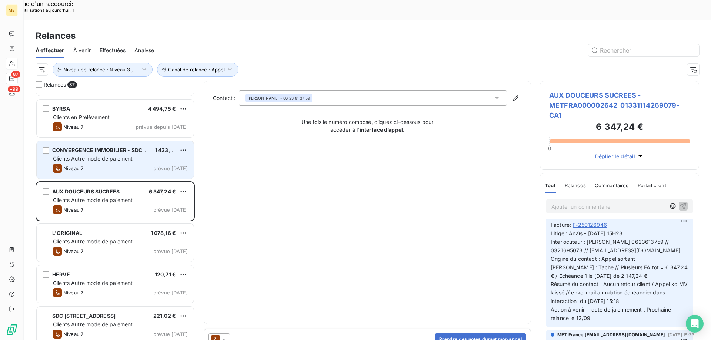
click at [81, 147] on span "CONVERGENCE IMMOBILIER - SDC OUDINOT 43" at bounding box center [114, 150] width 124 height 6
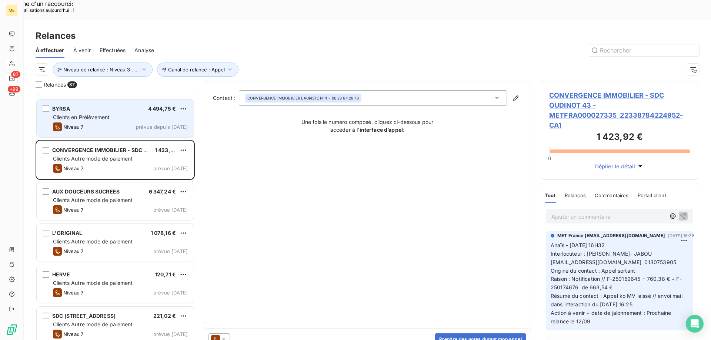
click at [133, 123] on div "Niveau 7 prévue depuis [DATE]" at bounding box center [120, 127] width 135 height 9
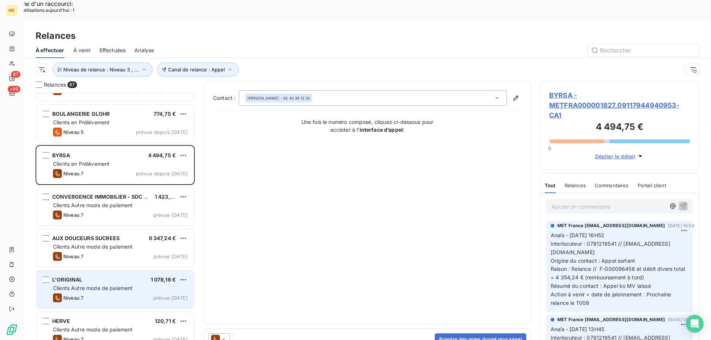
scroll to position [3118, 0]
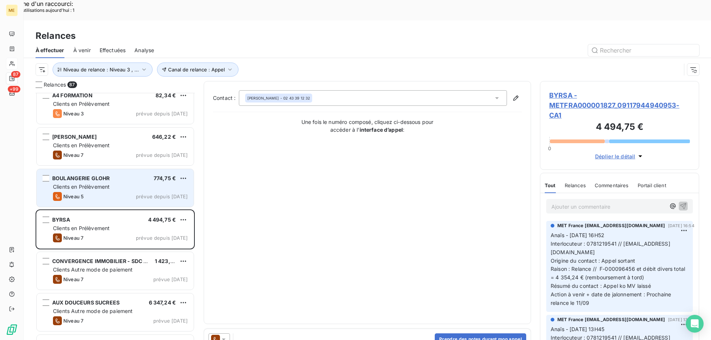
click at [94, 184] on span "Clients en Prélèvement" at bounding box center [81, 187] width 57 height 6
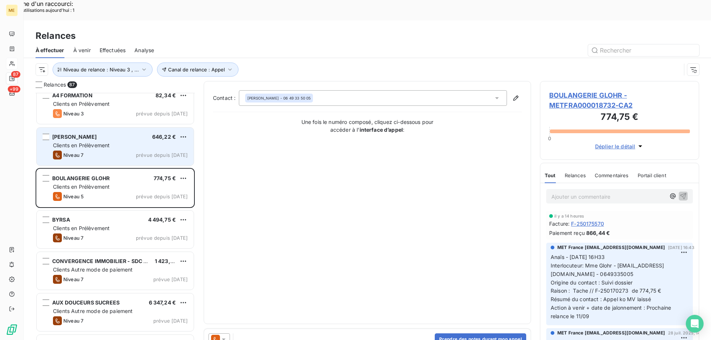
click at [96, 142] on div "Clients en Prélèvement" at bounding box center [120, 145] width 135 height 7
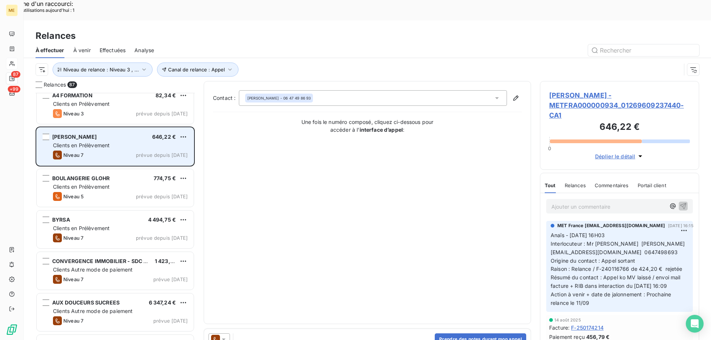
scroll to position [3081, 0]
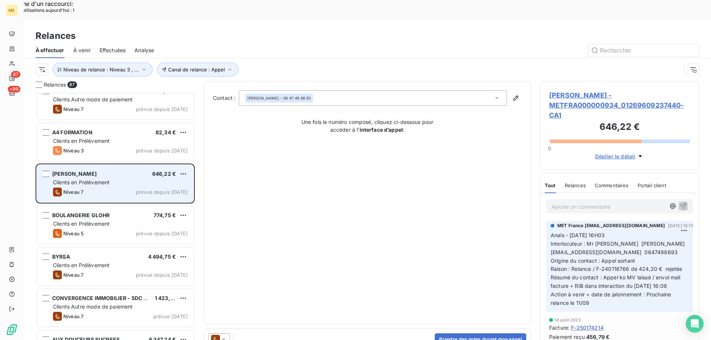
click at [96, 146] on div "Niveau 3 prévue depuis hier" at bounding box center [120, 150] width 135 height 9
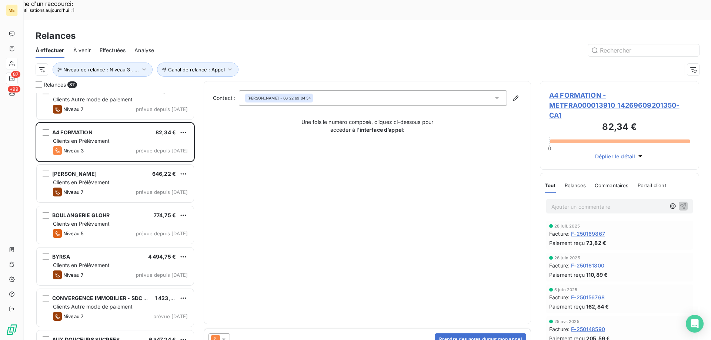
drag, startPoint x: 554, startPoint y: 68, endPoint x: 563, endPoint y: 90, distance: 23.4
click at [554, 81] on div "A4 FORMATION - METFRA000013910_14269609201350-CA1 82,34 € 0 Déplier le détail" at bounding box center [619, 125] width 159 height 89
click at [557, 90] on span "A4 FORMATION - METFRA000013910_14269609201350-CA1" at bounding box center [619, 105] width 141 height 30
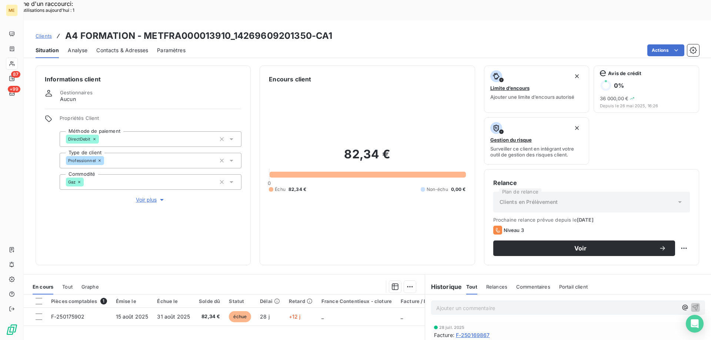
click at [133, 196] on button "Voir plus" at bounding box center [151, 200] width 182 height 8
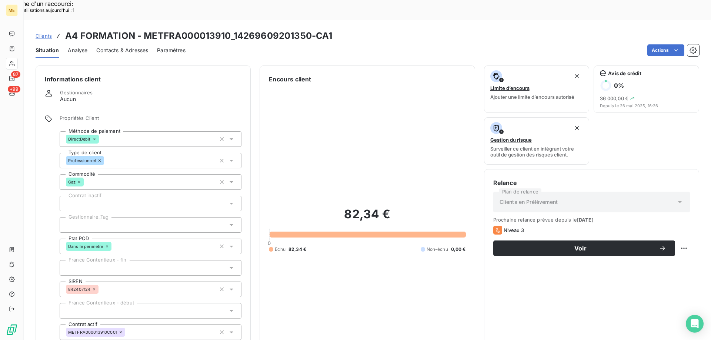
click at [116, 217] on div at bounding box center [151, 225] width 182 height 16
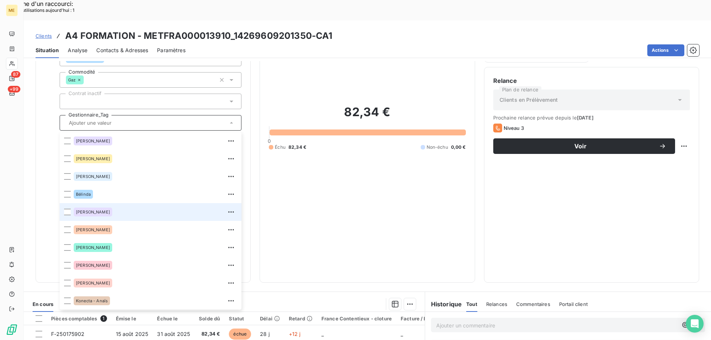
scroll to position [213, 0]
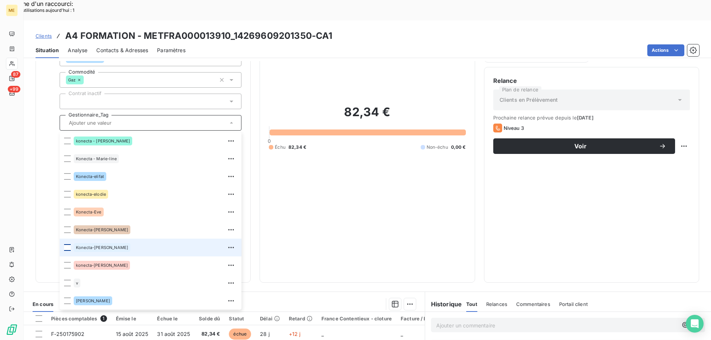
click at [67, 244] on div at bounding box center [67, 247] width 7 height 7
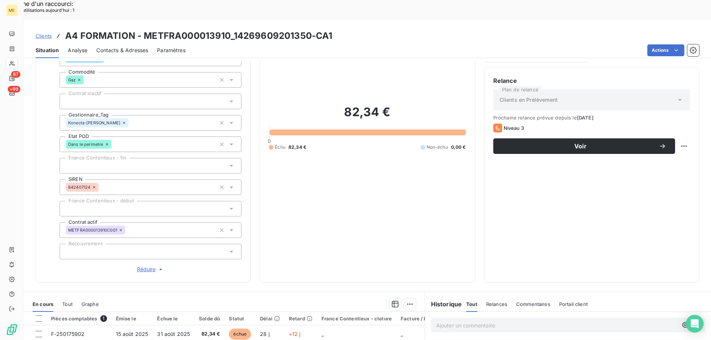
click at [340, 181] on div "82,34 € 0 Échu 82,34 € Non-échu 0,00 €" at bounding box center [367, 127] width 197 height 292
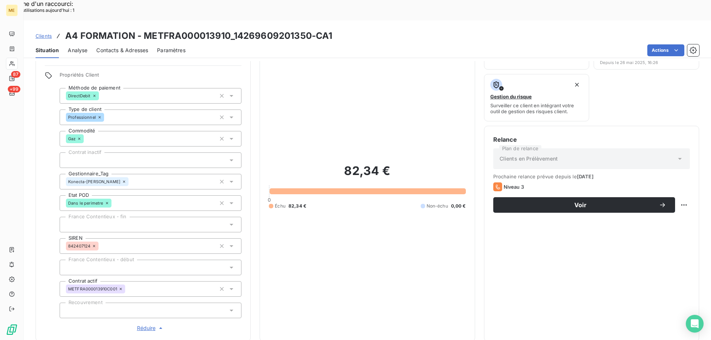
scroll to position [0, 0]
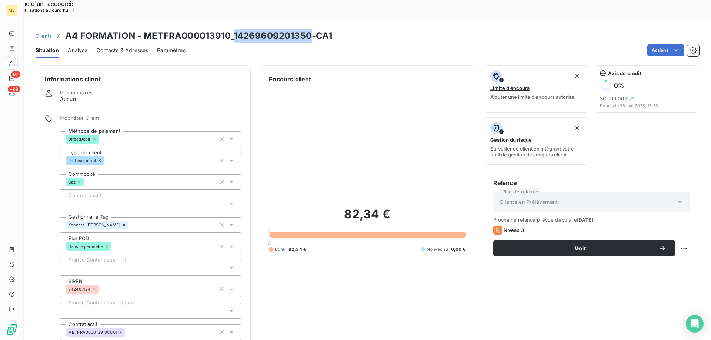
drag, startPoint x: 234, startPoint y: 17, endPoint x: 308, endPoint y: 16, distance: 74.1
click at [308, 29] on h3 "A4 FORMATION - METFRA000013910_14269609201350-CA1" at bounding box center [198, 35] width 267 height 13
copy h3 "14269609201350"
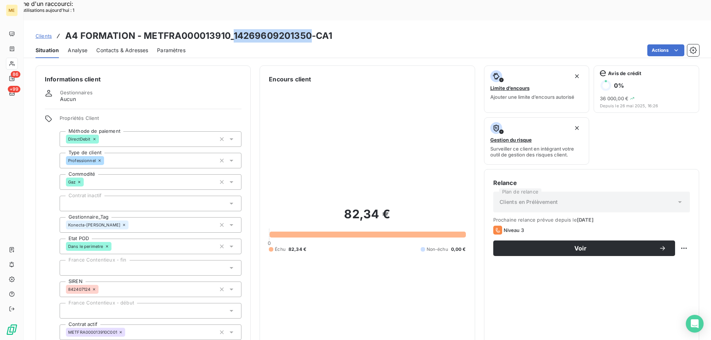
scroll to position [213, 0]
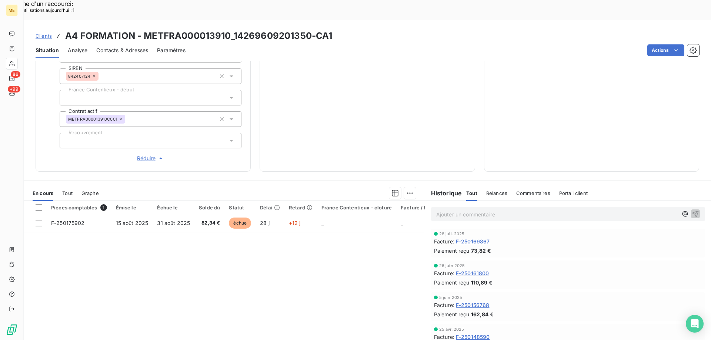
click at [444, 207] on div "Ajouter un commentaire ﻿" at bounding box center [568, 214] width 274 height 14
click at [445, 210] on p "Ajouter un commentaire ﻿" at bounding box center [556, 214] width 241 height 9
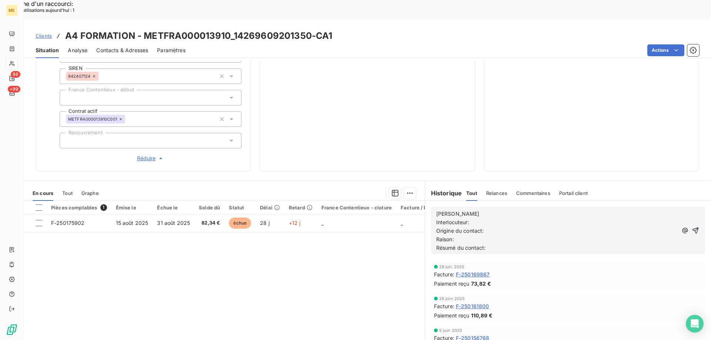
click at [481, 210] on p "[PERSON_NAME]" at bounding box center [556, 214] width 241 height 9
click at [499, 218] on p "Interlocuteur:" at bounding box center [556, 222] width 241 height 9
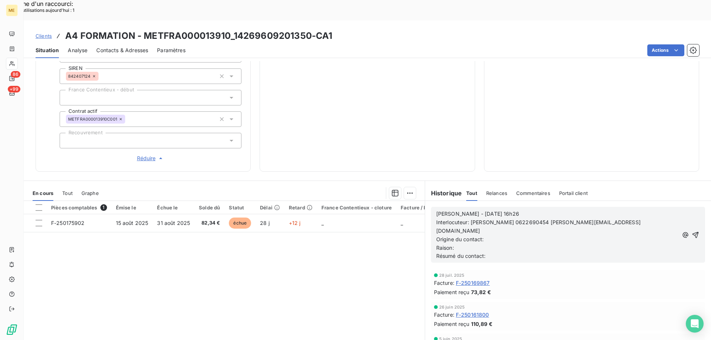
click at [509, 235] on p "Origine du contact:" at bounding box center [557, 239] width 242 height 9
click at [475, 244] on p "Raison:" at bounding box center [557, 248] width 242 height 9
click at [498, 252] on p "Résumé du contact:" at bounding box center [557, 256] width 242 height 9
click at [692, 231] on icon "button" at bounding box center [695, 234] width 7 height 7
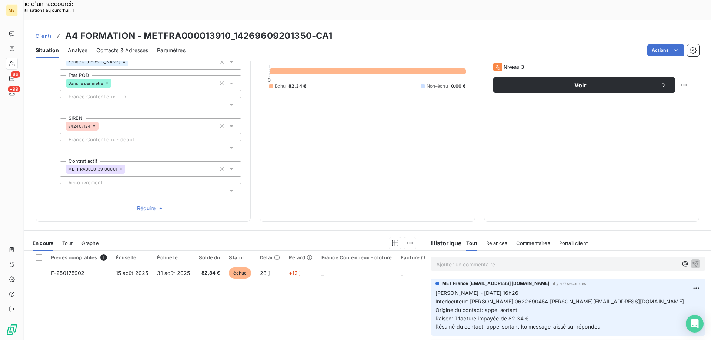
scroll to position [102, 0]
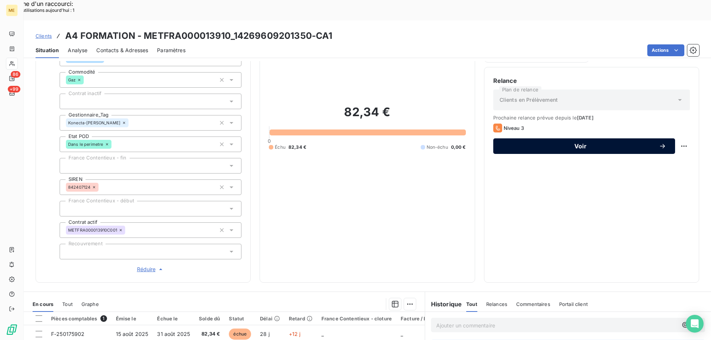
click at [584, 138] on button "Voir" at bounding box center [584, 146] width 182 height 16
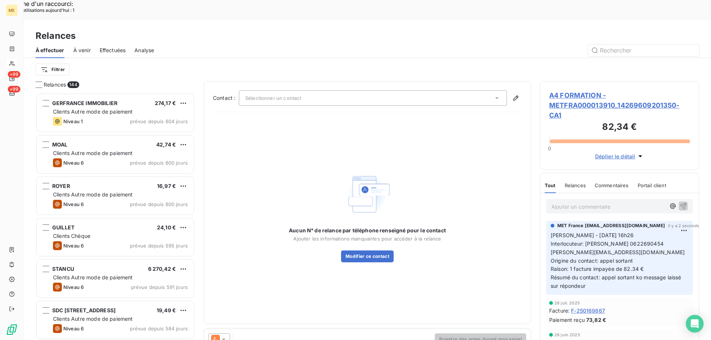
scroll to position [262, 154]
click at [224, 336] on icon at bounding box center [223, 339] width 7 height 7
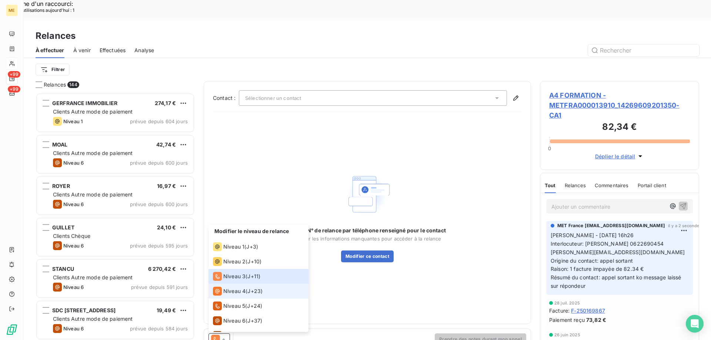
click at [229, 288] on span "Niveau 4" at bounding box center [234, 291] width 22 height 7
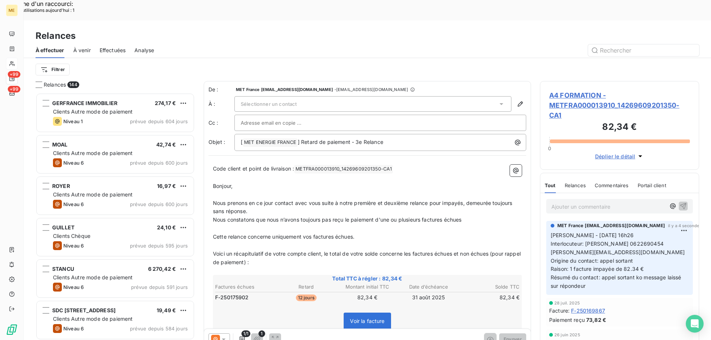
click at [272, 101] on span "Sélectionner un contact" at bounding box center [269, 104] width 56 height 6
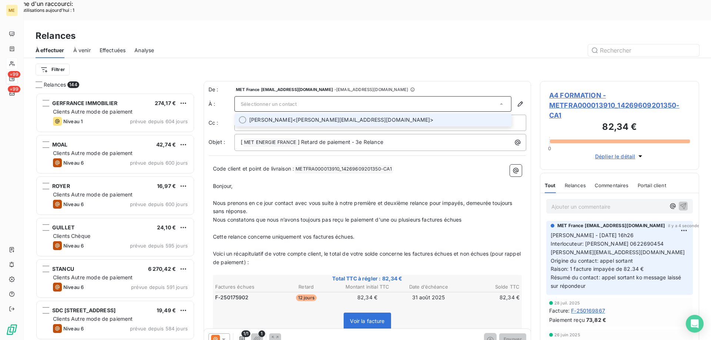
click at [336, 116] on span "[PERSON_NAME] <[PERSON_NAME][EMAIL_ADDRESS][DOMAIN_NAME]>" at bounding box center [378, 119] width 258 height 7
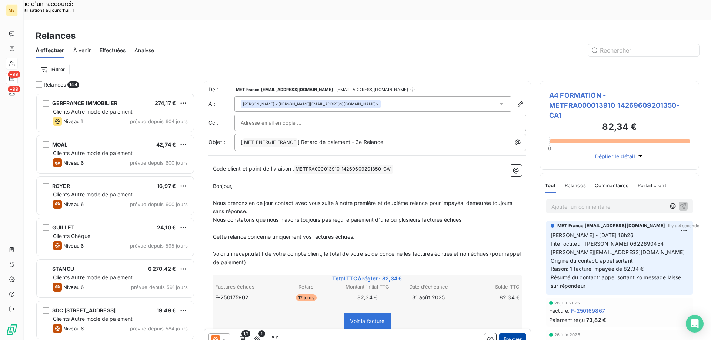
click at [508, 334] on button "Envoyer" at bounding box center [512, 340] width 27 height 12
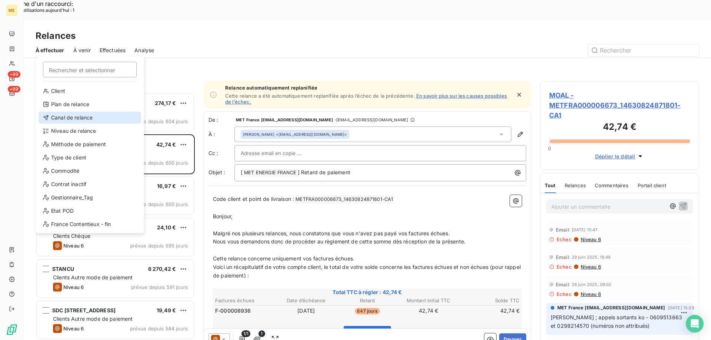
click at [54, 118] on div "Canal de relance" at bounding box center [90, 118] width 103 height 12
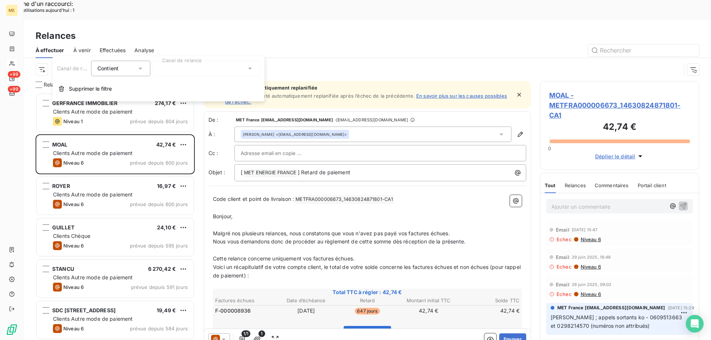
click at [176, 69] on div at bounding box center [206, 69] width 107 height 16
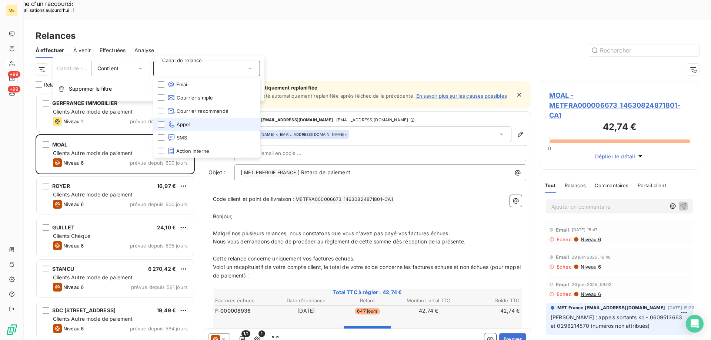
click at [205, 127] on li "Appel" at bounding box center [206, 124] width 107 height 13
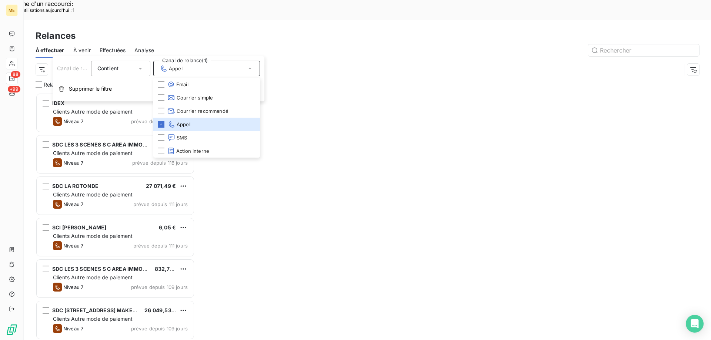
scroll to position [262, 154]
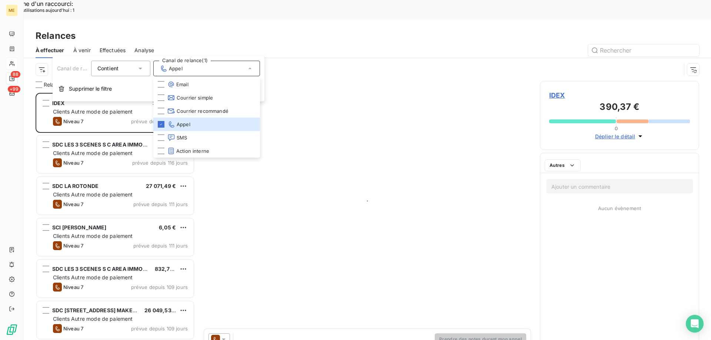
click at [35, 58] on div "Canal de relance : Appel" at bounding box center [367, 69] width 687 height 23
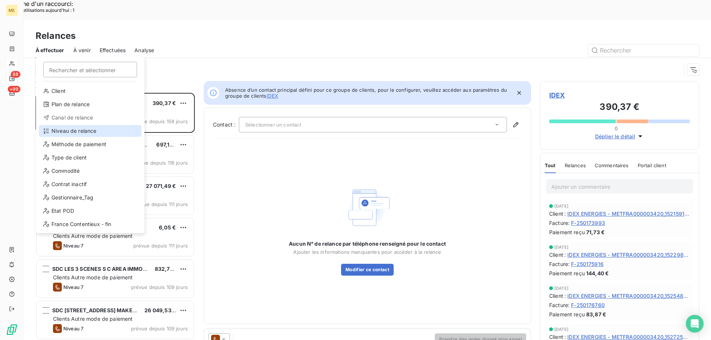
click at [66, 130] on div "Niveau de relance" at bounding box center [90, 131] width 103 height 12
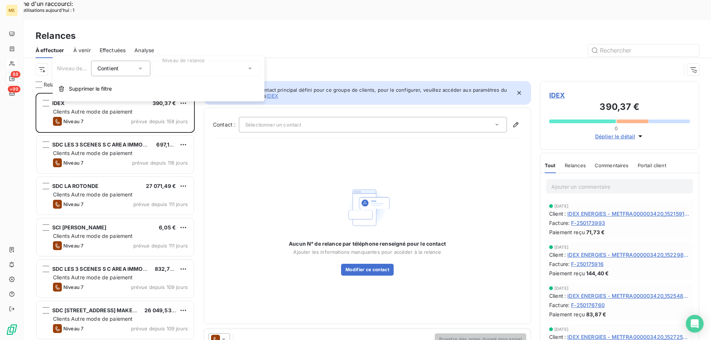
click at [170, 70] on div at bounding box center [206, 69] width 107 height 16
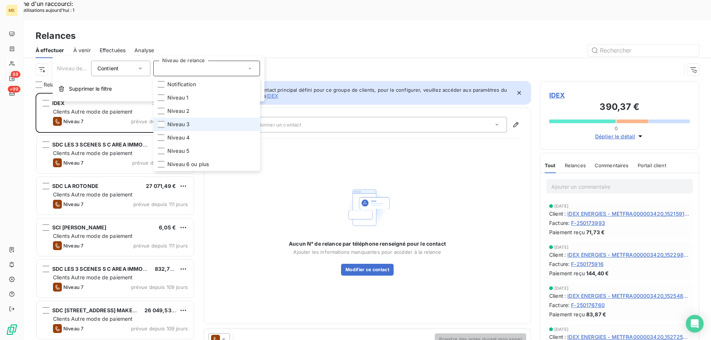
click at [199, 119] on li "Niveau 3" at bounding box center [206, 124] width 107 height 13
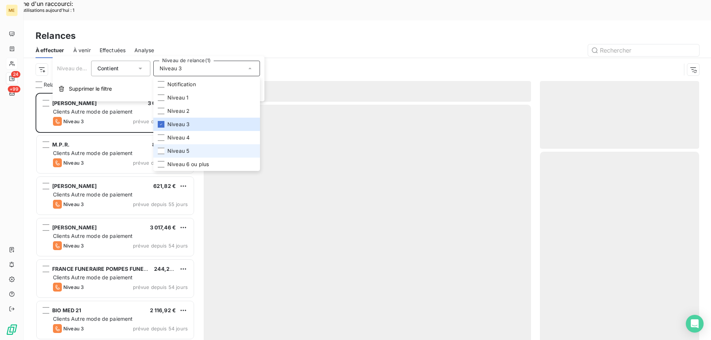
click at [184, 153] on span "Niveau 5" at bounding box center [178, 150] width 22 height 7
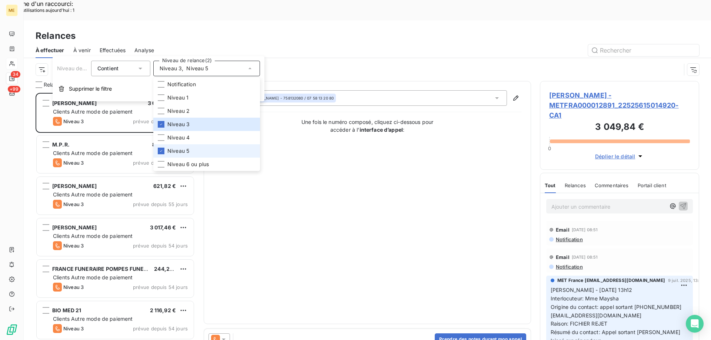
scroll to position [262, 154]
click at [160, 163] on div at bounding box center [161, 164] width 7 height 7
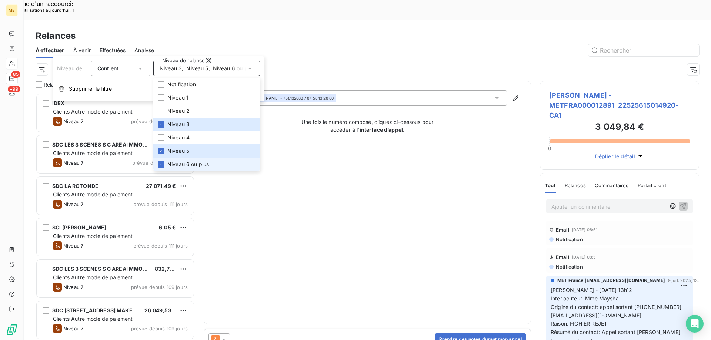
click at [375, 169] on div "Contact : [PERSON_NAME] - 758132080 / 07 58 13 20 80 Une fois le numéro composé…" at bounding box center [367, 202] width 309 height 225
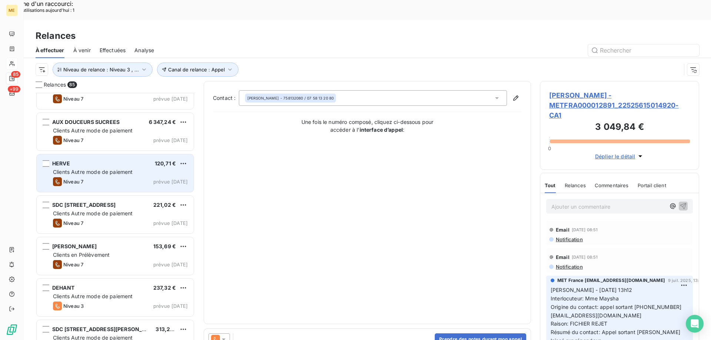
scroll to position [3221, 0]
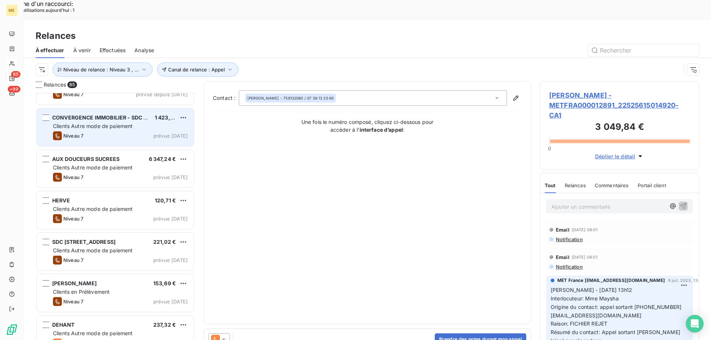
click at [134, 123] on div "Clients Autre mode de paiement" at bounding box center [120, 126] width 135 height 7
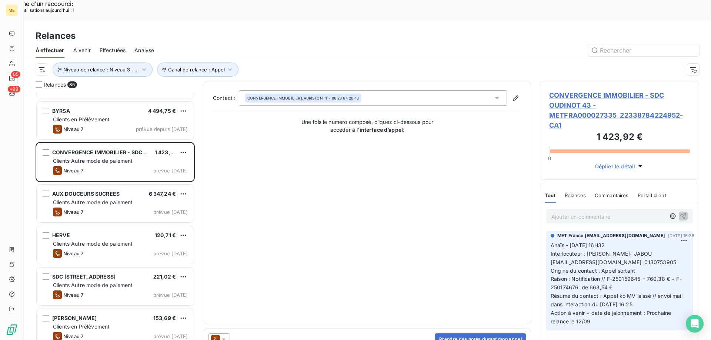
scroll to position [3146, 0]
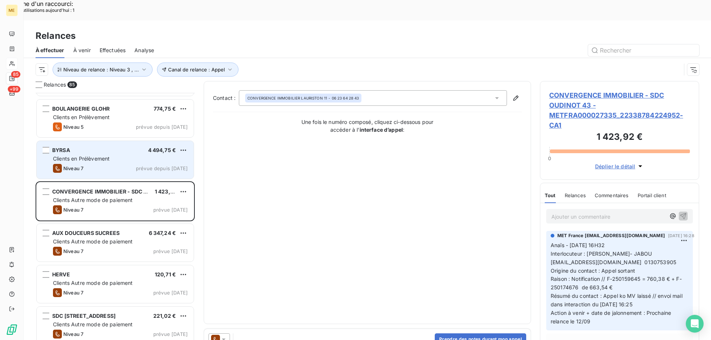
click at [90, 164] on div "Niveau 7 prévue depuis [DATE]" at bounding box center [120, 168] width 135 height 9
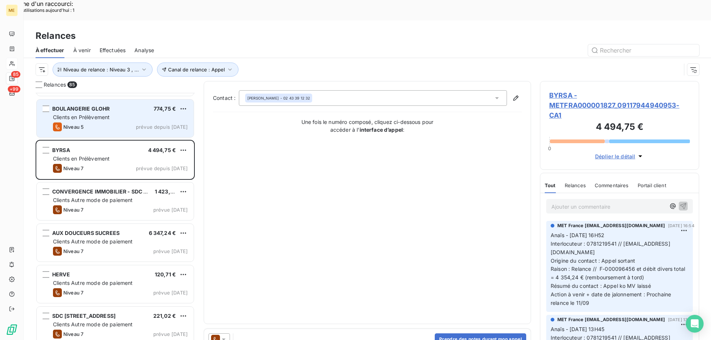
click at [90, 123] on div "Niveau 5 prévue depuis hier" at bounding box center [120, 127] width 135 height 9
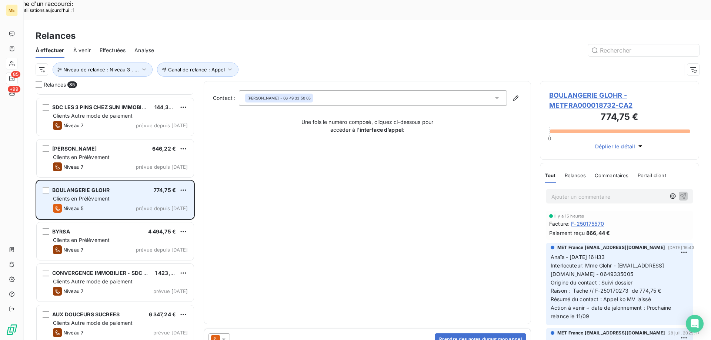
scroll to position [3035, 0]
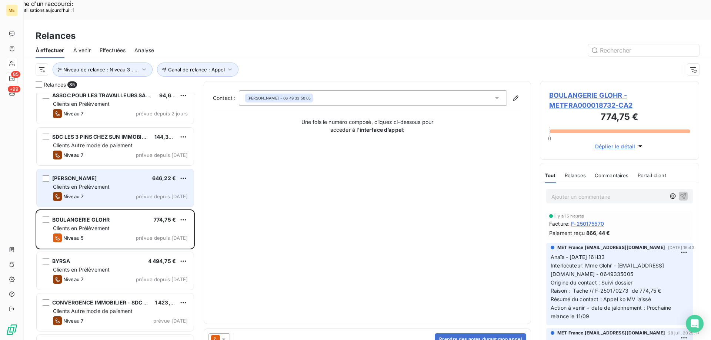
click at [95, 183] on div "Clients en Prélèvement" at bounding box center [120, 186] width 135 height 7
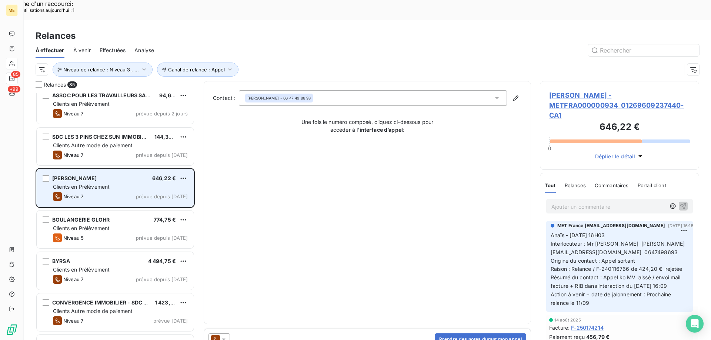
scroll to position [2961, 0]
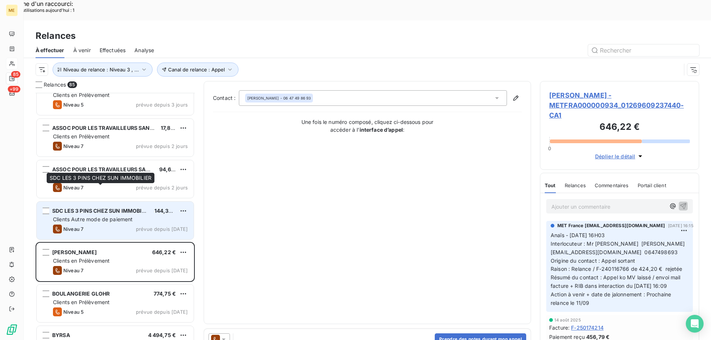
click at [98, 208] on span "SDC LES 3 PINS CHEZ SUN IMMOBILIER" at bounding box center [102, 211] width 101 height 6
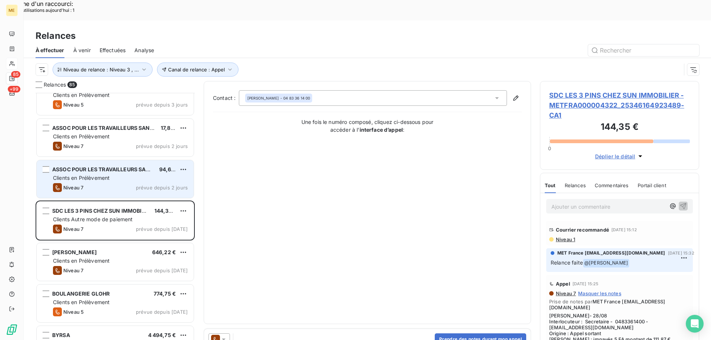
click at [111, 174] on div "Clients en Prélèvement" at bounding box center [120, 177] width 135 height 7
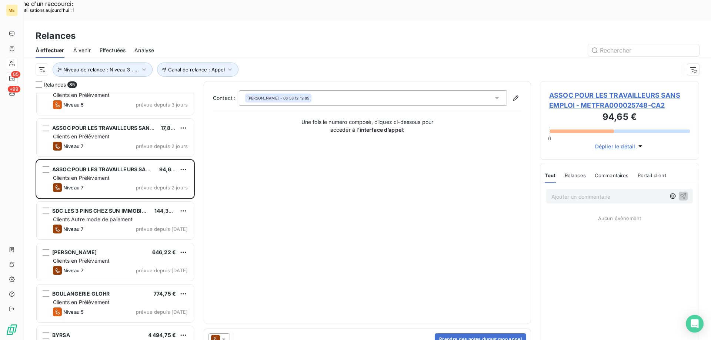
scroll to position [2850, 0]
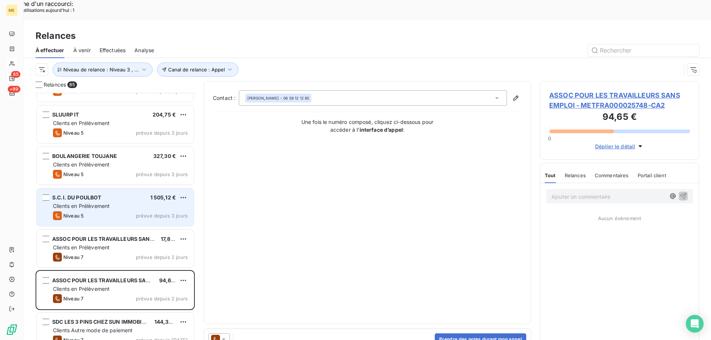
click at [98, 203] on div "Clients en Prélèvement" at bounding box center [120, 206] width 135 height 7
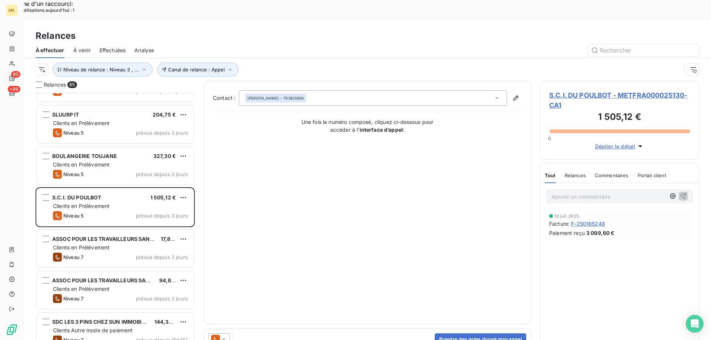
click at [565, 90] on span "S.C.I. DU POULBOT - METFRA000025130-CA1" at bounding box center [619, 100] width 141 height 20
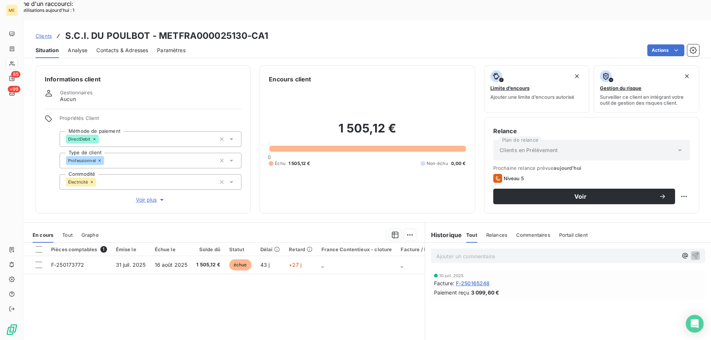
click at [150, 196] on span "Voir plus" at bounding box center [151, 199] width 30 height 7
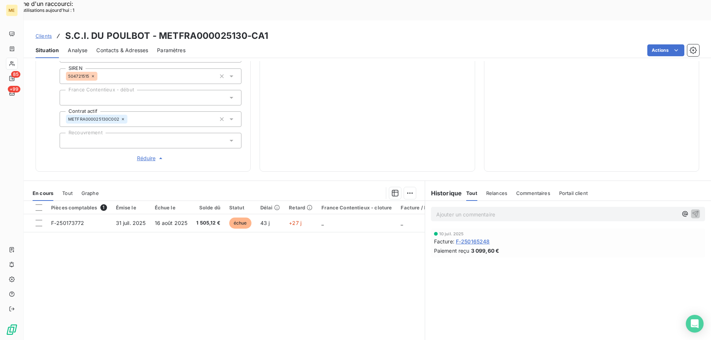
scroll to position [65, 0]
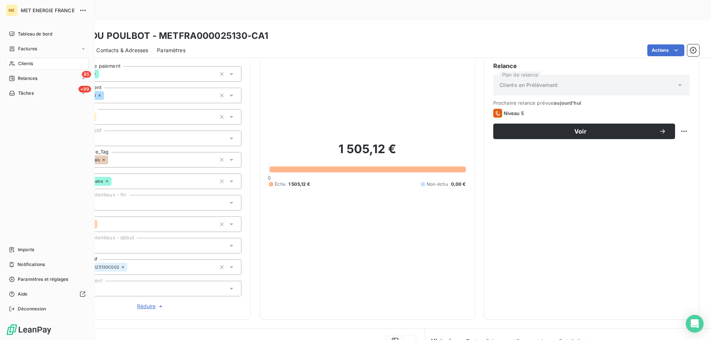
click at [28, 80] on span "Relances" at bounding box center [28, 78] width 20 height 7
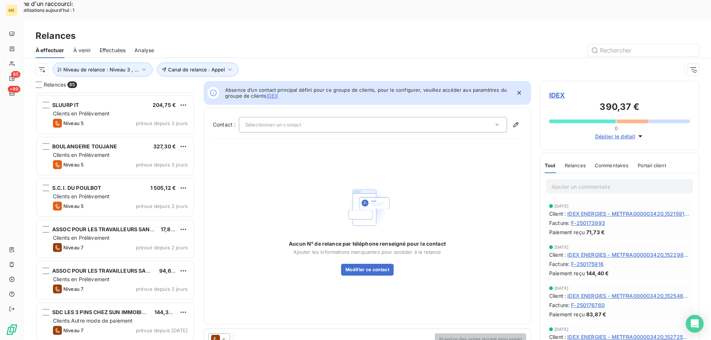
scroll to position [2850, 0]
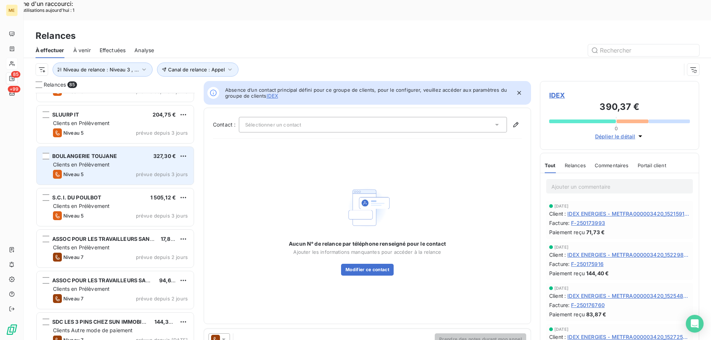
click at [90, 161] on div "BOULANGERIE TOUJANE 327,30 € Clients en Prélèvement Niveau 5 prévue depuis 3 jo…" at bounding box center [115, 166] width 157 height 38
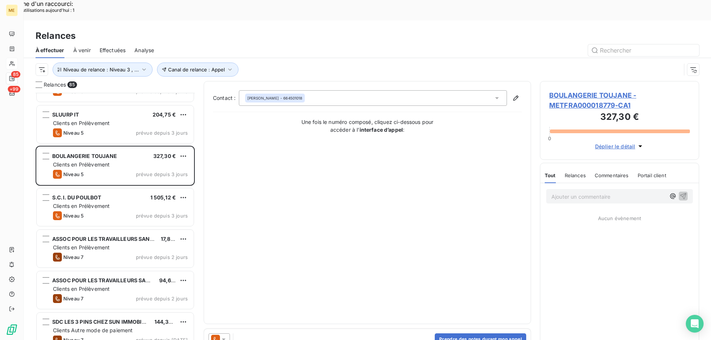
click at [572, 90] on span "BOULANGERIE TOUJANE - METFRA000018779-CA1" at bounding box center [619, 100] width 141 height 20
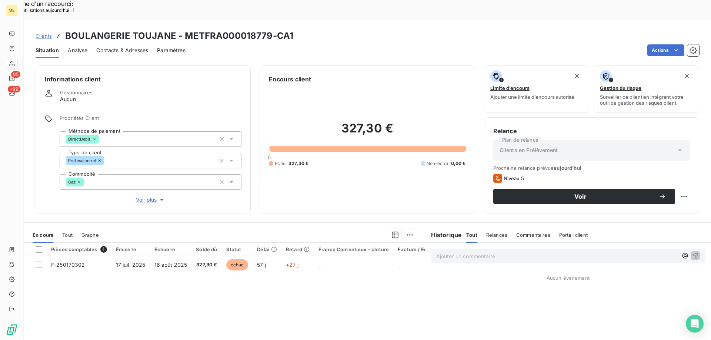
click at [150, 196] on span "Voir plus" at bounding box center [151, 199] width 30 height 7
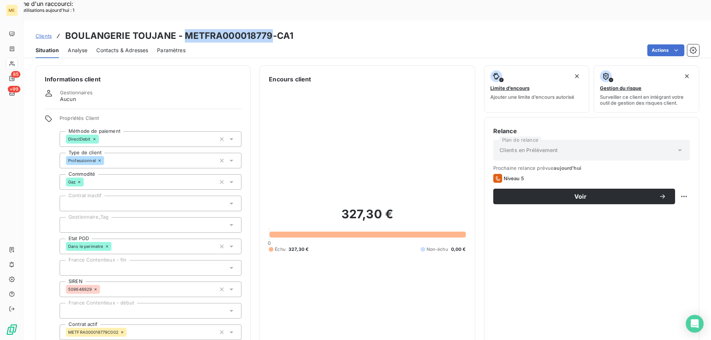
drag, startPoint x: 182, startPoint y: 15, endPoint x: 270, endPoint y: 21, distance: 87.9
click at [270, 29] on h3 "BOULANGERIE TOUJANE - METFRA000018779-CA1" at bounding box center [179, 35] width 228 height 13
copy h3 "METFRA000018779"
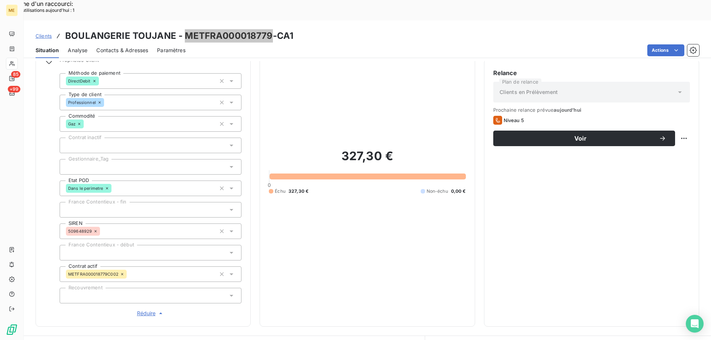
scroll to position [37, 0]
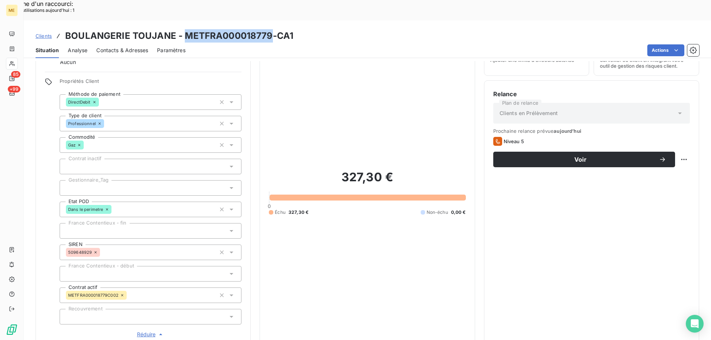
click at [83, 180] on div at bounding box center [151, 188] width 182 height 16
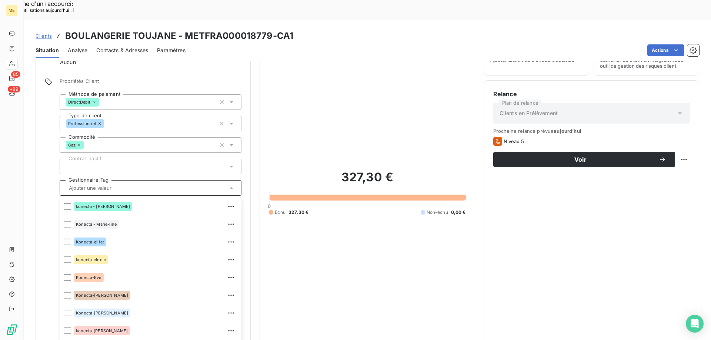
scroll to position [213, 0]
click at [68, 310] on div at bounding box center [67, 313] width 7 height 7
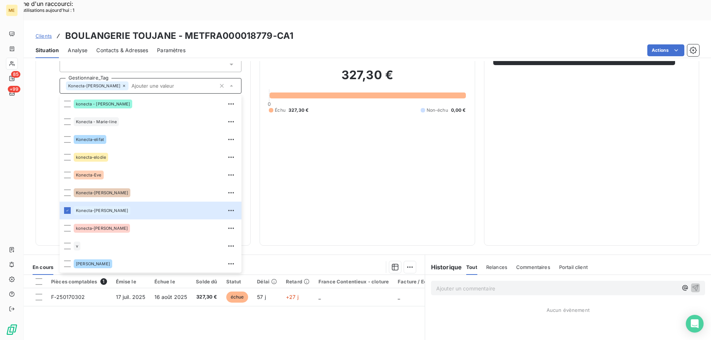
scroll to position [65, 0]
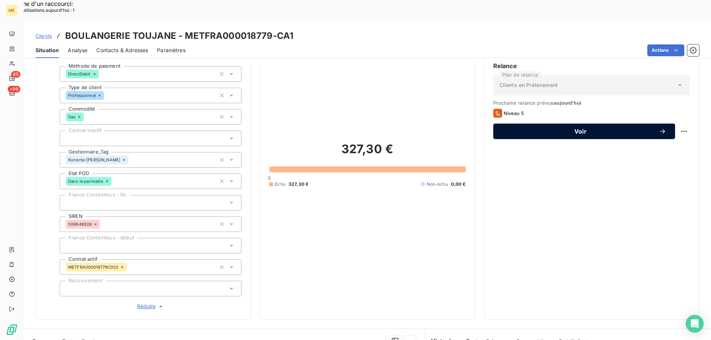
click at [521, 128] on span "Voir" at bounding box center [580, 131] width 157 height 6
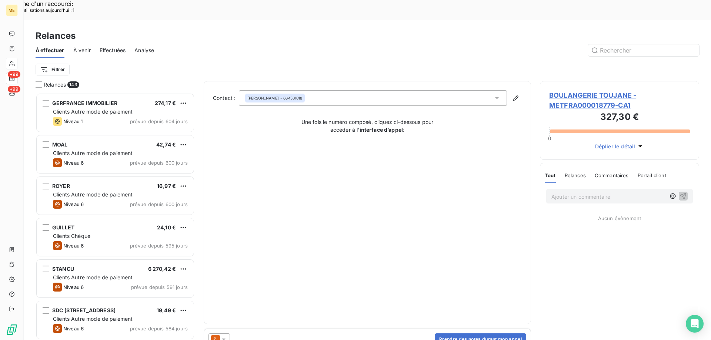
scroll to position [262, 154]
click at [463, 334] on button "Prendre des notes durant mon appel" at bounding box center [480, 340] width 91 height 12
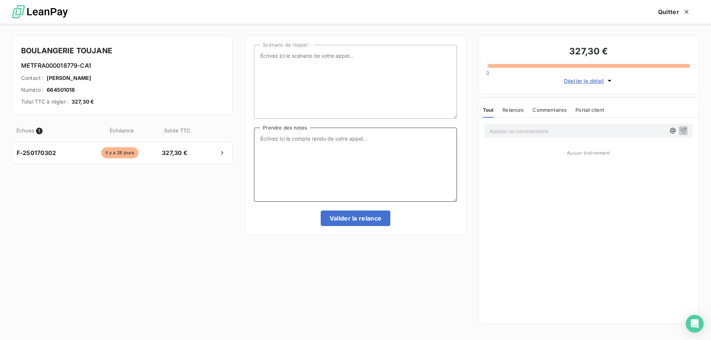
click at [317, 147] on textarea "Prendre des notes" at bounding box center [355, 165] width 203 height 74
paste textarea "[PERSON_NAME] Interlocuteur: Origine du contact: [PERSON_NAME]: Résumé du conta…"
click at [313, 131] on textarea "[PERSON_NAME] Interlocuteur: Origine du contact: [PERSON_NAME]: Résumé du conta…" at bounding box center [355, 165] width 203 height 74
click at [297, 147] on textarea "[PERSON_NAME] - [DATE] 16h36 Interlocuteur: Origine du contact: [PERSON_NAME]: …" at bounding box center [355, 165] width 203 height 74
drag, startPoint x: 409, startPoint y: 133, endPoint x: 402, endPoint y: 144, distance: 13.1
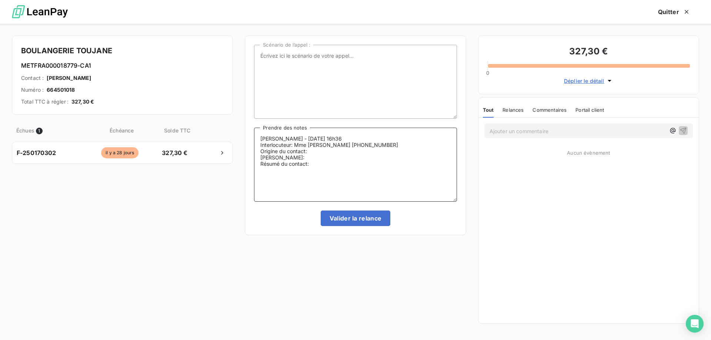
click at [408, 134] on textarea "[PERSON_NAME] - [DATE] 16h36 Interlocuteur: Mme [PERSON_NAME] [PHONE_NUMBER] Or…" at bounding box center [355, 165] width 203 height 74
click at [402, 144] on textarea "[PERSON_NAME] - [DATE] 16h36 Interlocuteur: Mme [PERSON_NAME] [PHONE_NUMBER] Or…" at bounding box center [355, 165] width 203 height 74
paste textarea "[EMAIL_ADDRESS][DOMAIN_NAME]"
click at [360, 155] on textarea "[PERSON_NAME] - [DATE] 16h36 Interlocuteur: Mme [PERSON_NAME] 0661678834 [EMAIL…" at bounding box center [355, 165] width 203 height 74
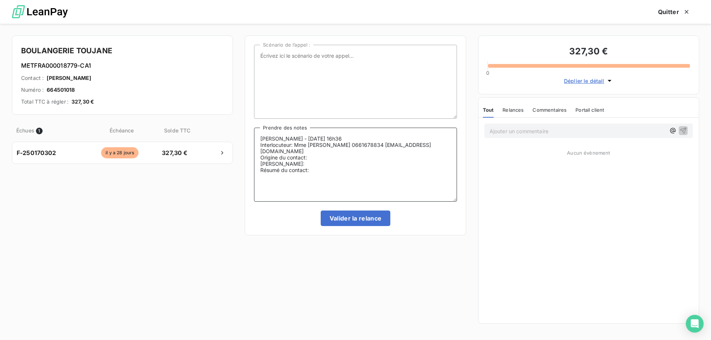
click at [334, 151] on textarea "[PERSON_NAME] - [DATE] 16h36 Interlocuteur: Mme [PERSON_NAME] 0661678834 [EMAIL…" at bounding box center [355, 165] width 203 height 74
click at [333, 158] on textarea "[PERSON_NAME] - [DATE] 16h36 Interlocuteur: Mme [PERSON_NAME] 0661678834 [EMAIL…" at bounding box center [355, 165] width 203 height 74
click at [337, 167] on textarea "[PERSON_NAME] - [DATE] 16h36 Interlocuteur: Mme [PERSON_NAME] 0661678834 [EMAIL…" at bounding box center [355, 165] width 203 height 74
click at [369, 165] on textarea "[PERSON_NAME] - [DATE] 16h36 Interlocuteur: Mme [PERSON_NAME] 0661678834 [EMAIL…" at bounding box center [355, 165] width 203 height 74
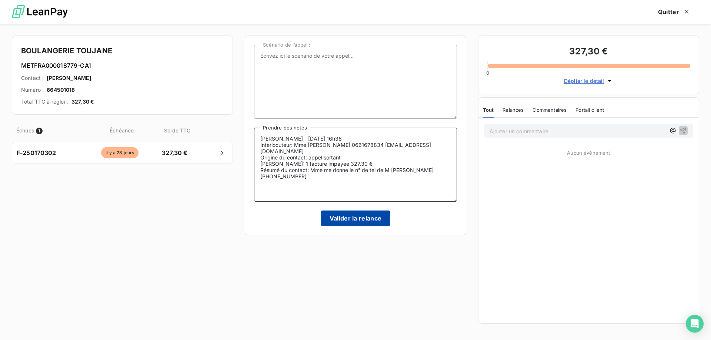
type textarea "[PERSON_NAME] - [DATE] 16h36 Interlocuteur: Mme [PERSON_NAME] 0661678834 [EMAIL…"
click at [356, 222] on button "Valider la relance" at bounding box center [356, 219] width 70 height 16
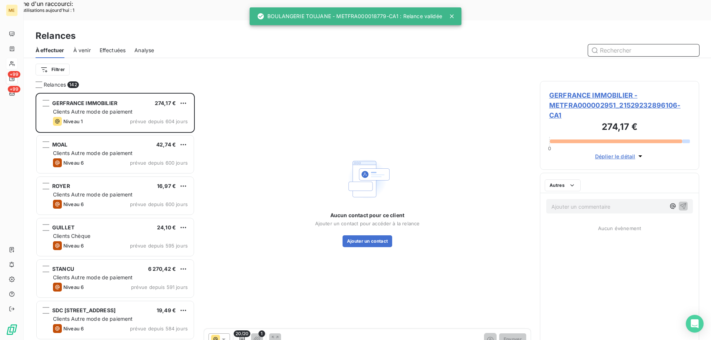
click at [110, 47] on span "Effectuées" at bounding box center [113, 50] width 26 height 7
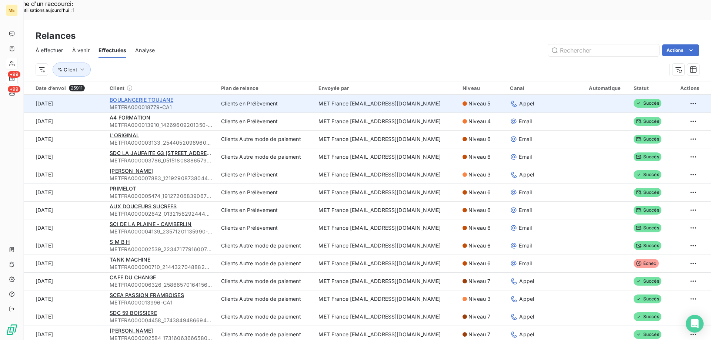
click at [160, 97] on span "BOULANGERIE TOUJANE" at bounding box center [142, 100] width 64 height 6
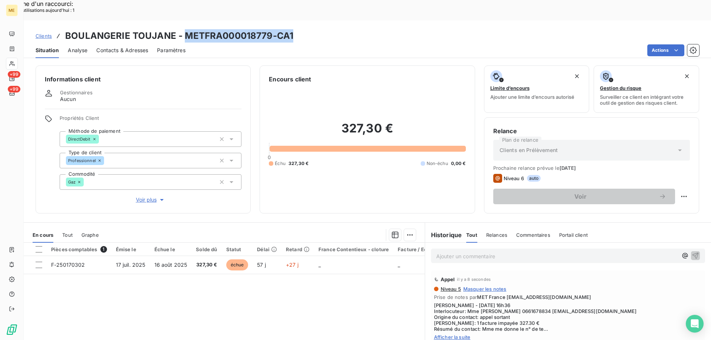
drag, startPoint x: 182, startPoint y: 16, endPoint x: 291, endPoint y: 19, distance: 109.3
click at [291, 29] on h3 "BOULANGERIE TOUJANE - METFRA000018779-CA1" at bounding box center [179, 35] width 228 height 13
copy h3 "METFRA000018779-CA1"
click at [448, 252] on p "Ajouter un commentaire ﻿" at bounding box center [556, 256] width 241 height 9
drag, startPoint x: 586, startPoint y: 107, endPoint x: 269, endPoint y: 284, distance: 363.7
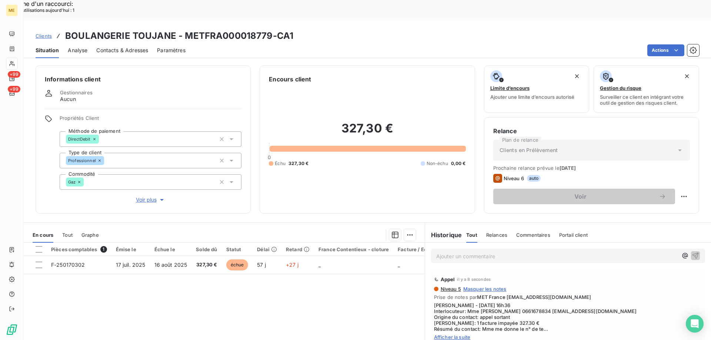
click at [269, 284] on div "Pièces comptables 1 Émise le Échue le Solde dû Statut Délai Retard France Conte…" at bounding box center [224, 314] width 401 height 143
drag, startPoint x: 182, startPoint y: 16, endPoint x: 271, endPoint y: 20, distance: 89.7
click at [271, 29] on h3 "BOULANGERIE TOUJANE - METFRA000018779-CA1" at bounding box center [179, 35] width 228 height 13
copy h3 "METFRA000018779"
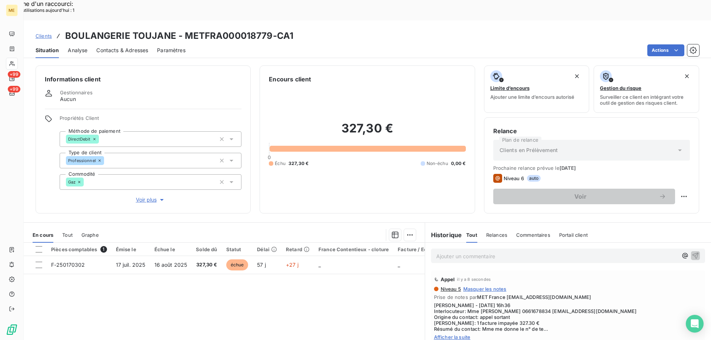
click at [448, 334] on span "Afficher la suite" at bounding box center [568, 337] width 268 height 6
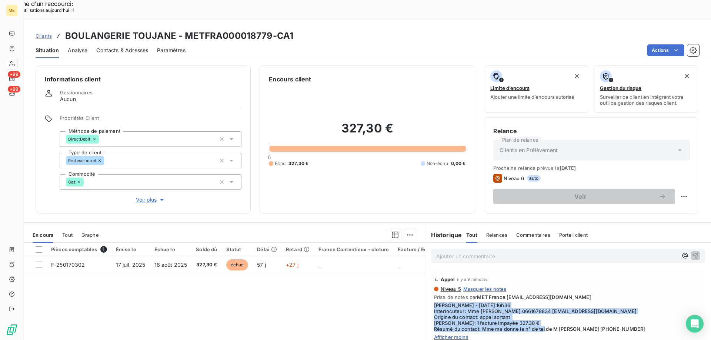
drag, startPoint x: 611, startPoint y: 309, endPoint x: 423, endPoint y: 287, distance: 189.1
click at [425, 287] on div "Appel il y a 9 minutes Niveau 5 Masquer les notes Prise de notes par MET France…" at bounding box center [568, 307] width 286 height 76
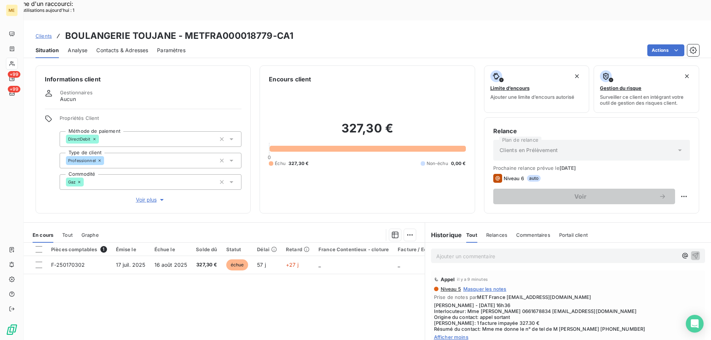
click at [461, 252] on p "Ajouter un commentaire ﻿" at bounding box center [556, 256] width 241 height 9
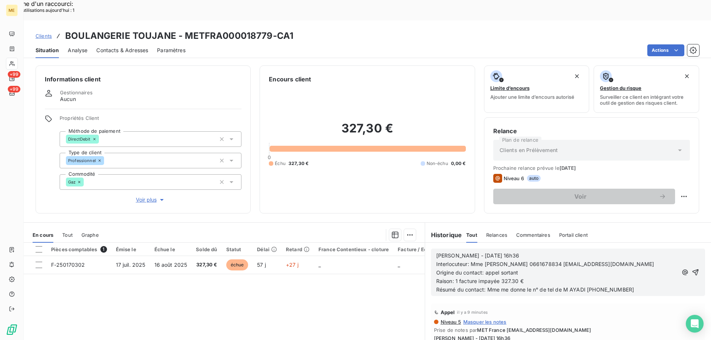
click at [477, 260] on p "Interlocuteur: Mme [PERSON_NAME] 0661678834 [EMAIL_ADDRESS][DOMAIN_NAME]" at bounding box center [556, 264] width 241 height 9
click at [478, 261] on span "Interlocuteur: Mme [PERSON_NAME] 0661678834 [EMAIL_ADDRESS][DOMAIN_NAME]" at bounding box center [545, 264] width 218 height 6
click at [522, 261] on span "Interlocuteur: M [PERSON_NAME] 0661678834 [EMAIL_ADDRESS][DOMAIN_NAME]" at bounding box center [541, 264] width 211 height 6
drag, startPoint x: 618, startPoint y: 273, endPoint x: 585, endPoint y: 271, distance: 33.7
click at [585, 286] on p "Résumé du contact: Mme me donne le n° de tel de M AYADI [PHONE_NUMBER]" at bounding box center [556, 290] width 241 height 9
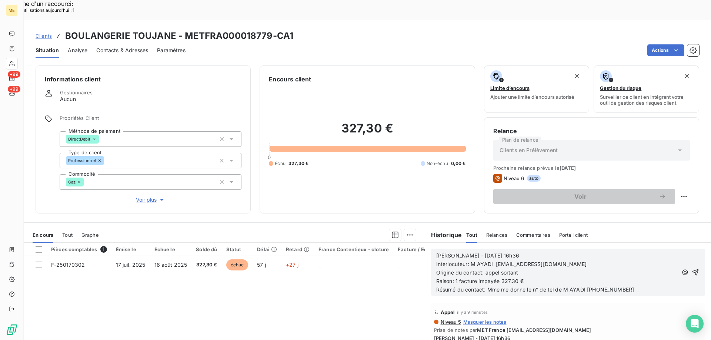
click at [492, 261] on span "Interlocuteur: M AYADI [EMAIL_ADDRESS][DOMAIN_NAME]" at bounding box center [511, 264] width 151 height 6
drag, startPoint x: 625, startPoint y: 270, endPoint x: 490, endPoint y: 271, distance: 134.4
click at [490, 286] on p "Résumé du contact: Mme me donne le n° de tel de M AYADI [PHONE_NUMBER]" at bounding box center [556, 290] width 241 height 9
click at [595, 287] on span "Résumé du contact: M me demande de le rappeler [DATE]. tâche dans LP pour relan…" at bounding box center [553, 290] width 234 height 6
click at [0, 0] on lt-span "T âche" at bounding box center [0, 0] width 0 height 0
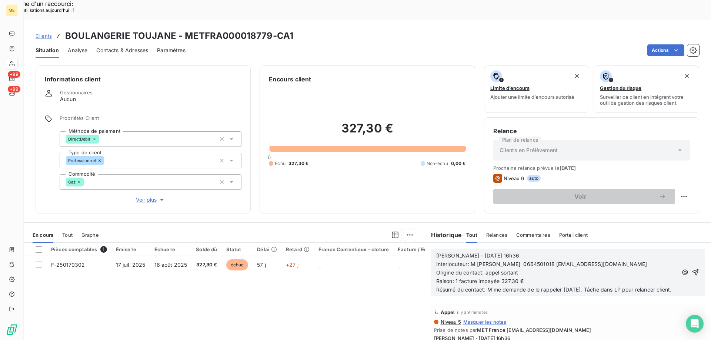
click at [631, 260] on p "Interlocuteur: M [PERSON_NAME] 0664501018 [EMAIL_ADDRESS][DOMAIN_NAME]" at bounding box center [556, 264] width 241 height 9
click at [692, 270] on icon "button" at bounding box center [695, 273] width 6 height 6
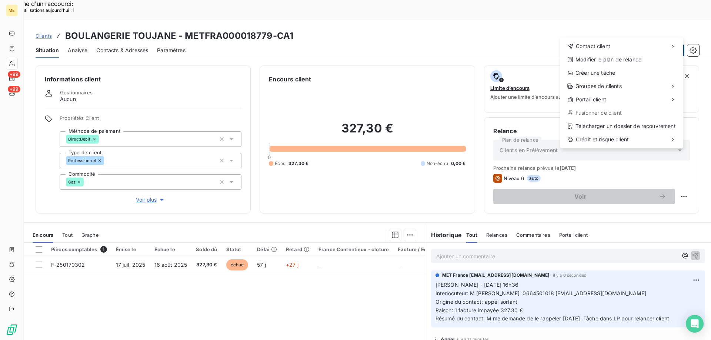
click at [597, 78] on div "Créer une tâche" at bounding box center [621, 73] width 117 height 12
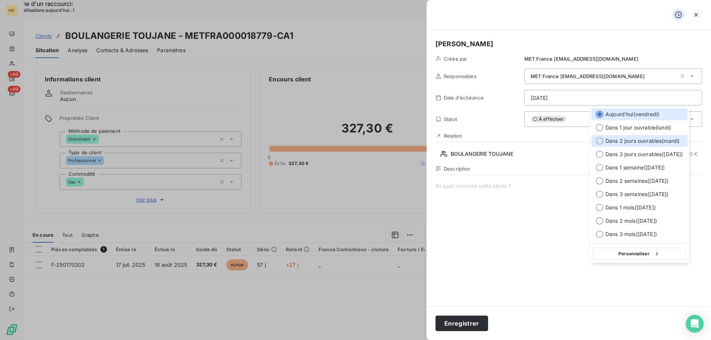
click at [600, 141] on div at bounding box center [599, 140] width 7 height 7
type input "[DATE]"
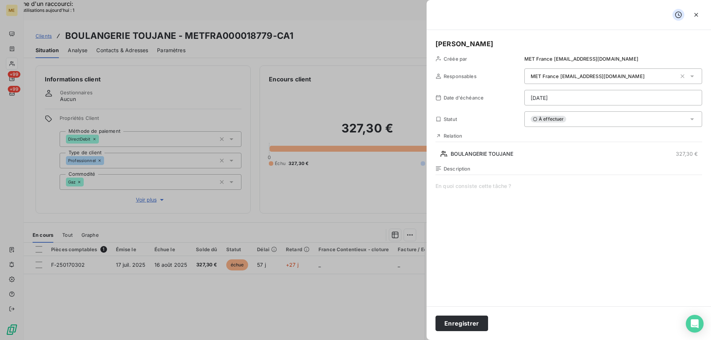
click at [496, 193] on span at bounding box center [568, 254] width 267 height 142
click at [474, 329] on button "Enregistrer" at bounding box center [461, 324] width 53 height 16
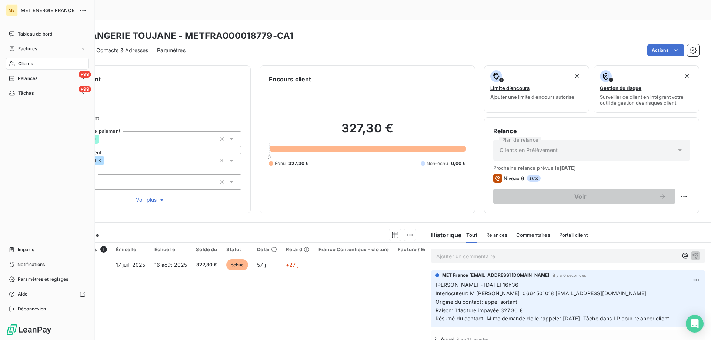
click at [19, 79] on span "Relances" at bounding box center [28, 78] width 20 height 7
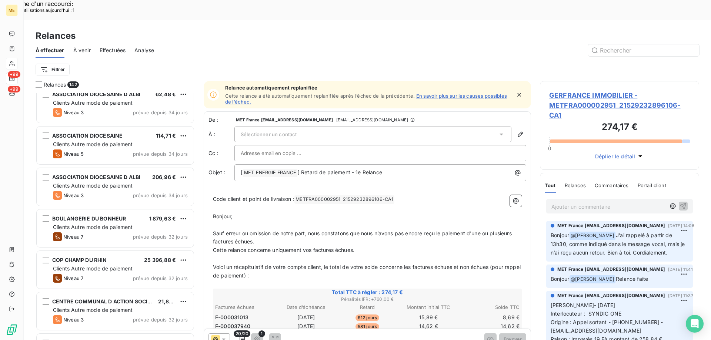
scroll to position [3069, 0]
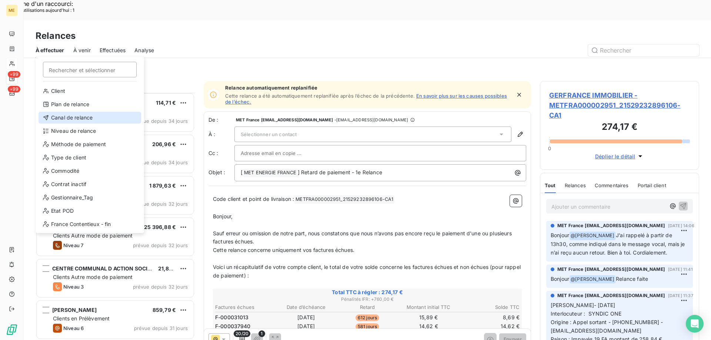
click at [58, 122] on div "Canal de relance" at bounding box center [90, 118] width 103 height 12
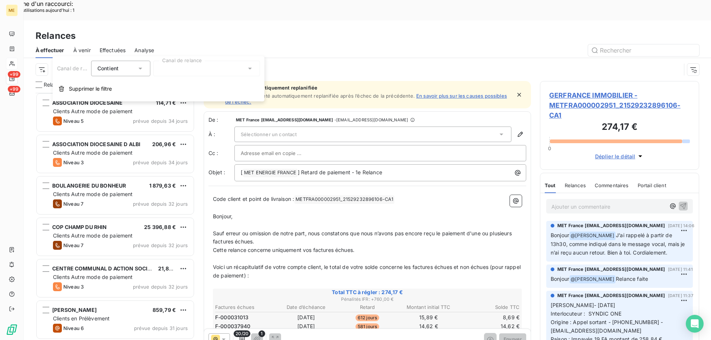
click at [198, 77] on div "Canal de relance Contient is Canal de relance Supprimer le filtre" at bounding box center [159, 78] width 212 height 45
click at [195, 70] on div at bounding box center [206, 69] width 107 height 16
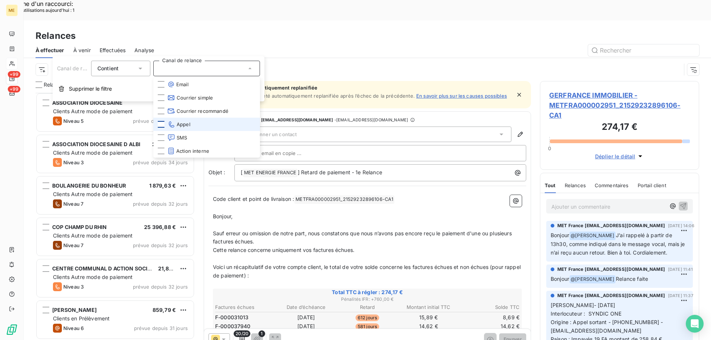
click at [160, 124] on div at bounding box center [161, 124] width 7 height 7
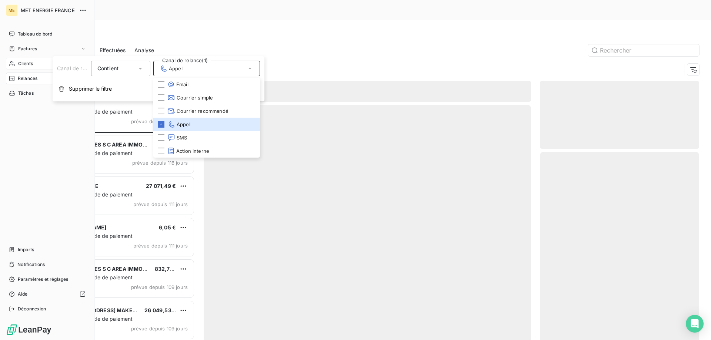
scroll to position [262, 154]
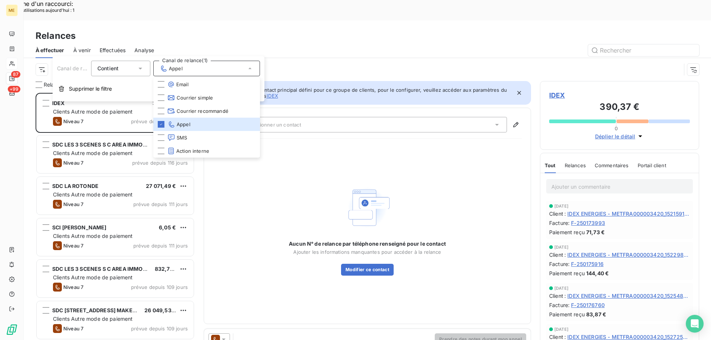
click at [247, 63] on div "Canal de relance : Appel" at bounding box center [358, 70] width 645 height 14
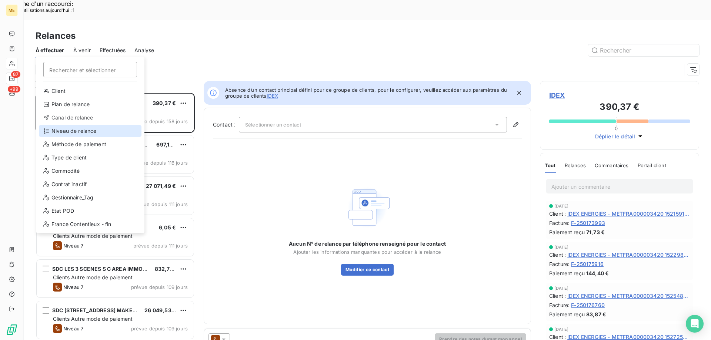
click at [74, 133] on div "Niveau de relance" at bounding box center [90, 131] width 103 height 12
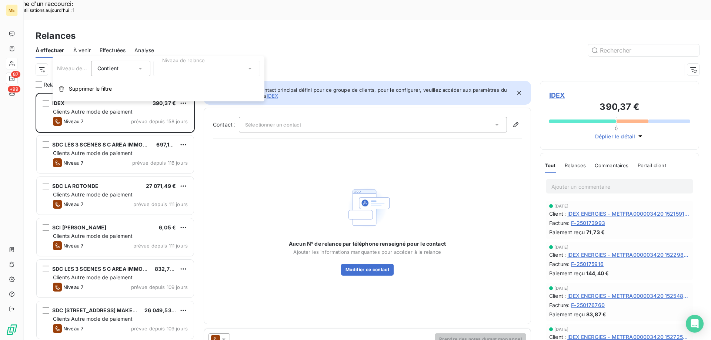
click at [185, 70] on div at bounding box center [206, 69] width 107 height 16
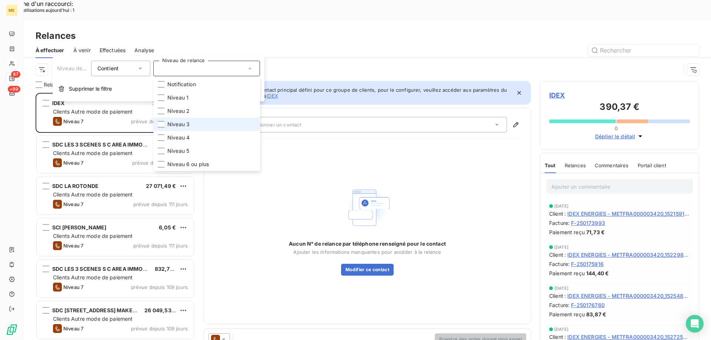
click at [184, 126] on span "Niveau 3" at bounding box center [178, 124] width 22 height 7
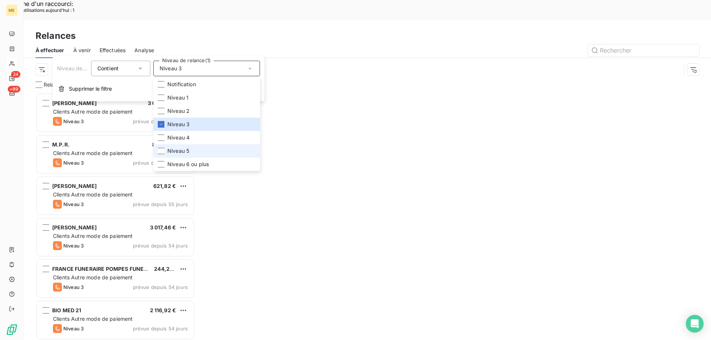
click at [186, 149] on span "Niveau 5" at bounding box center [178, 150] width 22 height 7
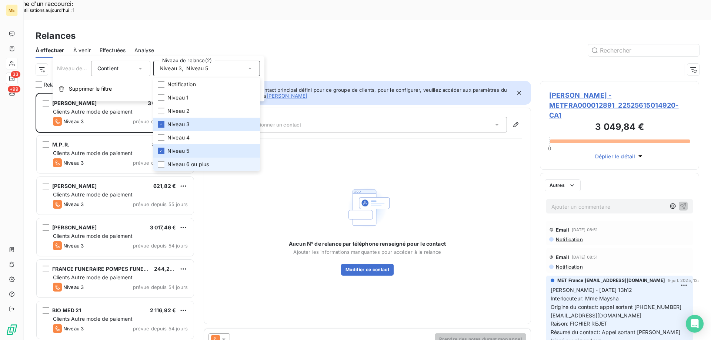
scroll to position [262, 154]
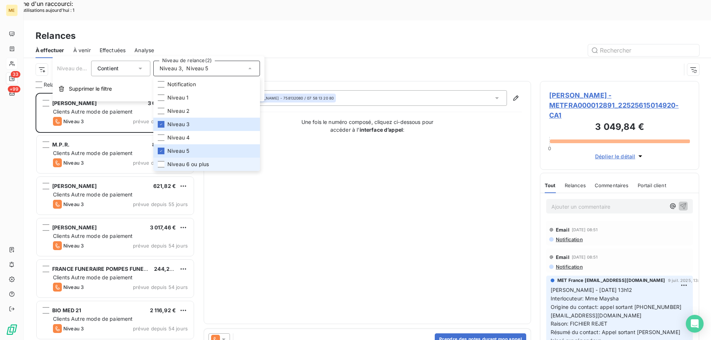
click at [219, 161] on li "Niveau 6 ou plus" at bounding box center [206, 164] width 107 height 13
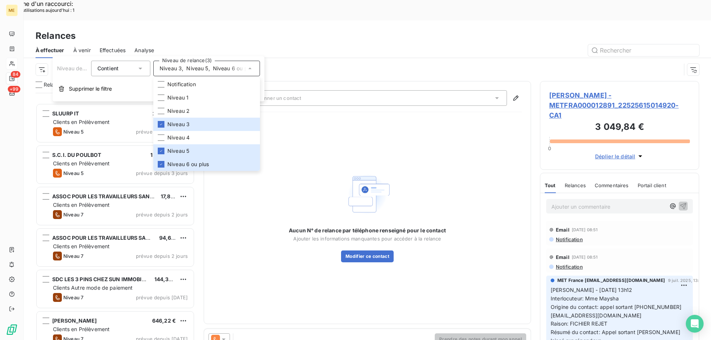
scroll to position [3111, 0]
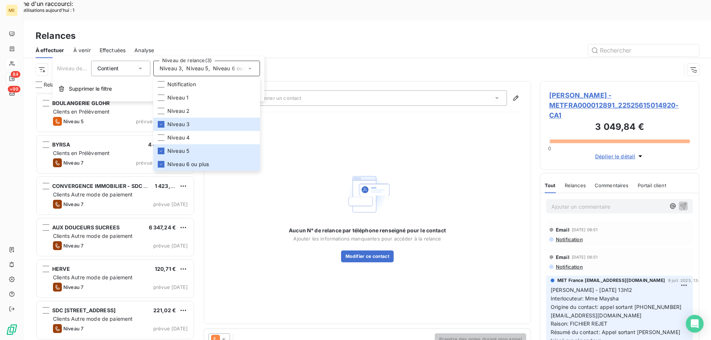
click at [323, 63] on div "Canal de relance : Appel Niveau de relance : Niveau 3 , ..." at bounding box center [358, 70] width 645 height 14
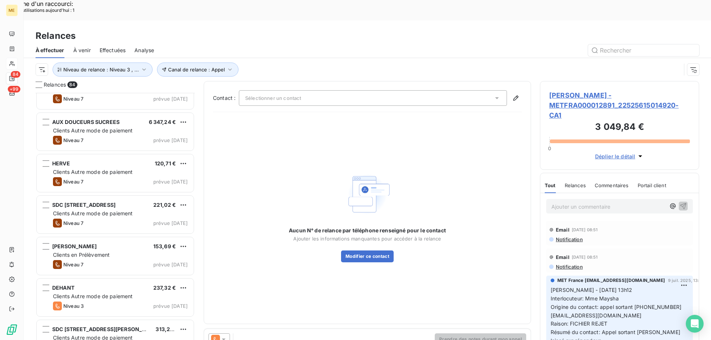
scroll to position [3142, 0]
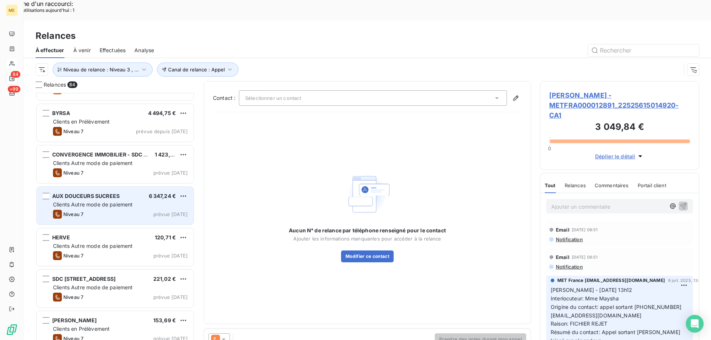
click at [105, 199] on div "AUX DOUCEURS SUCREES 6 347,24 € Clients Autre mode de paiement Niveau 7 prévue …" at bounding box center [115, 206] width 157 height 38
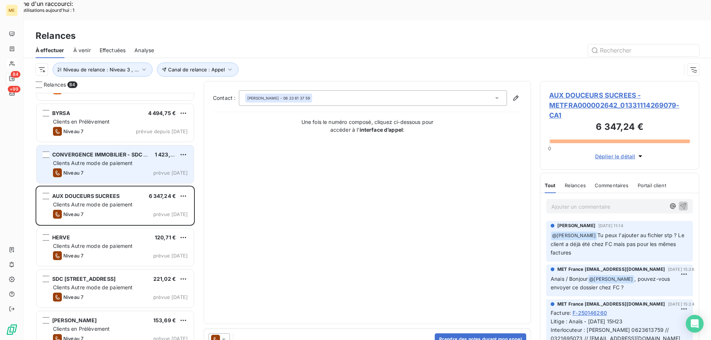
click at [105, 168] on div "Niveau 7 prévue aujourd’hui" at bounding box center [120, 172] width 135 height 9
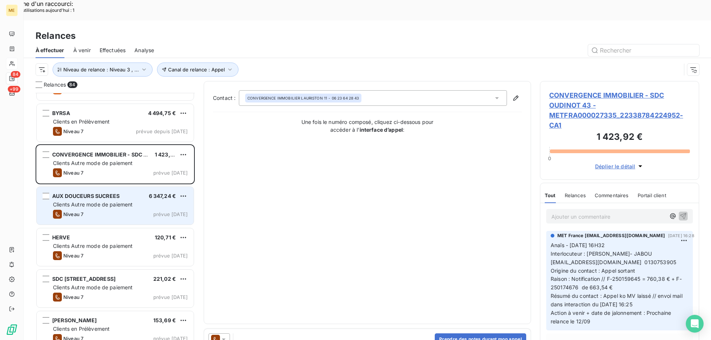
scroll to position [2957, 0]
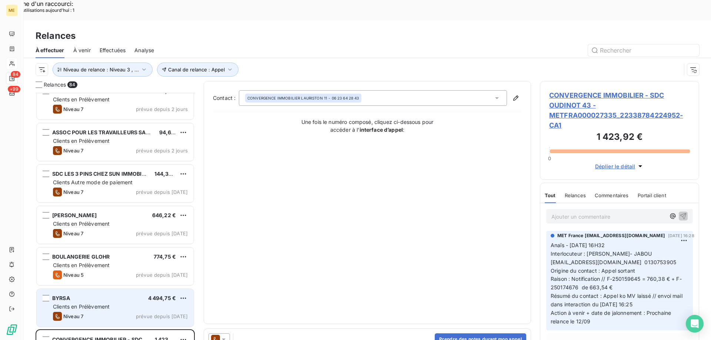
click at [104, 289] on div "BYRSA 4 494,75 € Clients en Prélèvement Niveau 7 prévue depuis [DATE]" at bounding box center [115, 308] width 157 height 38
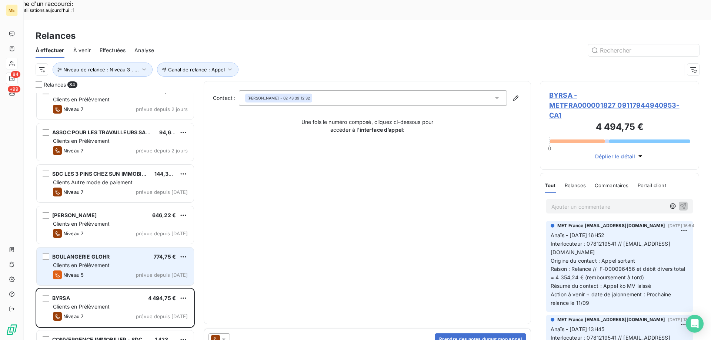
click at [104, 271] on div "Niveau 5 prévue depuis hier" at bounding box center [120, 275] width 135 height 9
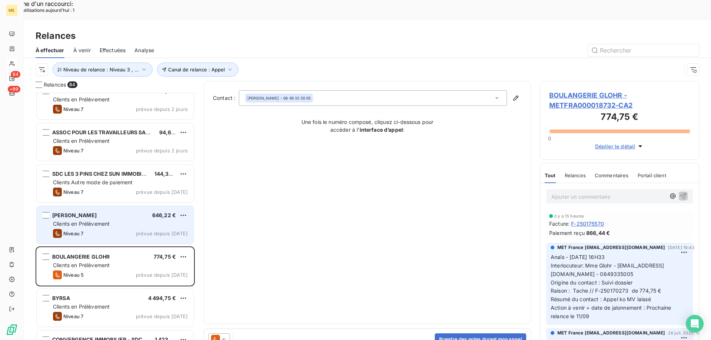
click at [111, 229] on div "Niveau 7 prévue depuis [DATE]" at bounding box center [120, 233] width 135 height 9
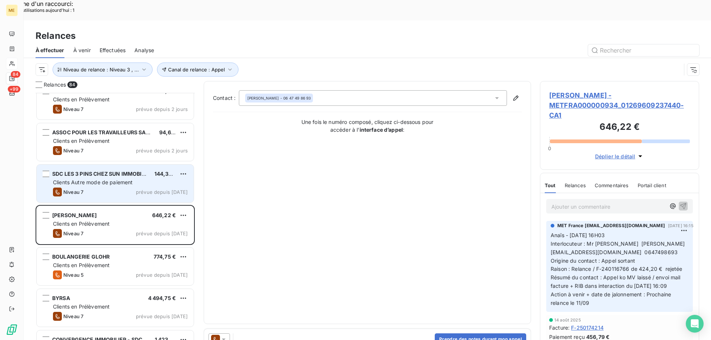
click at [107, 188] on div "Niveau 7 prévue depuis [DATE]" at bounding box center [120, 192] width 135 height 9
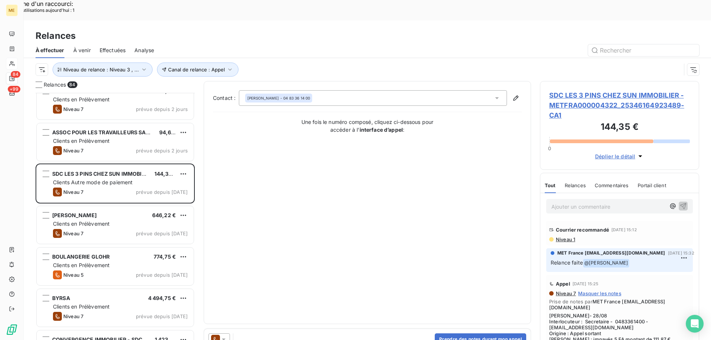
click at [559, 90] on span "SDC LES 3 PINS CHEZ SUN IMMOBILIER - METFRA000004322_25346164923489-CA1" at bounding box center [619, 105] width 141 height 30
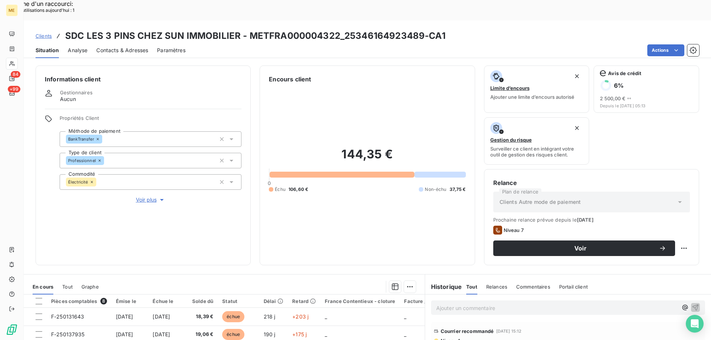
click at [143, 196] on span "Voir plus" at bounding box center [151, 199] width 30 height 7
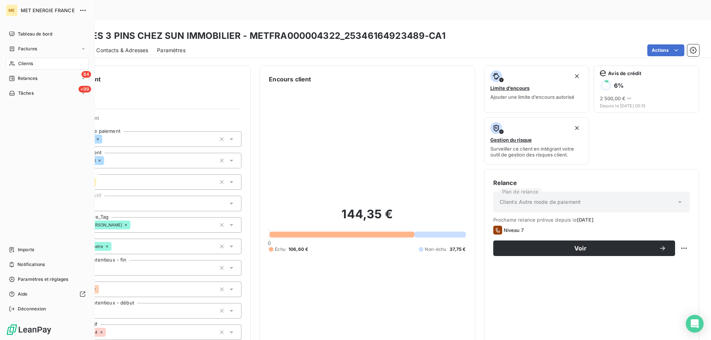
click at [17, 80] on div "Relances" at bounding box center [23, 78] width 29 height 7
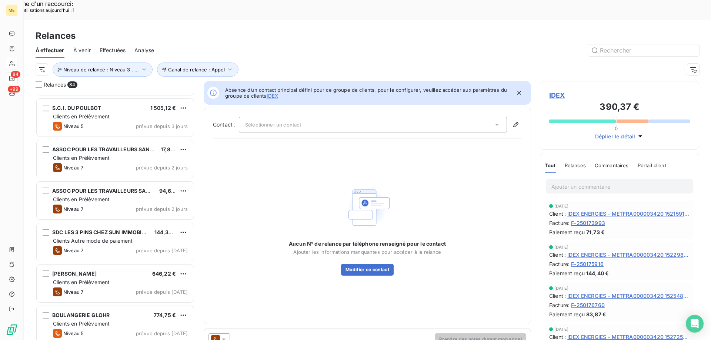
scroll to position [2883, 0]
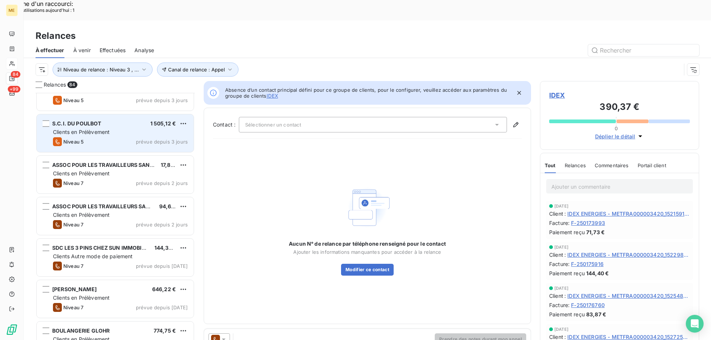
click at [115, 137] on div "Niveau 5 prévue depuis 3 jours" at bounding box center [120, 141] width 135 height 9
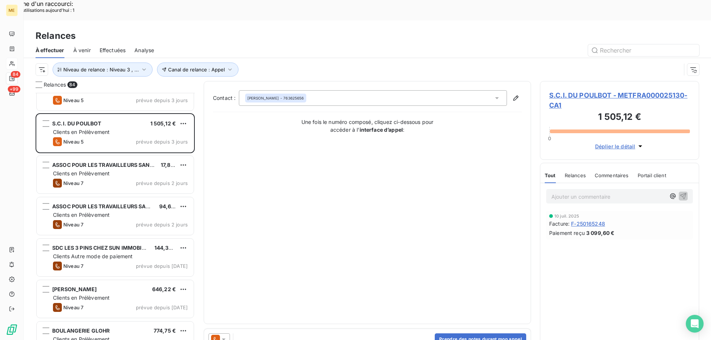
click at [569, 90] on span "S.C.I. DU POULBOT - METFRA000025130-CA1" at bounding box center [619, 100] width 141 height 20
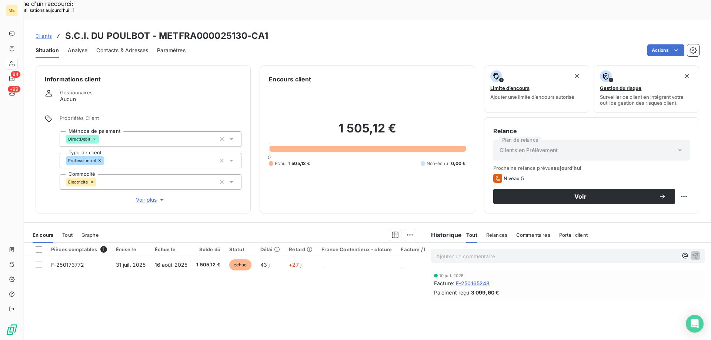
click at [151, 196] on span "Voir plus" at bounding box center [151, 199] width 30 height 7
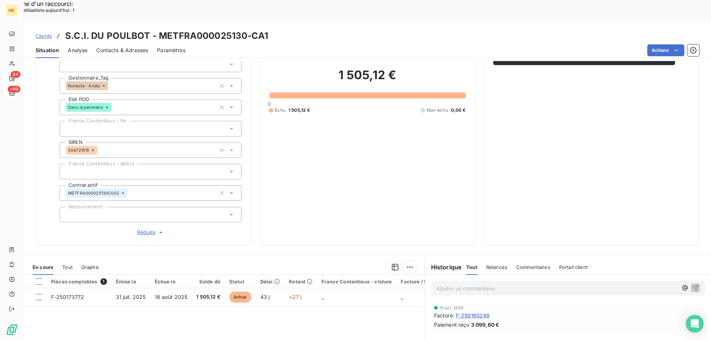
scroll to position [28, 0]
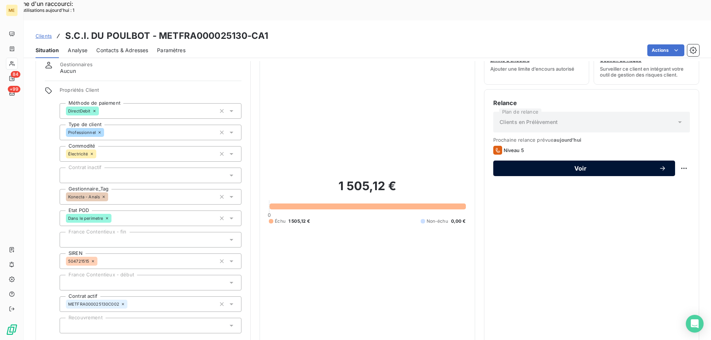
click at [522, 166] on span "Voir" at bounding box center [580, 169] width 157 height 6
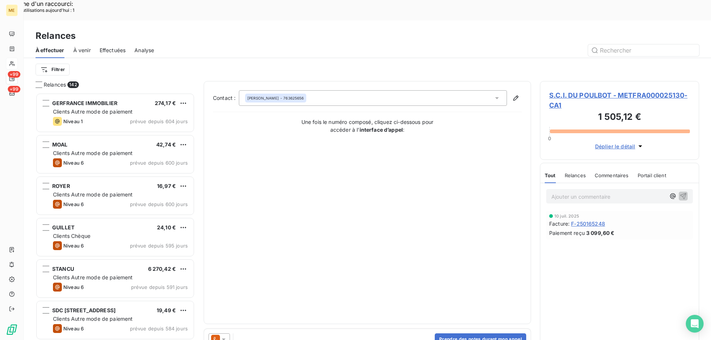
scroll to position [262, 154]
click at [224, 334] on div at bounding box center [218, 340] width 21 height 12
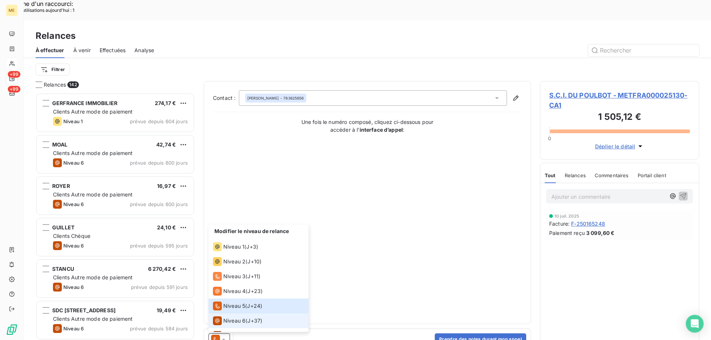
click at [228, 317] on span "Niveau 6" at bounding box center [234, 320] width 22 height 7
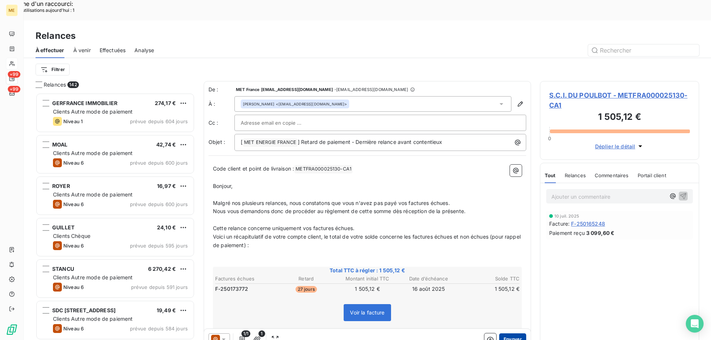
click at [504, 334] on button "Envoyer" at bounding box center [512, 340] width 27 height 12
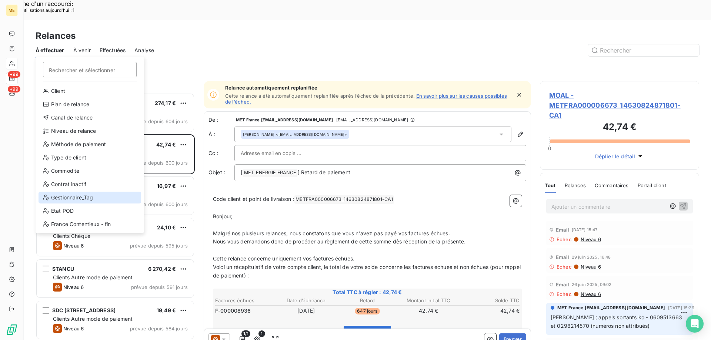
click at [58, 201] on div "Gestionnaire_Tag" at bounding box center [90, 198] width 103 height 12
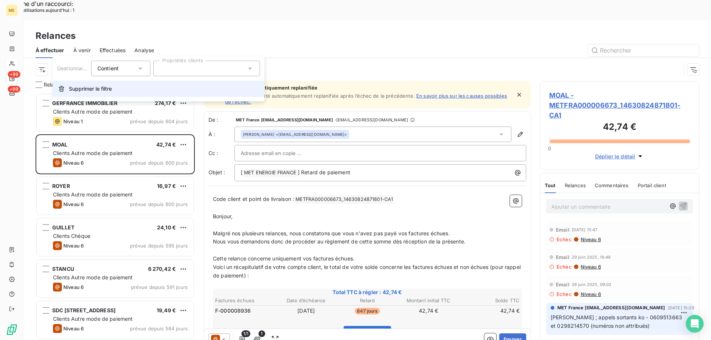
click at [91, 90] on span "Supprimer le filtre" at bounding box center [90, 88] width 43 height 7
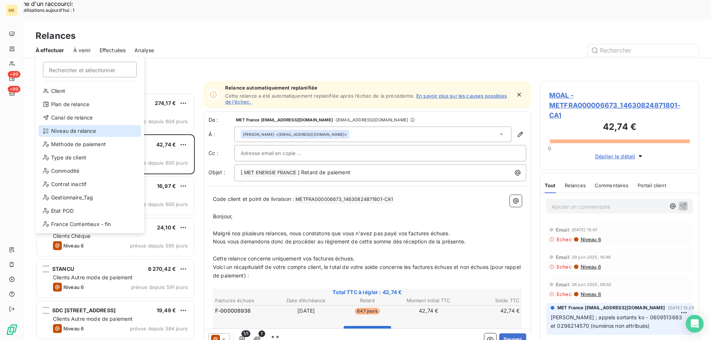
click at [70, 134] on div "Niveau de relance" at bounding box center [90, 131] width 103 height 12
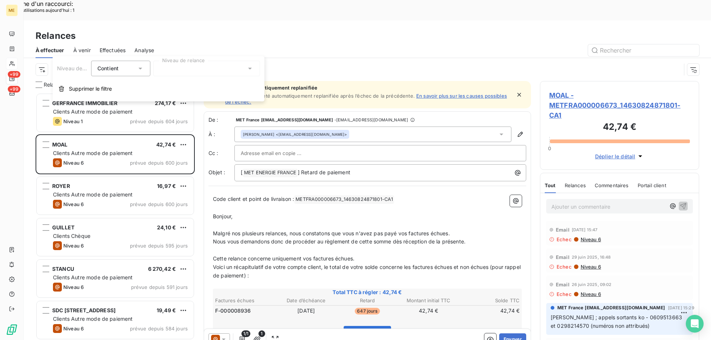
click at [208, 73] on div at bounding box center [206, 69] width 107 height 16
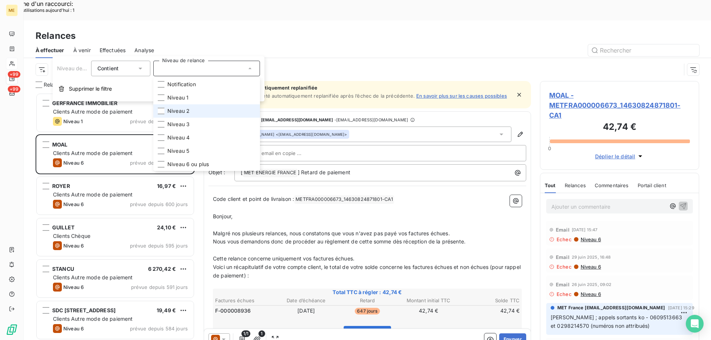
click at [195, 116] on li "Niveau 2" at bounding box center [206, 110] width 107 height 13
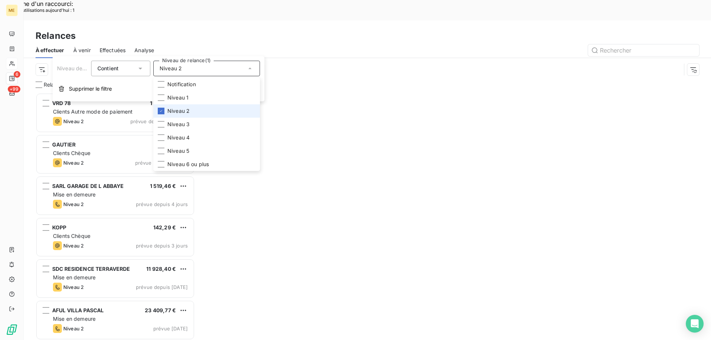
scroll to position [262, 154]
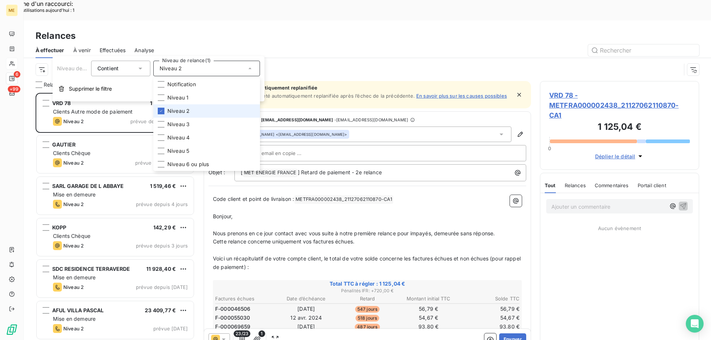
click at [195, 116] on li "Niveau 2" at bounding box center [206, 110] width 107 height 13
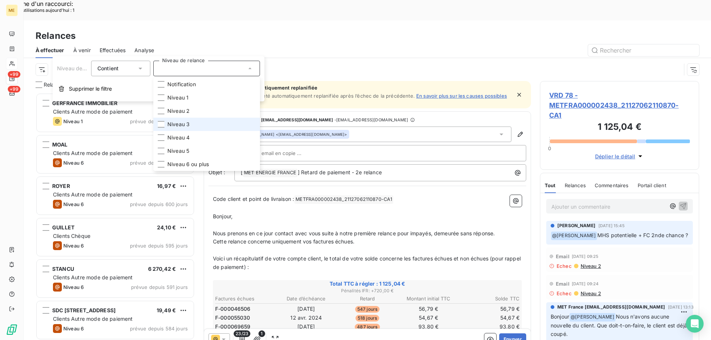
click at [197, 130] on li "Niveau 3" at bounding box center [206, 124] width 107 height 13
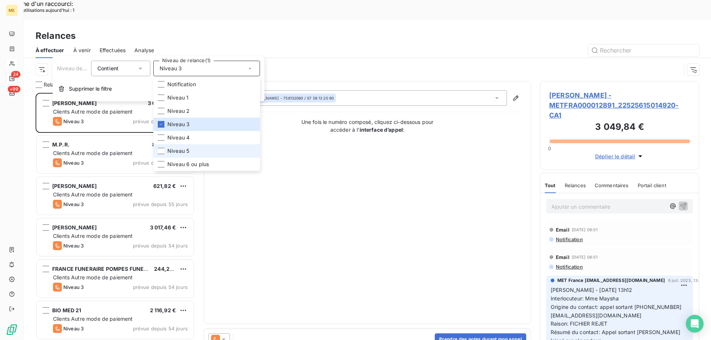
scroll to position [262, 154]
click at [193, 150] on li "Niveau 5" at bounding box center [206, 150] width 107 height 13
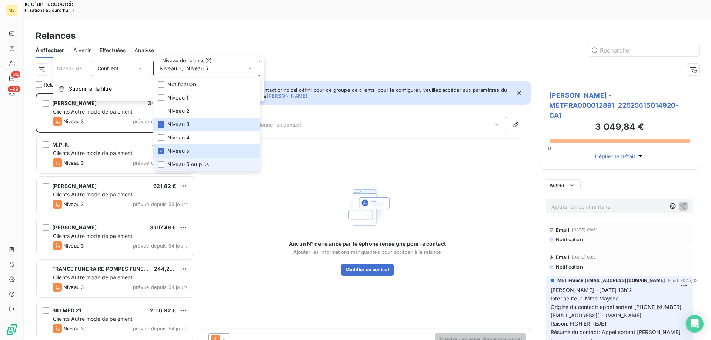
click at [190, 166] on span "Niveau 6 ou plus" at bounding box center [187, 164] width 41 height 7
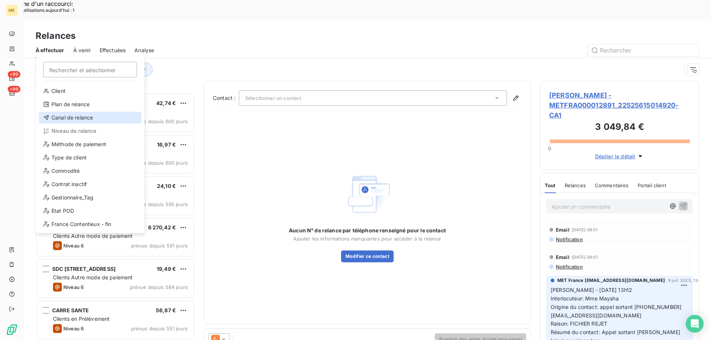
click at [67, 118] on div "Canal de relance" at bounding box center [90, 118] width 103 height 12
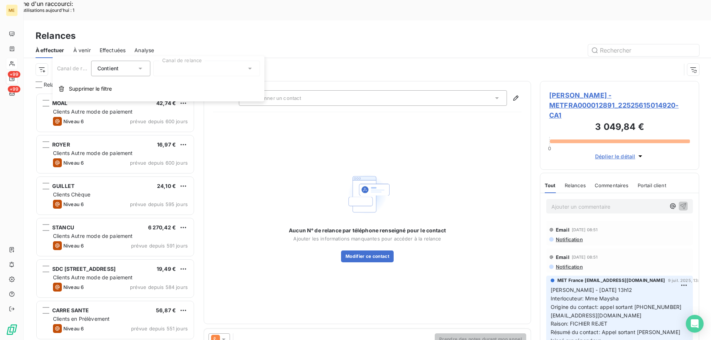
click at [188, 71] on div at bounding box center [206, 69] width 107 height 16
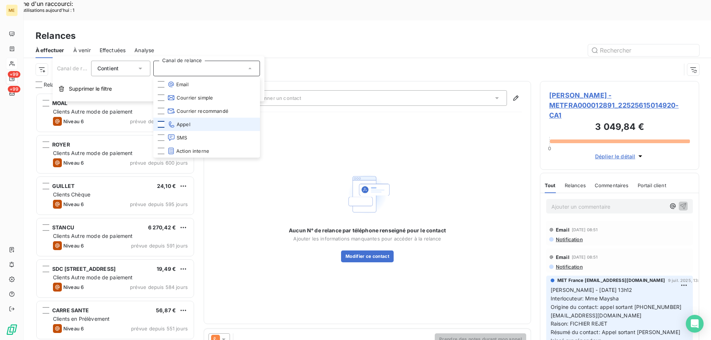
click at [162, 123] on div at bounding box center [161, 124] width 7 height 7
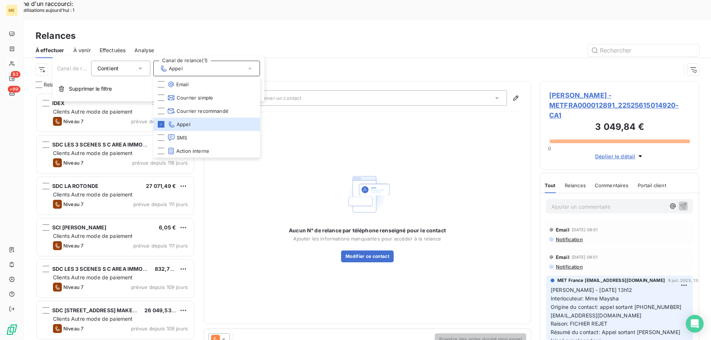
click at [362, 128] on div "Aucun N° de relance par téléphone renseigné pour le contact Ajouter les informa…" at bounding box center [367, 216] width 309 height 197
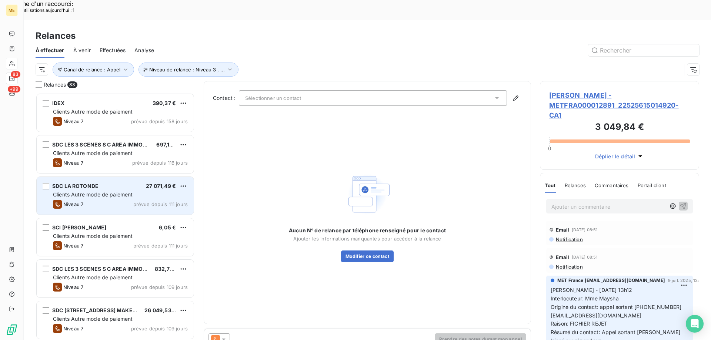
click at [90, 191] on span "Clients Autre mode de paiement" at bounding box center [93, 194] width 80 height 6
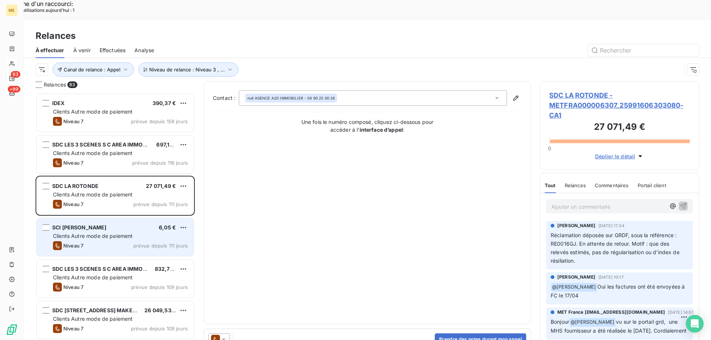
click at [100, 233] on span "Clients Autre mode de paiement" at bounding box center [93, 236] width 80 height 6
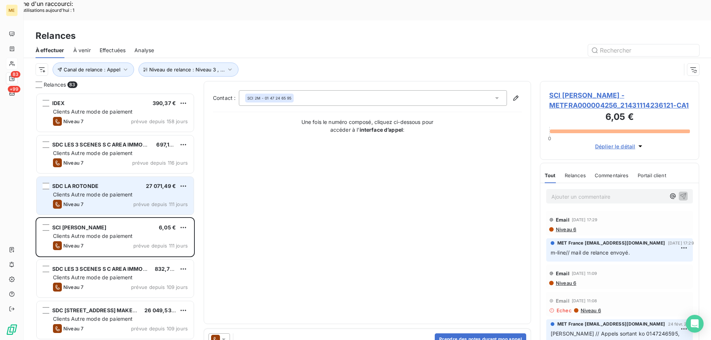
click at [115, 177] on div "SDC LA ROTONDE 27 071,49 € Clients Autre mode de paiement Niveau 7 prévue depui…" at bounding box center [115, 196] width 157 height 38
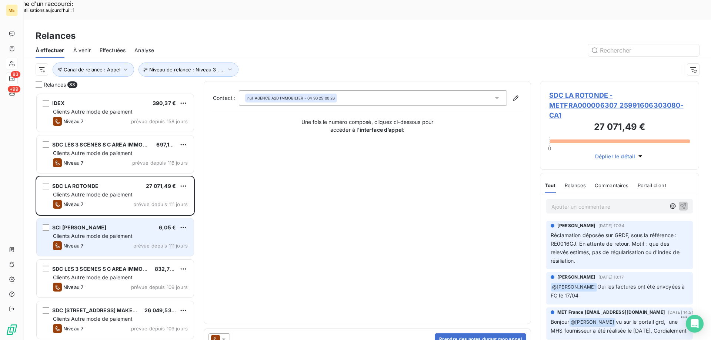
click at [107, 224] on span "SCI [PERSON_NAME]" at bounding box center [79, 227] width 54 height 6
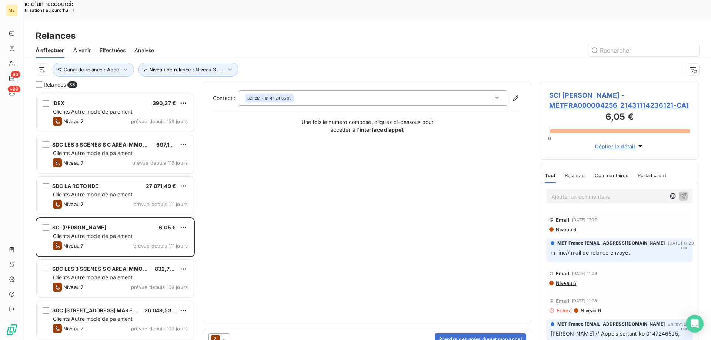
click at [576, 90] on span "SCI [PERSON_NAME] - METFRA000004256_21431114236121-CA1" at bounding box center [619, 100] width 141 height 20
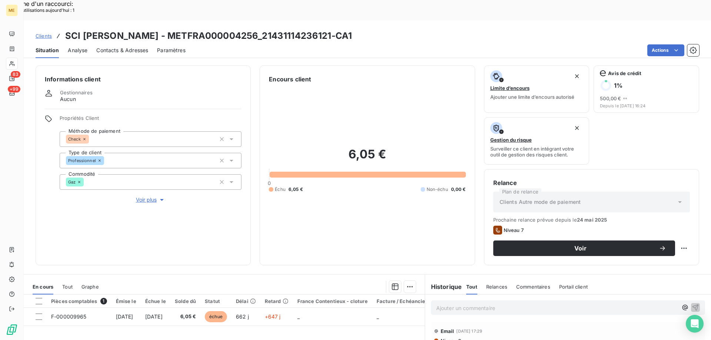
click at [153, 196] on span "Voir plus" at bounding box center [151, 199] width 30 height 7
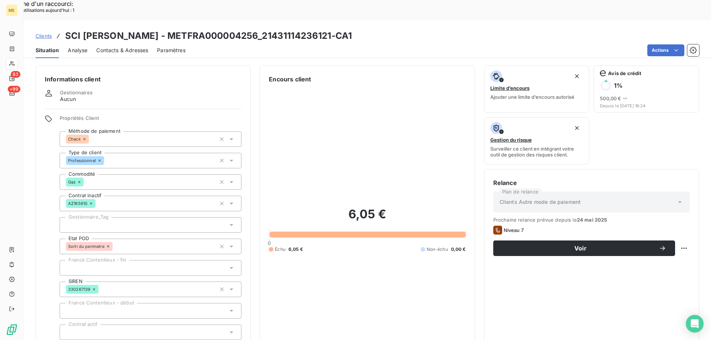
click at [101, 217] on div at bounding box center [151, 225] width 182 height 16
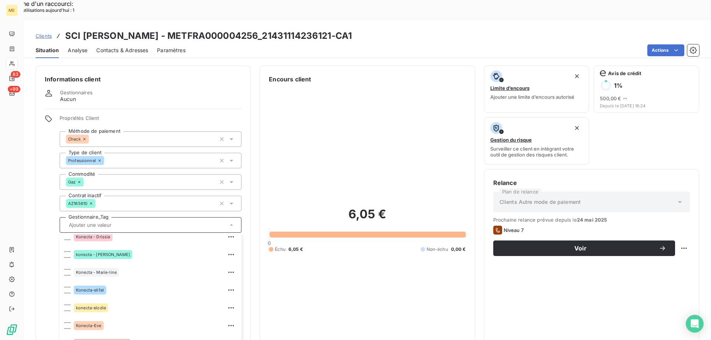
scroll to position [213, 0]
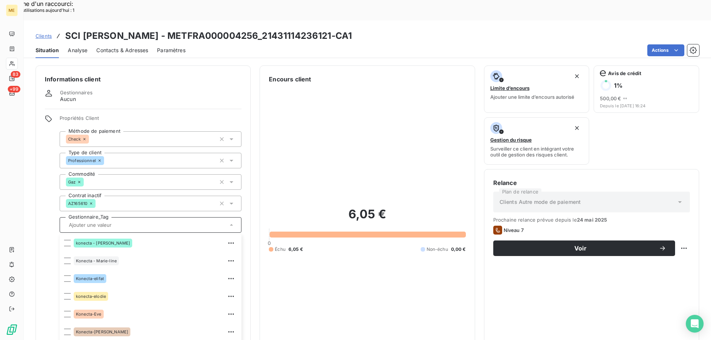
click at [285, 252] on div "6,05 € 0 Échu 6,05 € Non-échu 0,00 €" at bounding box center [367, 230] width 197 height 292
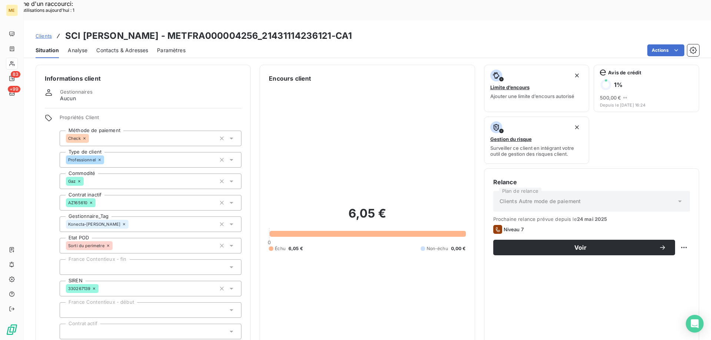
scroll to position [0, 0]
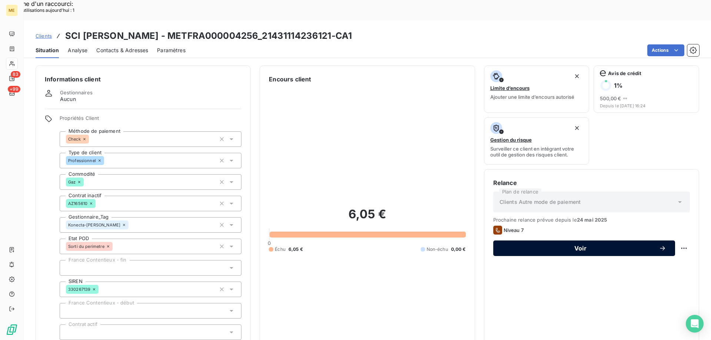
click at [499, 241] on button "Voir" at bounding box center [584, 249] width 182 height 16
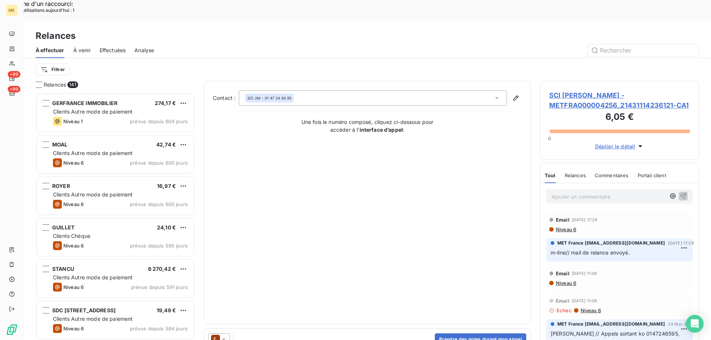
scroll to position [262, 154]
click at [224, 339] on icon at bounding box center [224, 340] width 4 height 2
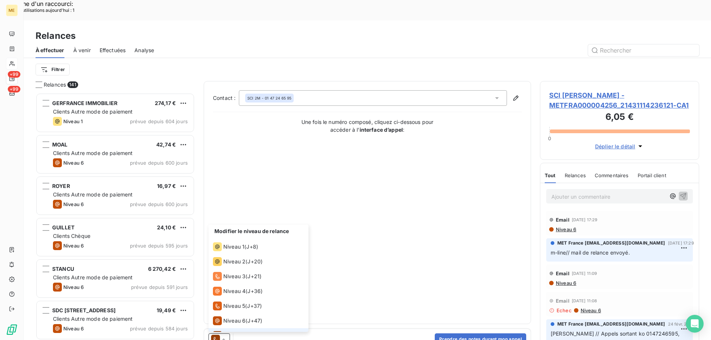
scroll to position [11, 0]
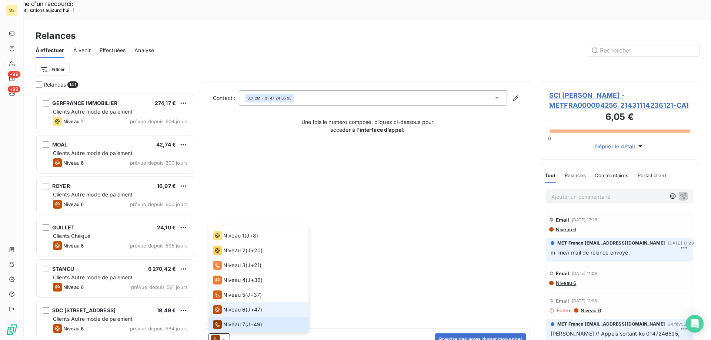
click at [224, 306] on span "Niveau 6" at bounding box center [234, 309] width 22 height 7
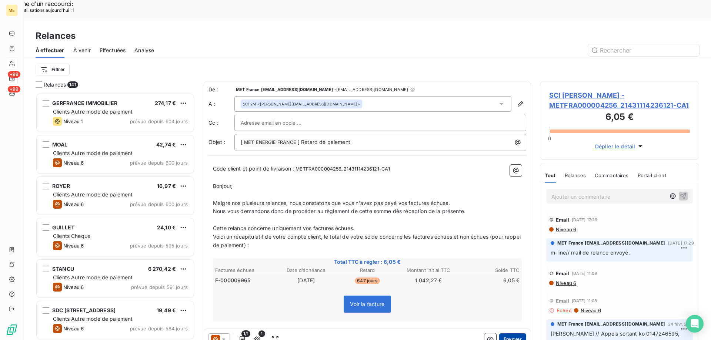
click at [509, 334] on button "Envoyer" at bounding box center [512, 340] width 27 height 12
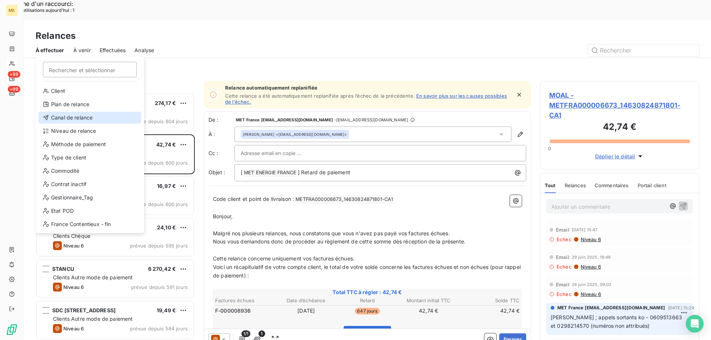
click at [77, 117] on div "Canal de relance" at bounding box center [90, 118] width 103 height 12
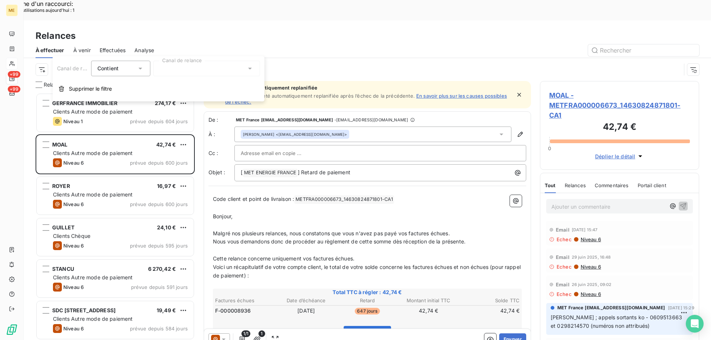
click at [186, 66] on div at bounding box center [206, 69] width 107 height 16
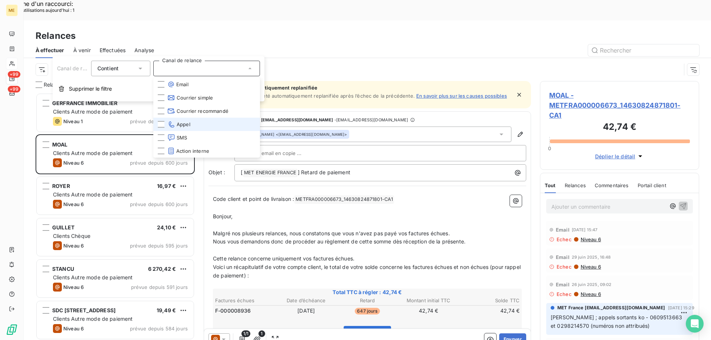
click at [187, 126] on span "Appel" at bounding box center [178, 124] width 23 height 7
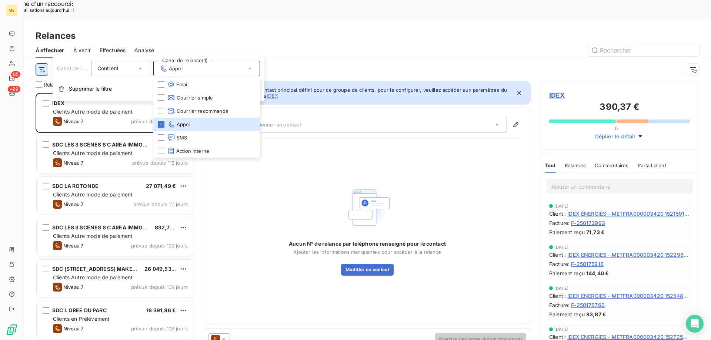
scroll to position [262, 154]
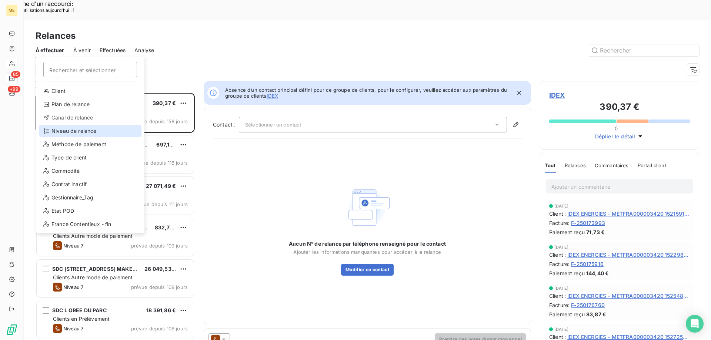
click at [63, 135] on div "Niveau de relance" at bounding box center [90, 131] width 103 height 12
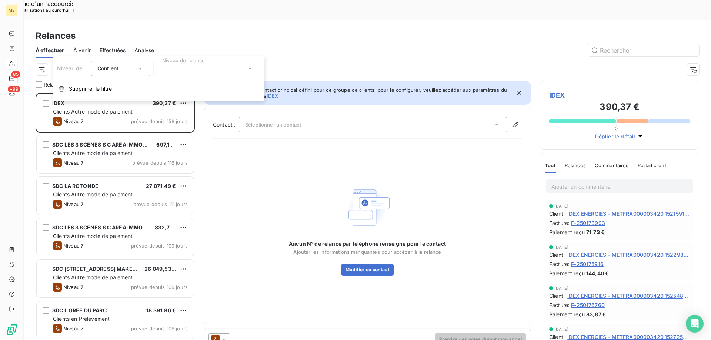
click at [186, 68] on div at bounding box center [206, 69] width 107 height 16
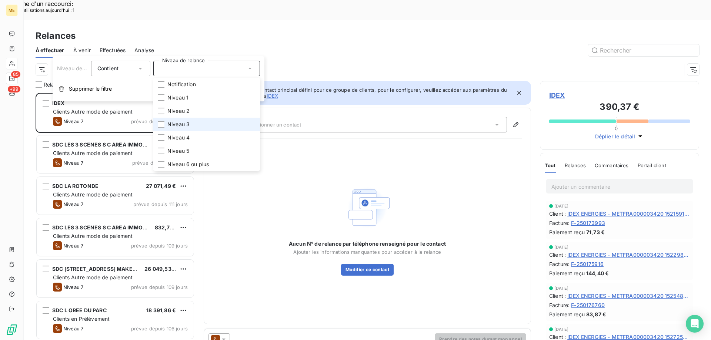
click at [205, 128] on li "Niveau 3" at bounding box center [206, 124] width 107 height 13
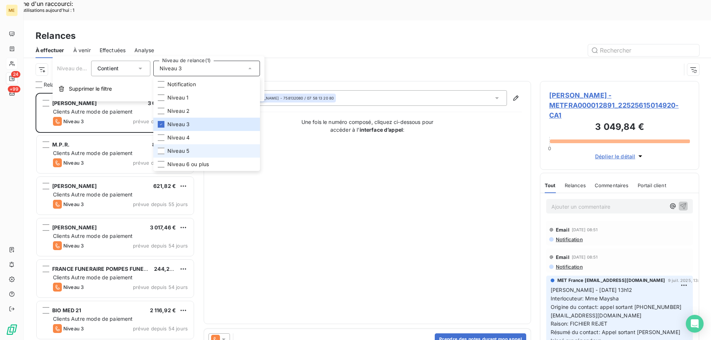
scroll to position [262, 154]
click at [190, 150] on li "Niveau 5" at bounding box center [206, 150] width 107 height 13
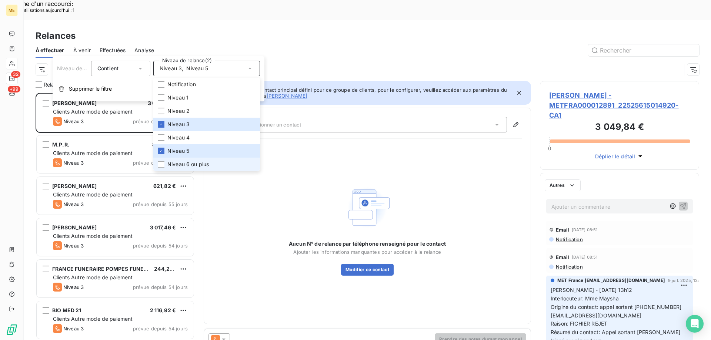
click at [194, 165] on span "Niveau 6 ou plus" at bounding box center [187, 164] width 41 height 7
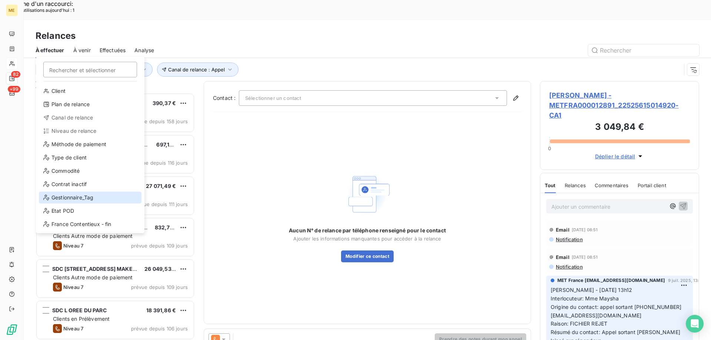
click at [41, 202] on div "Gestionnaire_Tag" at bounding box center [90, 198] width 103 height 12
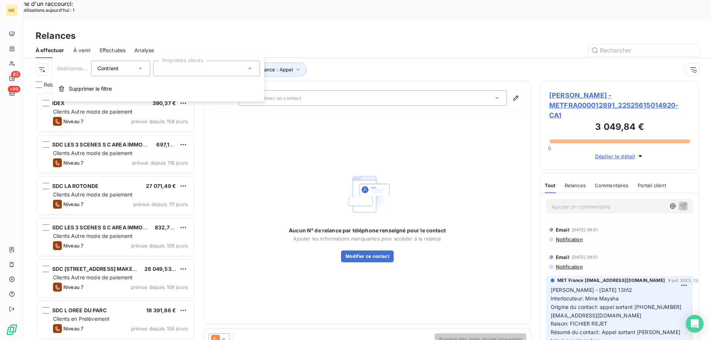
click at [196, 71] on div at bounding box center [206, 69] width 107 height 16
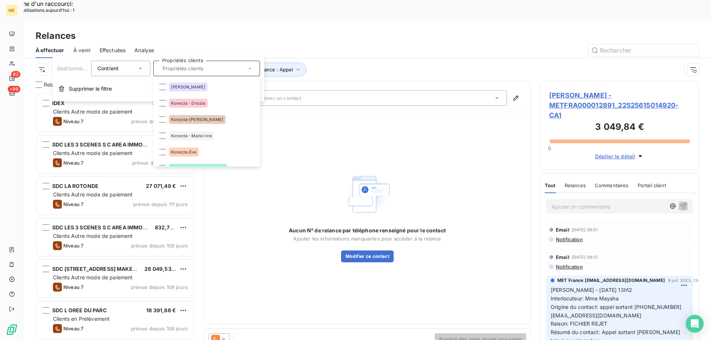
scroll to position [222, 0]
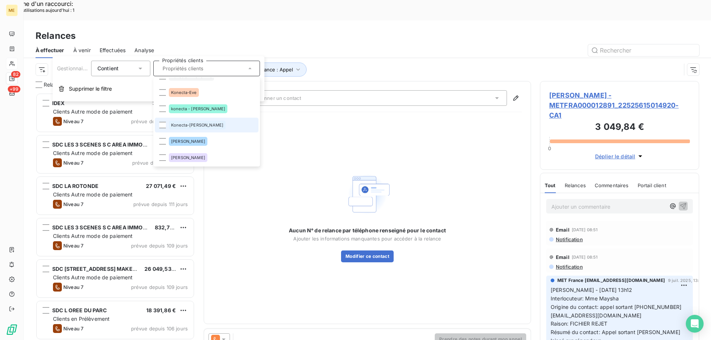
click at [194, 124] on span "Konecta-[PERSON_NAME]" at bounding box center [197, 125] width 52 height 4
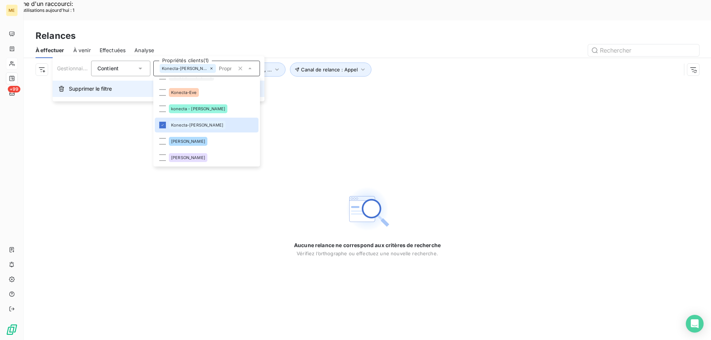
click at [81, 91] on span "Supprimer le filtre" at bounding box center [90, 88] width 43 height 7
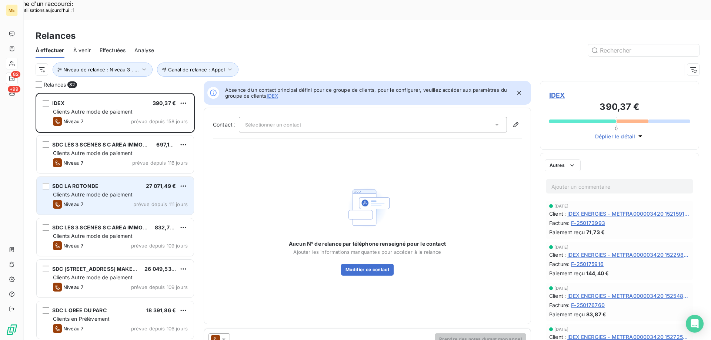
scroll to position [262, 154]
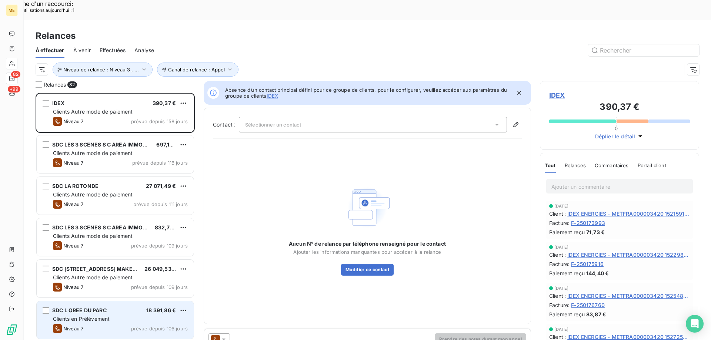
click at [61, 316] on span "Clients en Prélèvement" at bounding box center [81, 319] width 57 height 6
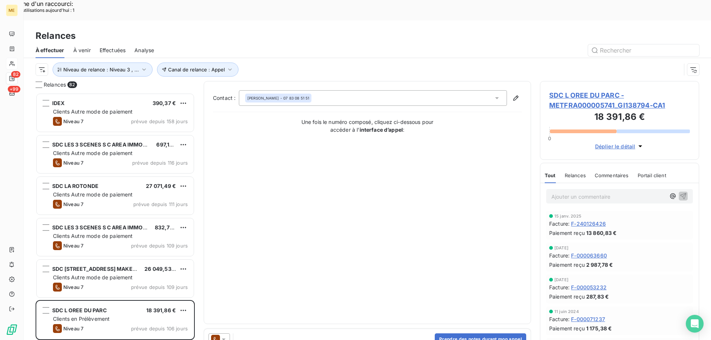
click at [589, 90] on span "SDC L OREE DU PARC - METFRA000005741_GI138794-CA1" at bounding box center [619, 100] width 141 height 20
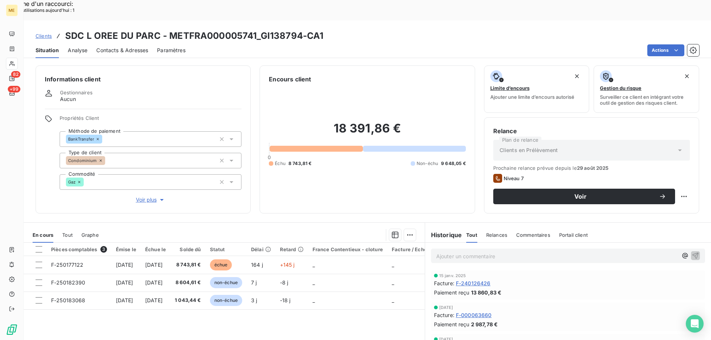
click at [148, 196] on span "Voir plus" at bounding box center [151, 199] width 30 height 7
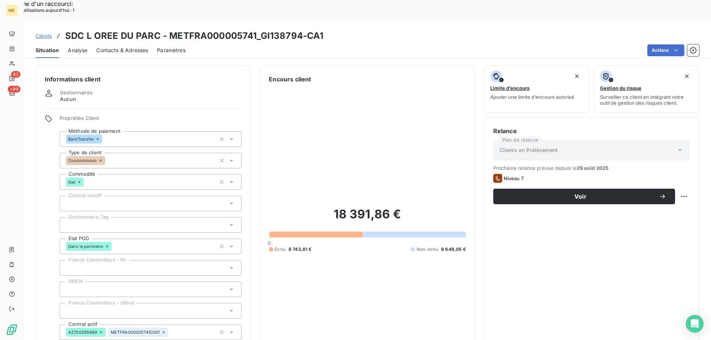
click at [115, 217] on div at bounding box center [151, 225] width 182 height 16
drag, startPoint x: 258, startPoint y: 15, endPoint x: 299, endPoint y: 17, distance: 40.4
click at [299, 29] on h3 "SDC L OREE DU PARC - METFRA000005741_GI138794-CA1" at bounding box center [194, 35] width 258 height 13
click at [119, 217] on div at bounding box center [151, 225] width 182 height 16
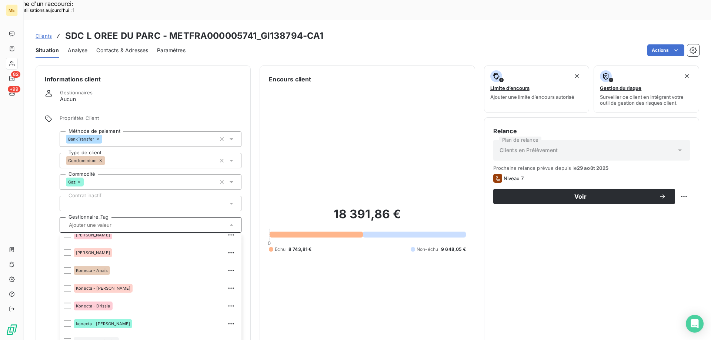
scroll to position [213, 0]
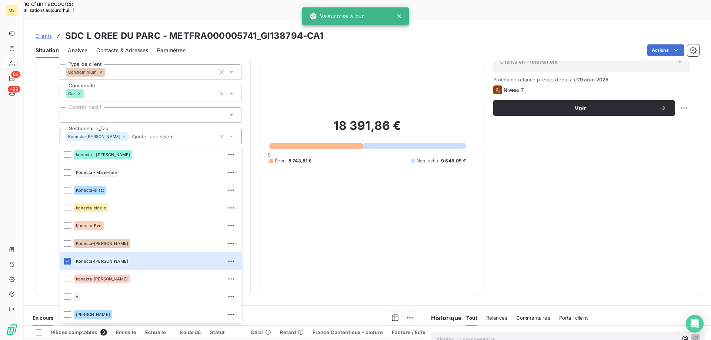
scroll to position [148, 0]
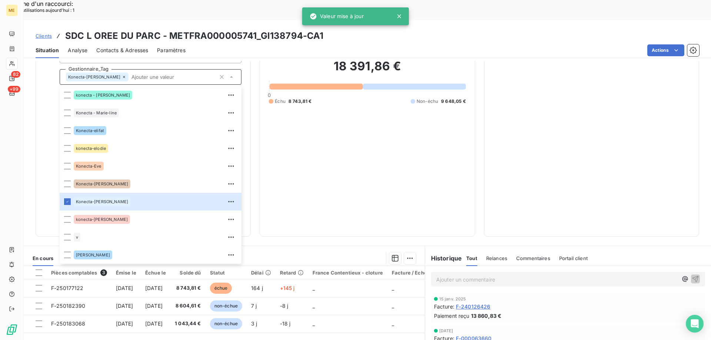
click at [340, 162] on div "18 391,86 € 0 Échu 8 743,81 € Non-échu 9 648,05 €" at bounding box center [367, 82] width 197 height 292
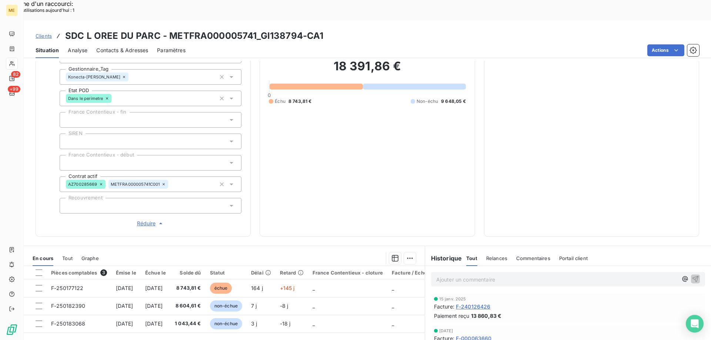
click at [65, 255] on span "Tout" at bounding box center [67, 258] width 10 height 6
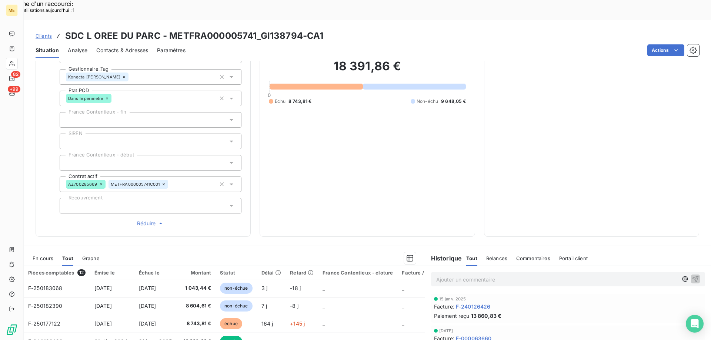
click at [47, 255] on span "En cours" at bounding box center [43, 258] width 21 height 6
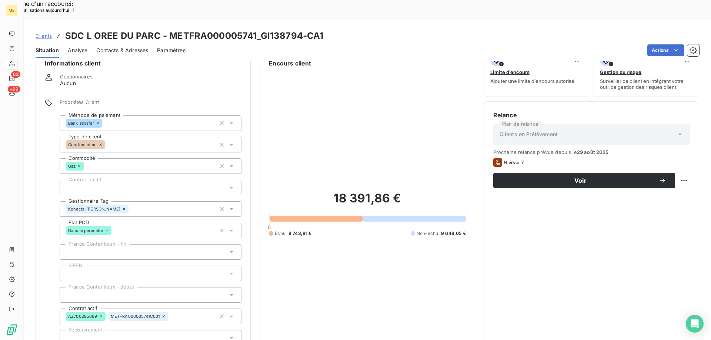
scroll to position [0, 0]
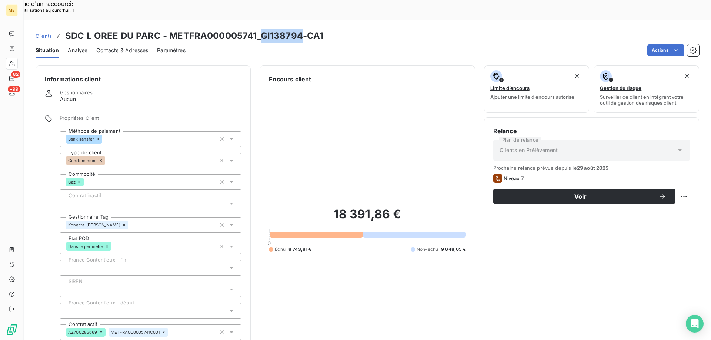
drag, startPoint x: 260, startPoint y: 13, endPoint x: 300, endPoint y: 17, distance: 39.5
click at [300, 29] on h3 "SDC L OREE DU PARC - METFRA000005741_GI138794-CA1" at bounding box center [194, 35] width 258 height 13
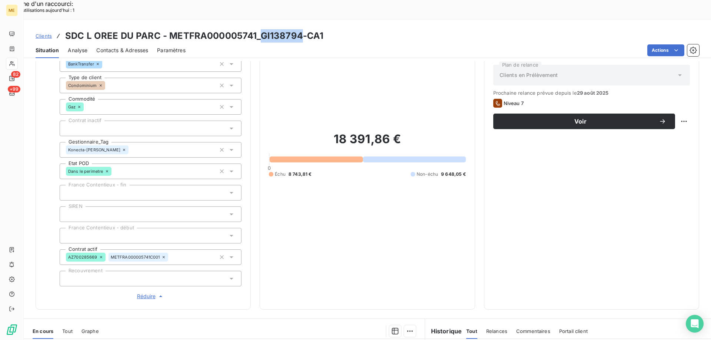
scroll to position [74, 0]
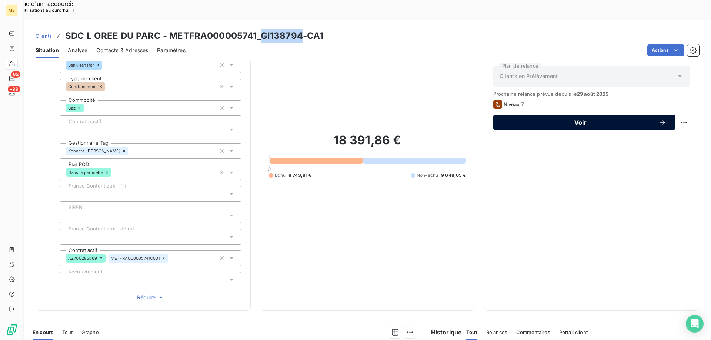
click at [525, 115] on button "Voir" at bounding box center [584, 123] width 182 height 16
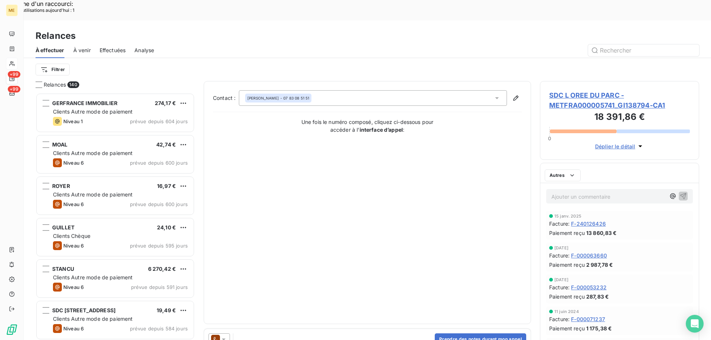
scroll to position [262, 154]
click at [227, 336] on icon at bounding box center [223, 339] width 7 height 7
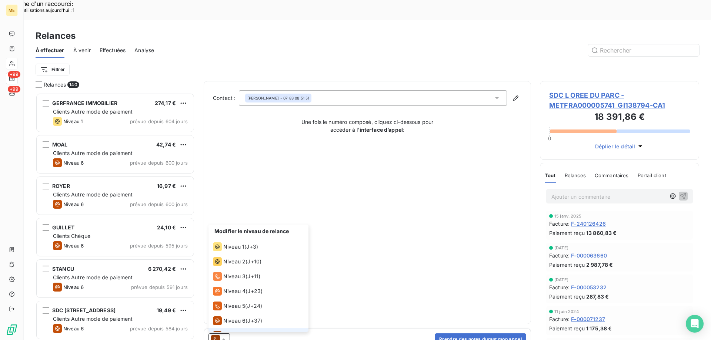
scroll to position [11, 0]
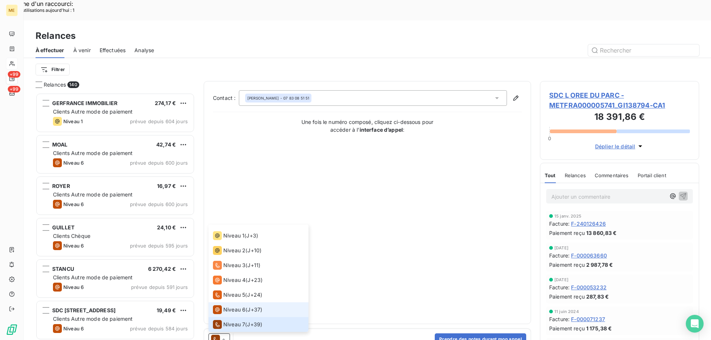
click at [234, 306] on span "Niveau 6" at bounding box center [234, 309] width 22 height 7
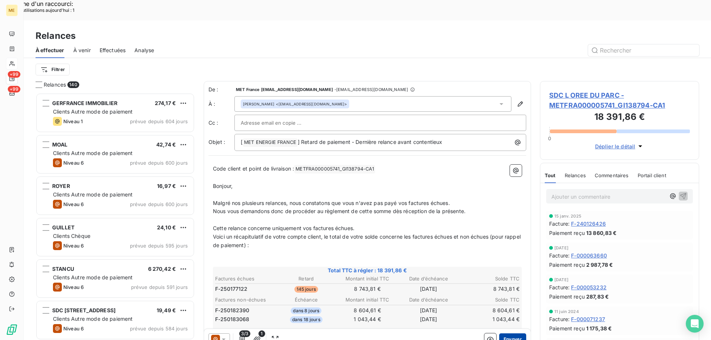
click at [504, 334] on button "Envoyer" at bounding box center [512, 340] width 27 height 12
